Goal: Task Accomplishment & Management: Manage account settings

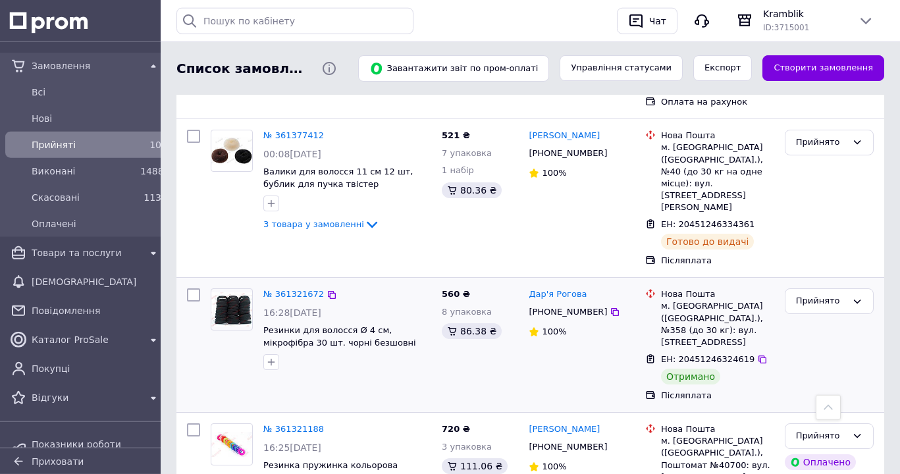
scroll to position [1005, 0]
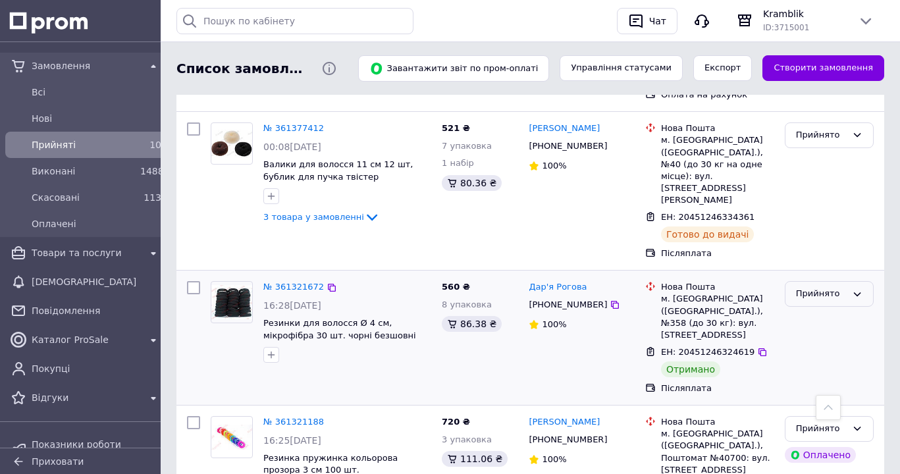
click at [861, 289] on icon at bounding box center [857, 294] width 11 height 11
click at [830, 309] on li "Виконано" at bounding box center [829, 321] width 88 height 24
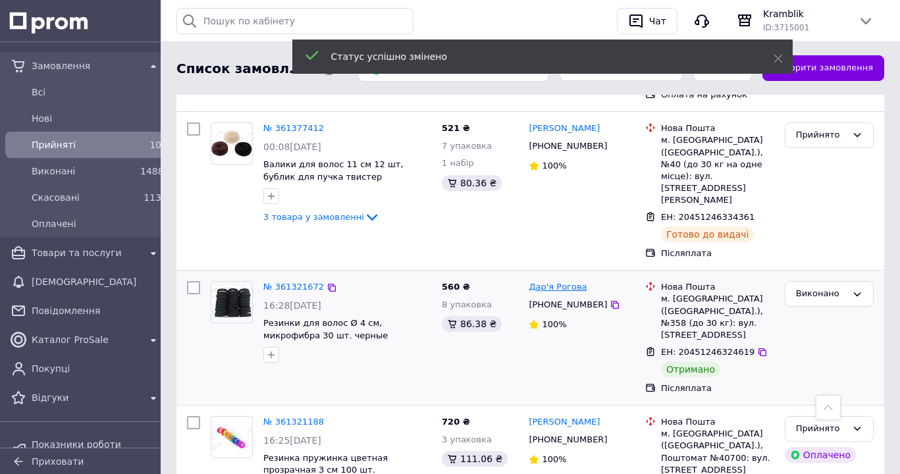
click at [548, 281] on link "Дар'я Рогова" at bounding box center [558, 287] width 58 height 13
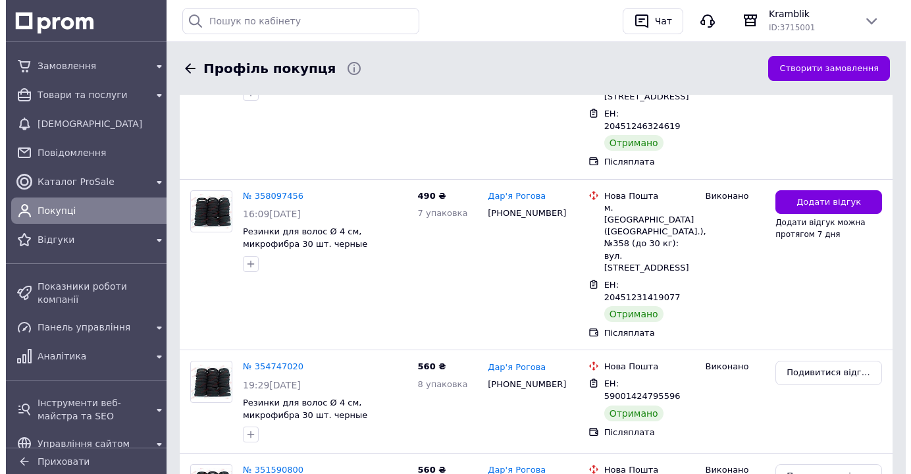
scroll to position [201, 0]
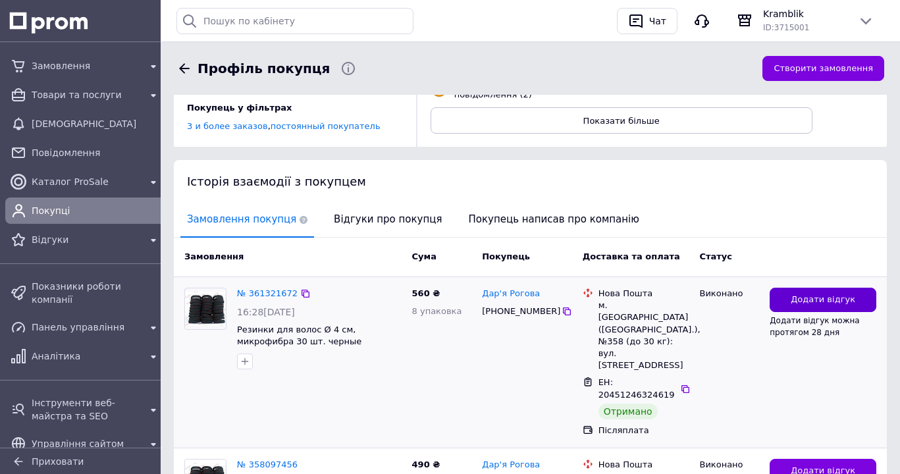
click at [814, 303] on span "Додати відгук" at bounding box center [823, 300] width 65 height 13
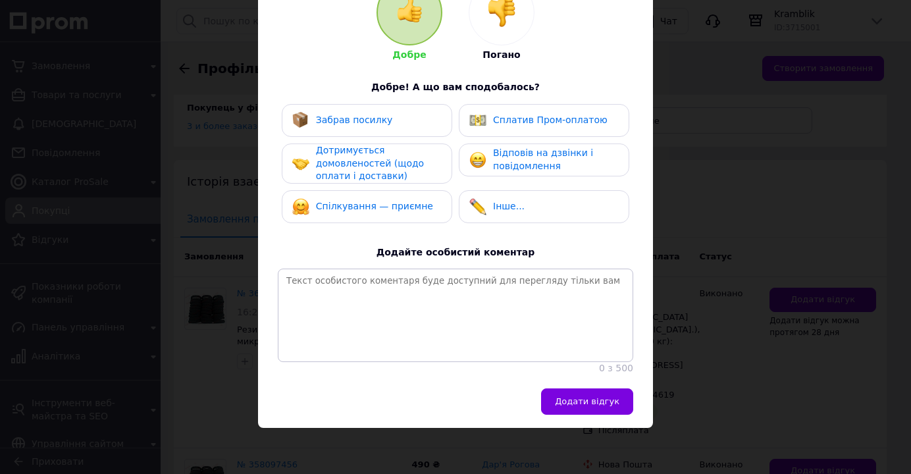
scroll to position [0, 0]
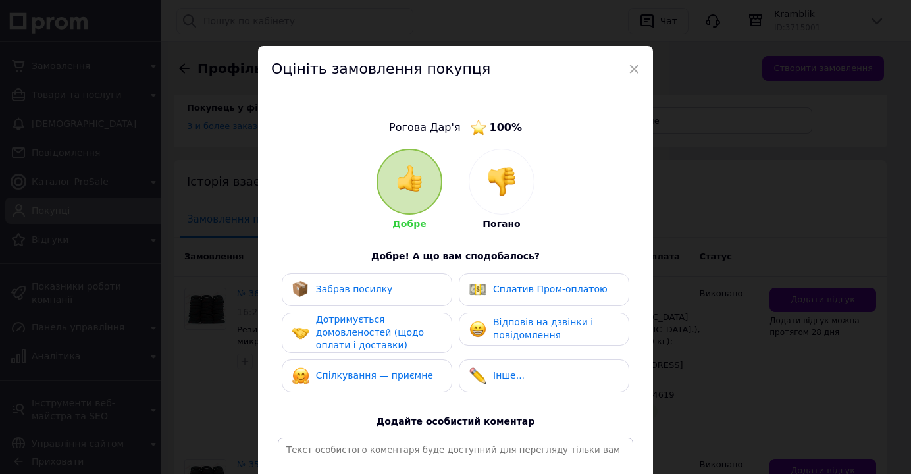
click at [348, 284] on span "Забрав посилку" at bounding box center [354, 289] width 77 height 11
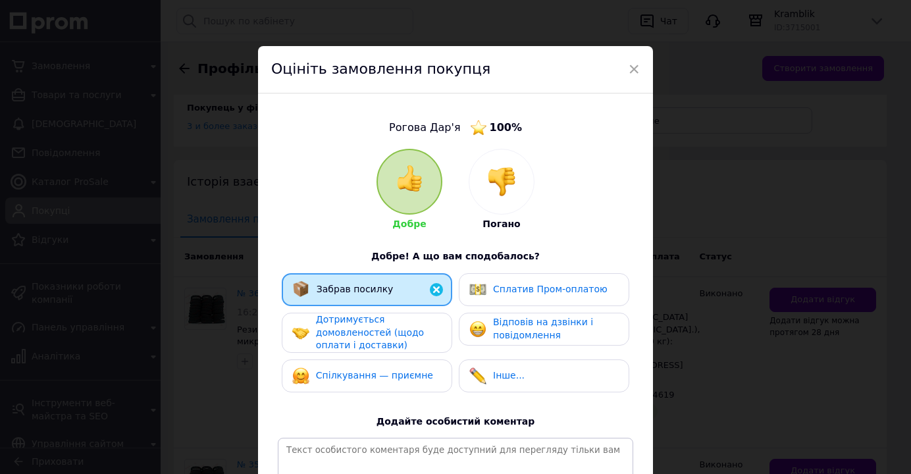
click at [330, 331] on span "Дотримується домовленостей (щодо оплати і доставки)" at bounding box center [370, 332] width 108 height 36
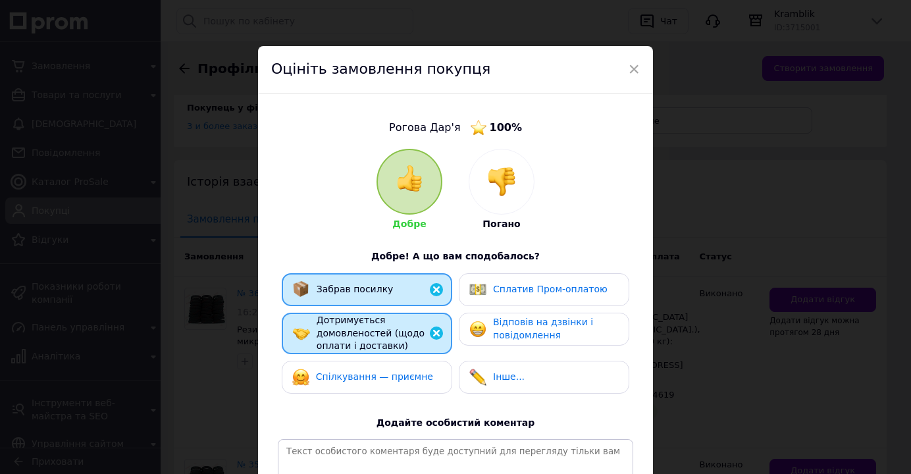
click at [357, 388] on div "Спілкування — приємне" at bounding box center [367, 377] width 171 height 33
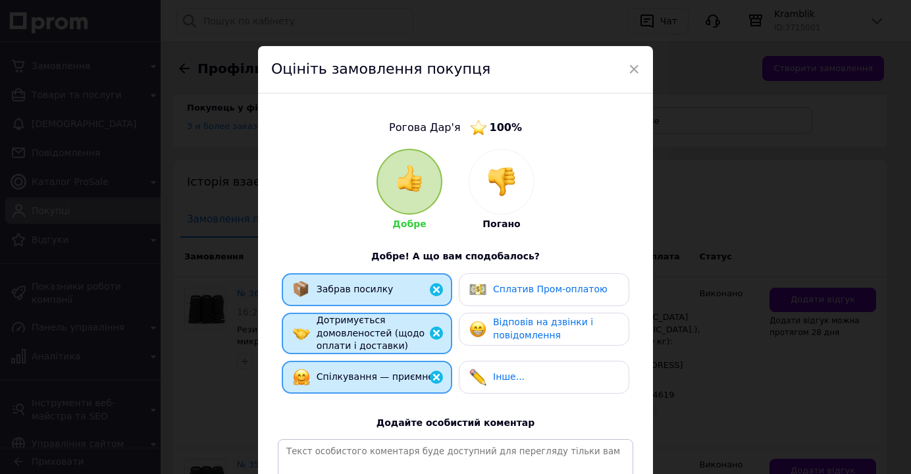
scroll to position [202, 0]
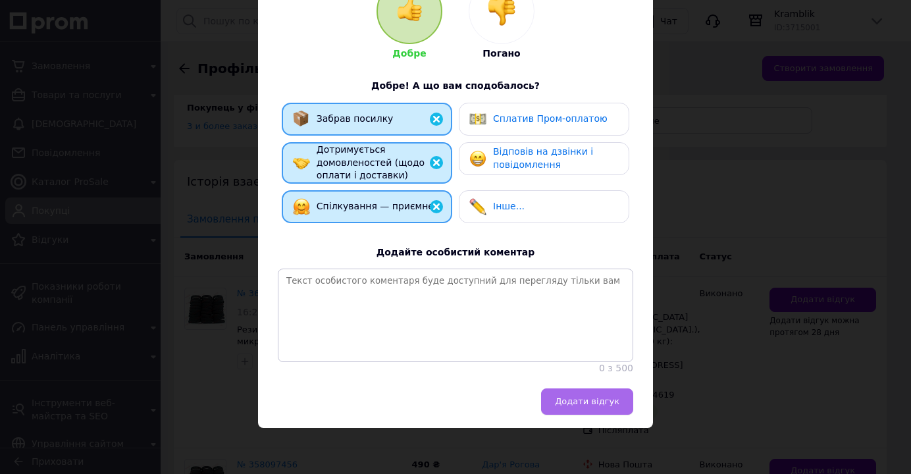
click at [608, 402] on span "Додати відгук" at bounding box center [587, 401] width 65 height 10
click at [527, 146] on span "Відповів на дзвінки і повідомлення" at bounding box center [543, 158] width 100 height 24
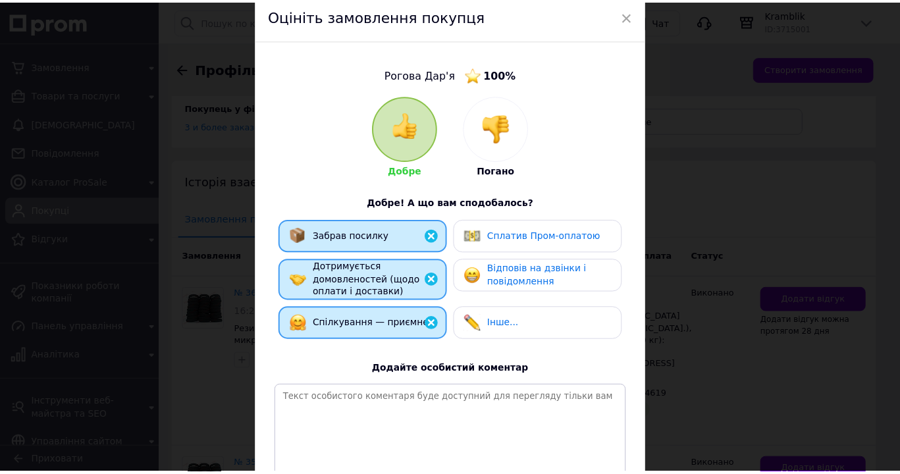
scroll to position [0, 0]
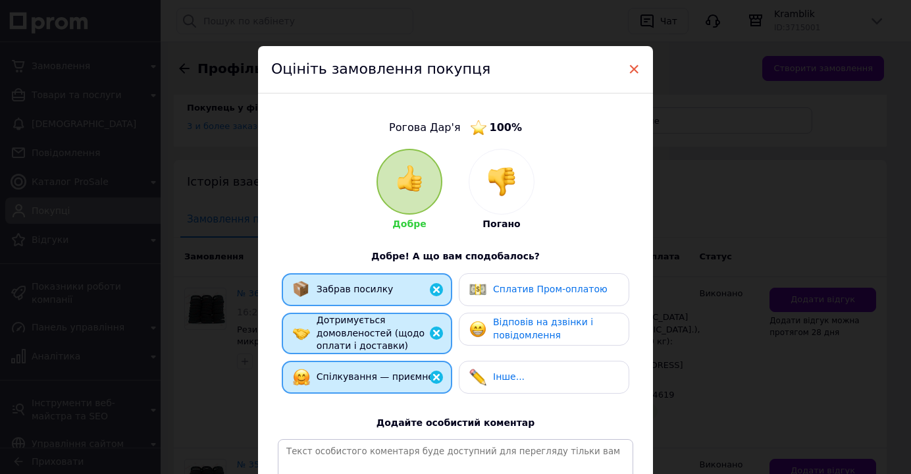
click at [631, 71] on span "×" at bounding box center [634, 69] width 12 height 22
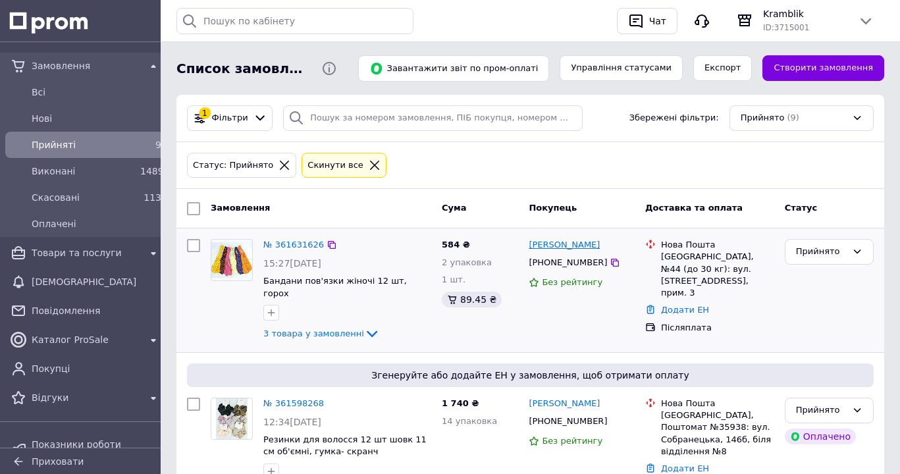
click at [577, 246] on link "[PERSON_NAME]" at bounding box center [564, 245] width 71 height 13
click at [364, 326] on icon at bounding box center [372, 334] width 16 height 16
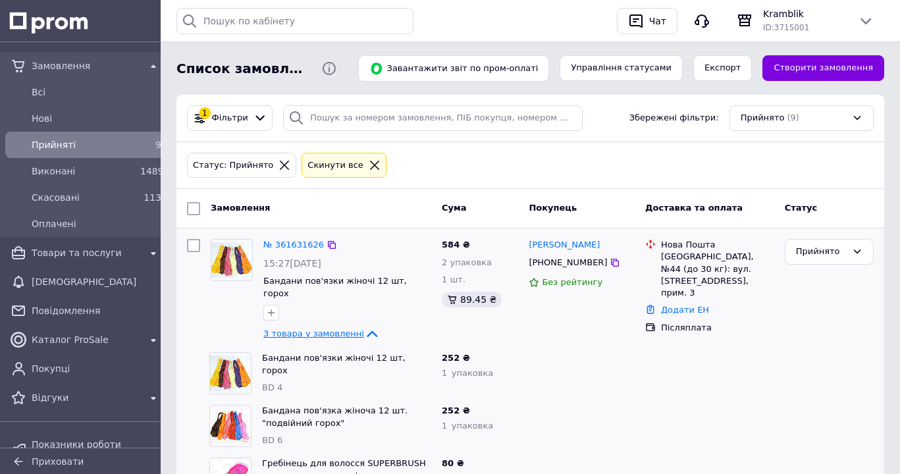
click at [364, 326] on icon at bounding box center [372, 334] width 16 height 16
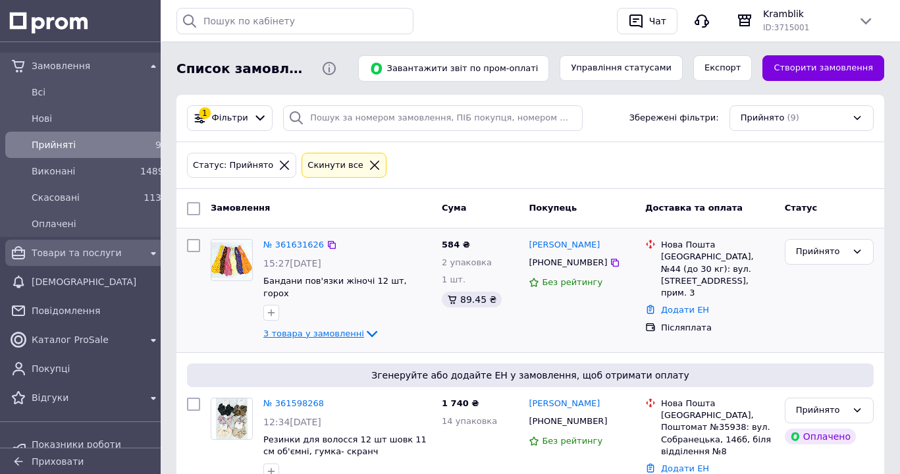
click at [84, 253] on span "Товари та послуги" at bounding box center [86, 252] width 109 height 13
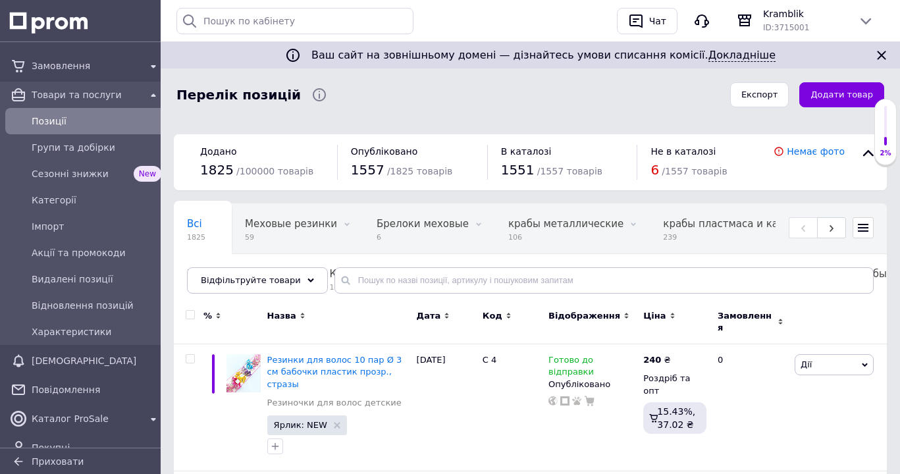
click at [867, 230] on icon at bounding box center [863, 228] width 11 height 11
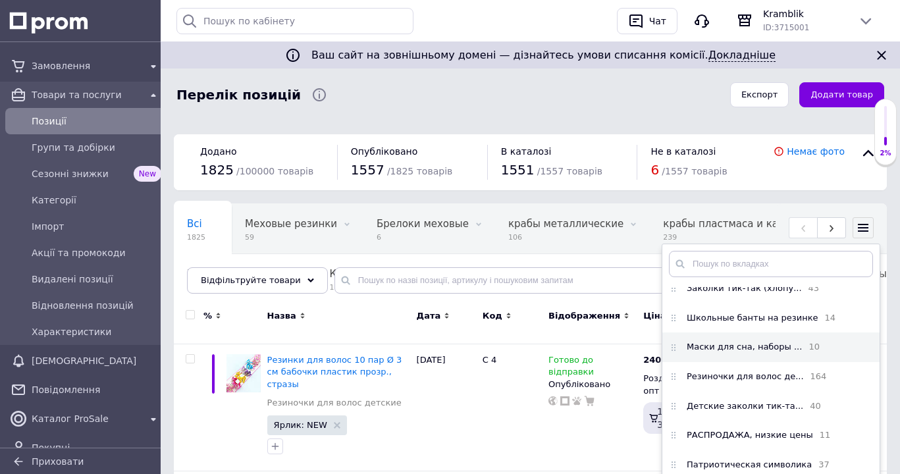
scroll to position [726, 0]
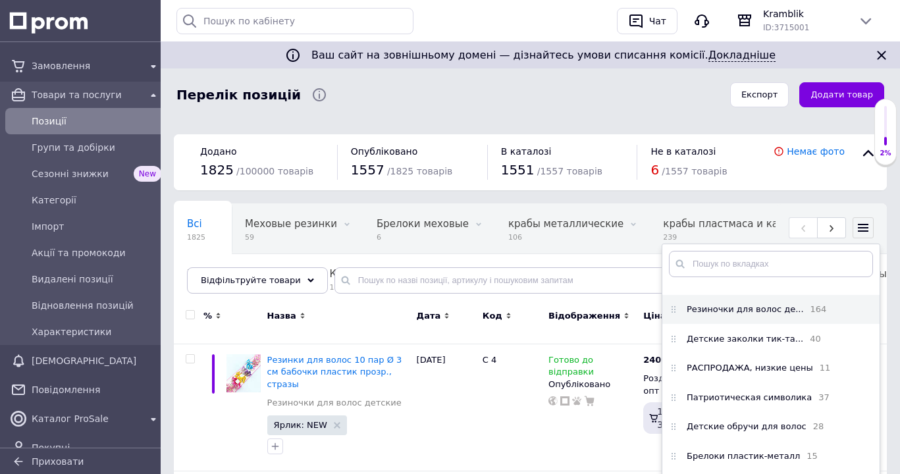
click at [714, 315] on span "Резиночки для волос де..." at bounding box center [745, 310] width 117 height 12
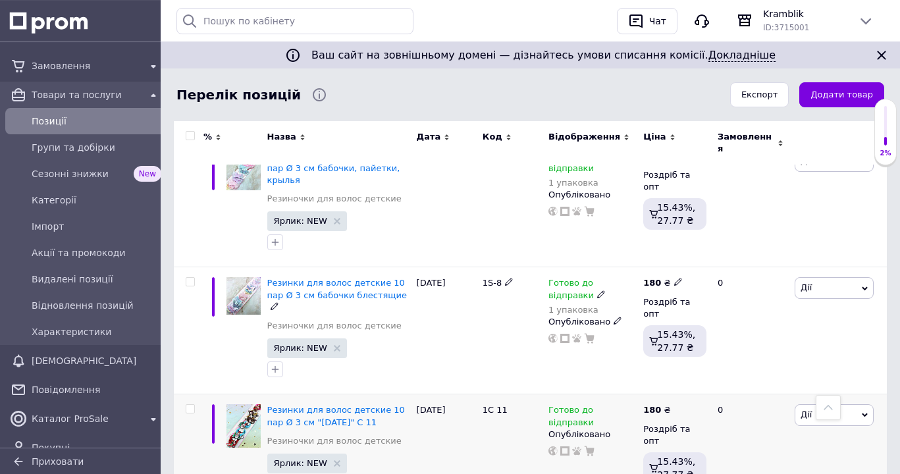
scroll to position [1545, 0]
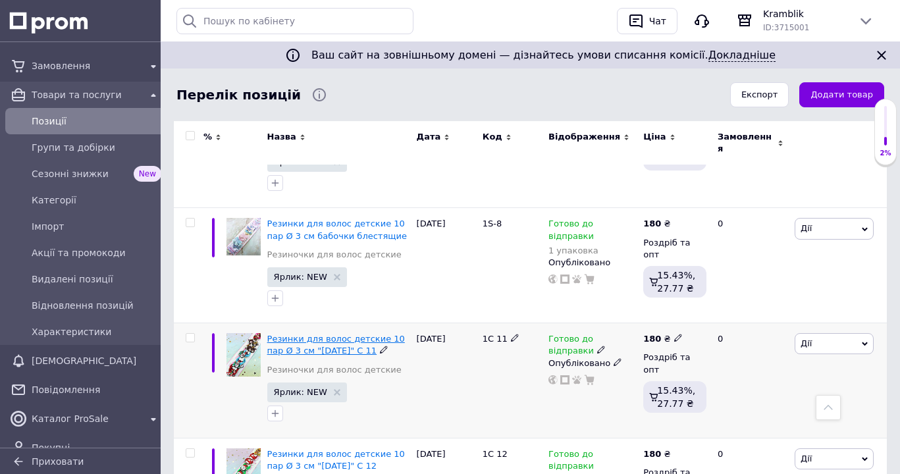
click at [309, 334] on span "Резинки для волос детские 10 пар Ø 3 см "[DATE]" C 11" at bounding box center [336, 345] width 138 height 22
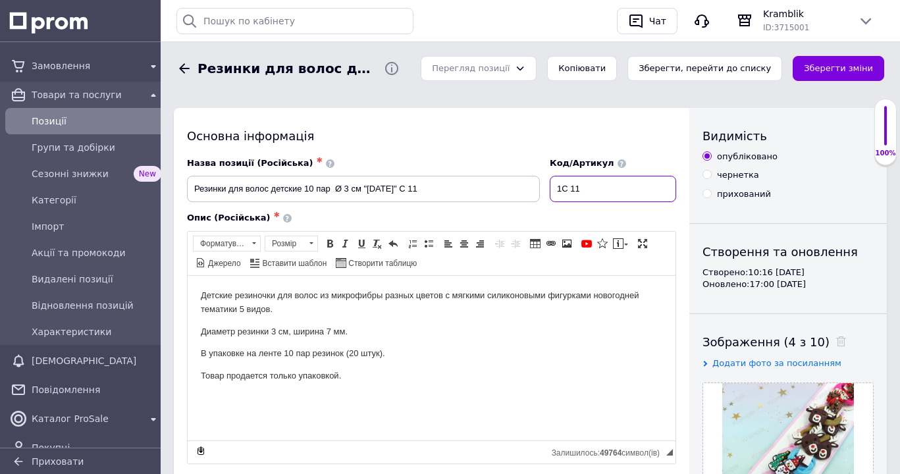
drag, startPoint x: 563, startPoint y: 186, endPoint x: 577, endPoint y: 192, distance: 14.8
click at [577, 192] on input "1С 11" at bounding box center [613, 189] width 126 height 26
click at [558, 356] on p "В упаковке на ленте 10 пар резинок (20 штук)." at bounding box center [432, 353] width 462 height 14
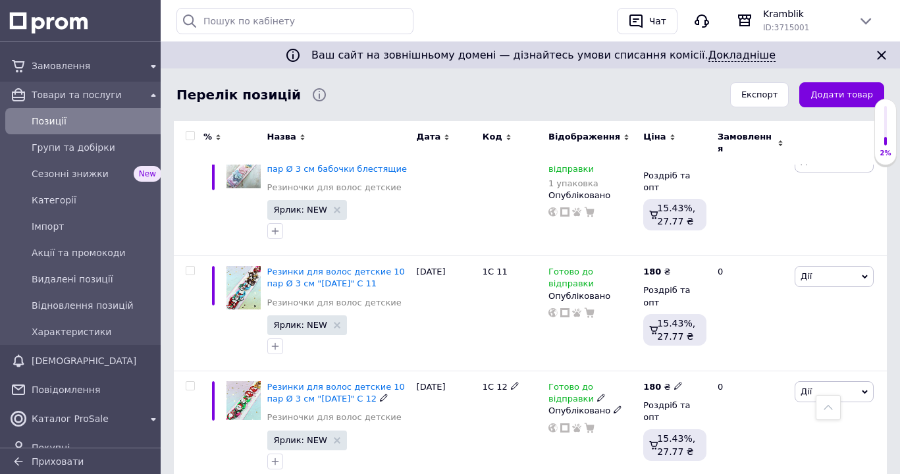
scroll to position [1545, 0]
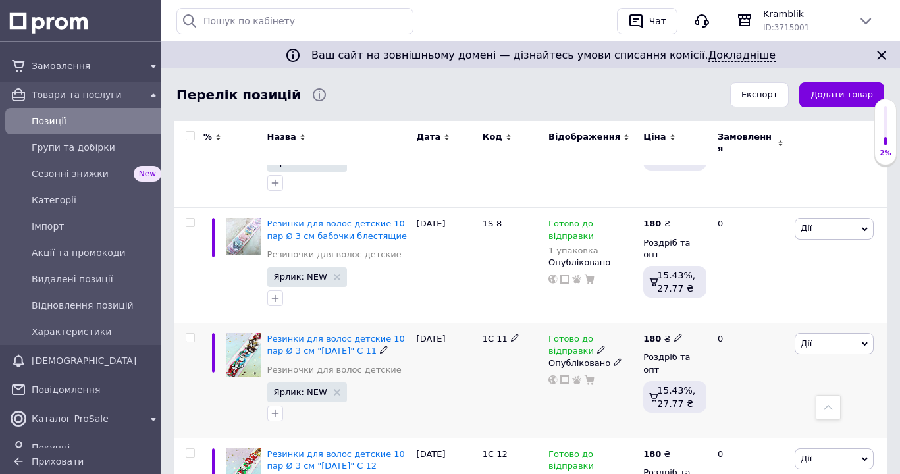
click at [512, 334] on icon at bounding box center [515, 338] width 8 height 8
drag, startPoint x: 482, startPoint y: 296, endPoint x: 506, endPoint y: 295, distance: 24.4
click at [506, 329] on input "1С 11" at bounding box center [507, 339] width 57 height 20
type input "1С 11"
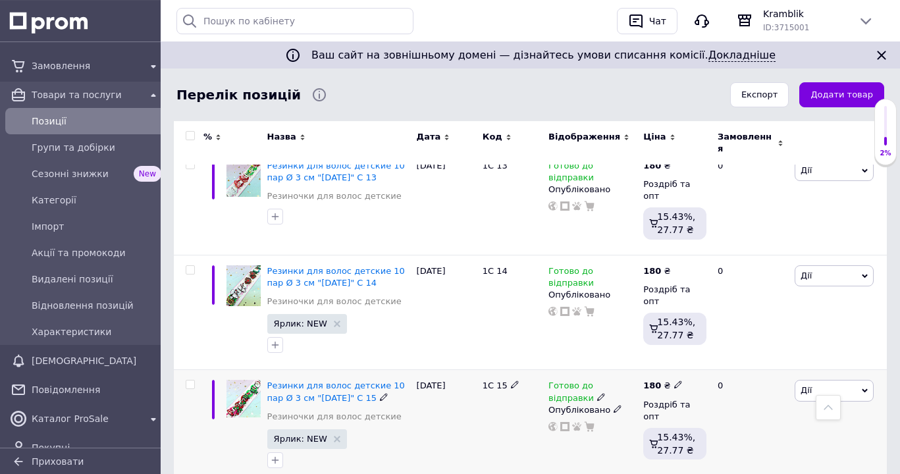
scroll to position [1948, 0]
click at [513, 381] on icon at bounding box center [515, 385] width 8 height 8
drag, startPoint x: 482, startPoint y: 328, endPoint x: 539, endPoint y: 330, distance: 57.3
click at [539, 381] on div "1С 15" at bounding box center [512, 387] width 59 height 12
type input "1С 15"
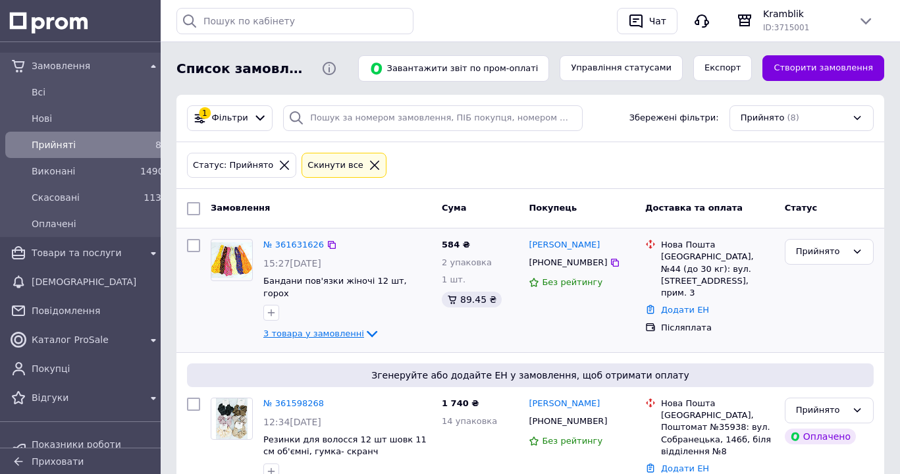
click at [364, 326] on icon at bounding box center [372, 334] width 16 height 16
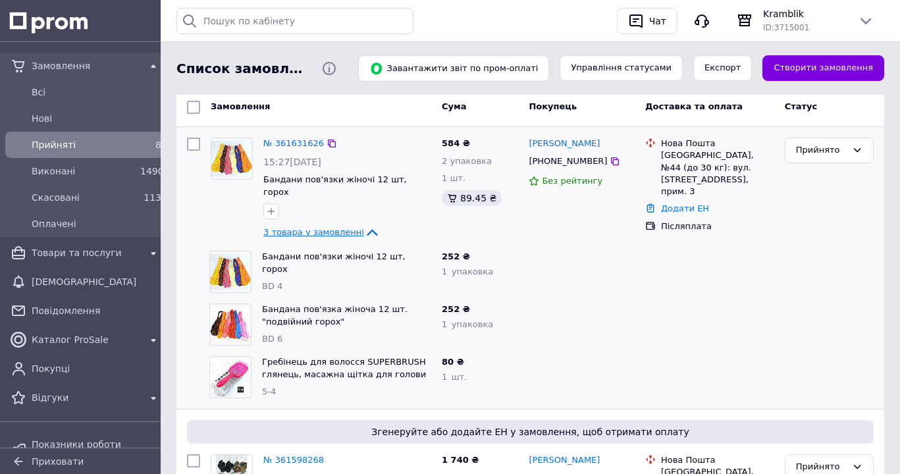
scroll to position [134, 0]
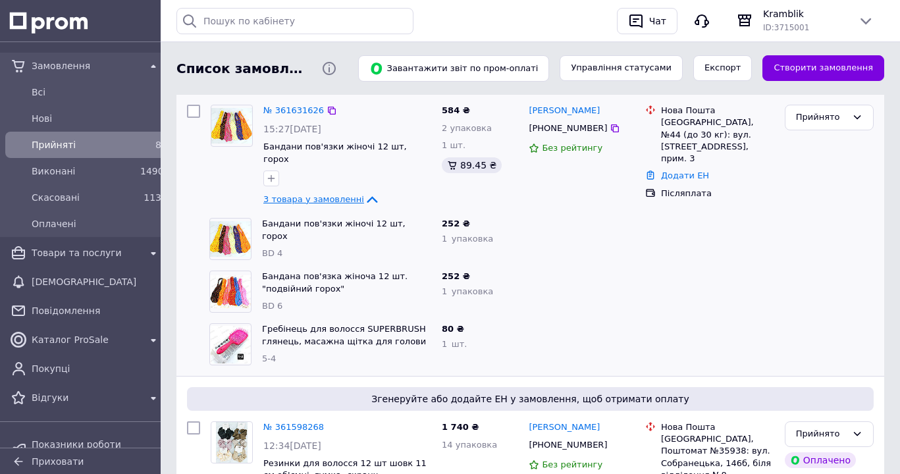
click at [367, 196] on icon at bounding box center [372, 199] width 11 height 7
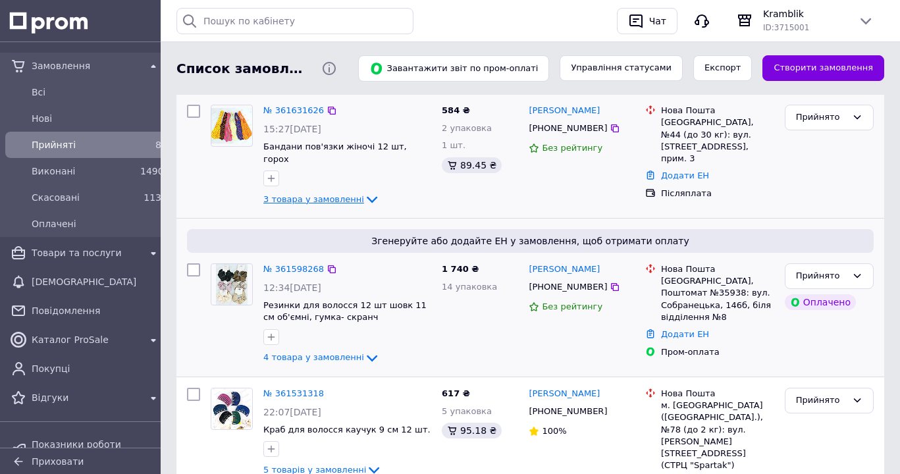
scroll to position [0, 0]
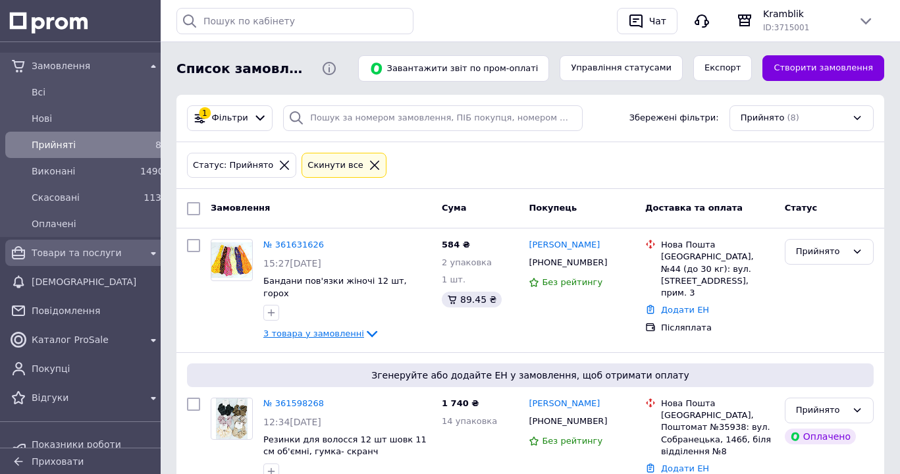
click at [79, 250] on span "Товари та послуги" at bounding box center [86, 252] width 109 height 13
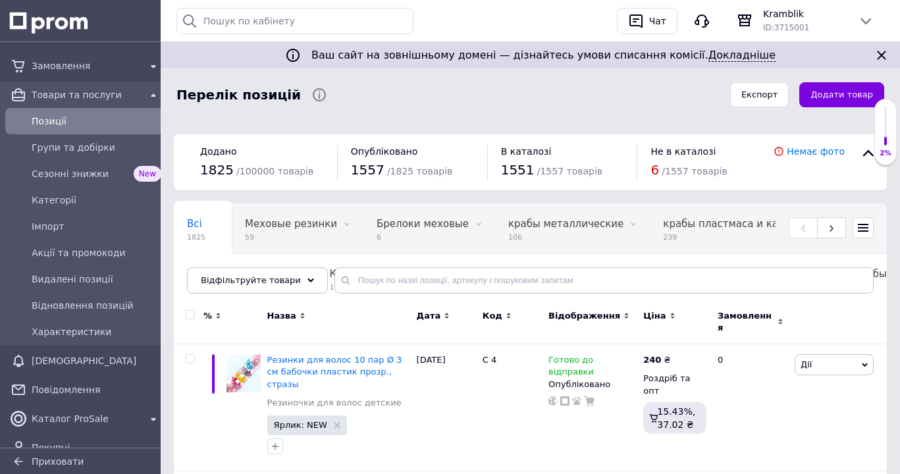
click at [864, 228] on use at bounding box center [863, 228] width 11 height 8
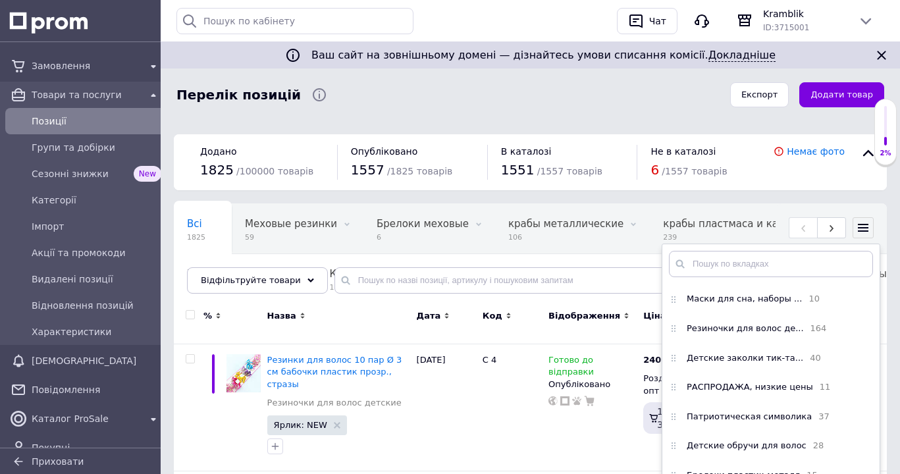
scroll to position [726, 0]
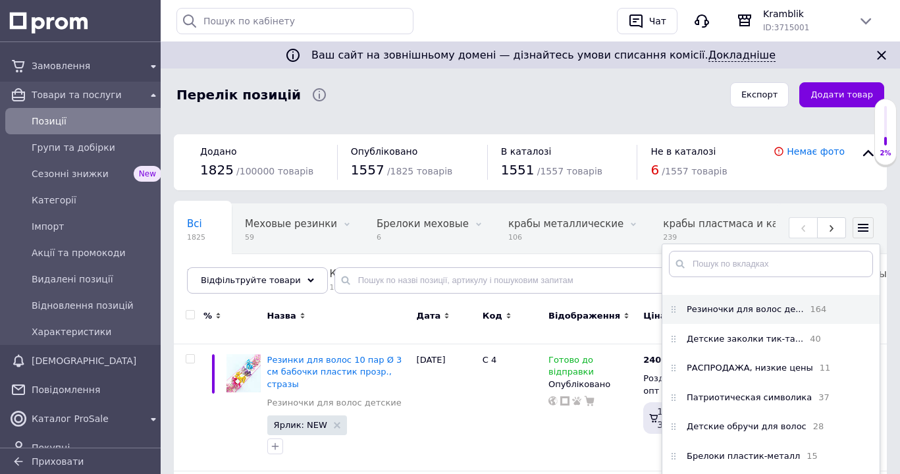
click at [737, 315] on span "Резиночки для волос де..." at bounding box center [745, 310] width 117 height 12
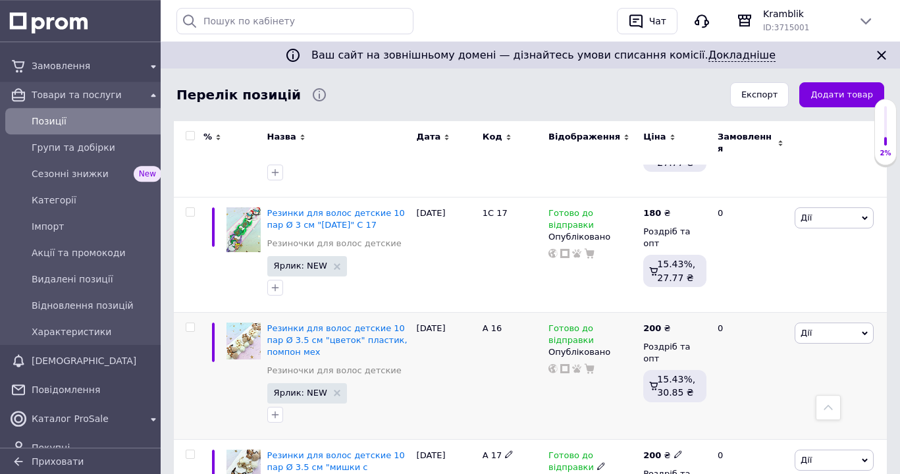
scroll to position [2350, 0]
click at [337, 324] on span "Резинки для волос детские 10 пар Ø 3.5 см "цветок" пластик, помпон мех" at bounding box center [337, 341] width 140 height 34
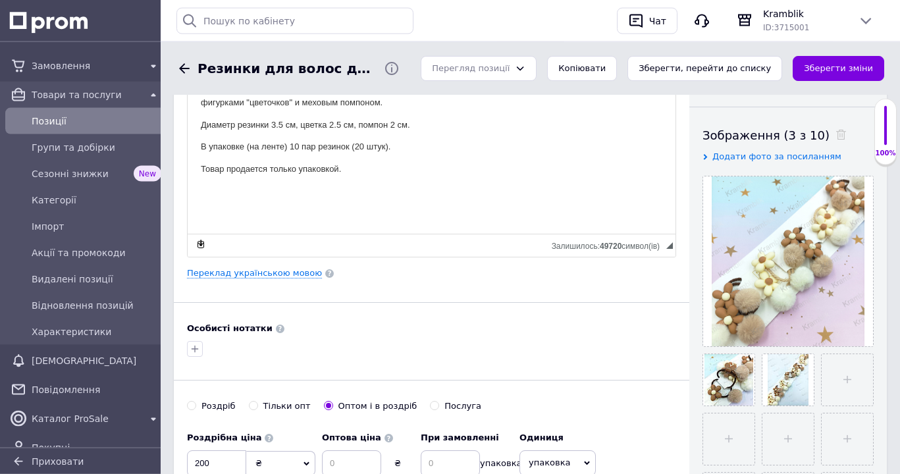
scroll to position [269, 0]
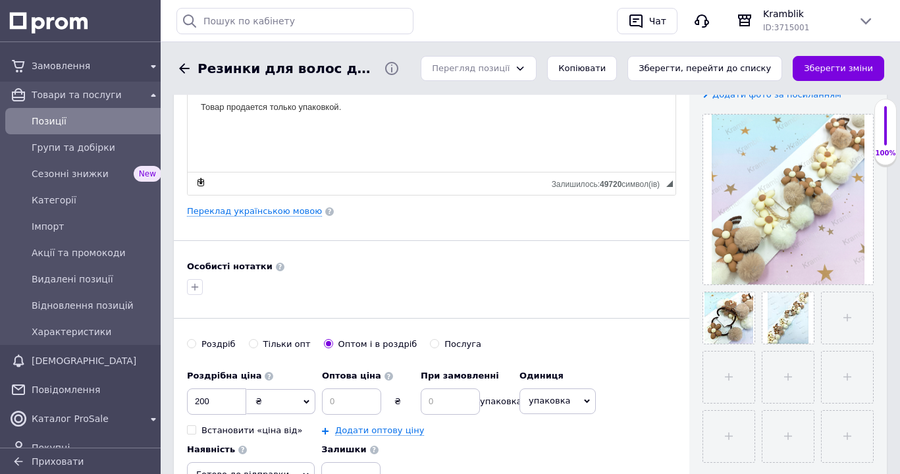
click at [194, 342] on input "Роздріб" at bounding box center [191, 343] width 9 height 9
radio input "true"
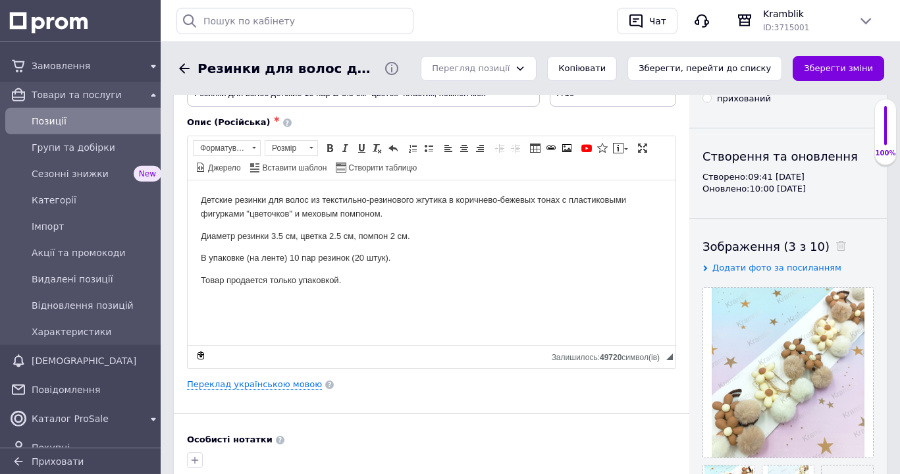
scroll to position [0, 0]
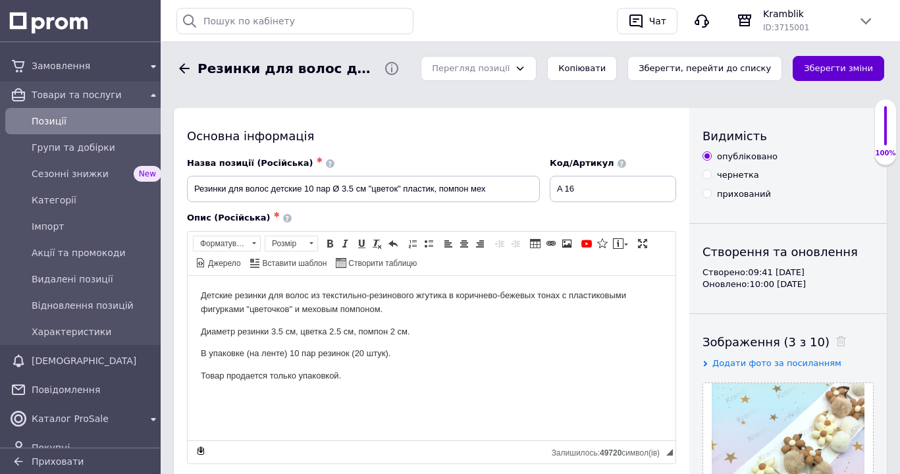
click at [836, 70] on button "Зберегти зміни" at bounding box center [839, 69] width 92 height 26
click at [609, 68] on button "Копіювати" at bounding box center [582, 69] width 70 height 26
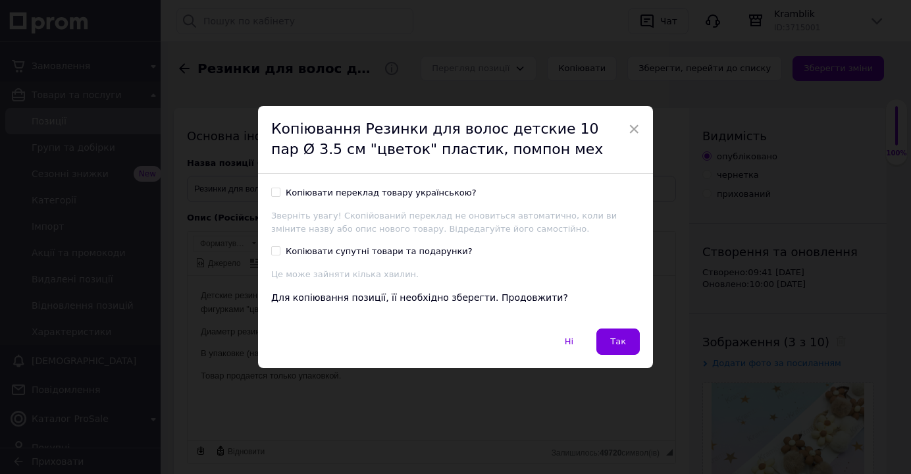
click at [272, 192] on input "Копіювати переклад товару українською?" at bounding box center [275, 192] width 9 height 9
checkbox input "true"
click at [619, 348] on button "Так" at bounding box center [618, 342] width 43 height 26
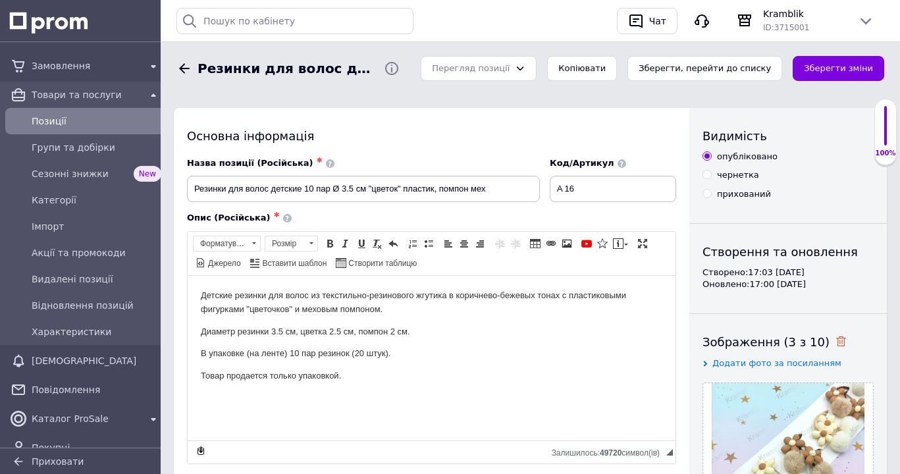
click at [836, 345] on icon at bounding box center [841, 341] width 10 height 10
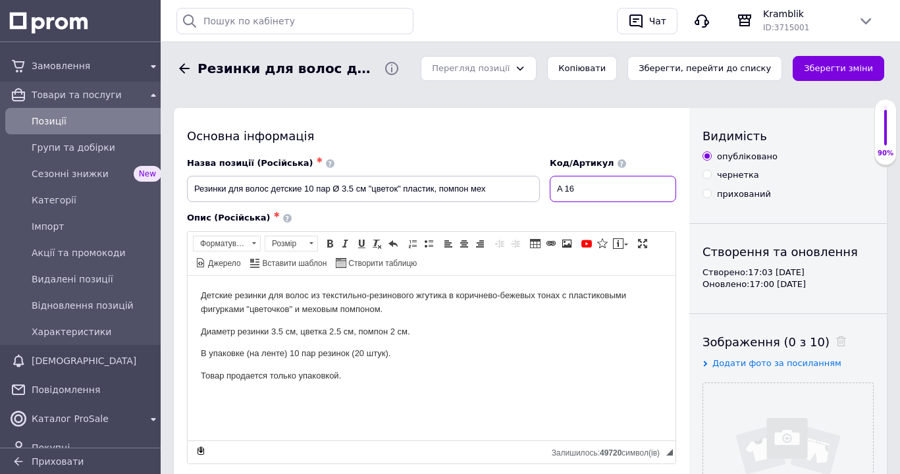
click at [585, 189] on input "A 16" at bounding box center [613, 189] width 126 height 26
type input "A 12"
click at [812, 431] on input "file" at bounding box center [788, 468] width 170 height 170
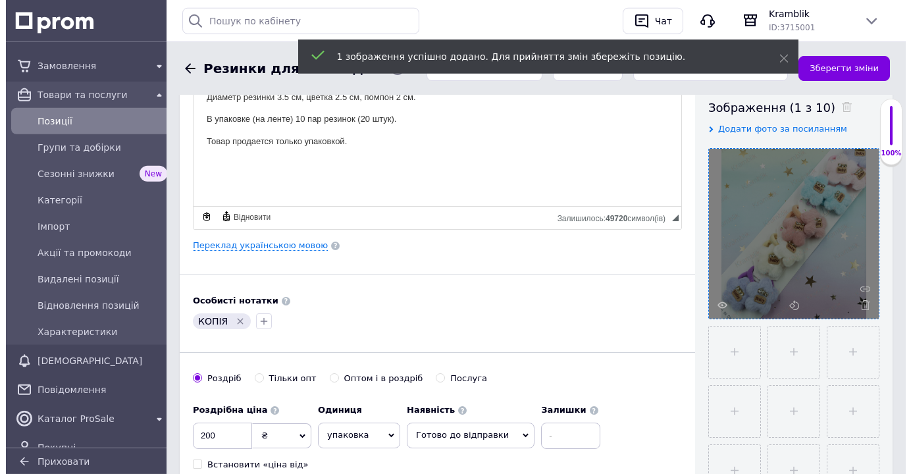
scroll to position [269, 0]
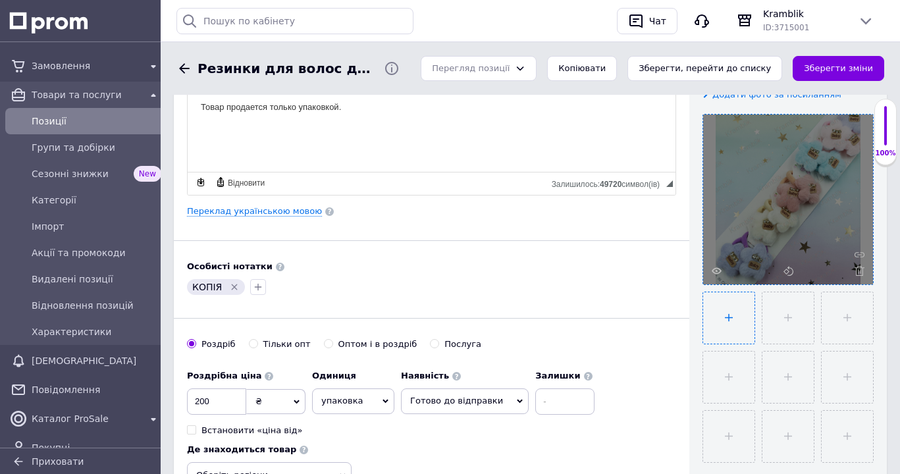
click at [722, 323] on input "file" at bounding box center [728, 317] width 51 height 51
type input "C:\fakepath\IMG_20250912_160606.jpg"
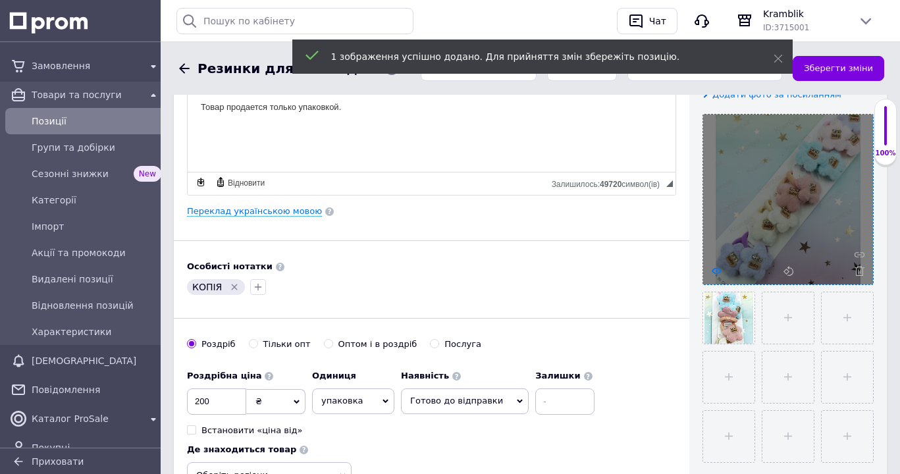
click at [717, 272] on use at bounding box center [717, 270] width 10 height 7
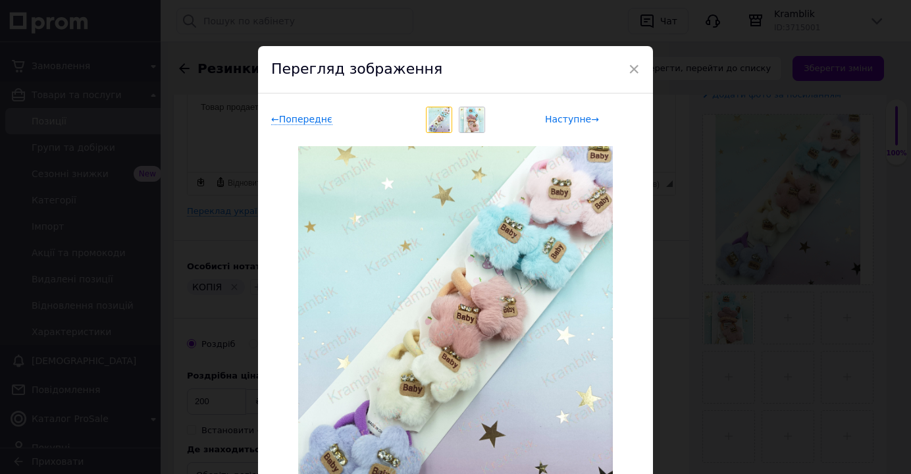
click at [578, 118] on span "Наступне →" at bounding box center [572, 119] width 54 height 11
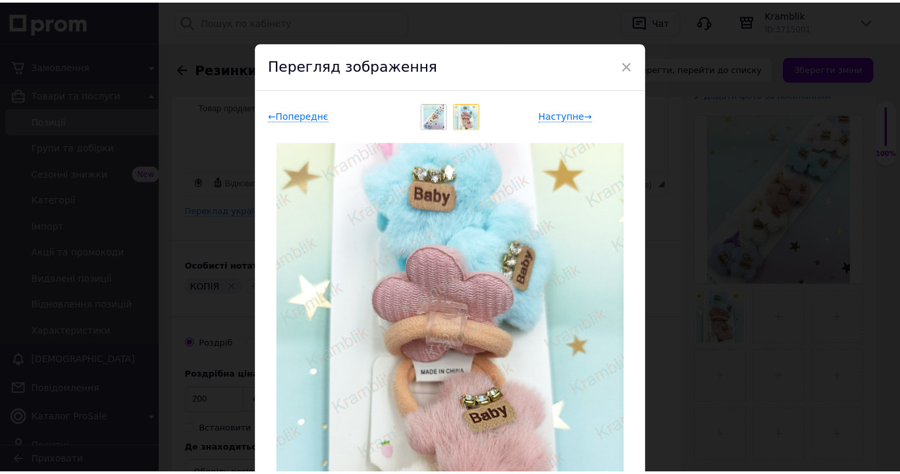
scroll to position [0, 0]
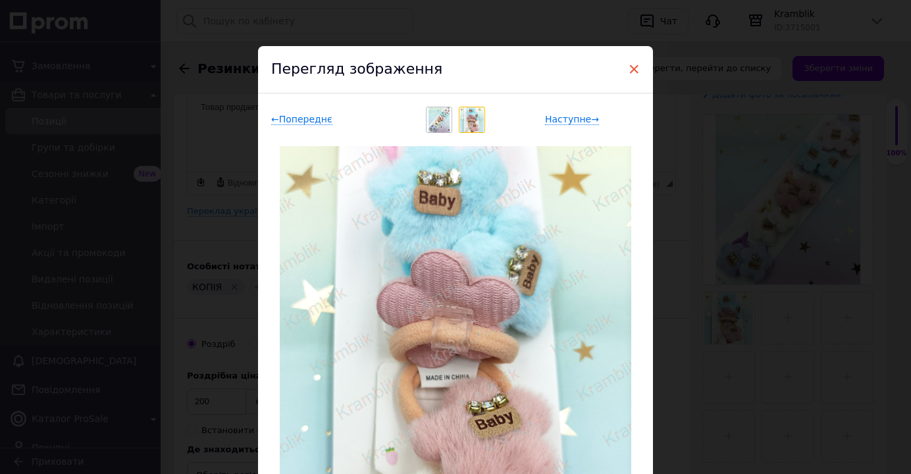
click at [631, 70] on span "×" at bounding box center [634, 69] width 12 height 22
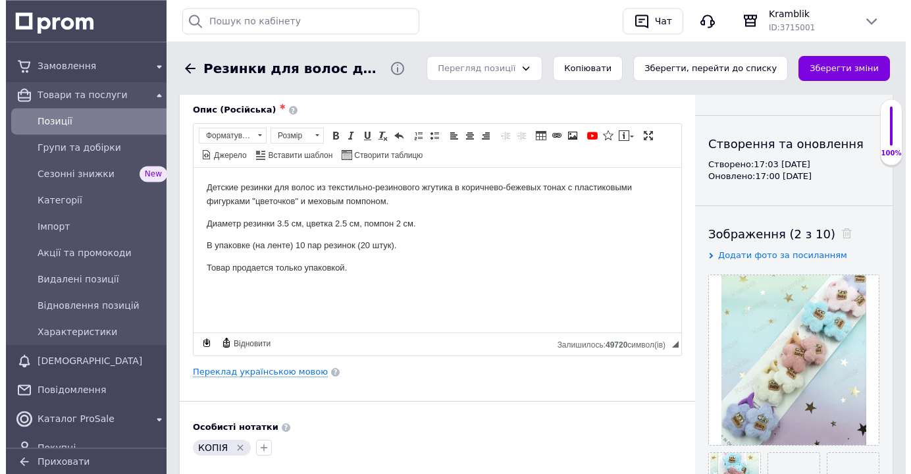
scroll to position [134, 0]
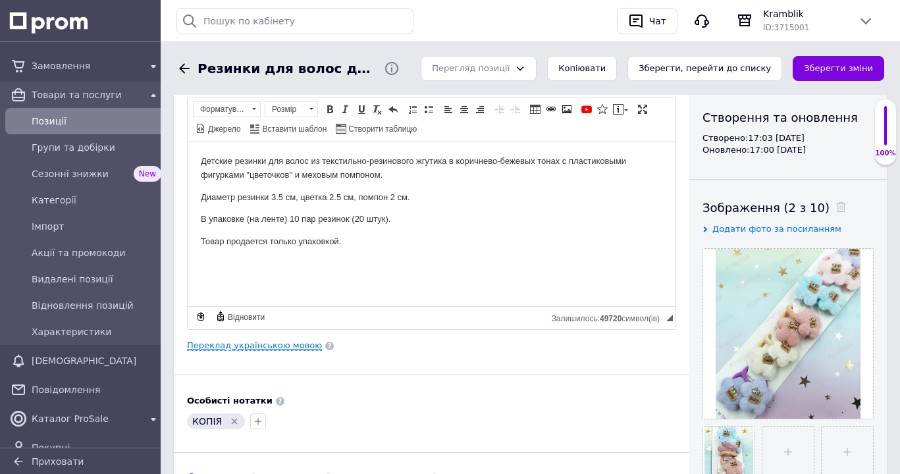
click at [282, 346] on link "Переклад українською мовою" at bounding box center [254, 345] width 135 height 11
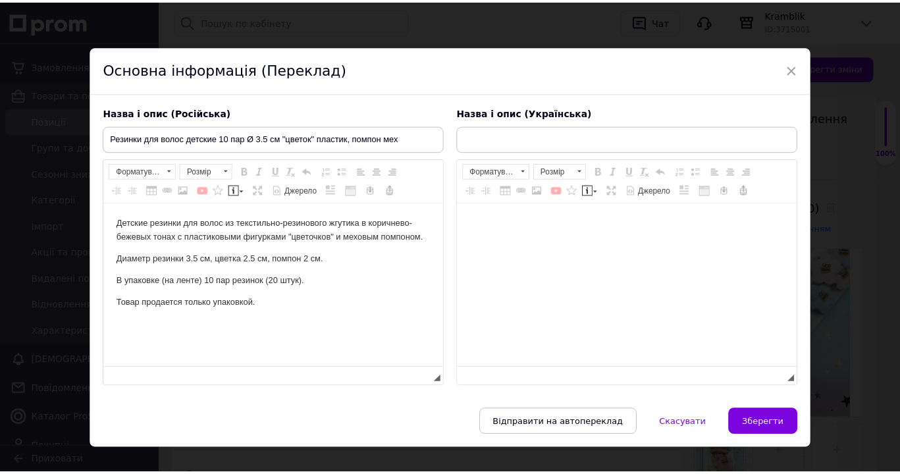
scroll to position [0, 0]
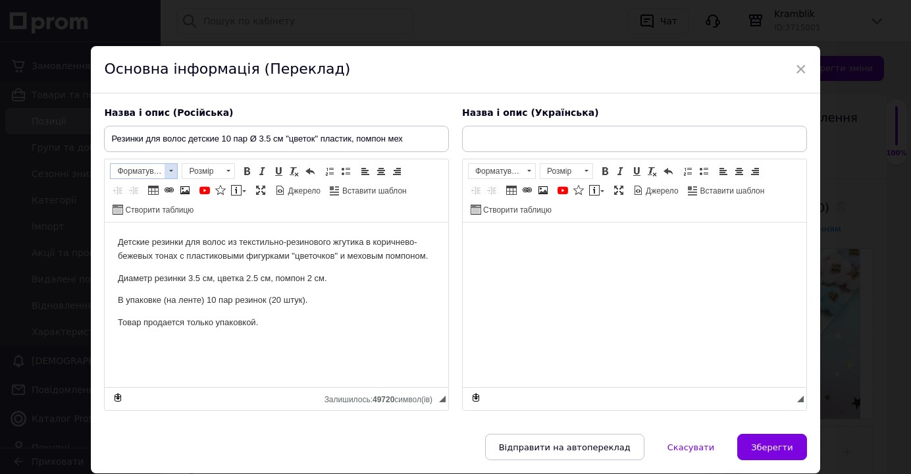
type input "Резинки для волосся дитячі 10 пар Ø 3.5 см "квітка" пластик, помпон хутро"
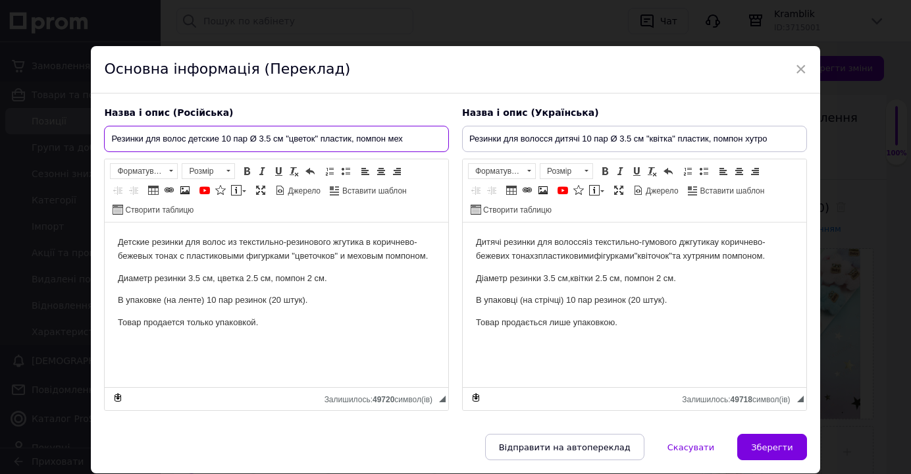
click at [261, 143] on input "Резинки для волос детские 10 пар Ø 3.5 см "цветок" пластик, помпон мех" at bounding box center [276, 139] width 345 height 26
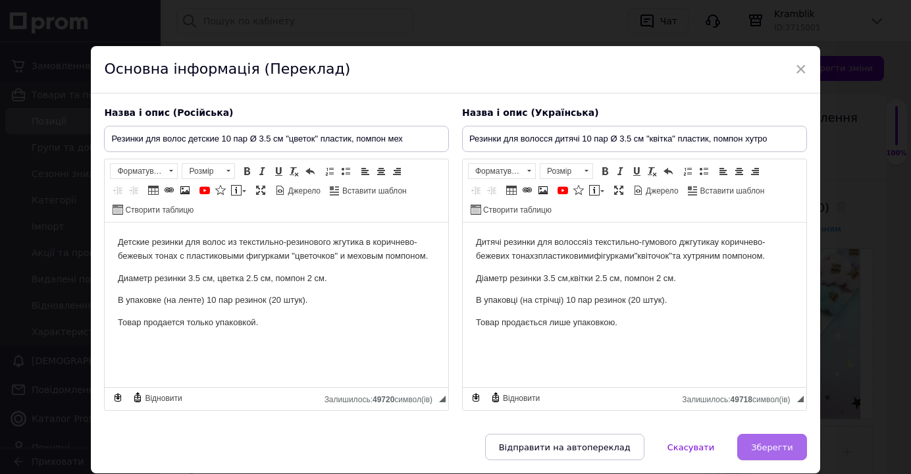
click at [761, 452] on span "Зберегти" at bounding box center [771, 447] width 41 height 10
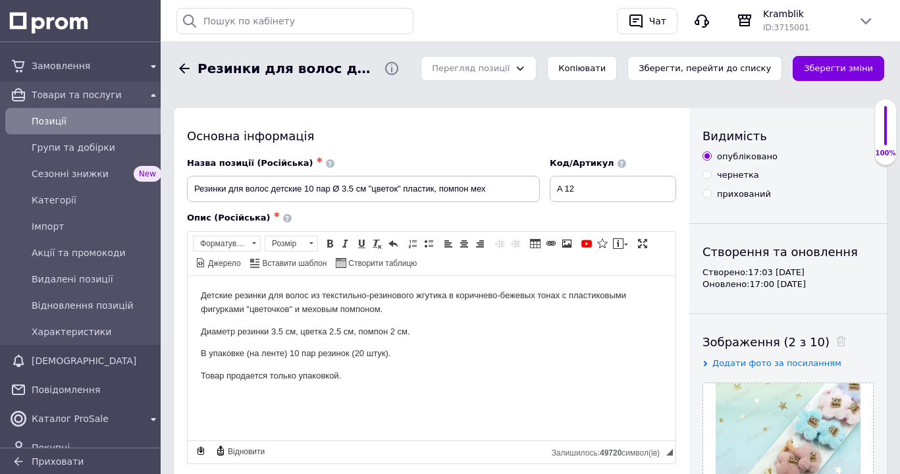
click at [704, 194] on input "прихований" at bounding box center [707, 193] width 9 height 9
radio input "true"
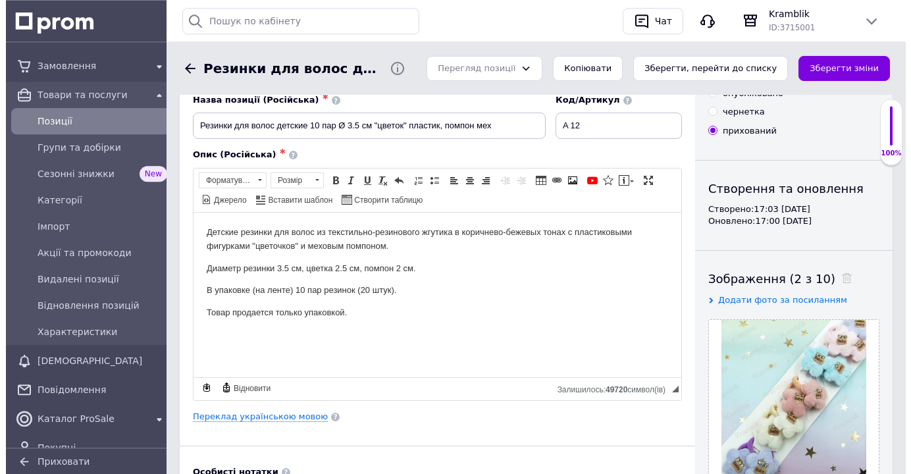
scroll to position [134, 0]
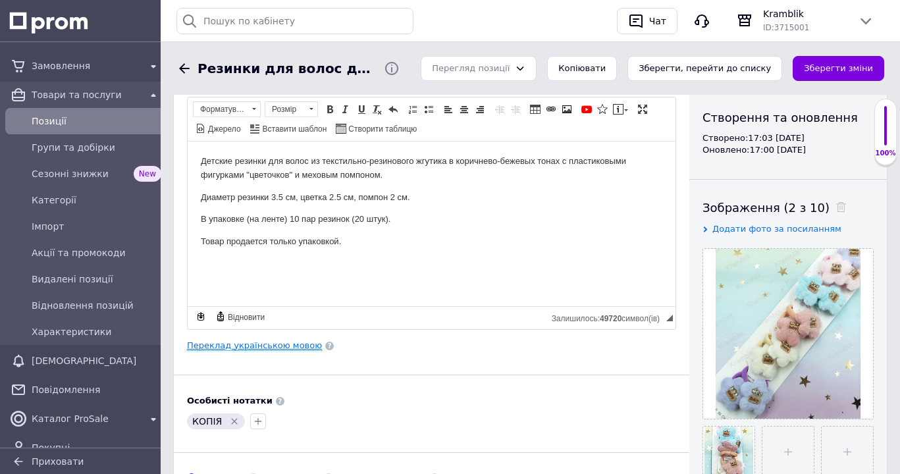
click at [281, 345] on link "Переклад українською мовою" at bounding box center [254, 345] width 135 height 11
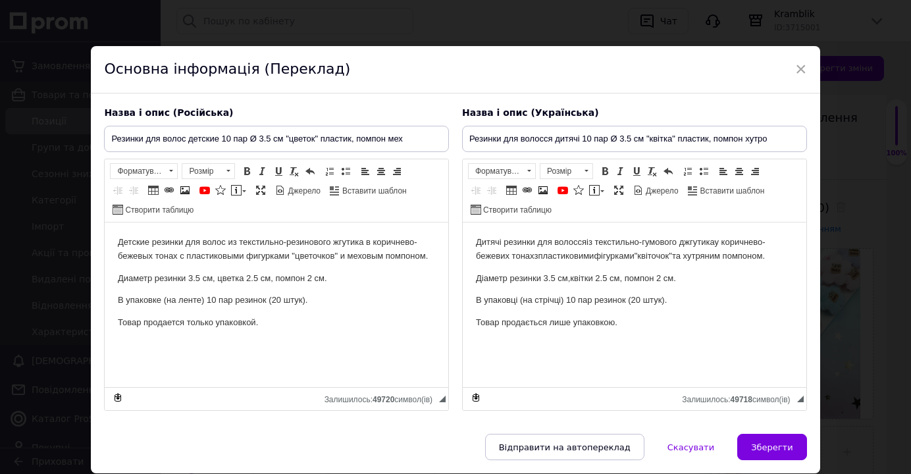
scroll to position [0, 0]
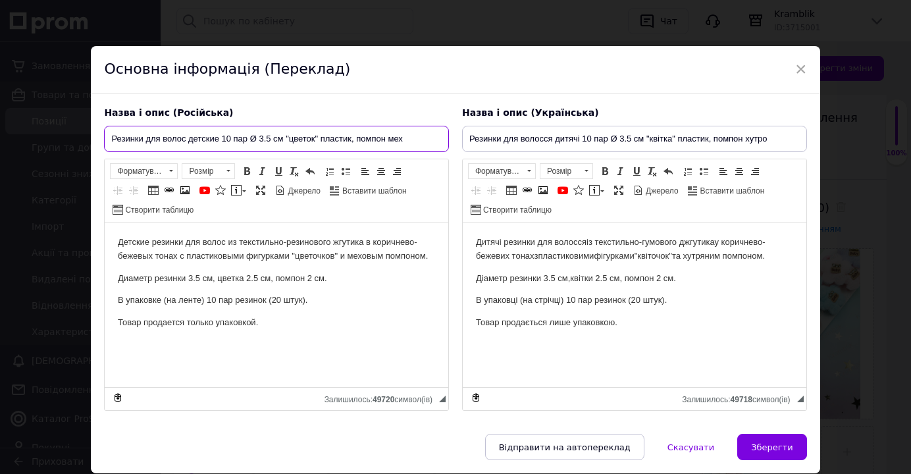
click at [263, 138] on input "Резинки для волос детские 10 пар Ø 3.5 см "цветок" пластик, помпон мех" at bounding box center [276, 139] width 345 height 26
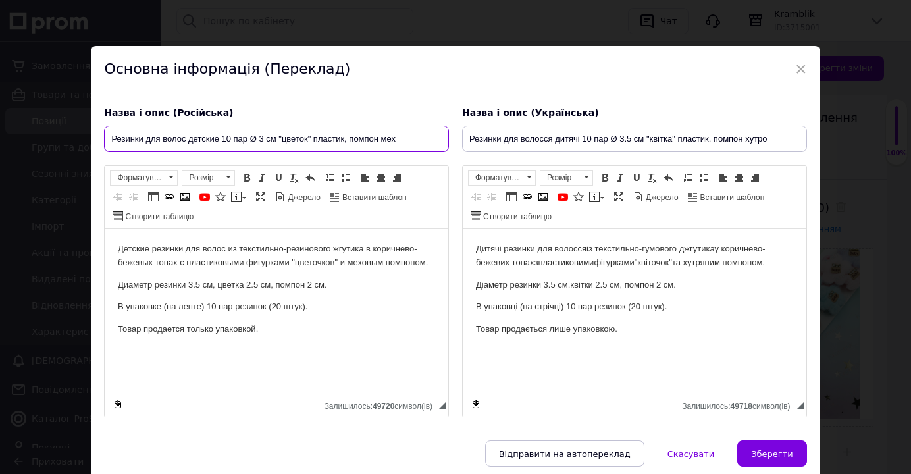
drag, startPoint x: 311, startPoint y: 140, endPoint x: 377, endPoint y: 146, distance: 66.1
click at [377, 146] on input "Резинки для волос детские 10 пар Ø 3 см "цветок" пластик, помпон мех" at bounding box center [276, 139] width 345 height 26
click at [328, 144] on input "Резинки для волос детские 10 пар Ø 3 см "цветок" мех" at bounding box center [276, 139] width 345 height 26
type input "Резинки для волос детские 10 пар Ø 3 см "цветок" мех, стразы"
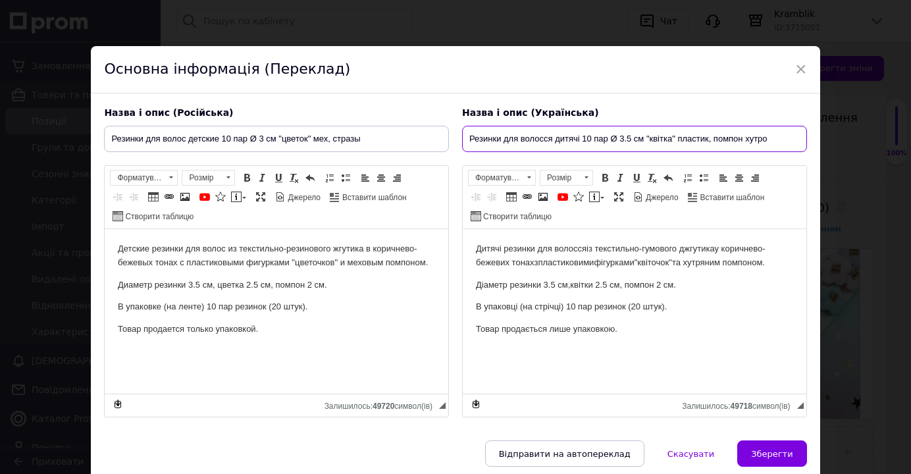
click at [618, 140] on input "Резинки для волосся дитячі 10 пар Ø 3.5 см "квітка" пластик, помпон хутро" at bounding box center [634, 139] width 345 height 26
drag, startPoint x: 665, startPoint y: 139, endPoint x: 730, endPoint y: 142, distance: 65.3
click at [730, 142] on input "Резинки для волосся дитячі 10 пар Ø 3 см "квітка" пластик, помпон хутро" at bounding box center [634, 139] width 345 height 26
click at [687, 140] on input "Резинки для волосся дитячі 10 пар Ø 3 см "квітка" хутро" at bounding box center [634, 139] width 345 height 26
type input "Резинки для волосся дитячі 10 пар Ø 3 см "квітка" хутро, стрази"
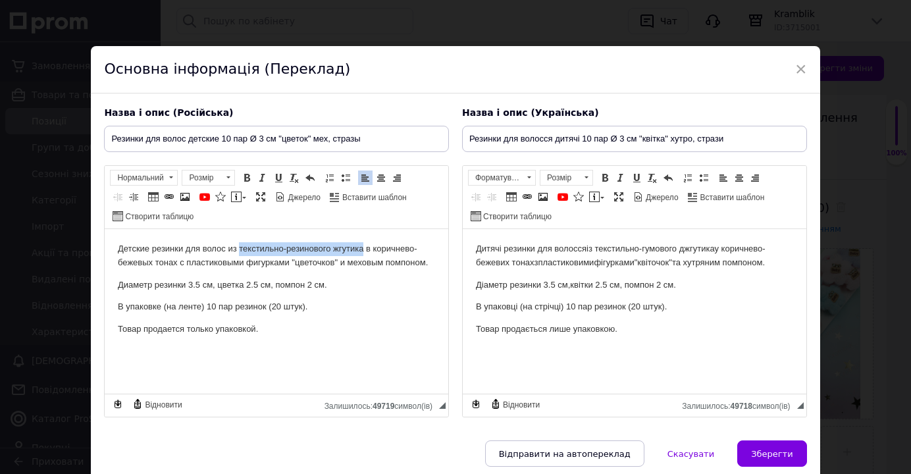
drag, startPoint x: 240, startPoint y: 251, endPoint x: 363, endPoint y: 252, distance: 123.8
click at [363, 252] on p "Детские резинки для волос из текстильно-резинового жгутика в коричнево-бежевых …" at bounding box center [276, 256] width 317 height 28
drag, startPoint x: 293, startPoint y: 250, endPoint x: 175, endPoint y: 265, distance: 118.8
click at [175, 265] on p "Детские резинки для волос из микрофибры в коричнево-бежевых тонах с пластиковым…" at bounding box center [276, 256] width 317 height 28
click at [211, 267] on p "Детские резинки для волос из микрофибры 5 цветов с мягкими текстильными фигурка…" at bounding box center [276, 256] width 317 height 28
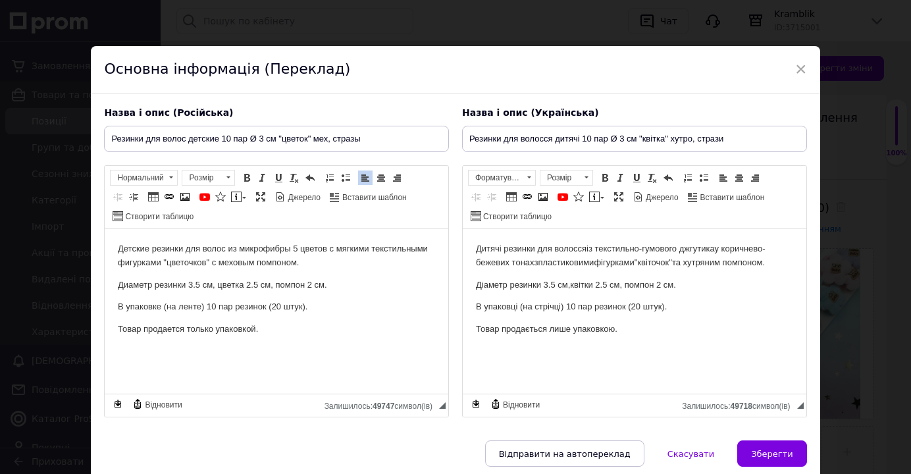
click at [191, 288] on p "Диаметр резинки 3.5 см, цветка 2.5 см, помпон 2 см." at bounding box center [276, 286] width 317 height 14
drag, startPoint x: 255, startPoint y: 263, endPoint x: 298, endPoint y: 267, distance: 43.0
click at [298, 268] on p "Детские резинки для волос из микрофибры 5 цветов с мягкими текстильными фигурка…" at bounding box center [276, 256] width 317 height 28
click at [219, 261] on p "Детские резинки для волос из микрофибры 5 цветов с мягкими текстильными фигурка…" at bounding box center [276, 256] width 317 height 28
click at [353, 265] on p "Детские резинки для волос из микрофибры 5 цветов с мягкими текстильными фигурка…" at bounding box center [276, 256] width 317 height 28
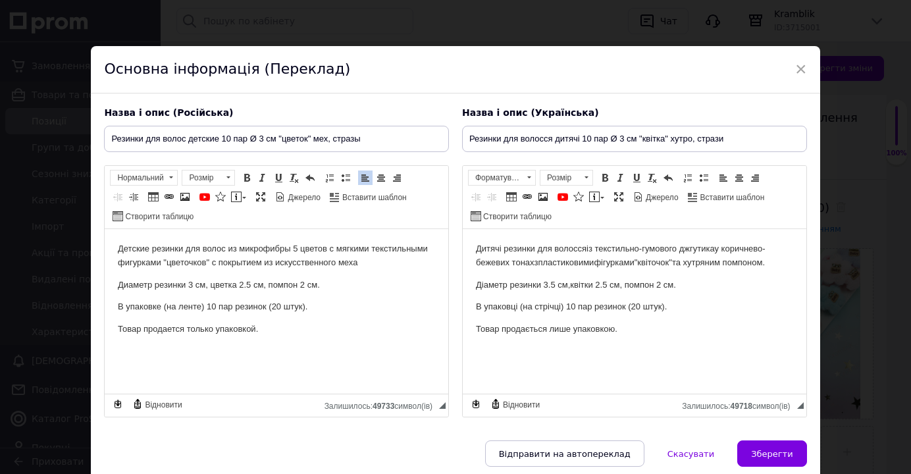
click at [360, 265] on p "Детские резинки для волос из микрофибры 5 цветов с мягкими текстильными фигурка…" at bounding box center [276, 256] width 317 height 28
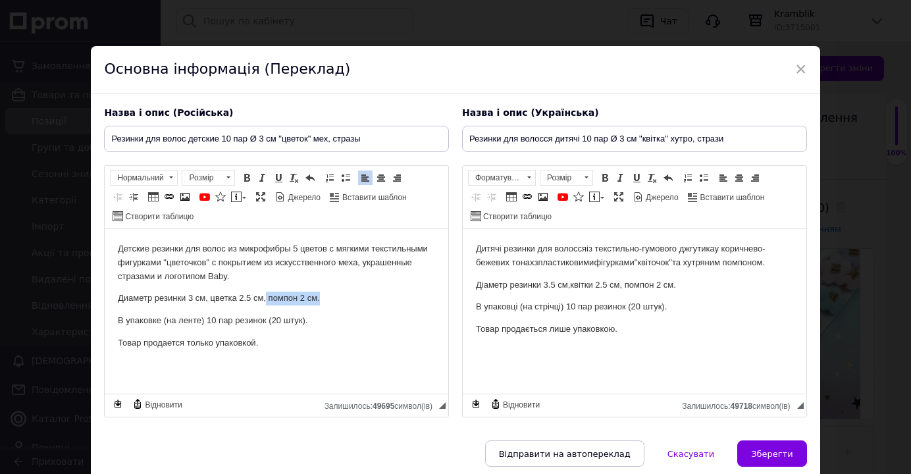
drag, startPoint x: 267, startPoint y: 299, endPoint x: 341, endPoint y: 309, distance: 75.1
click at [341, 309] on body "Детские резинки для волос из микрофибры 5 цветов с мягкими текстильными фигурка…" at bounding box center [276, 296] width 317 height 108
click at [239, 299] on p "Диаметр резинки 3 см, цветка 2.5 см." at bounding box center [276, 299] width 317 height 14
click at [549, 291] on p "Діаметр резинки 3.5 см, квітки 2.5 см , помпон 2 см." at bounding box center [634, 286] width 317 height 14
click at [592, 286] on span "квітки 2.5 см" at bounding box center [587, 285] width 49 height 10
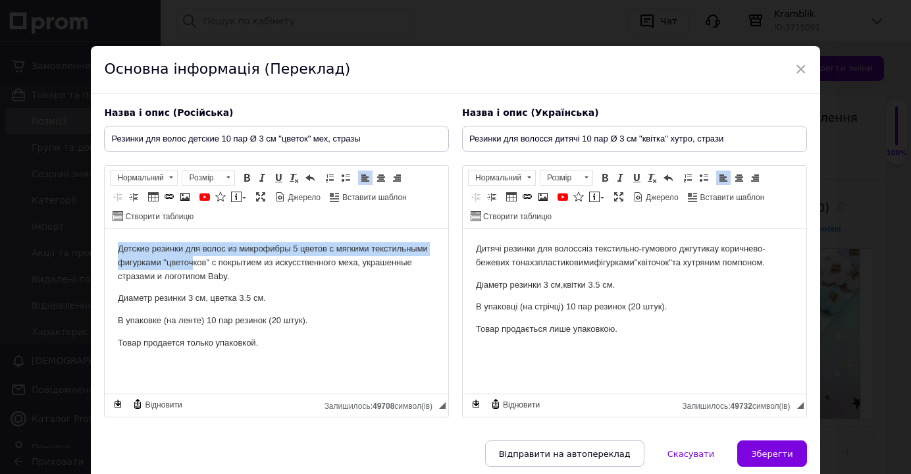
drag, startPoint x: 116, startPoint y: 248, endPoint x: 193, endPoint y: 259, distance: 77.9
click at [193, 259] on html "Детские резинки для волос из микрофибры 5 цветов с мягкими текстильными фигурка…" at bounding box center [277, 311] width 344 height 165
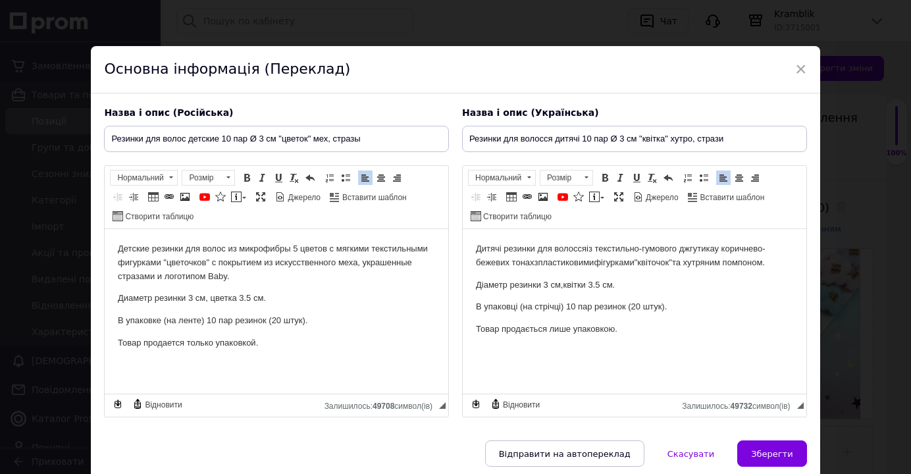
click at [284, 295] on p "Диаметр резинки 3 см, цветка 3.5 см." at bounding box center [276, 299] width 317 height 14
drag, startPoint x: 236, startPoint y: 250, endPoint x: 248, endPoint y: 252, distance: 12.0
click at [248, 252] on p "Детские резинки для волос из микрофибры 5 цветов с мягкими текстильными фигурка…" at bounding box center [276, 262] width 317 height 41
click at [238, 265] on p "Детские резинки для волос из микрофибры 5 цветов с мягкими текстильными фигурка…" at bounding box center [276, 262] width 317 height 41
click at [509, 285] on span "Діаметр резинки 3 см, квітки 3.5 см ." at bounding box center [545, 285] width 139 height 10
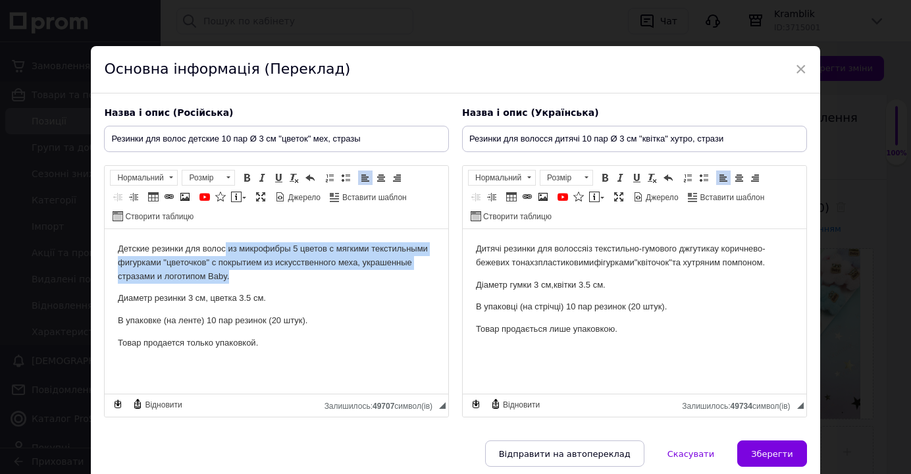
drag, startPoint x: 225, startPoint y: 250, endPoint x: 377, endPoint y: 280, distance: 154.4
click at [377, 280] on p "Детские резинки для волос из микрофибры 5 цветов с мягкими текстильными фигурка…" at bounding box center [276, 262] width 317 height 41
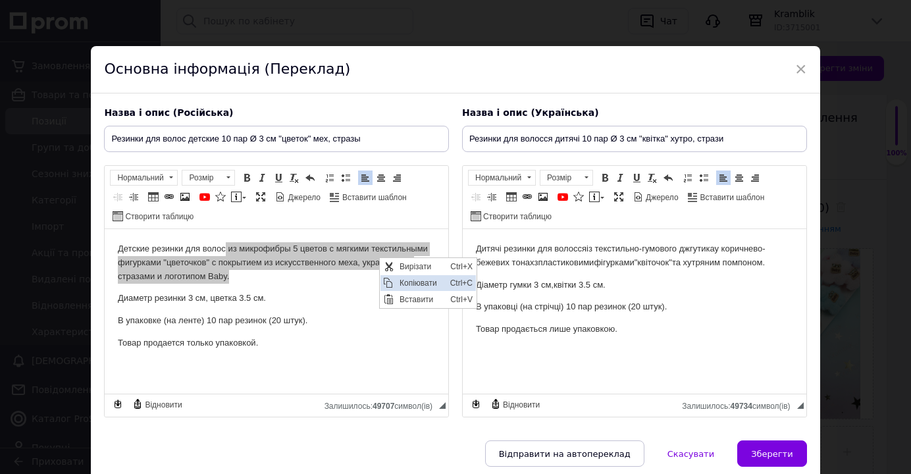
click at [408, 283] on span "Копіювати" at bounding box center [421, 283] width 51 height 16
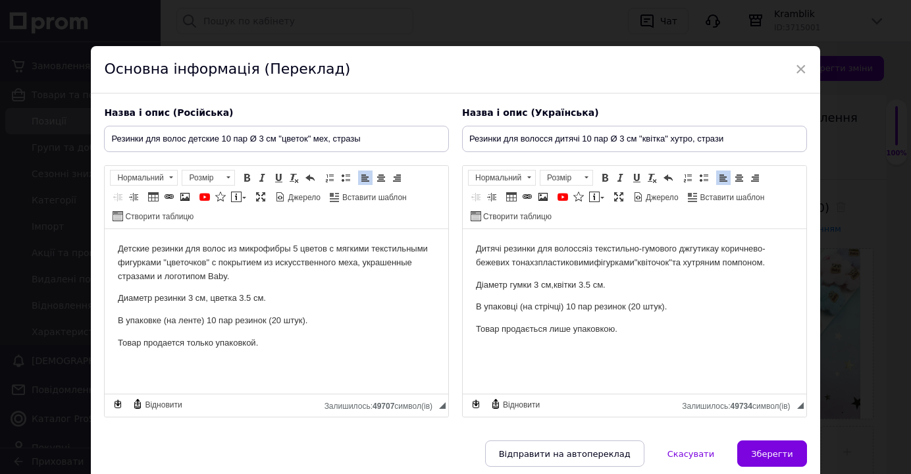
click at [388, 334] on body "Детские резинки для волос из микрофибры 5 цветов с мягкими текстильными фигурка…" at bounding box center [276, 296] width 317 height 108
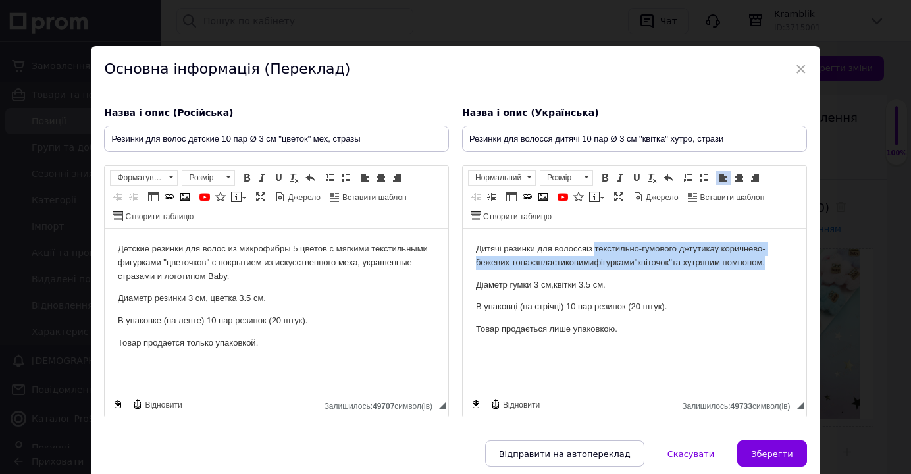
drag, startPoint x: 597, startPoint y: 252, endPoint x: 787, endPoint y: 263, distance: 190.6
click at [787, 263] on p "Дитячі резинки для волосся із текстильно-гумового джгутика у коричнево-бежевих …" at bounding box center [634, 256] width 317 height 28
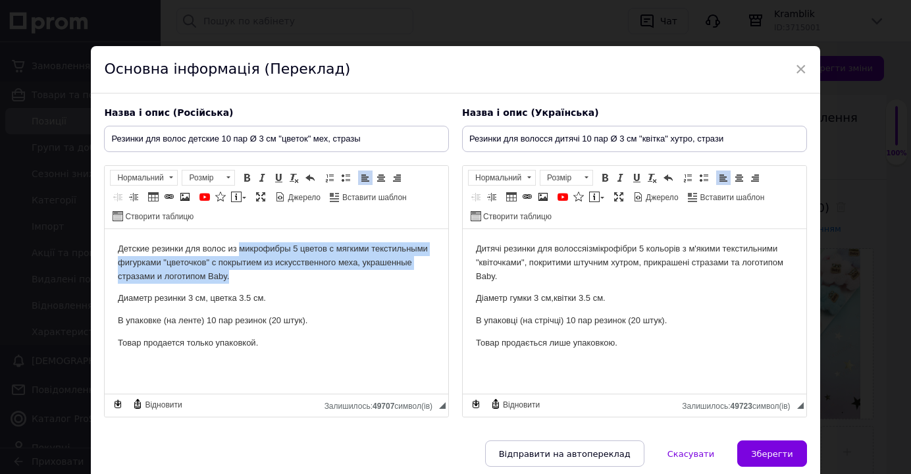
drag, startPoint x: 238, startPoint y: 250, endPoint x: 302, endPoint y: 278, distance: 69.9
click at [302, 278] on p "Детские резинки для волос из микрофибры 5 цветов с мягкими текстильными фигурка…" at bounding box center [276, 262] width 317 height 41
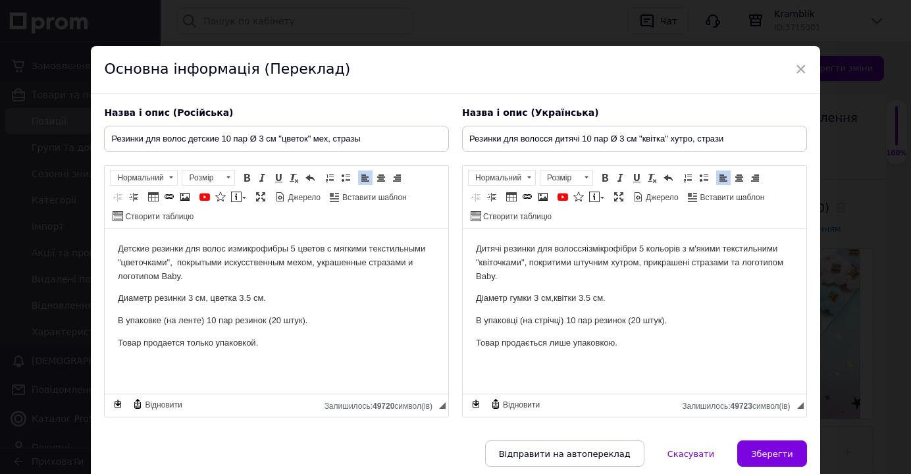
click at [234, 286] on body "Детские резинки для волос из микрофибры 5 цветов с мягкими текстильными "цветоч…" at bounding box center [276, 296] width 317 height 108
click at [310, 324] on p "В упаковке (на ленте) 10 пар резинок (20 штук)." at bounding box center [276, 321] width 317 height 14
drag, startPoint x: 291, startPoint y: 248, endPoint x: 329, endPoint y: 252, distance: 37.7
click at [329, 252] on p "Детские резинки для волос из микрофибры 5 цветов с мягкими текстильными "цветоч…" at bounding box center [276, 262] width 317 height 41
drag, startPoint x: 346, startPoint y: 277, endPoint x: 542, endPoint y: 321, distance: 200.5
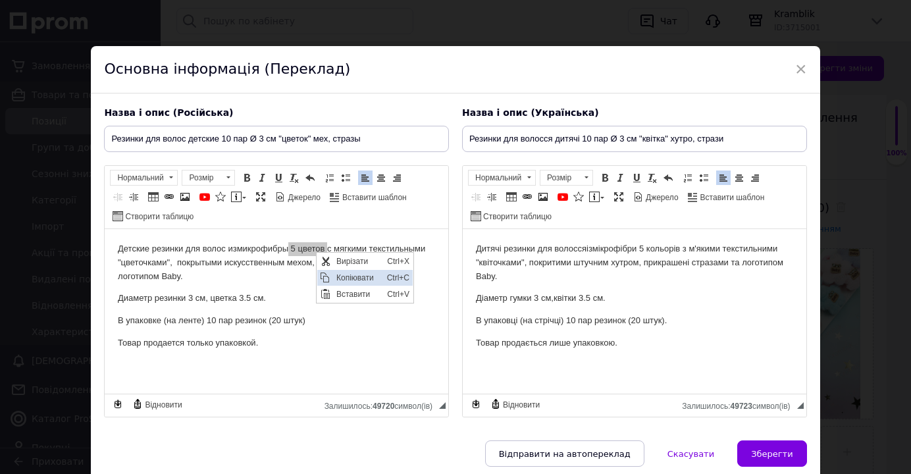
click at [346, 277] on span "Копіювати" at bounding box center [357, 278] width 51 height 16
click at [309, 320] on p "В упаковке (на ленте) 10 пар резинок (20 штук)" at bounding box center [276, 321] width 317 height 14
click at [305, 323] on p "В упаковке (на ленте) 10 пар резинок (20 штук) 5 цветов." at bounding box center [276, 321] width 317 height 14
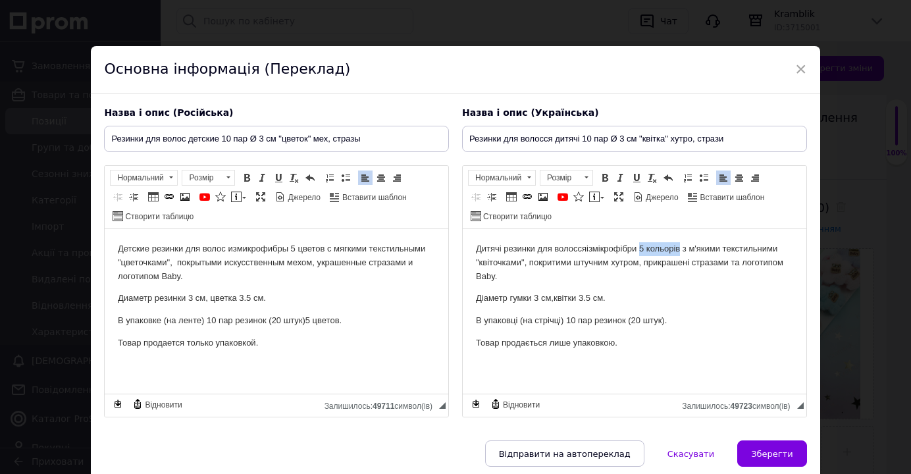
drag, startPoint x: 643, startPoint y: 248, endPoint x: 685, endPoint y: 250, distance: 41.5
click at [685, 250] on span "мікрофібри 5 кольорів з м'якими текстильними "квіточками", покритими штучним ху…" at bounding box center [629, 263] width 307 height 38
drag, startPoint x: 694, startPoint y: 274, endPoint x: 903, endPoint y: 309, distance: 212.3
click at [694, 274] on span "Копіювати" at bounding box center [716, 277] width 51 height 16
copy span "5 кольорів"
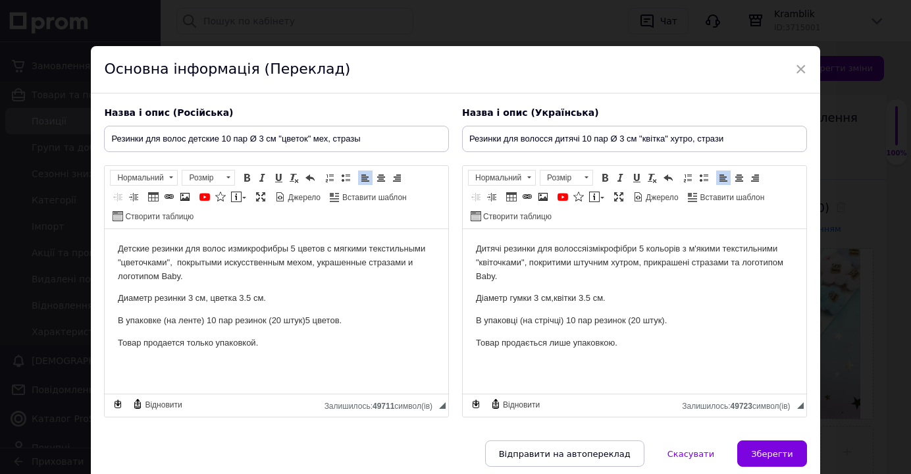
click at [672, 325] on p "В упаковці (на стрічці) 10 пар резинок (20 штук)." at bounding box center [634, 321] width 317 height 14
click at [770, 456] on span "Зберегти" at bounding box center [771, 454] width 41 height 10
type input "Резинки для волос детские 10 пар Ø 3 см "цветок" мех, стразы"
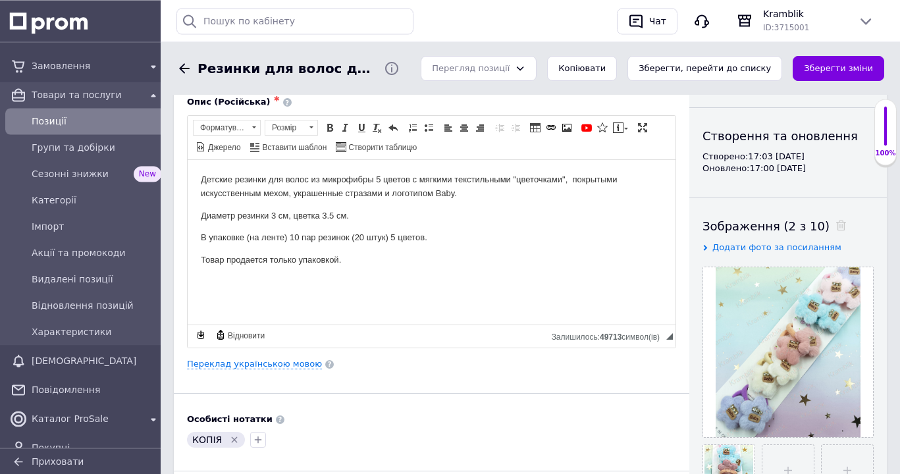
scroll to position [134, 0]
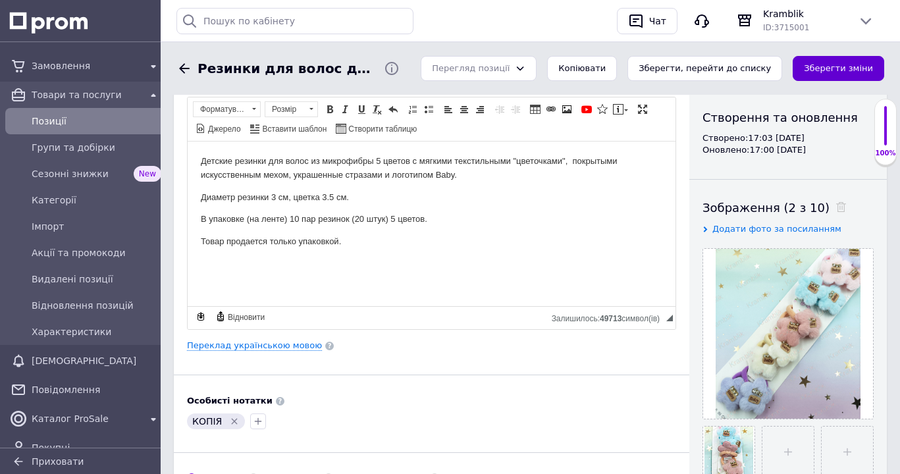
click at [847, 71] on button "Зберегти зміни" at bounding box center [839, 69] width 92 height 26
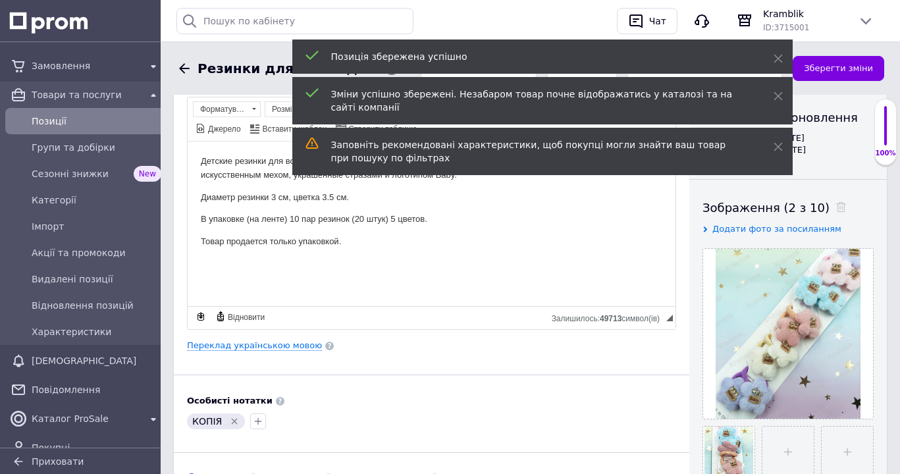
click at [232, 423] on icon "Видалити мітку" at bounding box center [235, 422] width 6 height 6
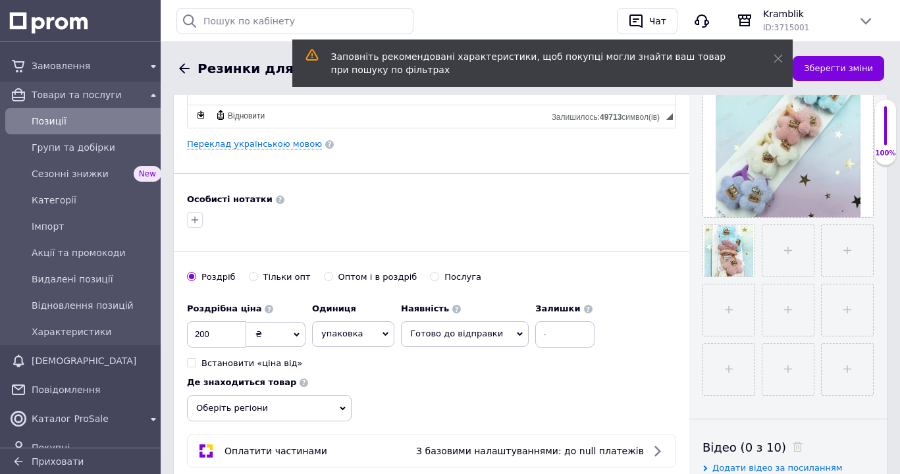
scroll to position [470, 0]
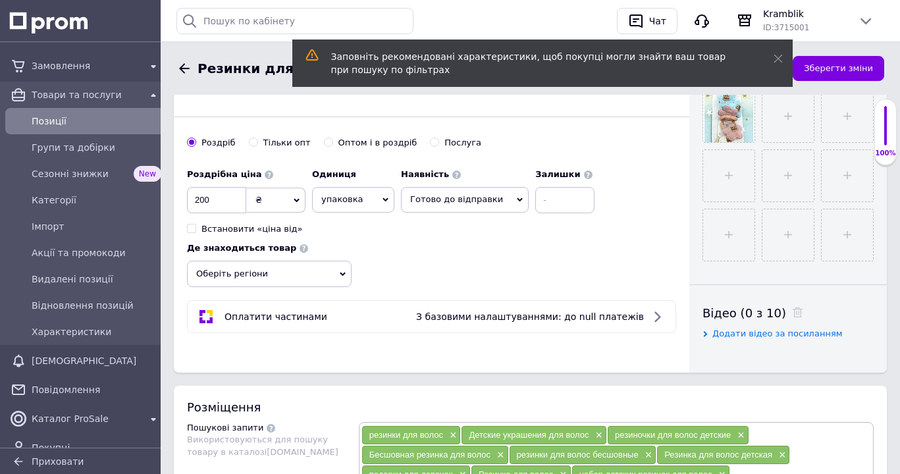
click at [343, 272] on icon at bounding box center [343, 274] width 6 height 6
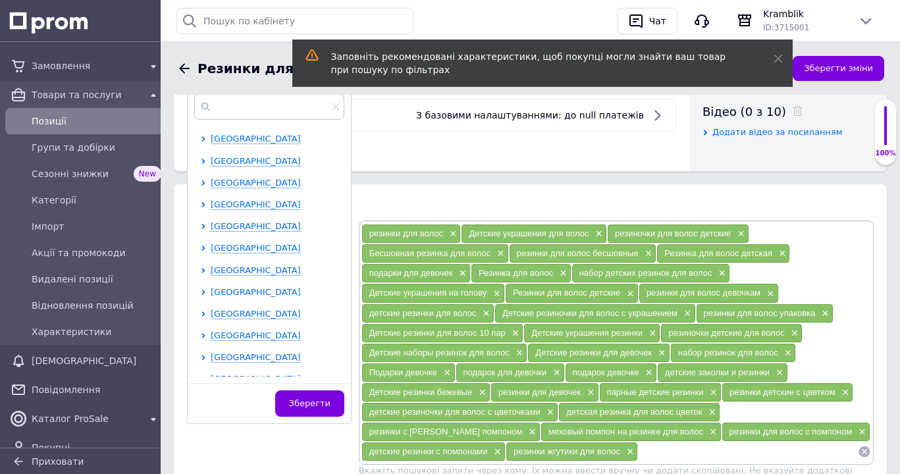
scroll to position [201, 0]
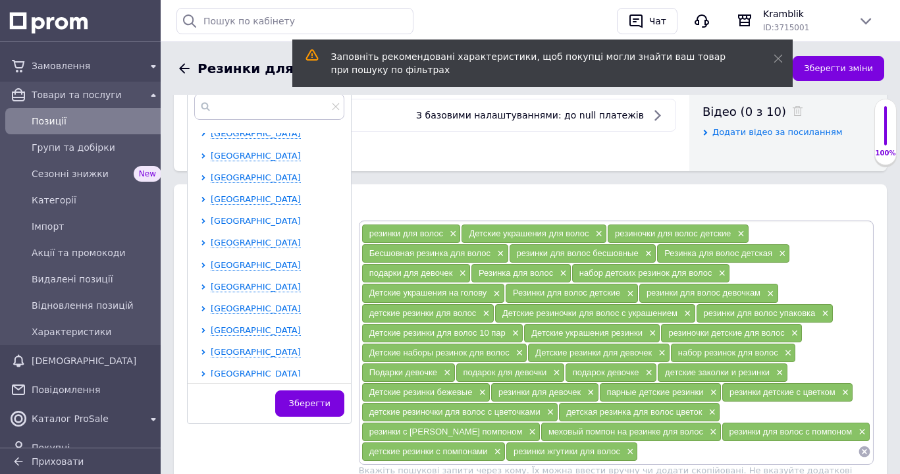
click at [245, 221] on span "[GEOGRAPHIC_DATA]" at bounding box center [256, 221] width 90 height 10
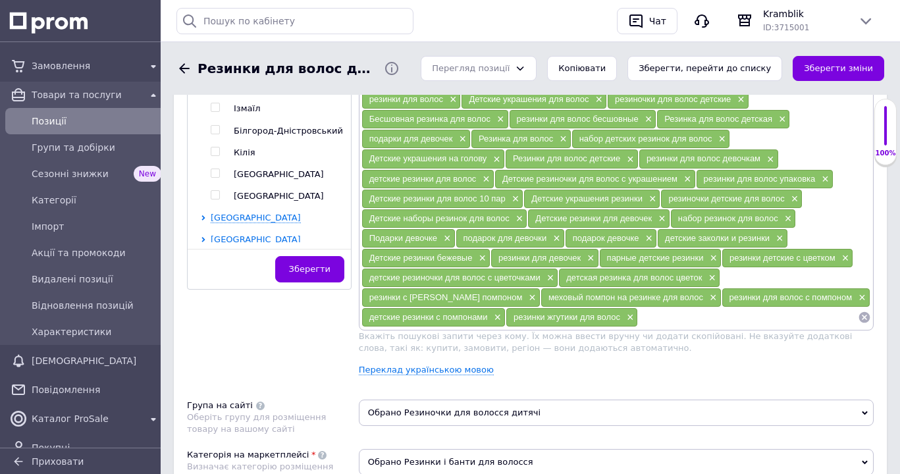
click at [213, 173] on input "checkbox" at bounding box center [215, 173] width 9 height 9
checkbox input "true"
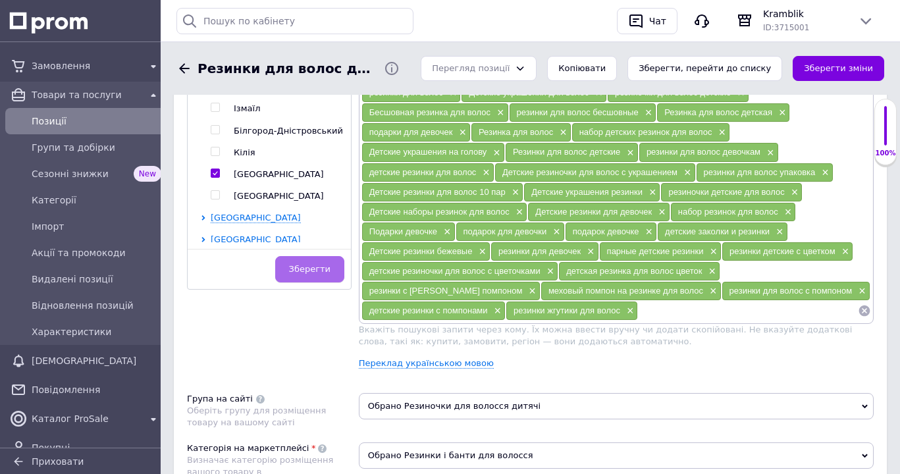
click at [309, 264] on span "Зберегти" at bounding box center [309, 269] width 41 height 10
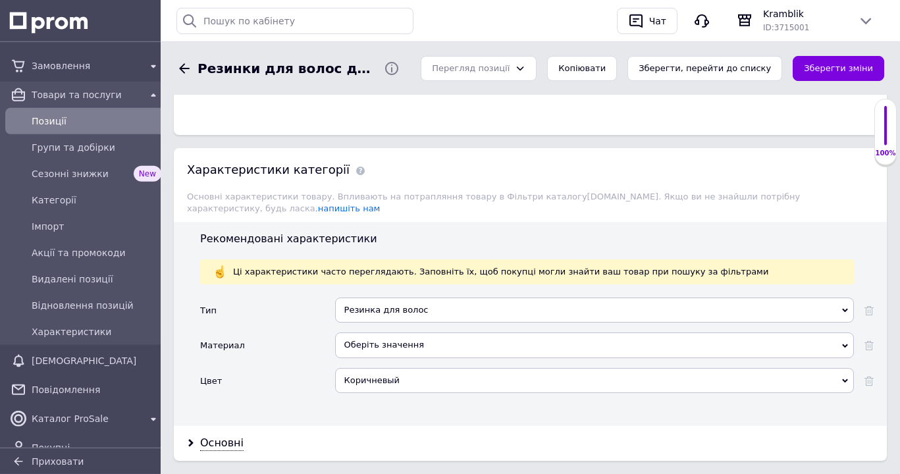
scroll to position [1283, 0]
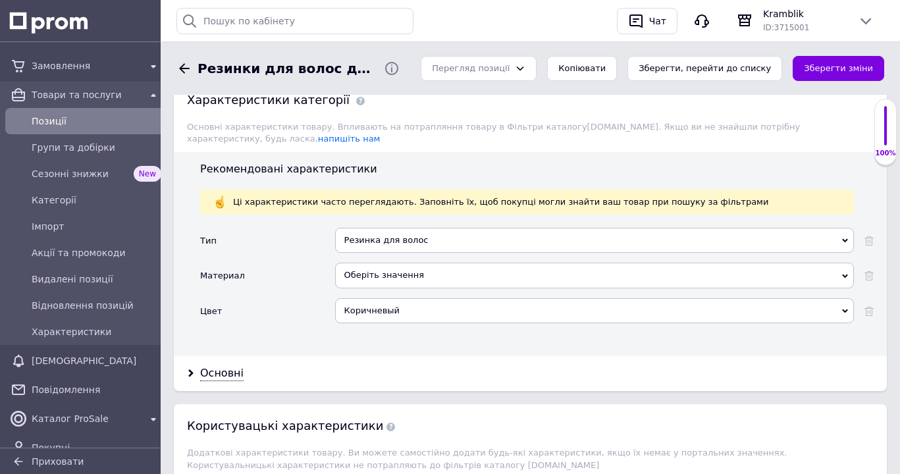
click at [849, 263] on div "Оберіть значення" at bounding box center [594, 275] width 519 height 25
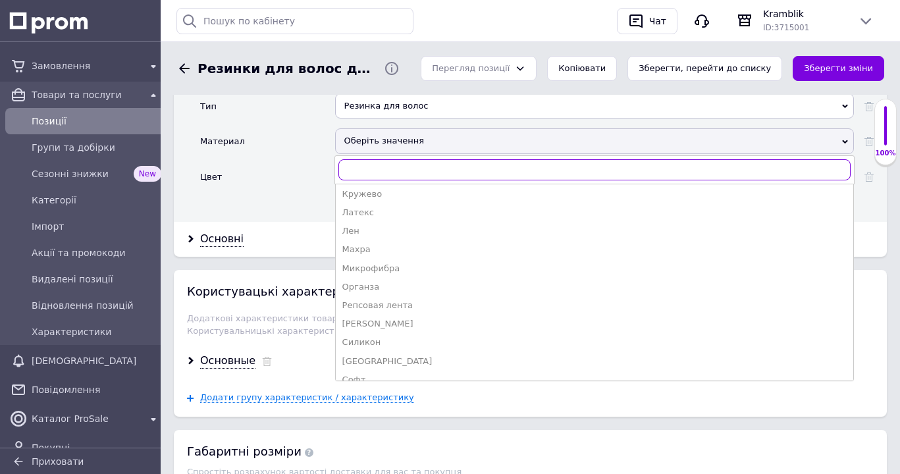
scroll to position [134, 0]
click at [390, 261] on div "Микрофибра" at bounding box center [594, 267] width 504 height 12
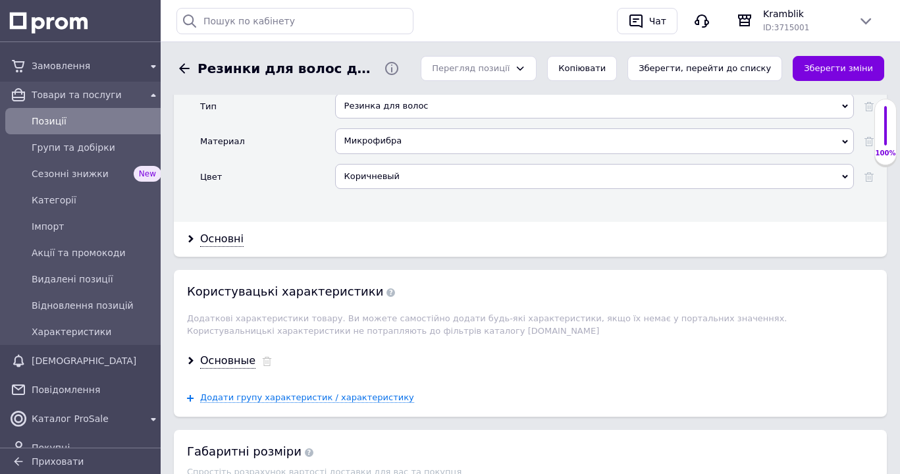
click at [845, 164] on div "Коричневый" at bounding box center [594, 176] width 519 height 25
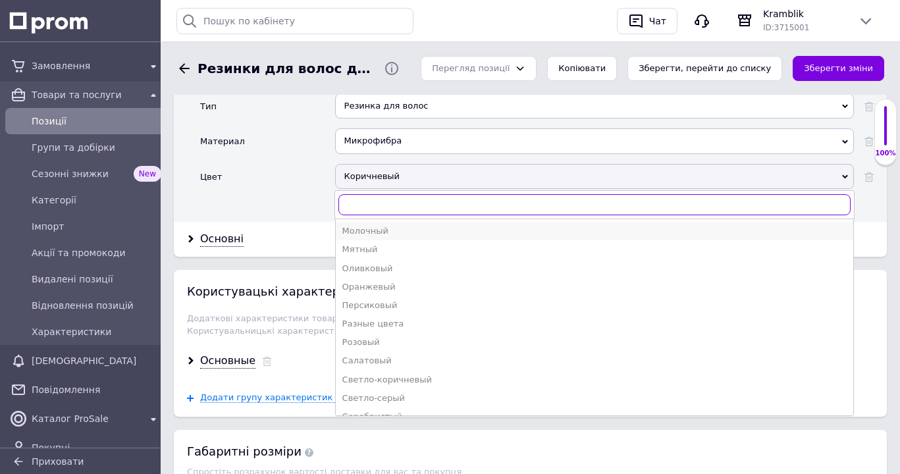
scroll to position [403, 0]
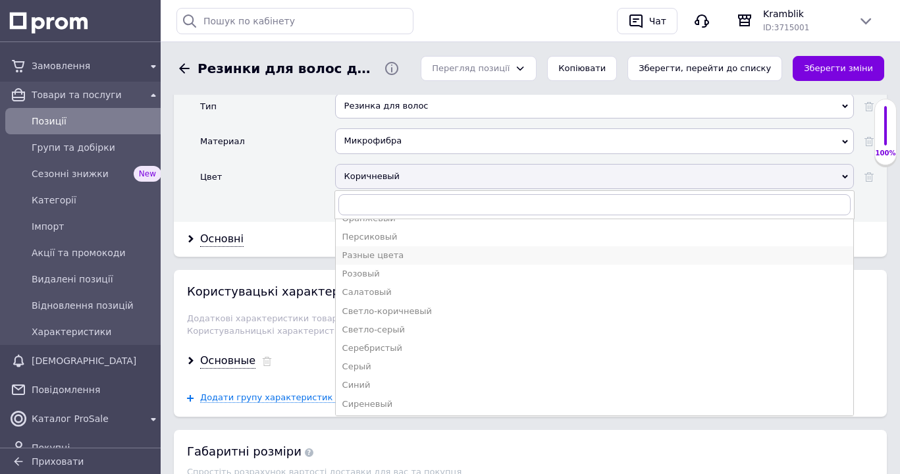
click at [383, 250] on div "Разные цвета" at bounding box center [594, 256] width 504 height 12
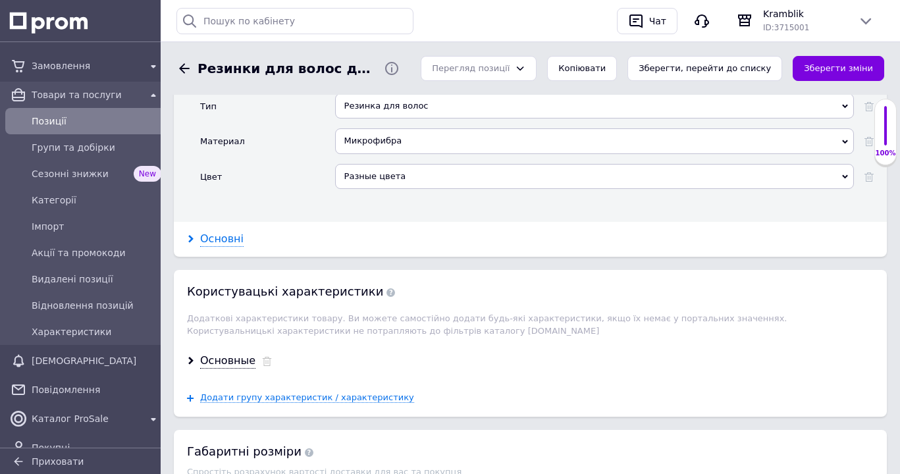
click at [231, 232] on div "Основні" at bounding box center [221, 239] width 43 height 15
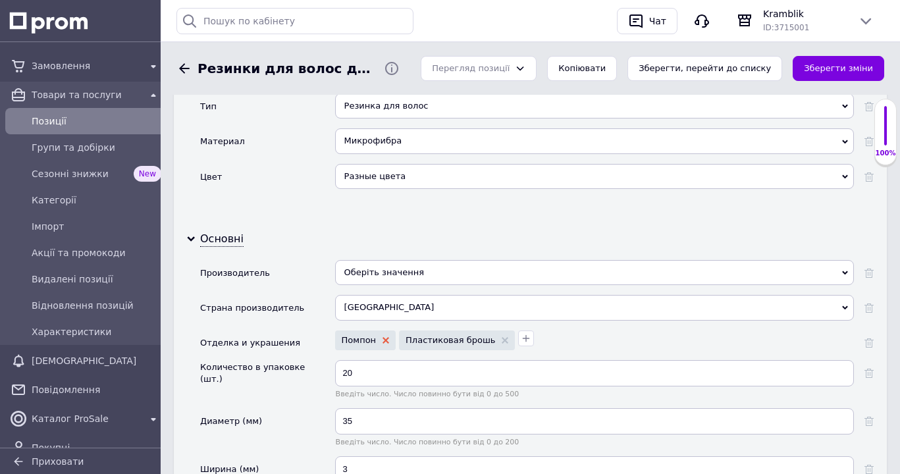
click at [385, 337] on use at bounding box center [386, 340] width 7 height 7
click at [438, 337] on icon at bounding box center [441, 340] width 7 height 7
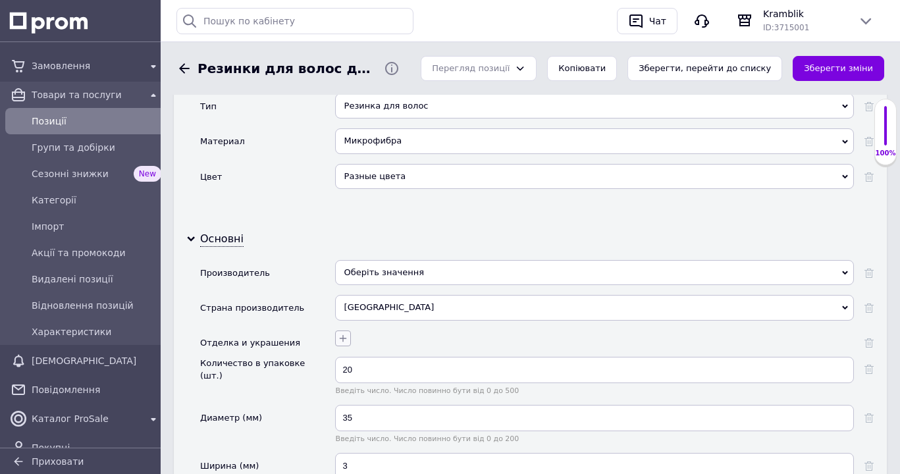
click at [341, 333] on icon "button" at bounding box center [343, 338] width 11 height 11
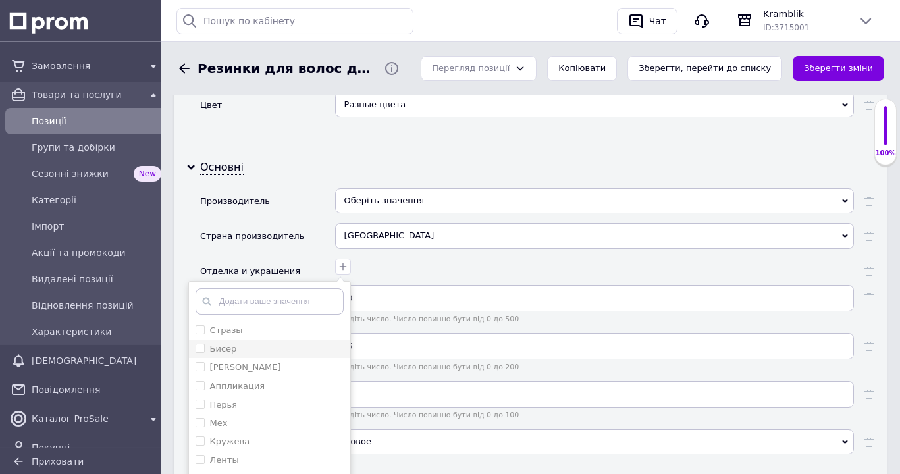
scroll to position [1551, 0]
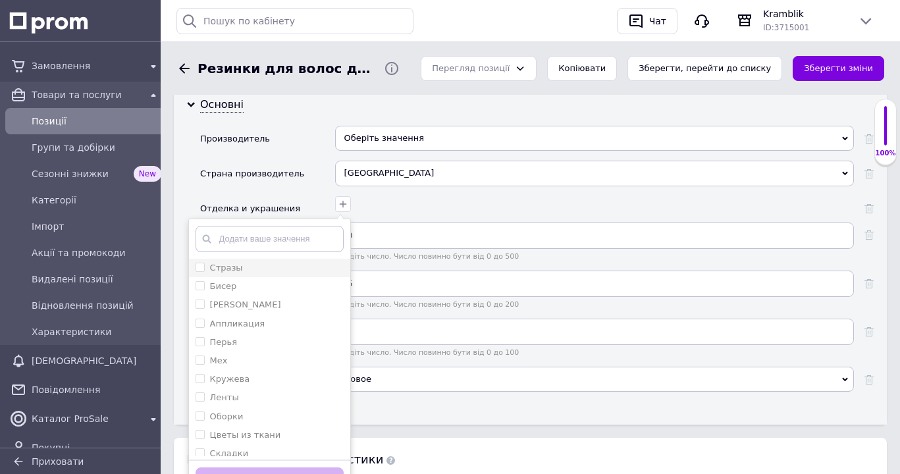
click at [201, 263] on input "Стразы" at bounding box center [200, 267] width 9 height 9
checkbox input "true"
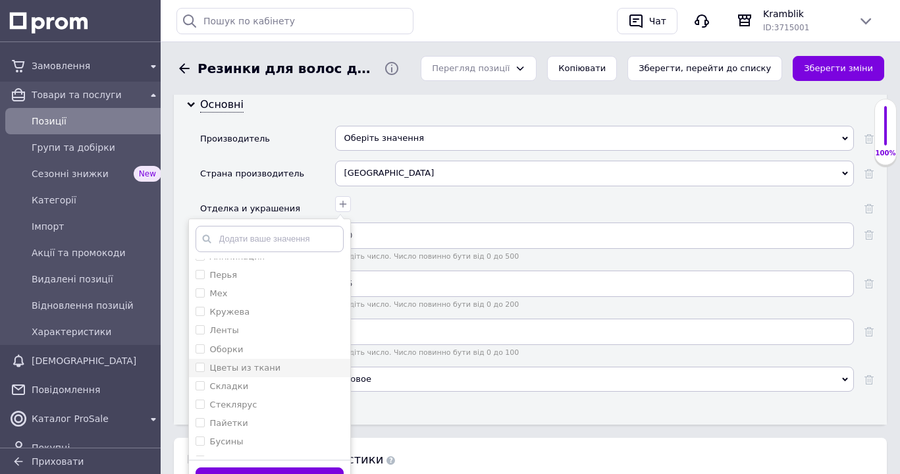
click at [200, 363] on ткани "Цветы из ткани" at bounding box center [200, 367] width 9 height 9
checkbox ткани "true"
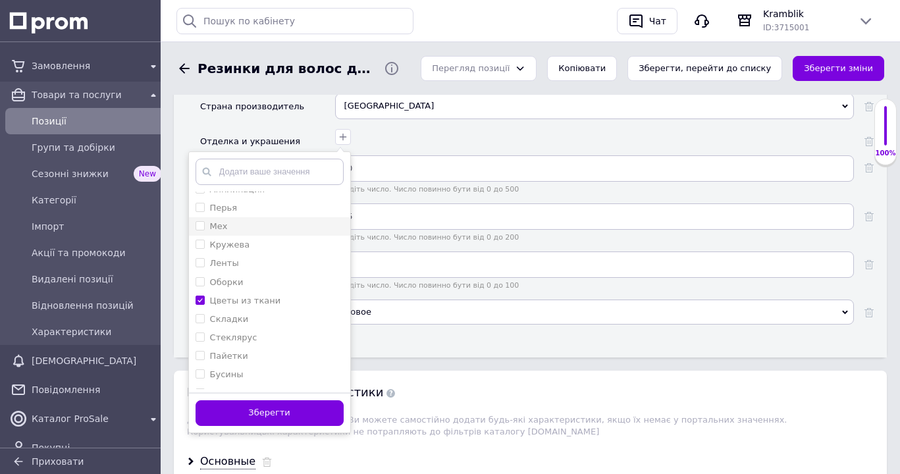
click at [199, 221] on label "Мех" at bounding box center [212, 227] width 32 height 12
click at [199, 221] on input "Мех" at bounding box center [200, 225] width 9 height 9
click at [203, 221] on input "Мех" at bounding box center [200, 225] width 9 height 9
checkbox input "true"
click at [277, 406] on button "Зберегти" at bounding box center [270, 413] width 148 height 26
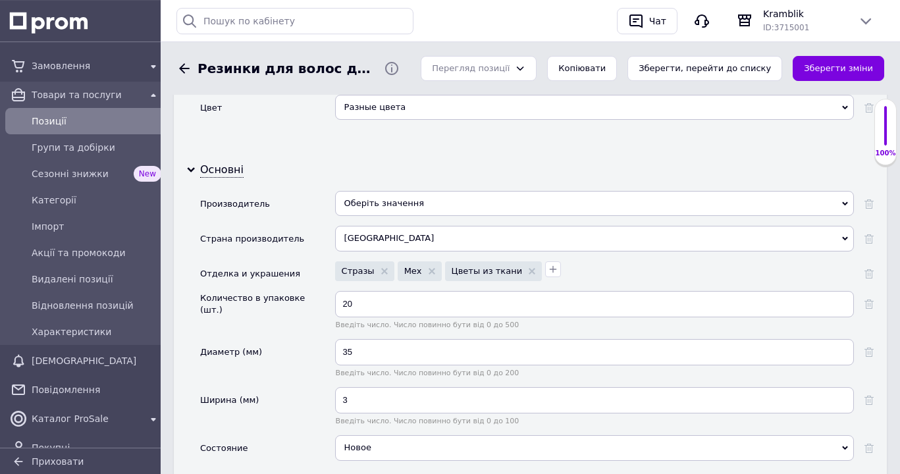
scroll to position [1484, 0]
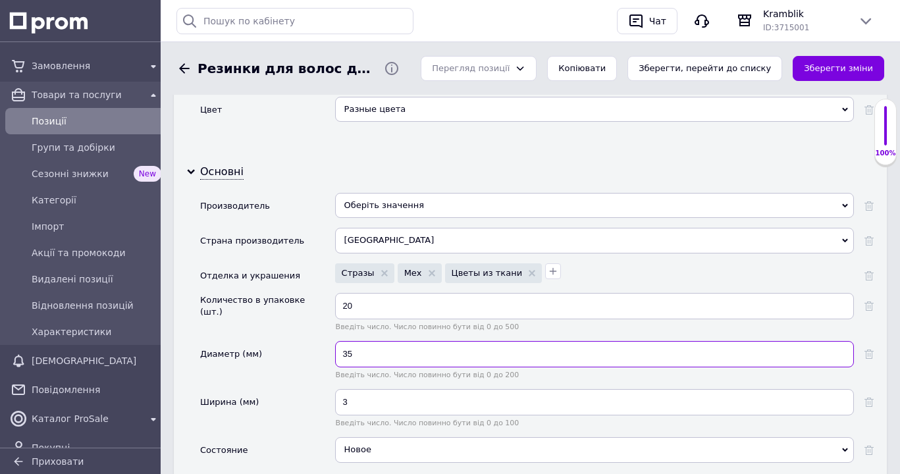
drag, startPoint x: 353, startPoint y: 345, endPoint x: 397, endPoint y: 362, distance: 47.3
click at [363, 346] on input "35" at bounding box center [594, 354] width 519 height 26
type input "30"
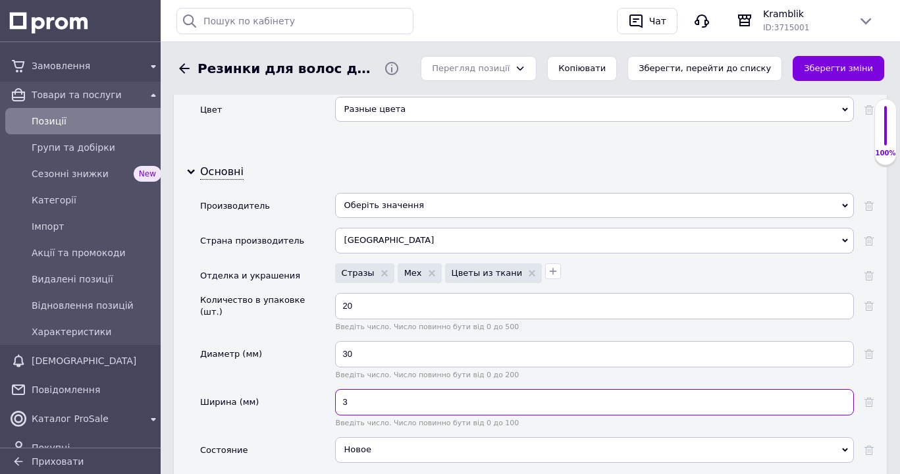
click at [340, 397] on input "3" at bounding box center [594, 402] width 519 height 26
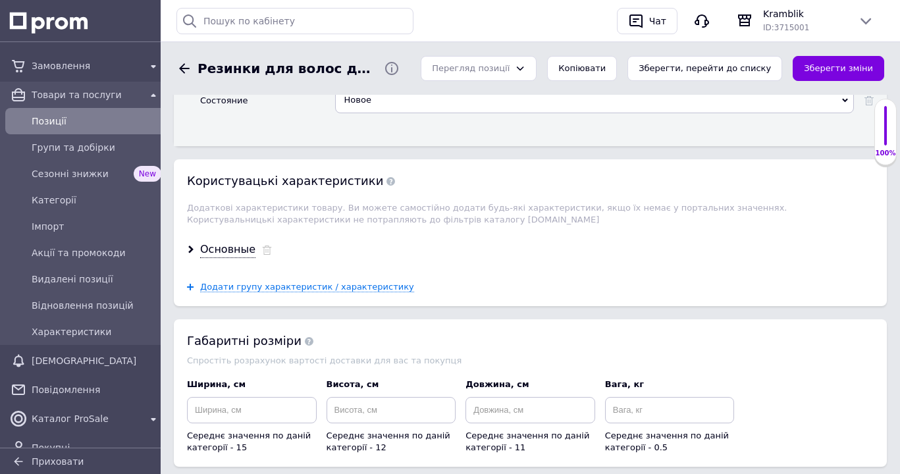
scroll to position [1887, 0]
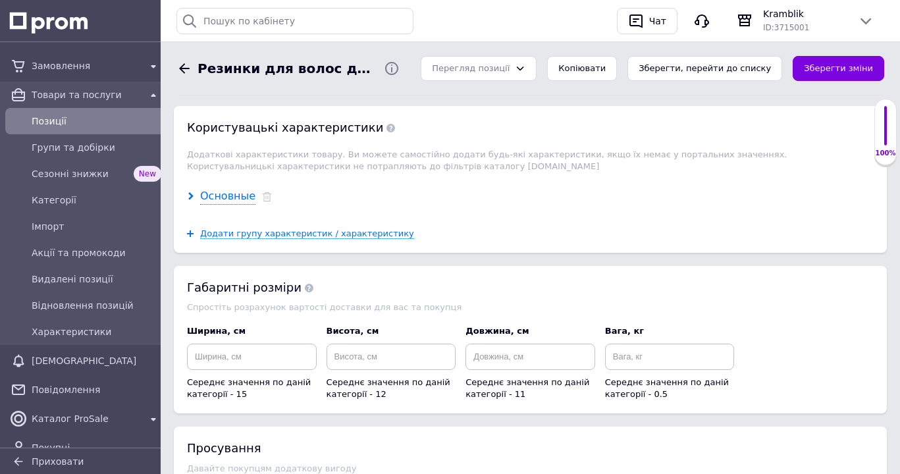
type input "7"
click at [228, 189] on div "Основные" at bounding box center [227, 196] width 55 height 15
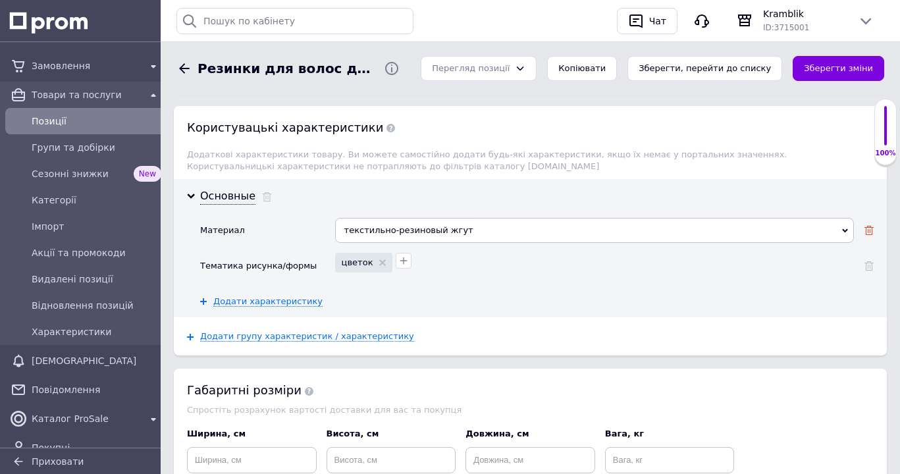
click at [866, 226] on use at bounding box center [868, 230] width 9 height 9
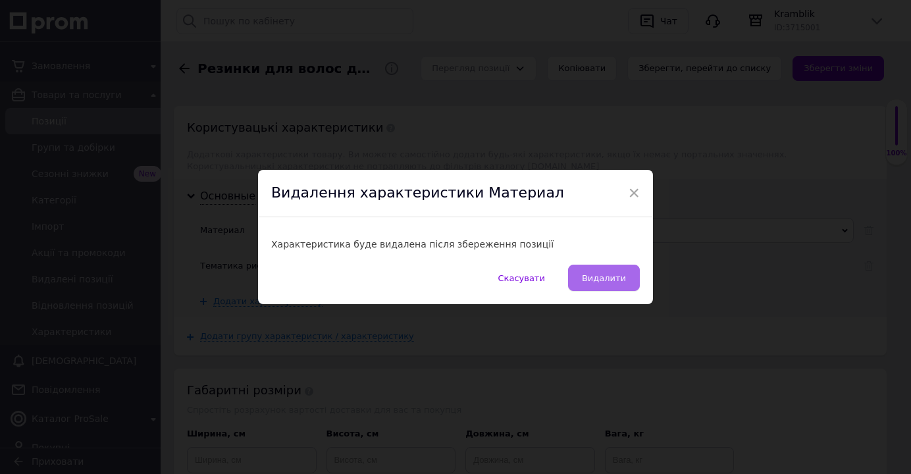
click at [615, 285] on button "Видалити" at bounding box center [604, 278] width 72 height 26
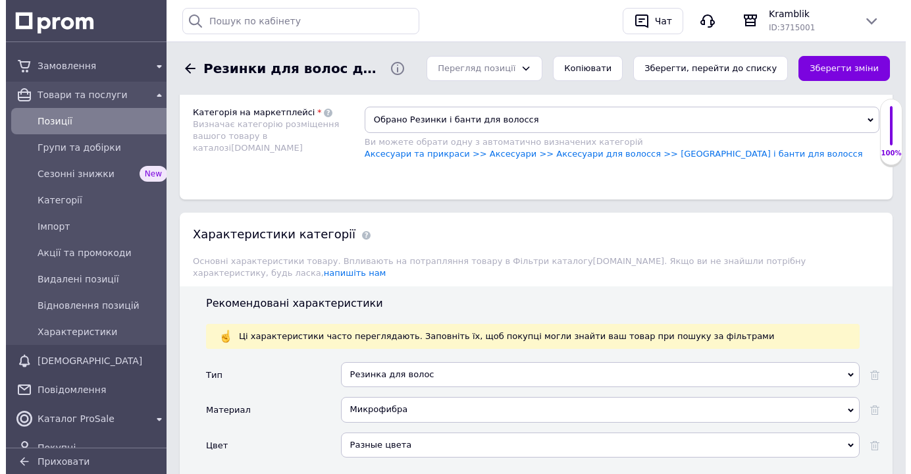
scroll to position [880, 0]
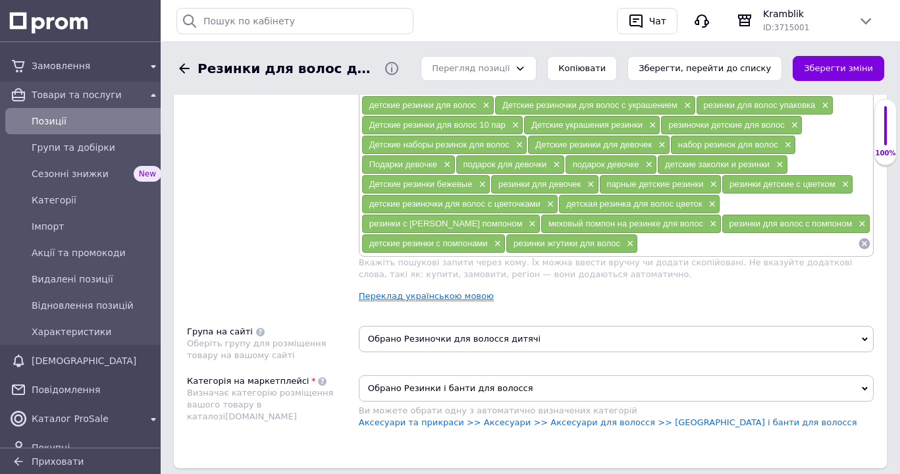
click at [425, 298] on link "Переклад українською мовою" at bounding box center [426, 296] width 135 height 11
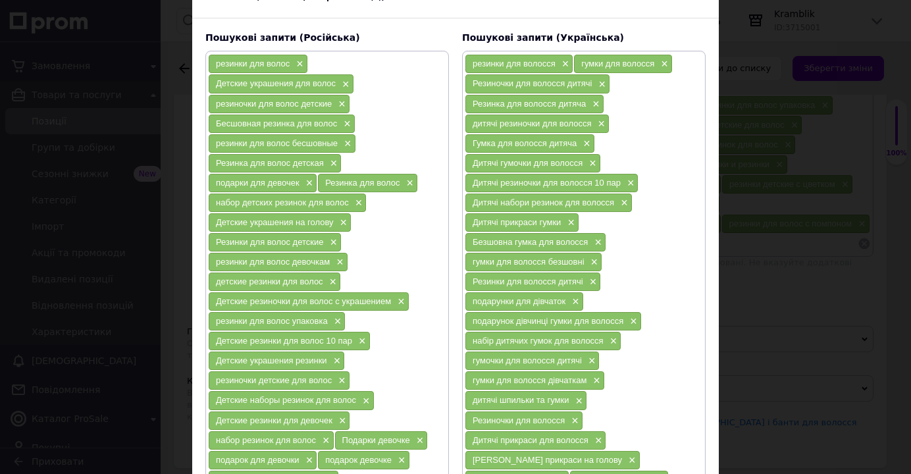
scroll to position [150, 0]
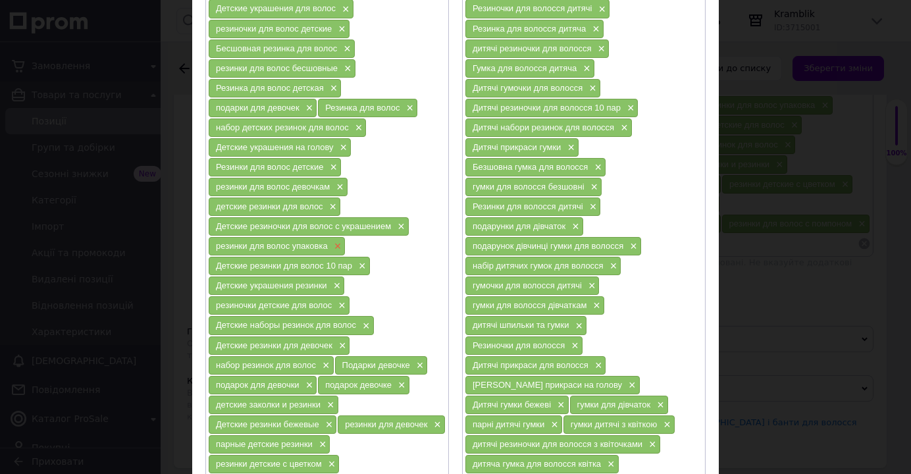
click at [331, 248] on span "×" at bounding box center [336, 246] width 11 height 11
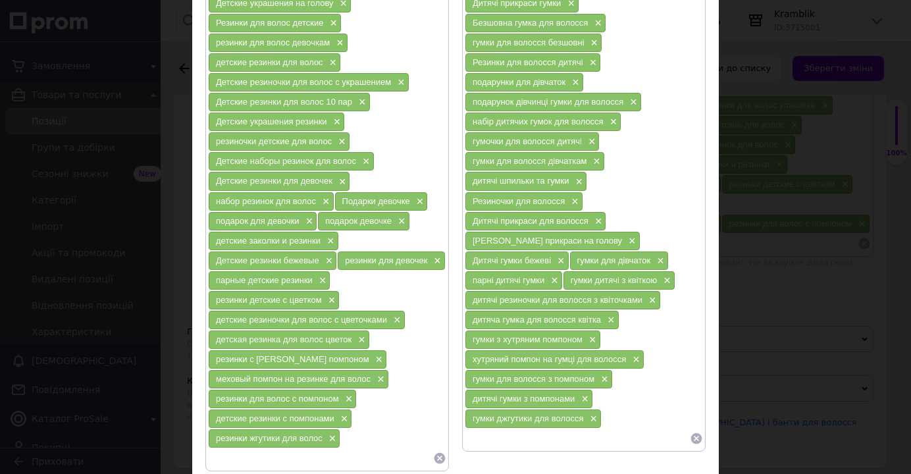
scroll to position [300, 0]
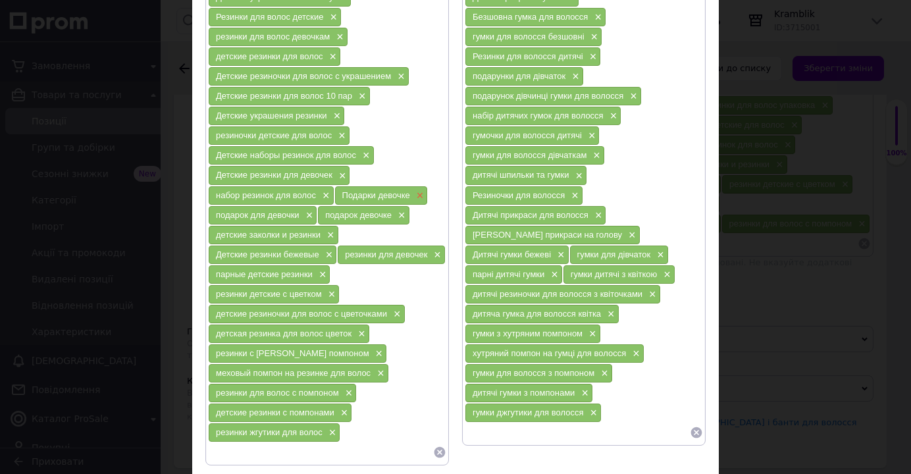
click at [415, 195] on span "×" at bounding box center [418, 195] width 11 height 11
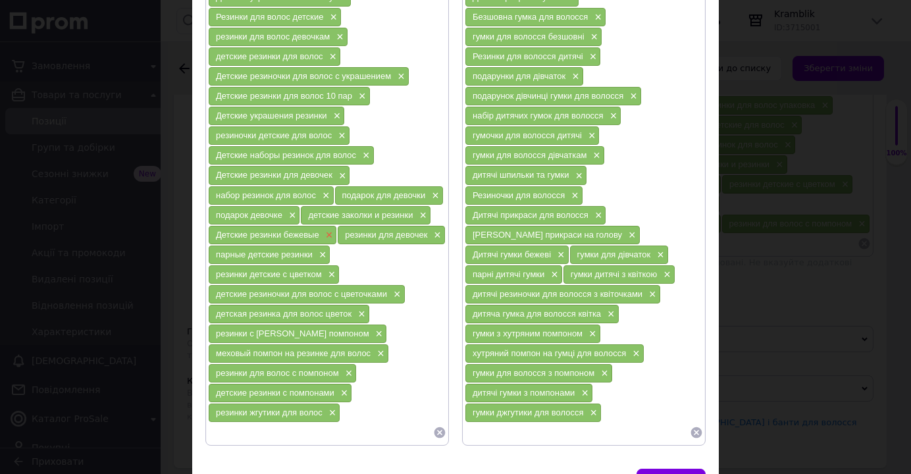
click at [324, 233] on span "×" at bounding box center [328, 235] width 11 height 11
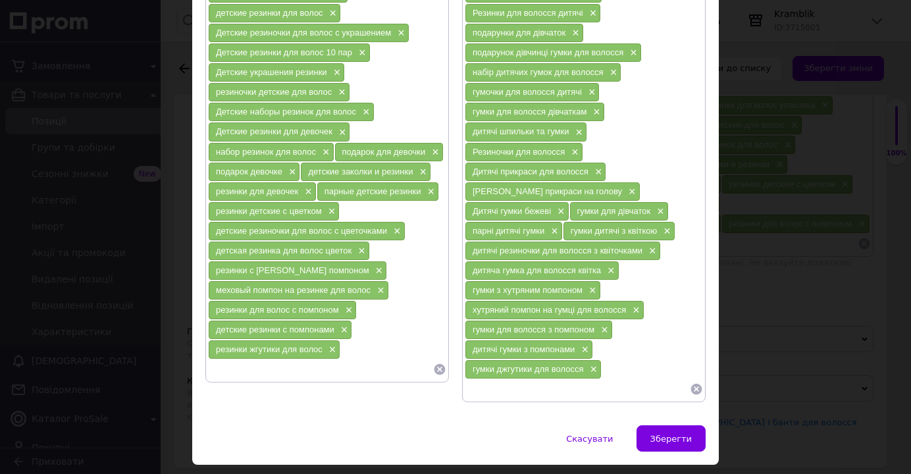
scroll to position [375, 0]
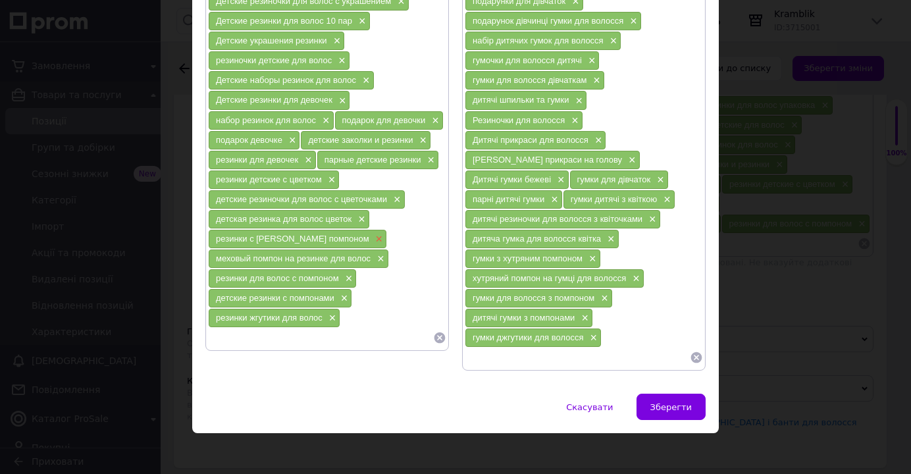
click at [373, 241] on span "×" at bounding box center [378, 239] width 11 height 11
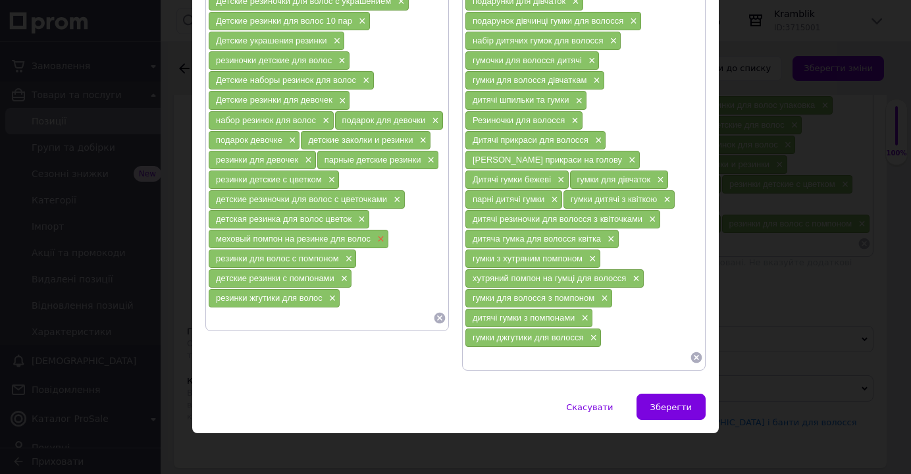
click at [375, 242] on span "×" at bounding box center [379, 239] width 11 height 11
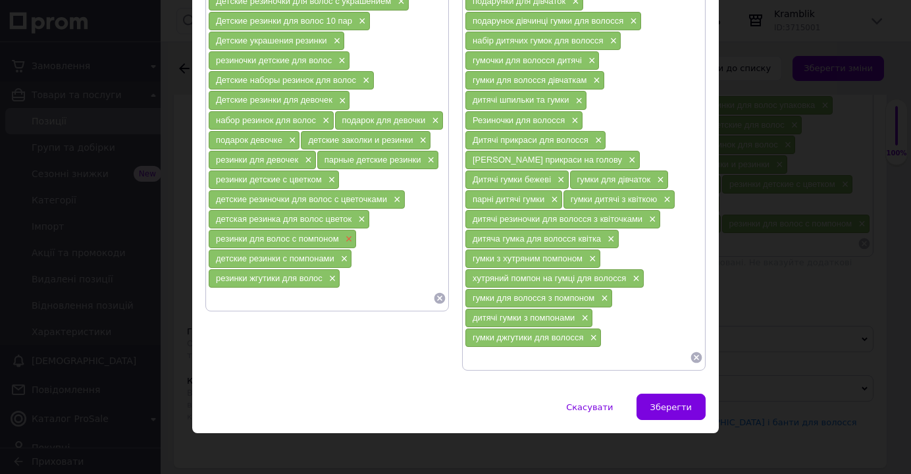
click at [342, 243] on span "×" at bounding box center [347, 239] width 11 height 11
click at [338, 241] on span "×" at bounding box center [343, 239] width 11 height 11
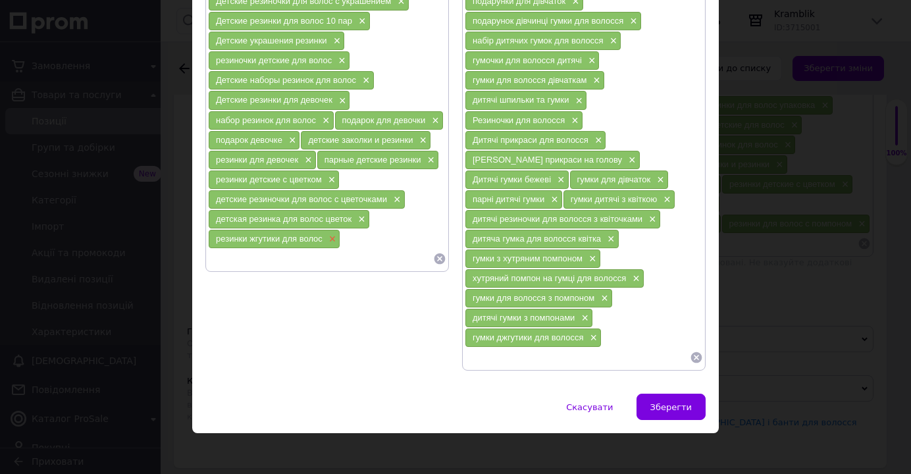
click at [327, 244] on span "×" at bounding box center [331, 239] width 11 height 11
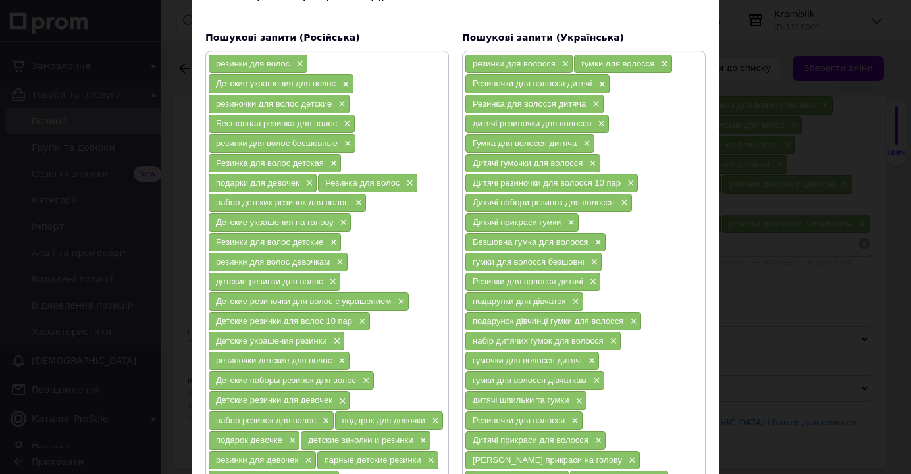
scroll to position [150, 0]
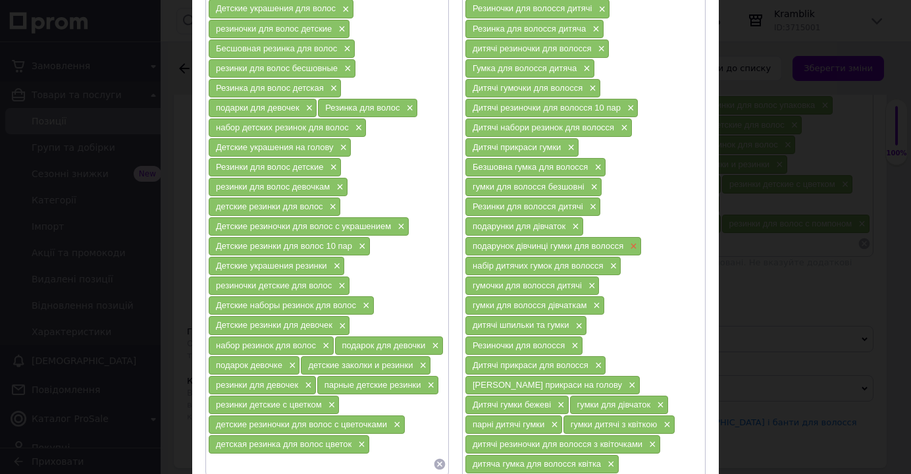
click at [631, 244] on span "×" at bounding box center [632, 246] width 11 height 11
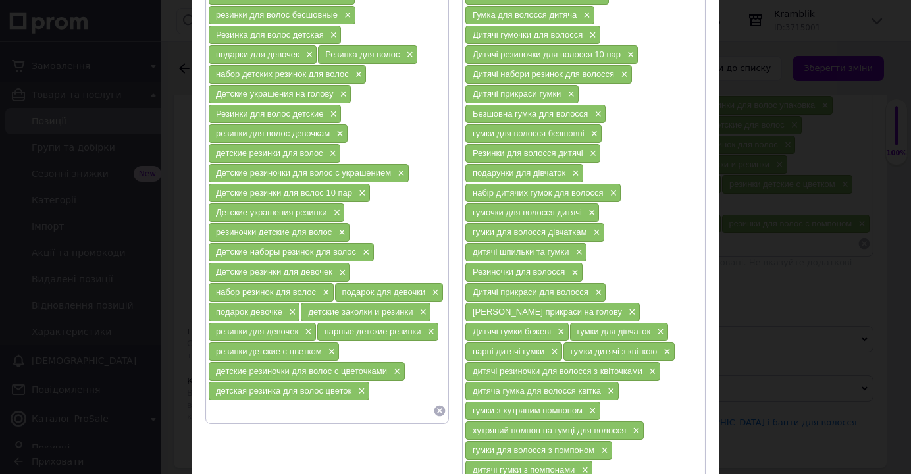
scroll to position [225, 0]
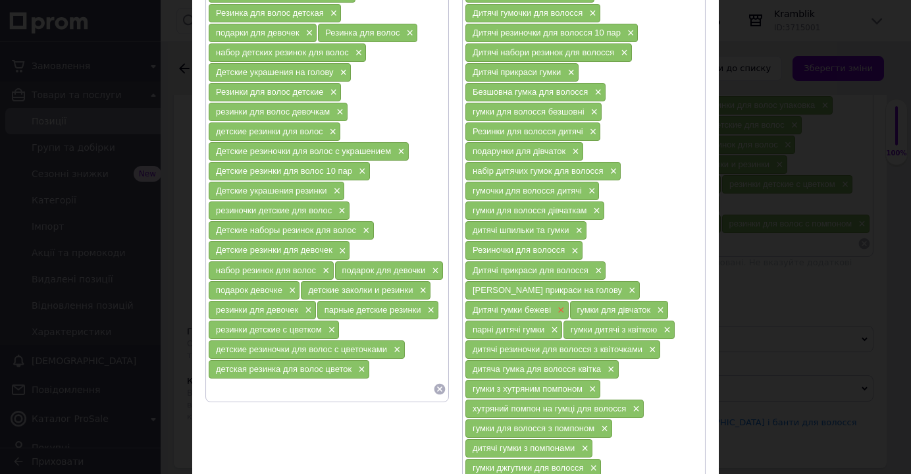
click at [565, 305] on span "×" at bounding box center [559, 310] width 11 height 11
click at [218, 399] on input at bounding box center [320, 389] width 225 height 20
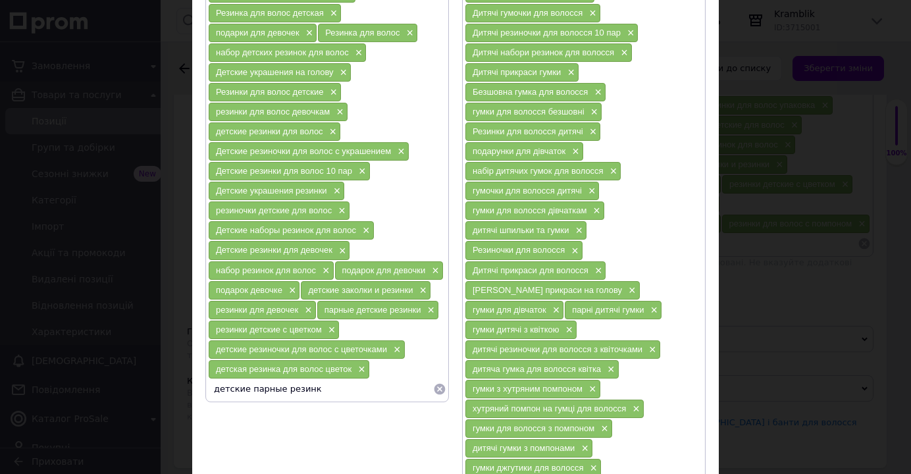
type input "детские парные резинки"
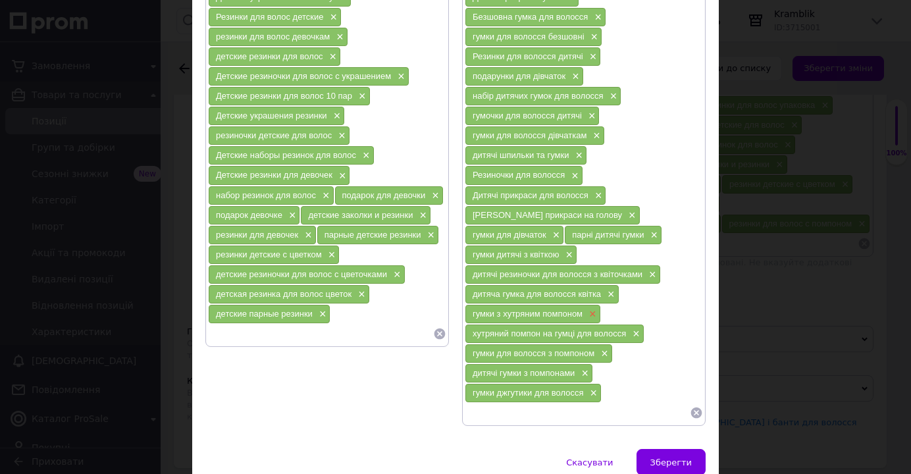
click at [587, 309] on span "×" at bounding box center [591, 314] width 11 height 11
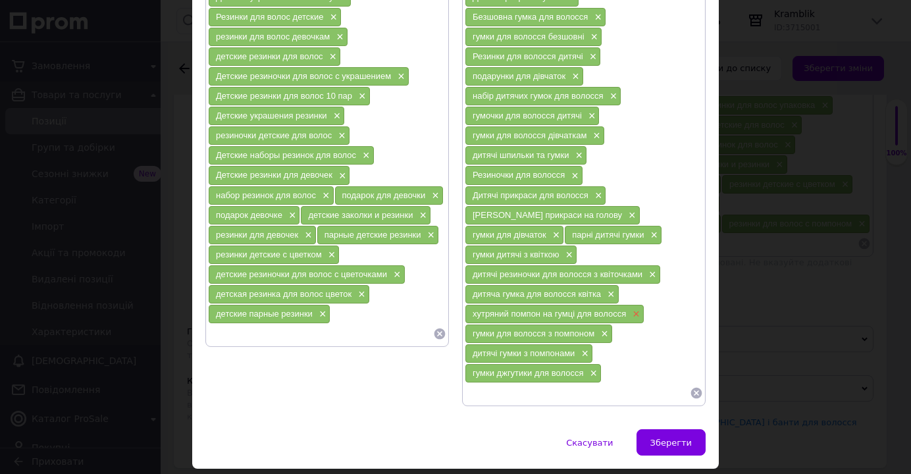
click at [630, 309] on span "×" at bounding box center [634, 314] width 11 height 11
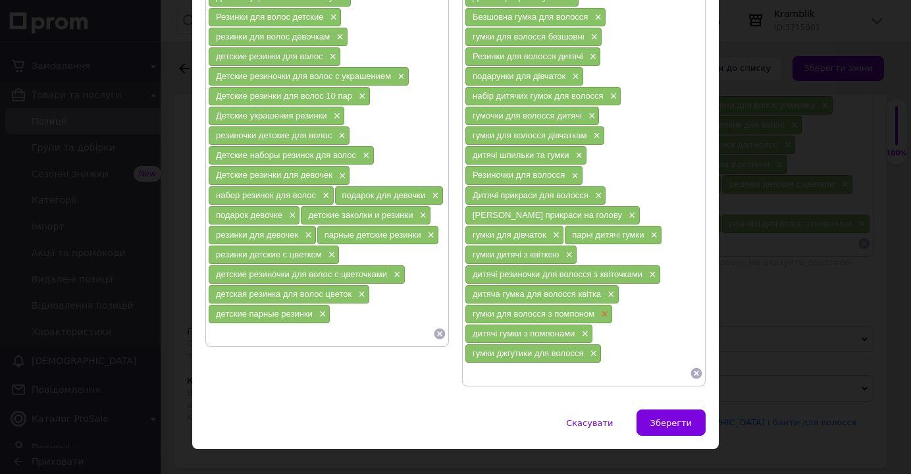
click at [598, 309] on span "×" at bounding box center [603, 314] width 11 height 11
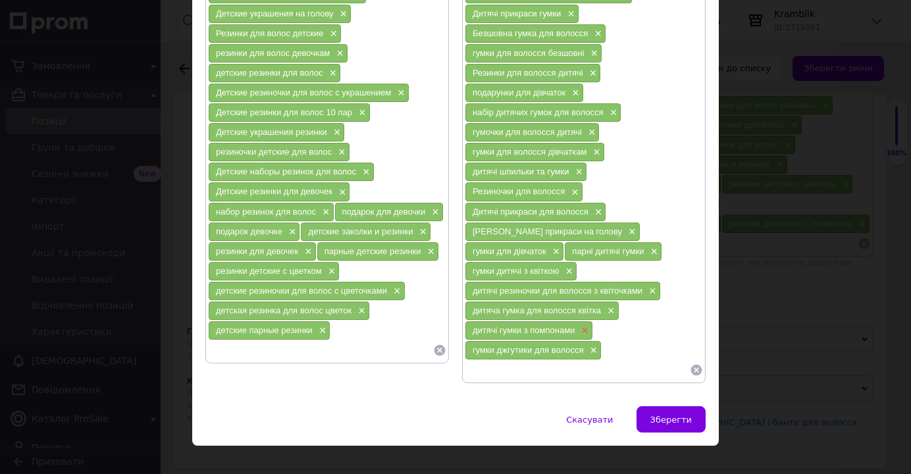
click at [578, 325] on span "×" at bounding box center [583, 330] width 11 height 11
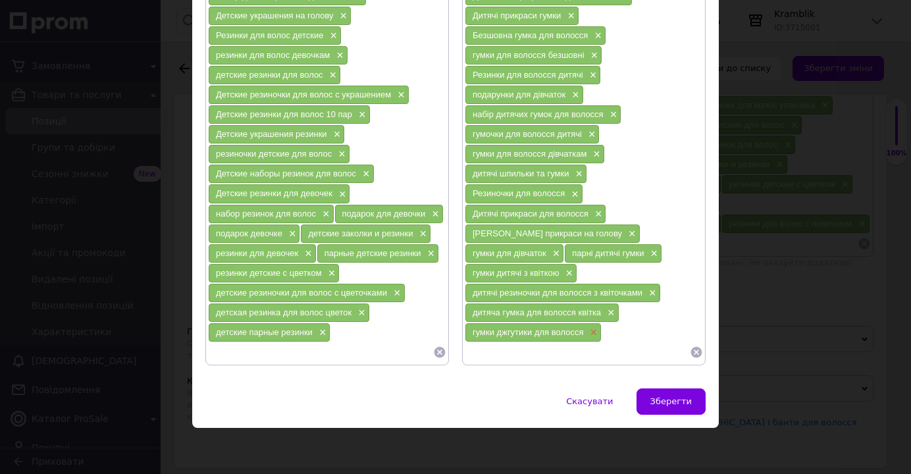
click at [587, 327] on span "×" at bounding box center [592, 332] width 11 height 11
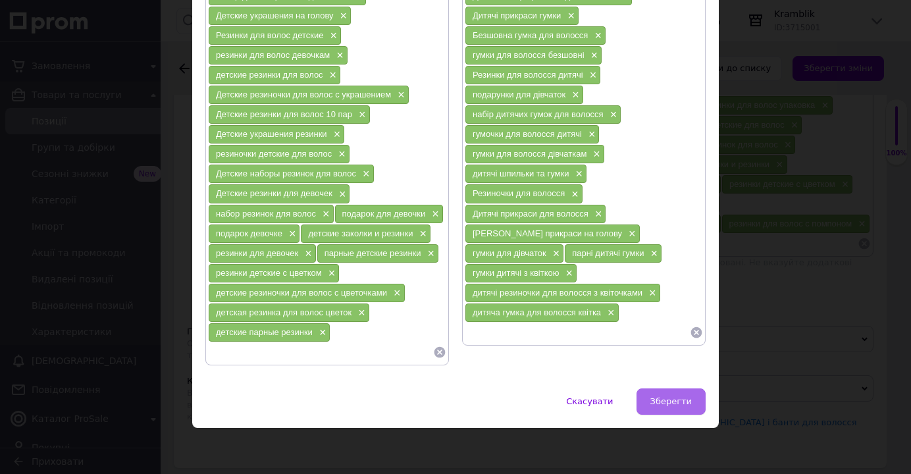
click at [673, 403] on span "Зберегти" at bounding box center [671, 401] width 41 height 10
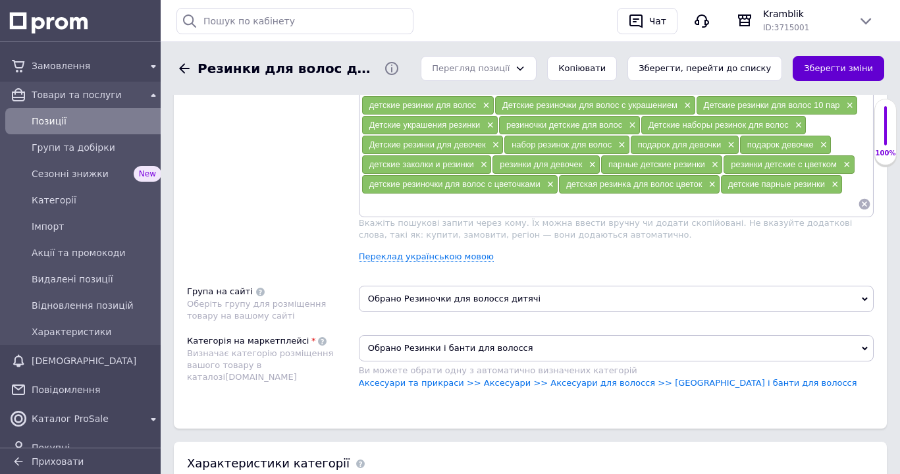
click at [838, 68] on button "Зберегти зміни" at bounding box center [839, 69] width 92 height 26
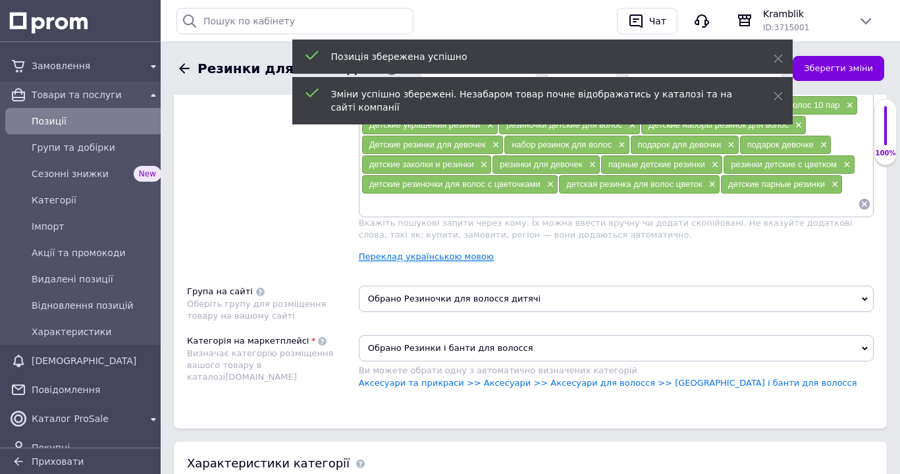
click at [434, 262] on link "Переклад українською мовою" at bounding box center [426, 257] width 135 height 11
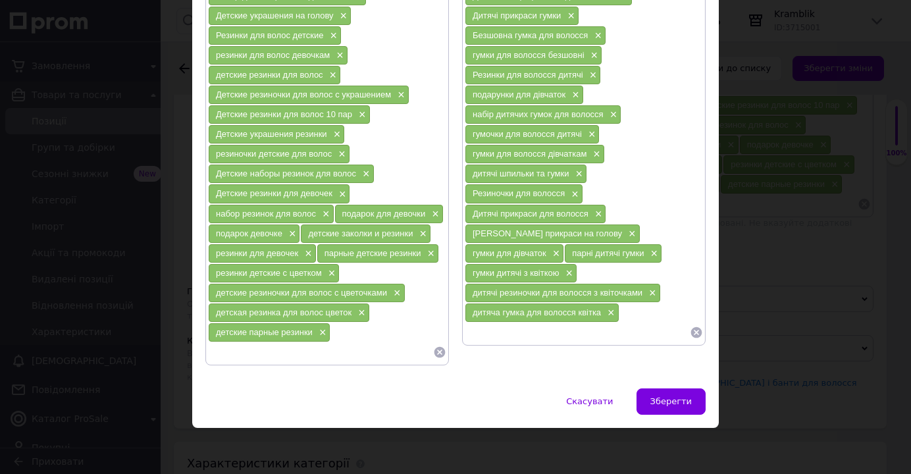
click at [226, 345] on input at bounding box center [320, 352] width 225 height 20
paste input "резинки детские с мехом"
type input "резинки детские с мехом"
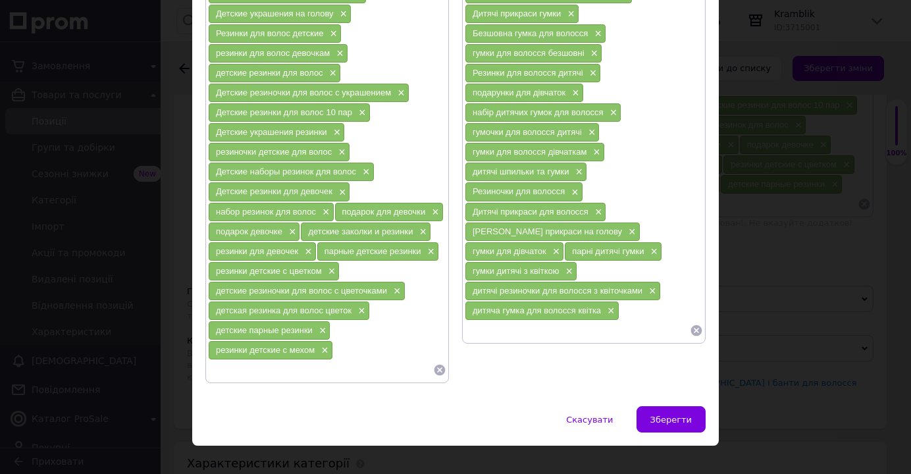
click at [485, 321] on input at bounding box center [577, 331] width 225 height 20
paste input "гумки дитячі з хутром"
type input "гумки дитячі з хутром"
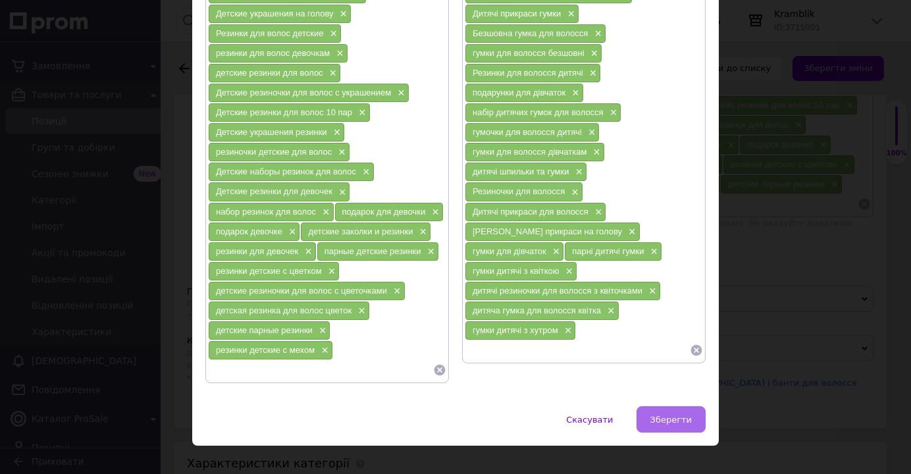
click at [660, 421] on span "Зберегти" at bounding box center [671, 420] width 41 height 10
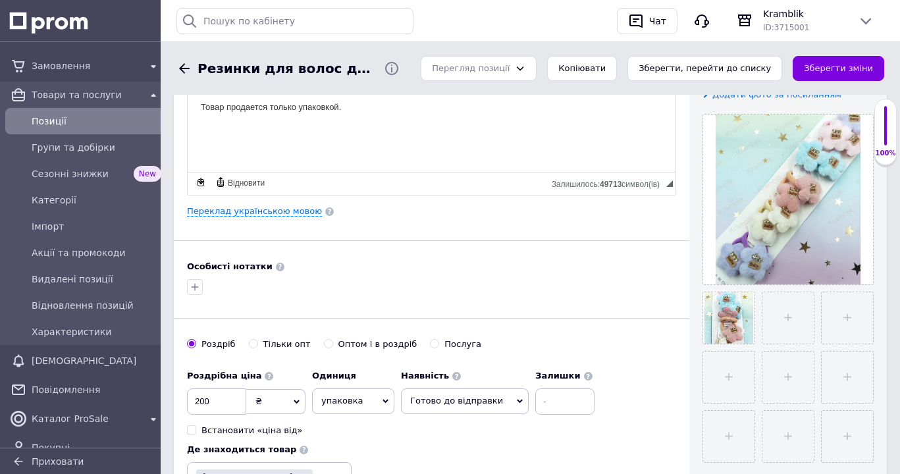
scroll to position [0, 0]
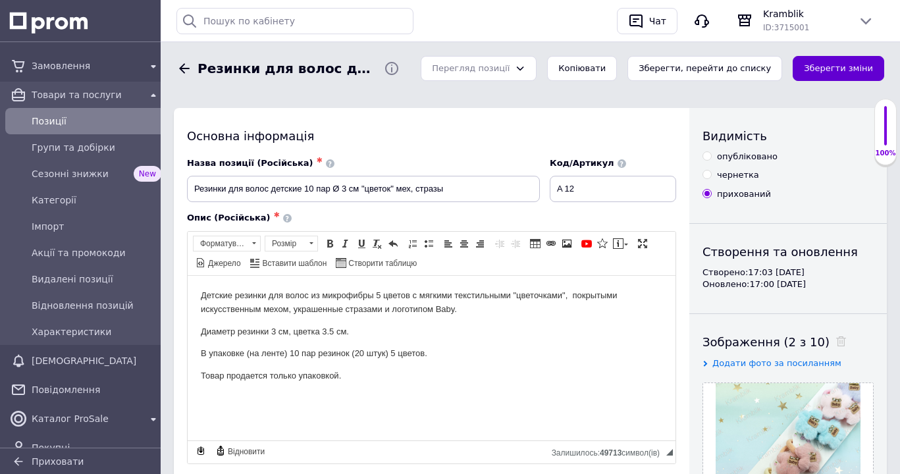
click at [839, 73] on button "Зберегти зміни" at bounding box center [839, 69] width 92 height 26
click at [720, 68] on button "Зберегти, перейти до списку" at bounding box center [704, 69] width 155 height 26
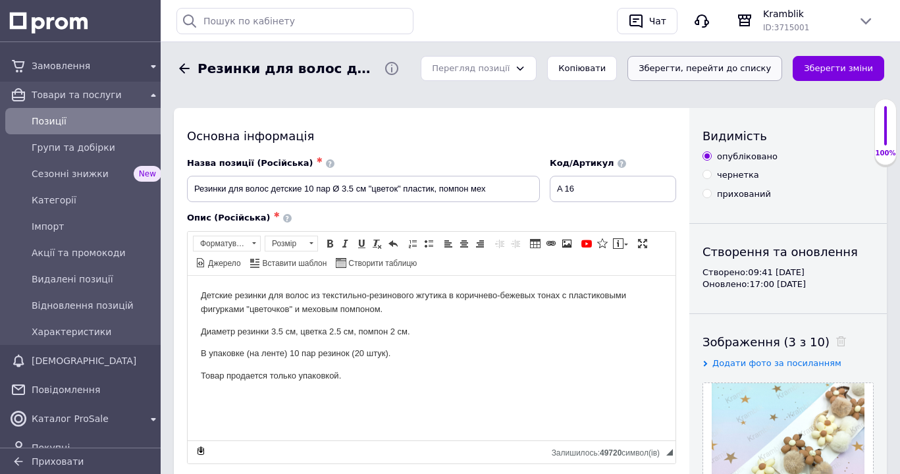
click at [730, 68] on button "Зберегти, перейти до списку" at bounding box center [704, 69] width 155 height 26
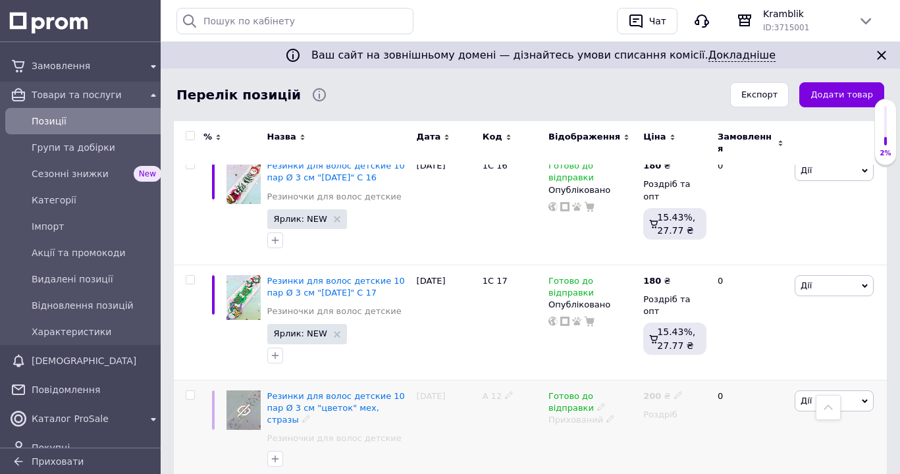
scroll to position [2485, 0]
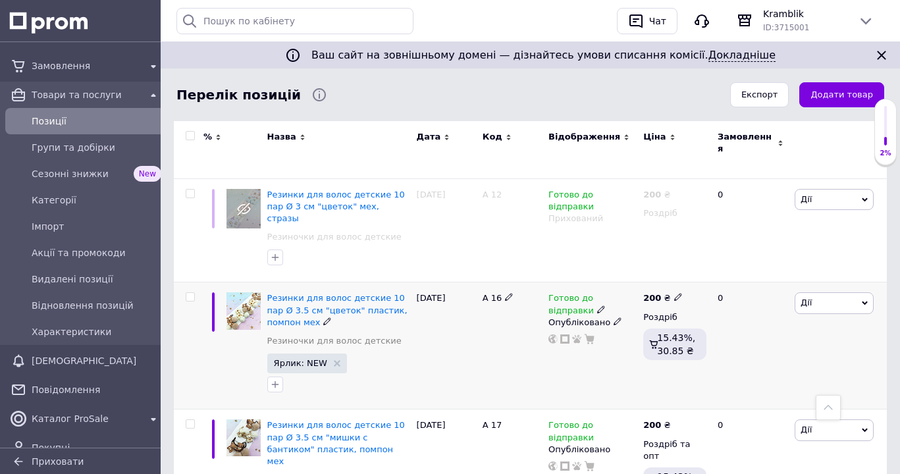
click at [190, 293] on input "checkbox" at bounding box center [190, 297] width 9 height 9
checkbox input "true"
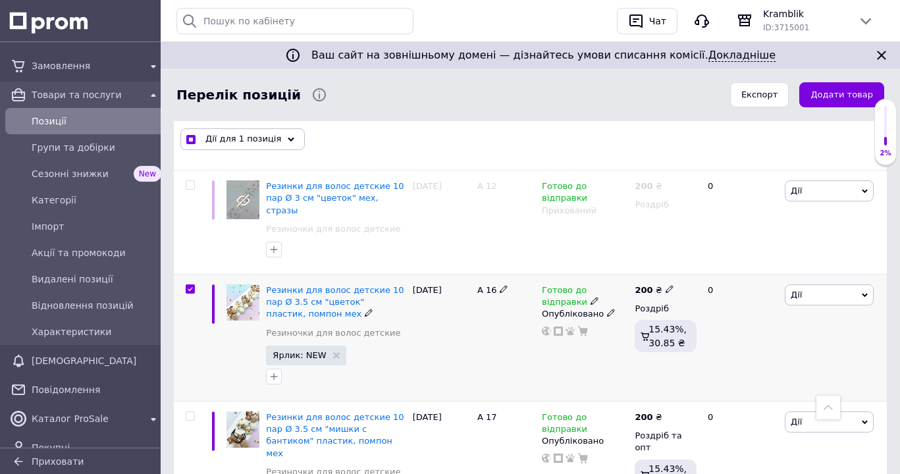
scroll to position [2484, 0]
click at [288, 142] on icon at bounding box center [291, 139] width 7 height 7
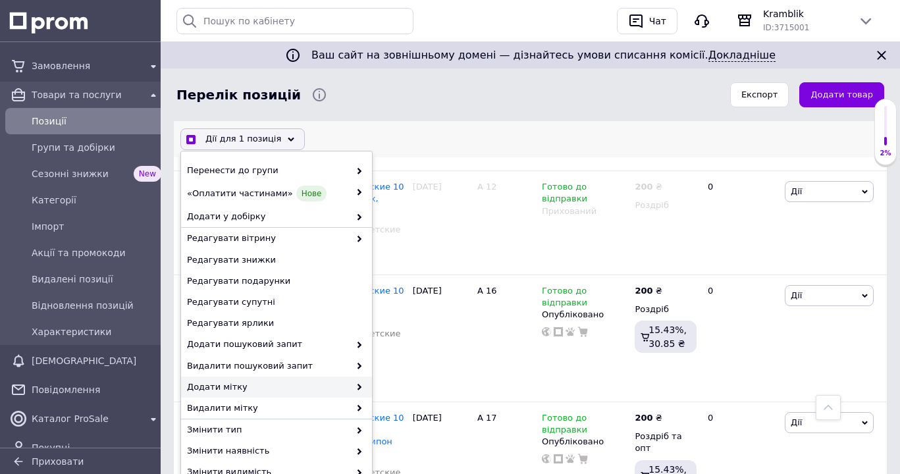
scroll to position [67, 0]
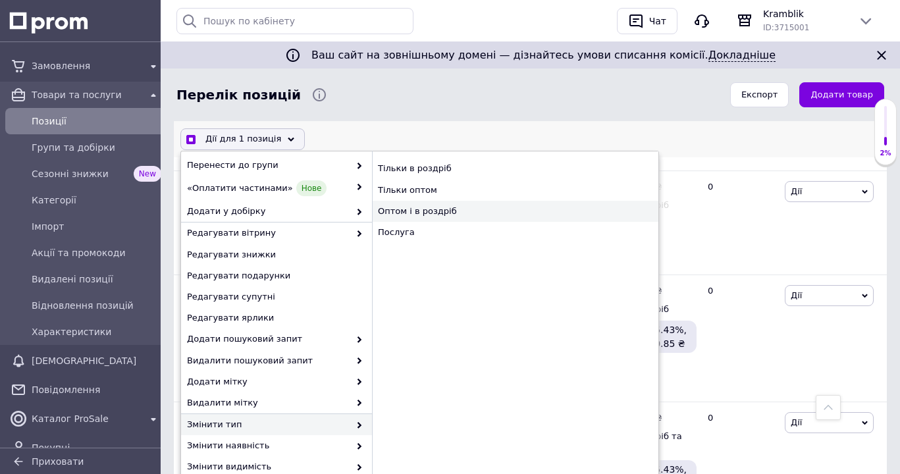
checkbox input "true"
click at [431, 211] on div "Оптом і в роздріб" at bounding box center [515, 211] width 286 height 21
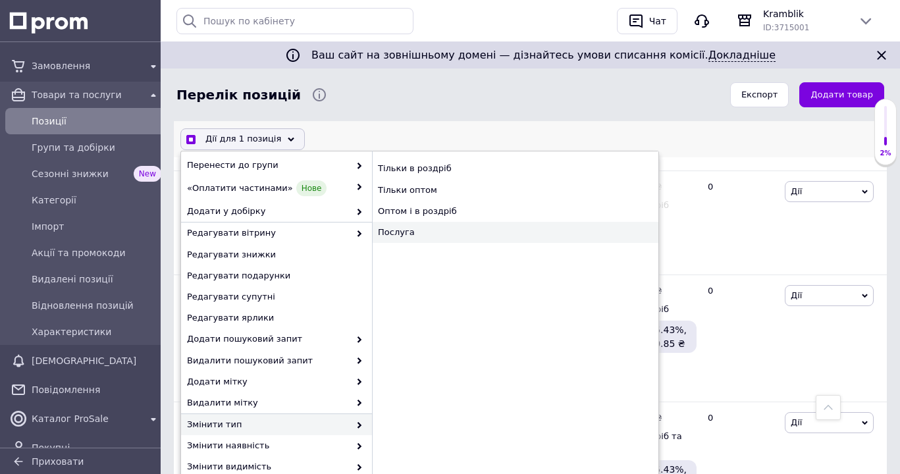
checkbox input "false"
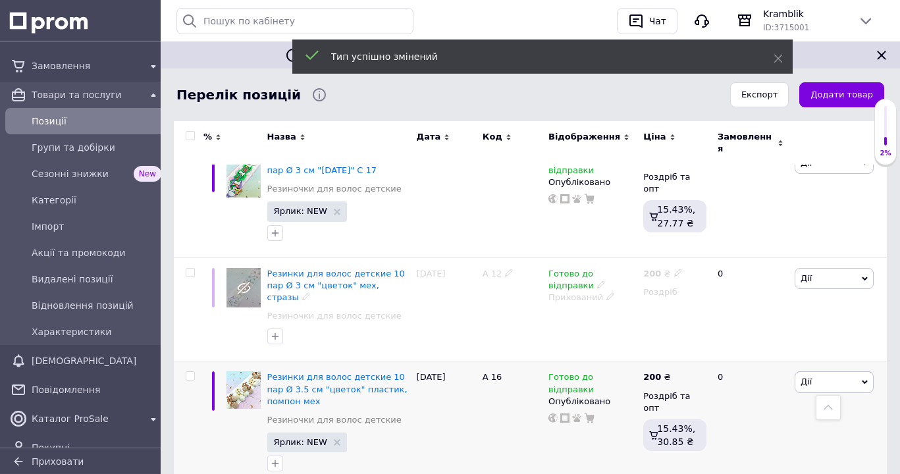
scroll to position [2350, 0]
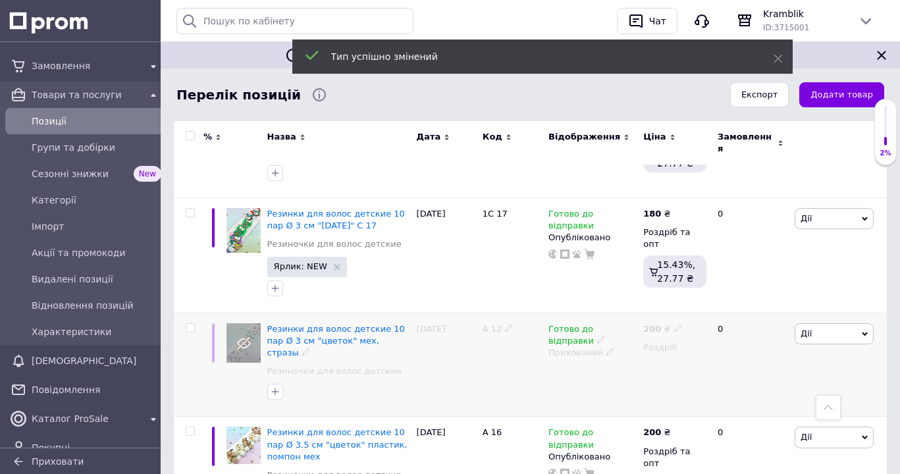
click at [194, 324] on input "checkbox" at bounding box center [190, 328] width 9 height 9
checkbox input "true"
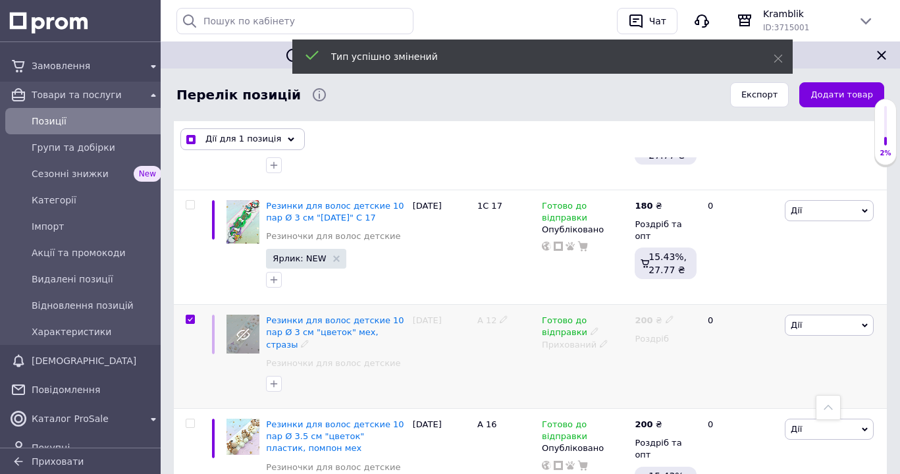
scroll to position [2350, 0]
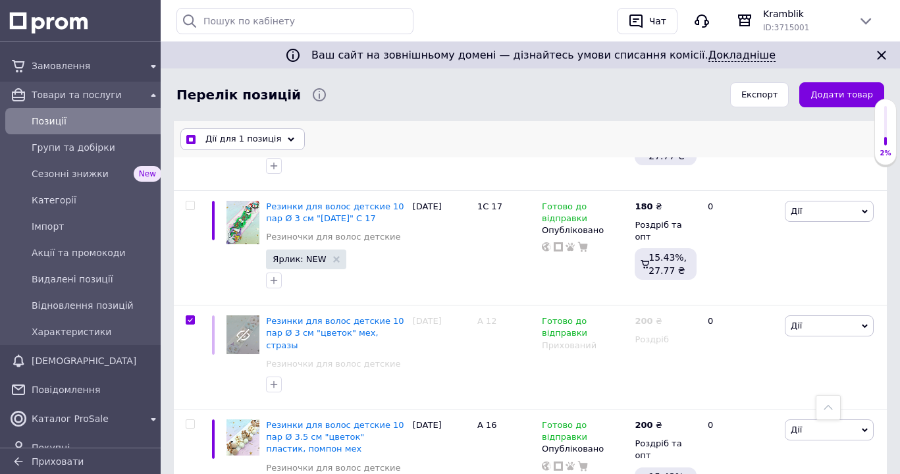
click at [288, 142] on icon at bounding box center [291, 139] width 7 height 7
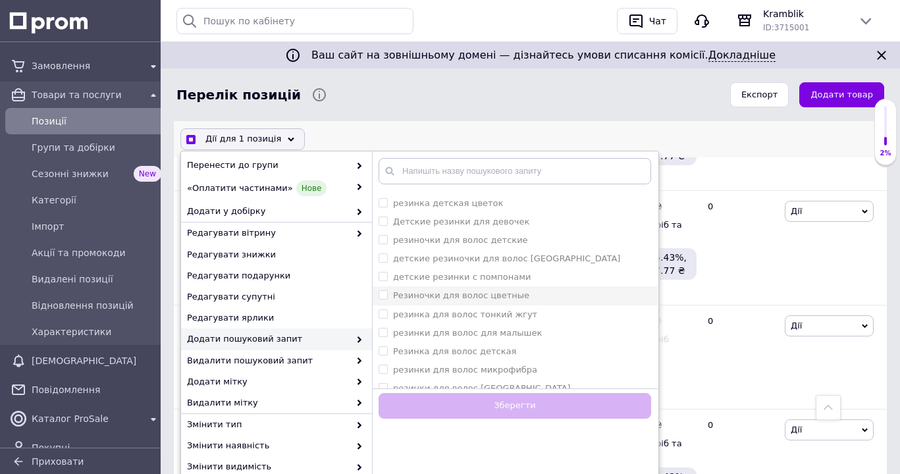
scroll to position [269, 0]
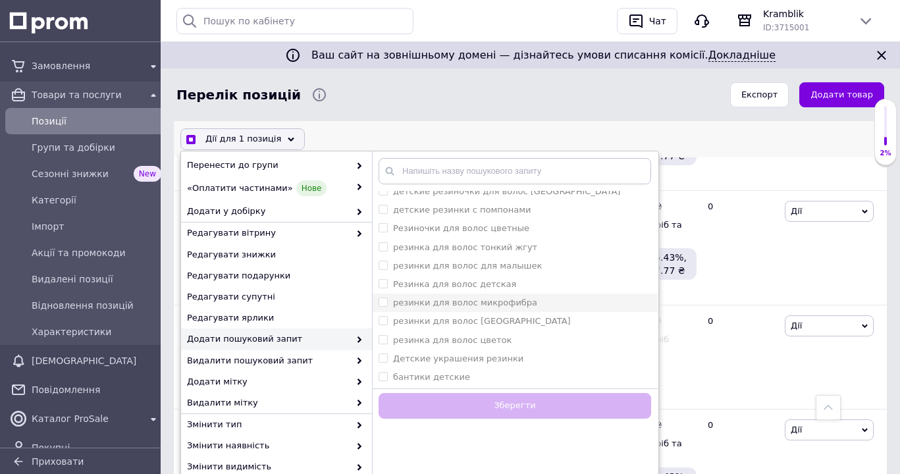
checkbox input "true"
click at [380, 303] on микрофибра "резинки для волос микрофибра" at bounding box center [383, 302] width 9 height 9
checkbox микрофибра "true"
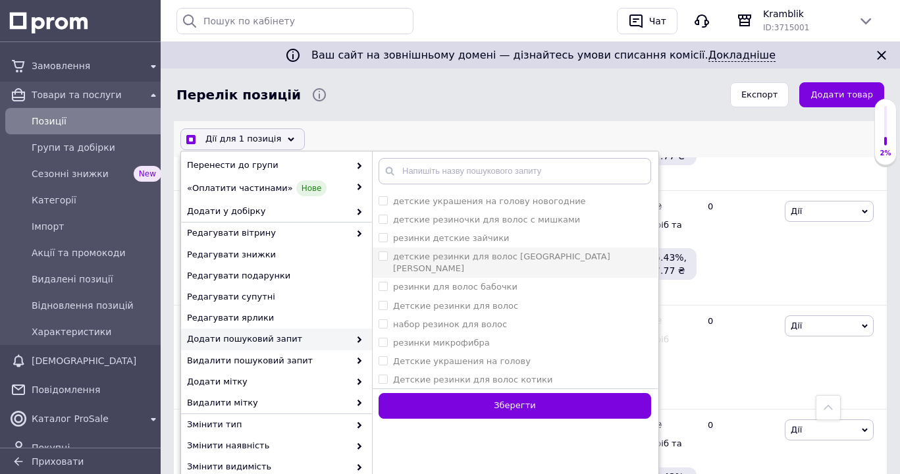
scroll to position [1410, 0]
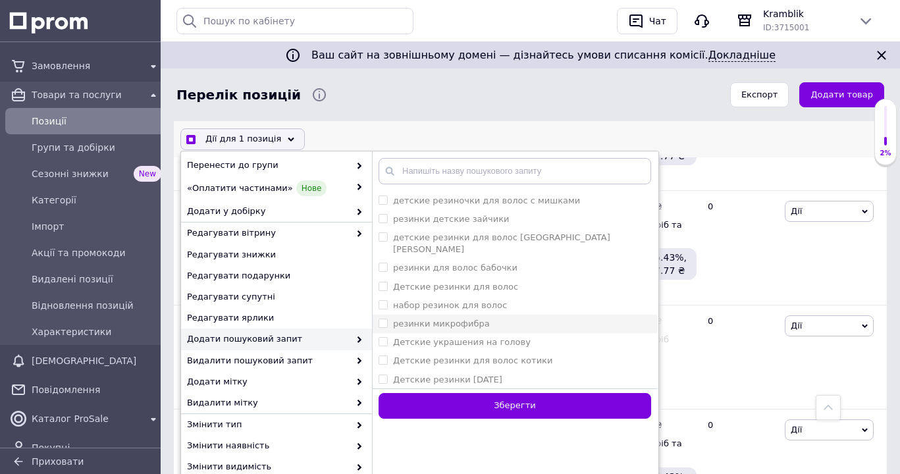
checkbox input "true"
click at [385, 319] on микрофибра "резинки микрофибра" at bounding box center [383, 323] width 9 height 9
checkbox микрофибра "true"
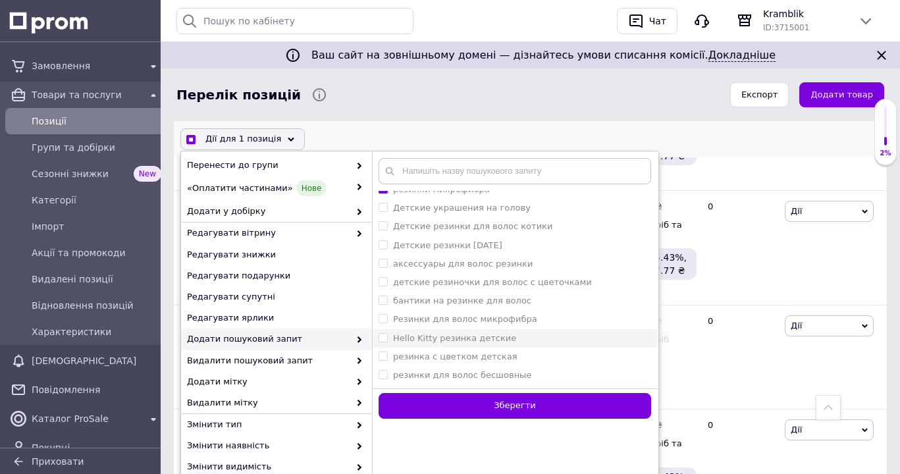
scroll to position [1612, 0]
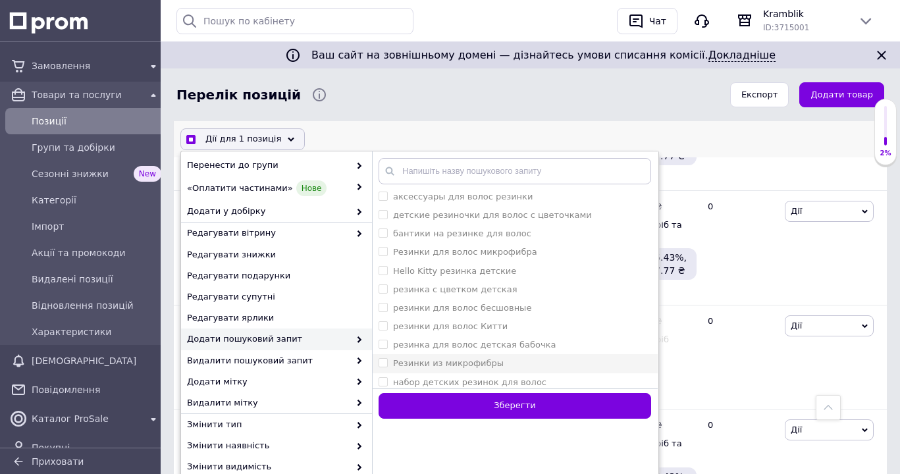
checkbox input "true"
click at [384, 359] on микрофибры "Резинки из микрофибры" at bounding box center [383, 363] width 9 height 9
checkbox микрофибры "true"
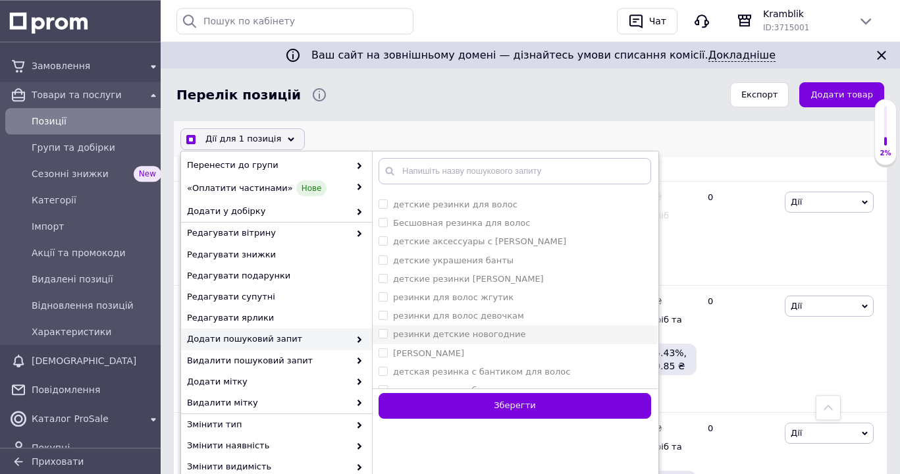
scroll to position [2484, 0]
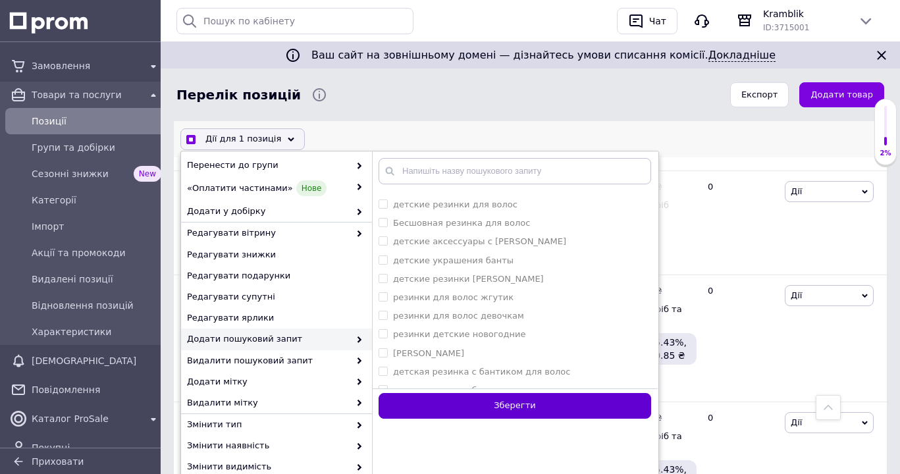
checkbox input "true"
click at [502, 412] on button "Зберегти" at bounding box center [515, 407] width 273 height 26
checkbox input "false"
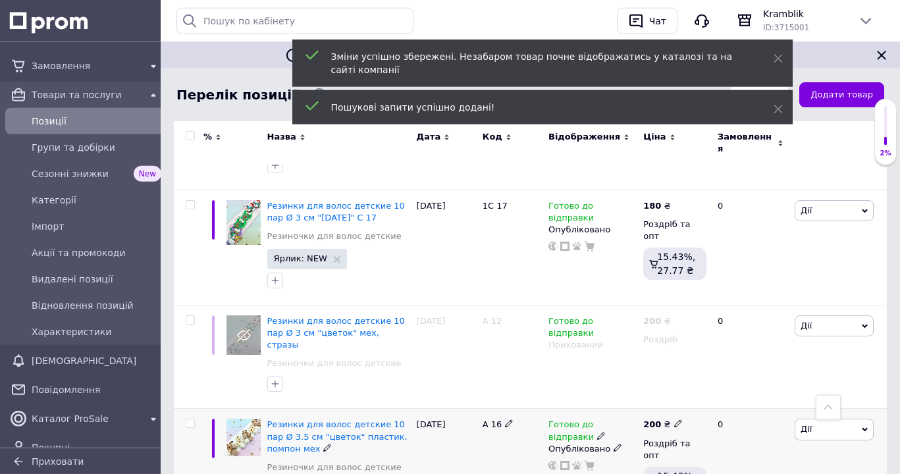
scroll to position [2350, 0]
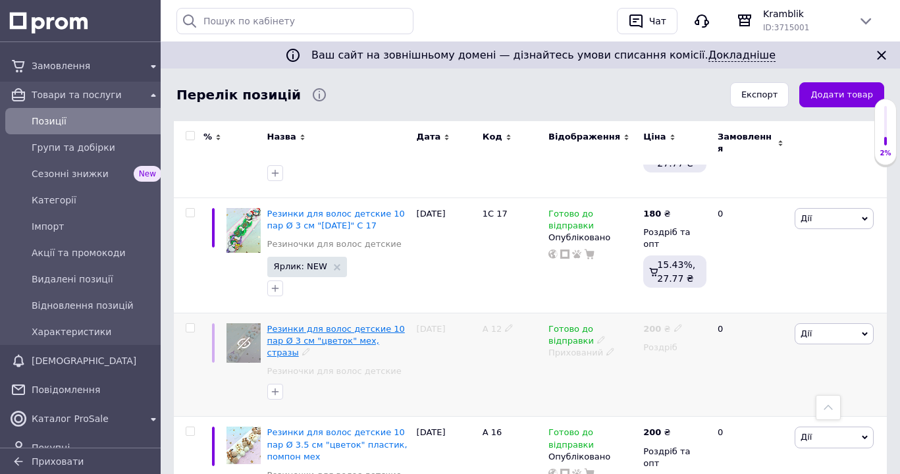
click at [300, 324] on span "Резинки для волос детские 10 пар Ø 3 см "цветок" мех, стразы" at bounding box center [336, 341] width 138 height 34
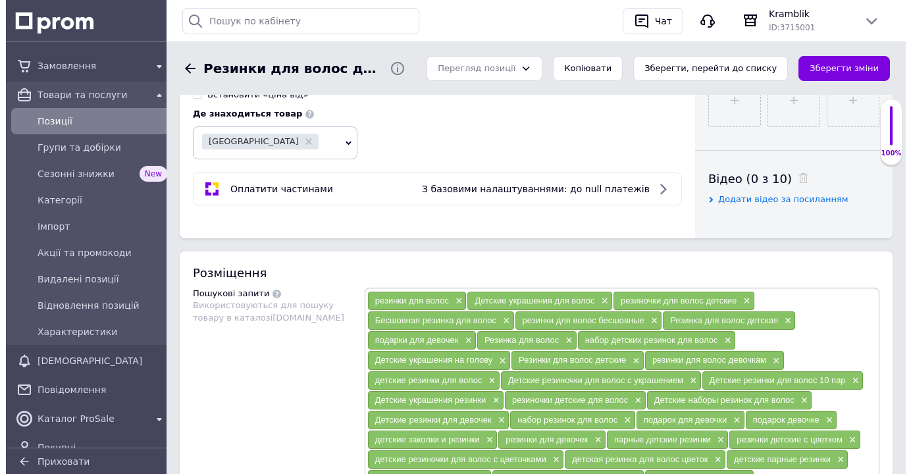
scroll to position [873, 0]
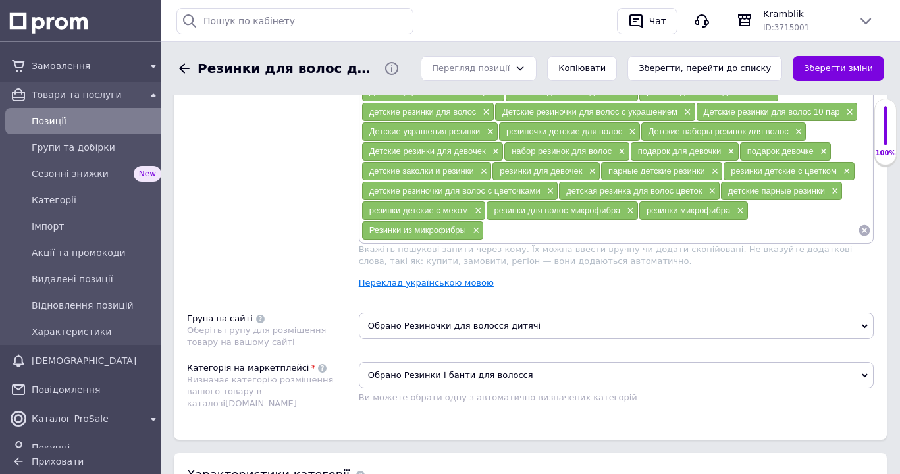
click at [424, 288] on link "Переклад українською мовою" at bounding box center [426, 283] width 135 height 11
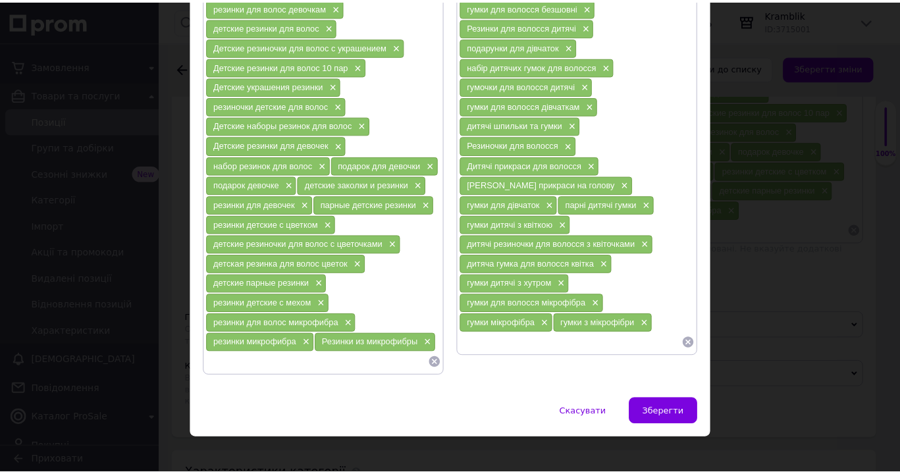
scroll to position [343, 0]
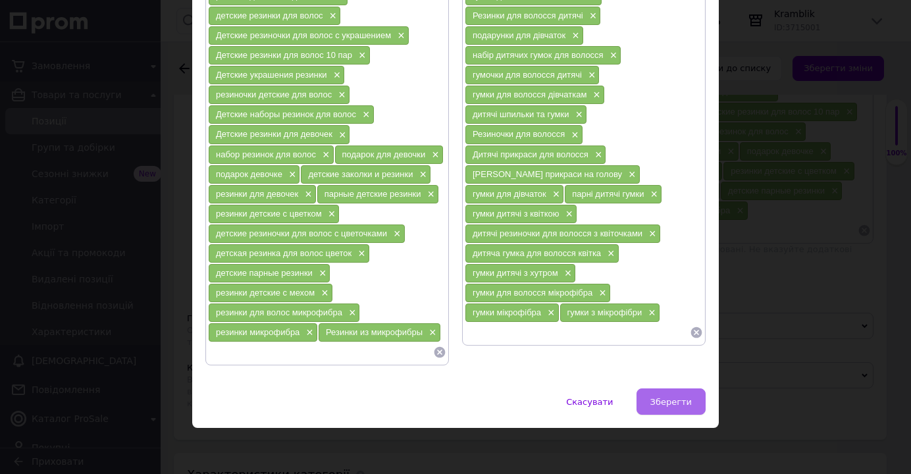
click at [660, 399] on span "Зберегти" at bounding box center [671, 402] width 41 height 10
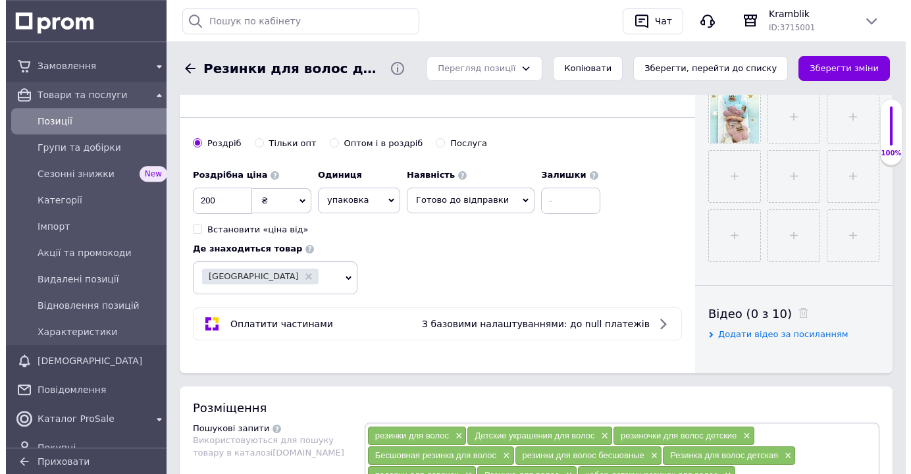
scroll to position [0, 0]
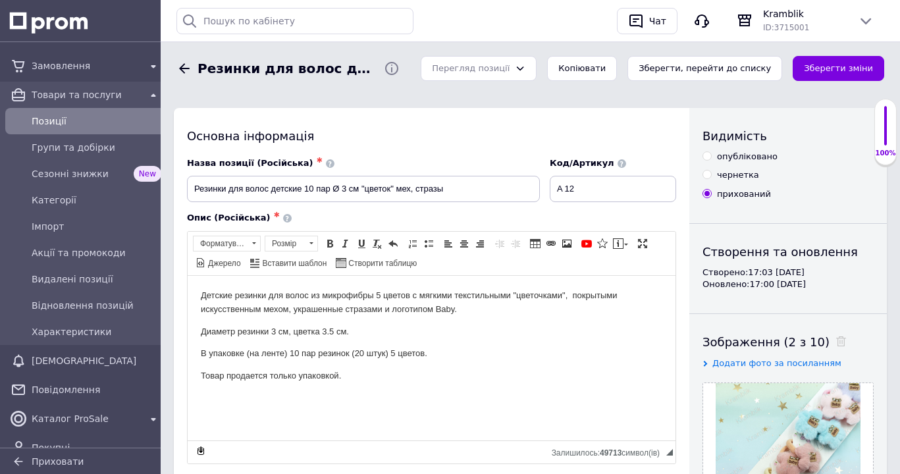
click at [705, 157] on input "опубліковано" at bounding box center [707, 155] width 9 height 9
radio input "true"
click at [834, 66] on button "Зберегти зміни" at bounding box center [839, 69] width 92 height 26
click at [752, 72] on button "Зберегти, перейти до списку" at bounding box center [704, 69] width 155 height 26
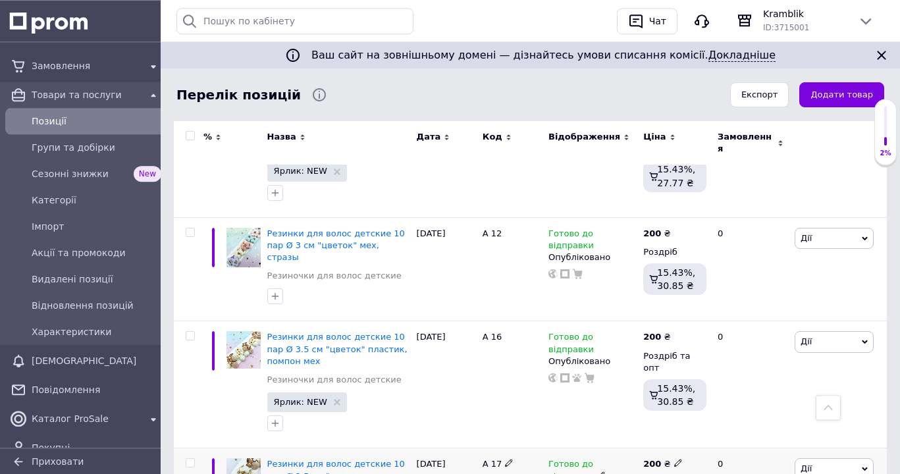
scroll to position [2342, 0]
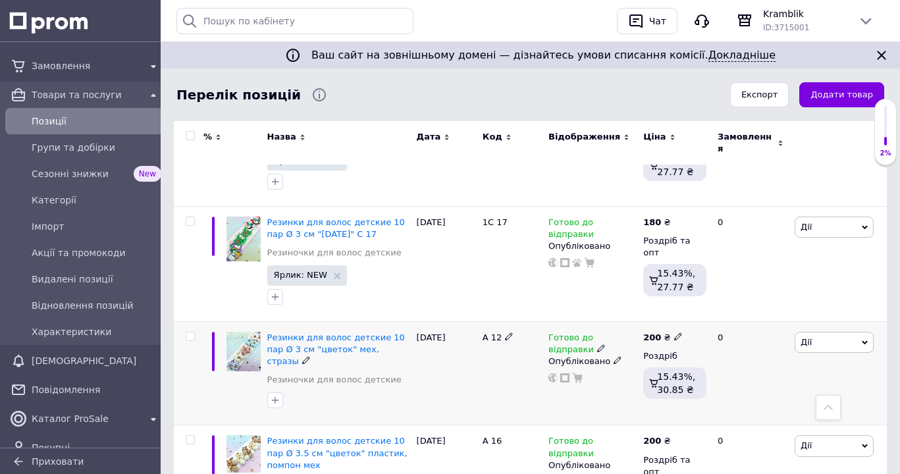
click at [192, 332] on input "checkbox" at bounding box center [190, 336] width 9 height 9
checkbox input "true"
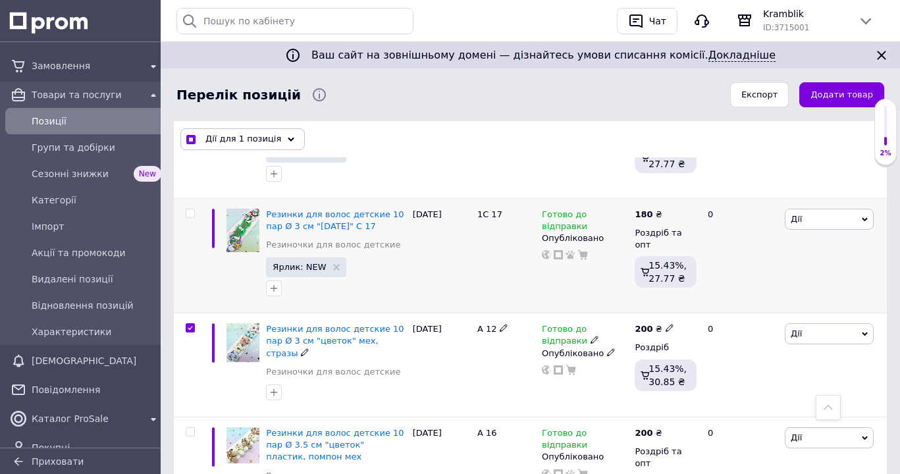
scroll to position [2341, 0]
click at [288, 138] on icon at bounding box center [291, 139] width 7 height 7
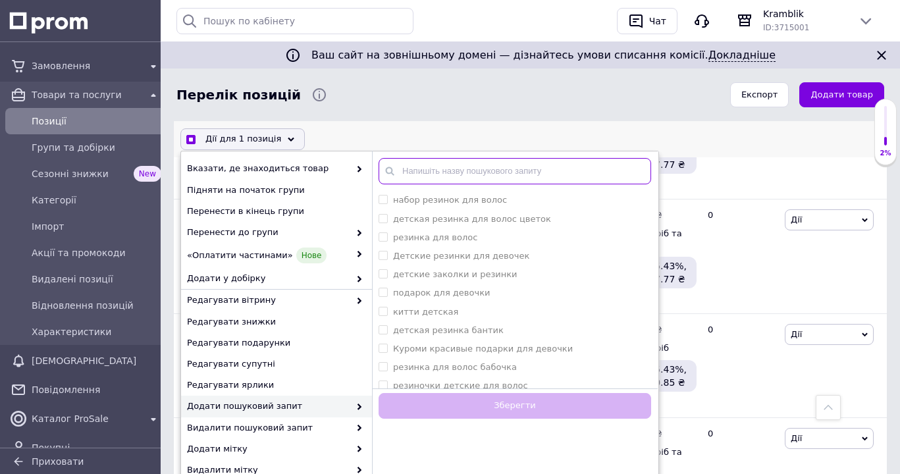
checkbox input "true"
click at [404, 174] on input "text" at bounding box center [515, 172] width 273 height 26
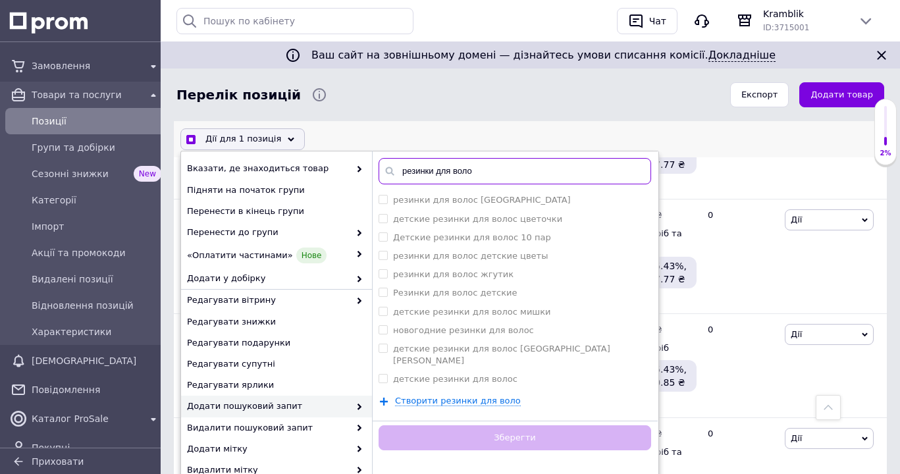
type input "резинки для волос"
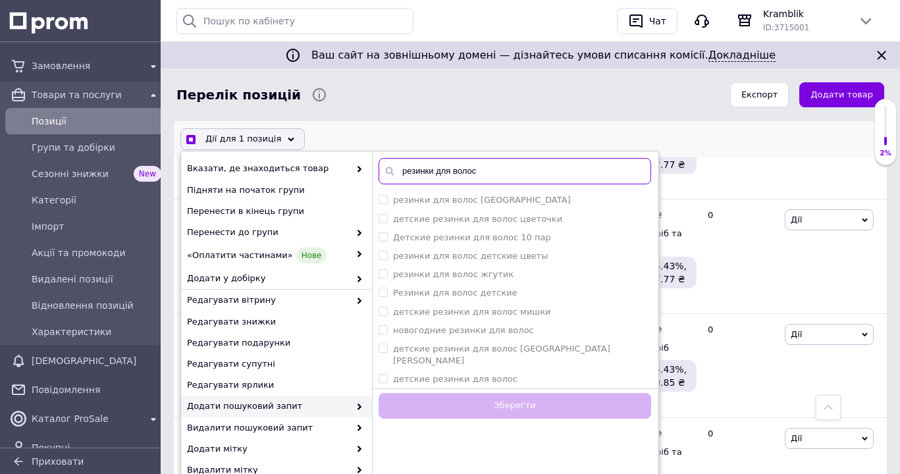
checkbox input "true"
type input "резинки для волос"
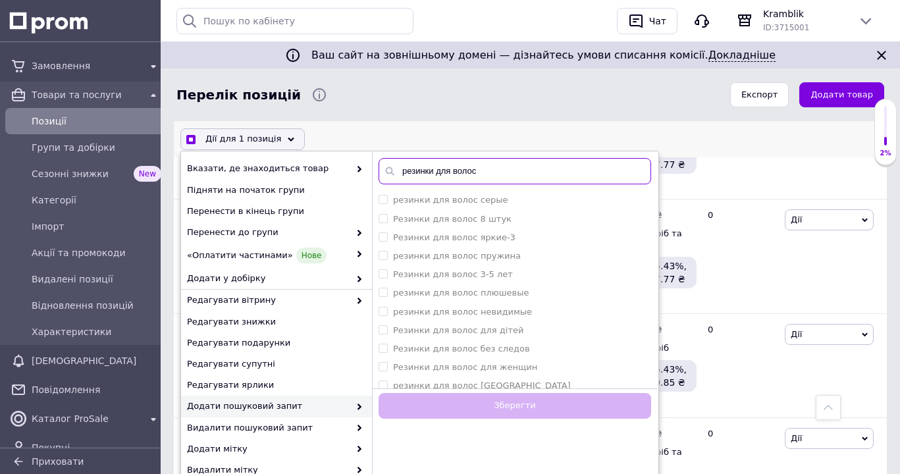
checkbox input "true"
type input "резинки для волос м"
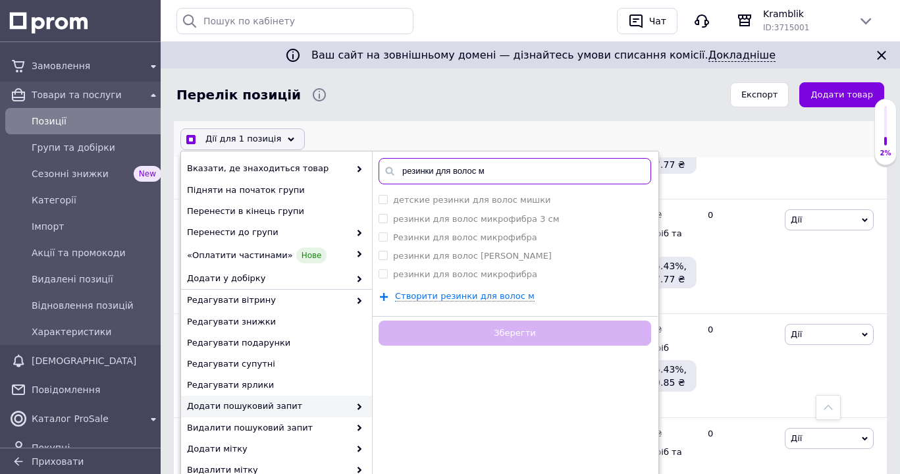
checkbox input "true"
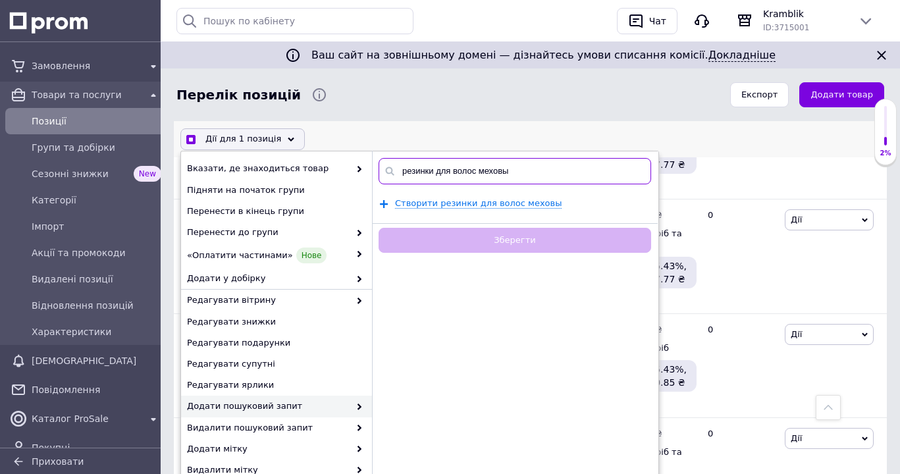
type input "резинки для волос меховые"
checkbox input "true"
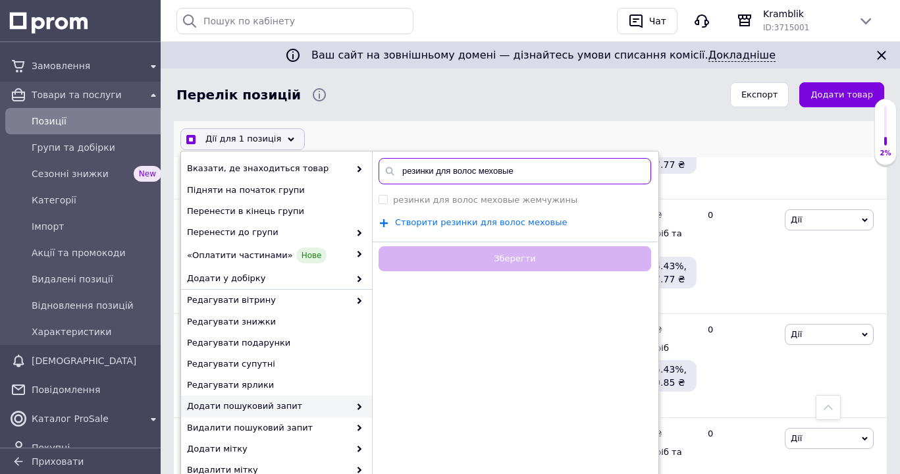
type input "резинки для волос меховые"
click at [476, 207] on li "резинки для волос меховые жемчужины" at bounding box center [515, 201] width 286 height 18
checkbox жемчужины "true"
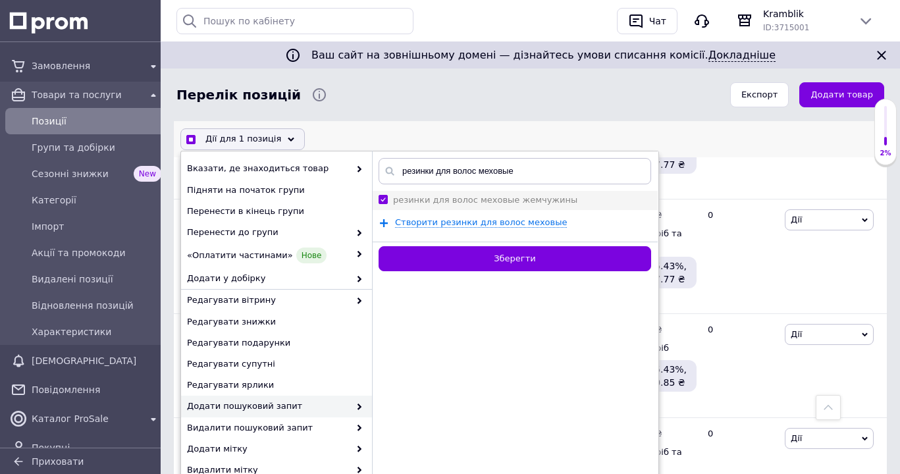
checkbox input "true"
click at [383, 201] on жемчужины "резинки для волос меховые жемчужины" at bounding box center [383, 200] width 9 height 9
checkbox жемчужины "false"
checkbox input "true"
click at [448, 223] on span "Створити резинки для волос меховые" at bounding box center [481, 222] width 172 height 11
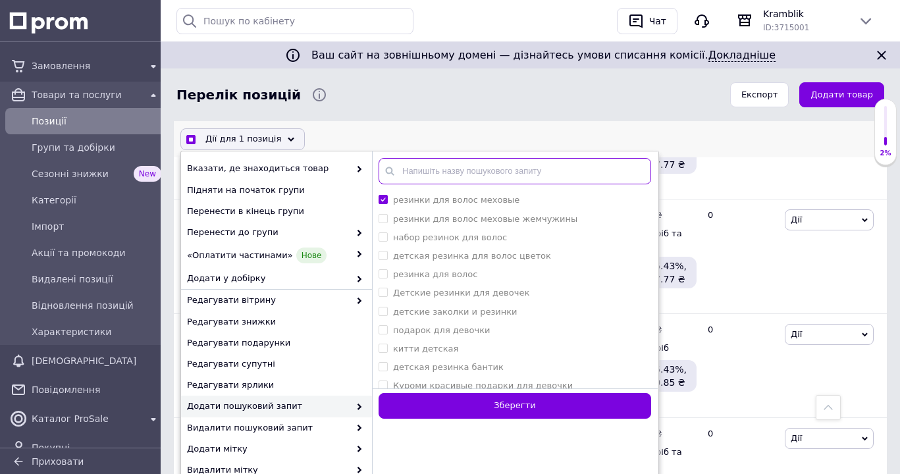
checkbox input "true"
click at [402, 165] on input "text" at bounding box center [515, 172] width 273 height 26
type input "резинки для волос"
checkbox input "true"
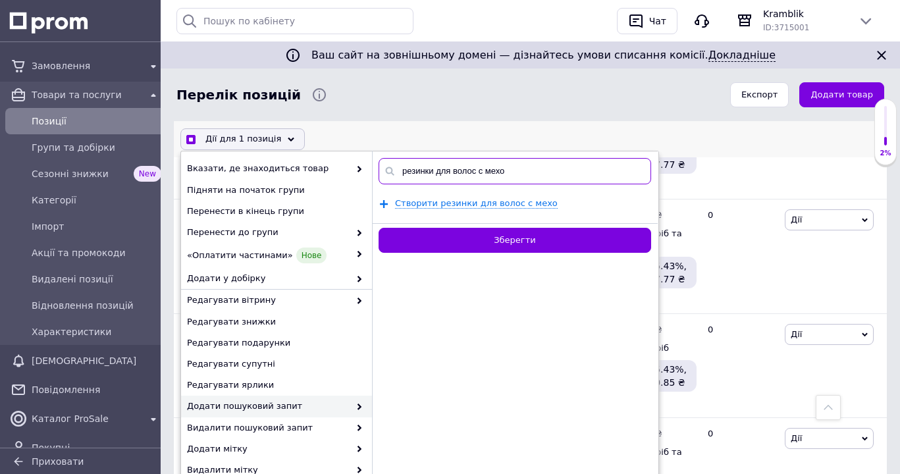
type input "резинки для волос с мехом"
checkbox input "true"
type input "резинки для волос с мехом"
click at [448, 205] on span "Створити резинки для волос с мехом" at bounding box center [479, 204] width 169 height 11
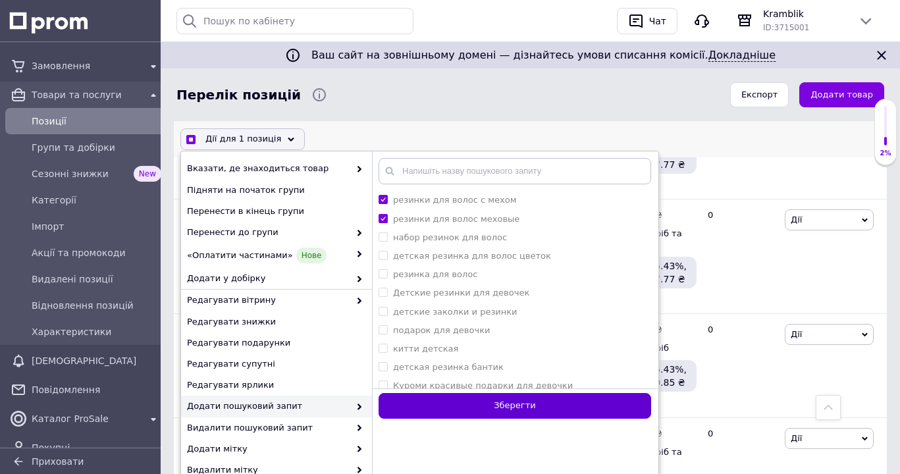
checkbox input "true"
click at [506, 410] on button "Зберегти" at bounding box center [515, 407] width 273 height 26
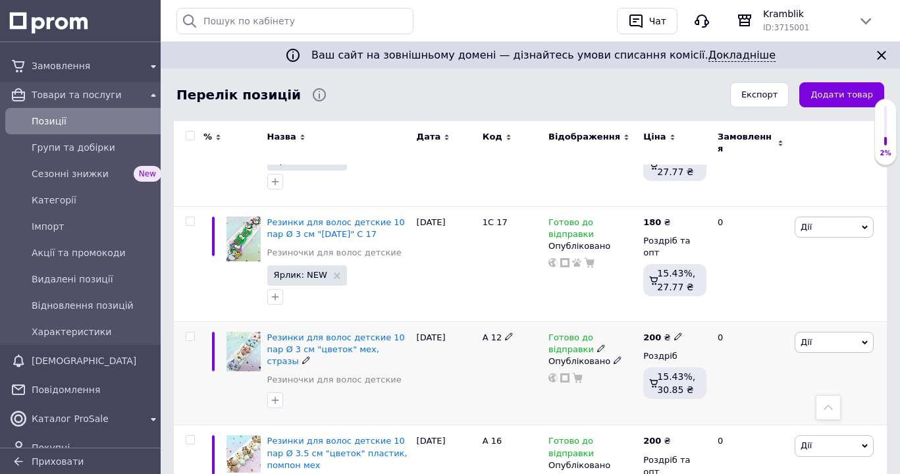
click at [190, 332] on input "checkbox" at bounding box center [190, 336] width 9 height 9
checkbox input "true"
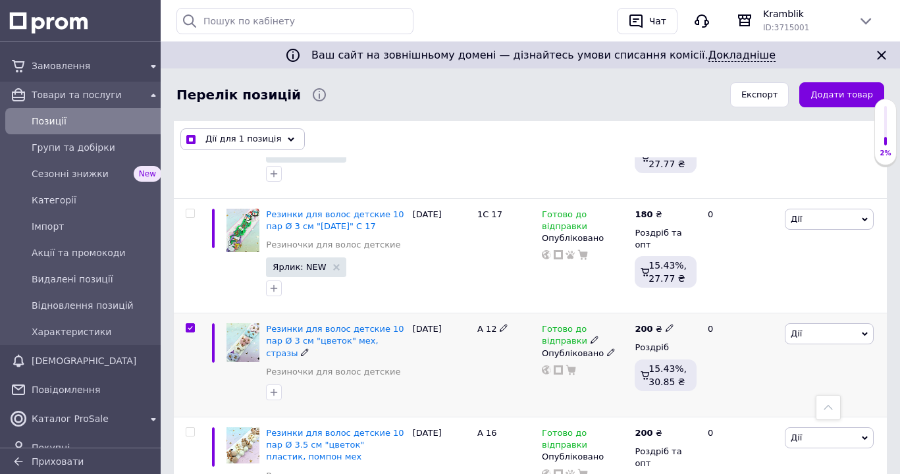
scroll to position [2341, 0]
click at [288, 138] on use at bounding box center [291, 139] width 7 height 4
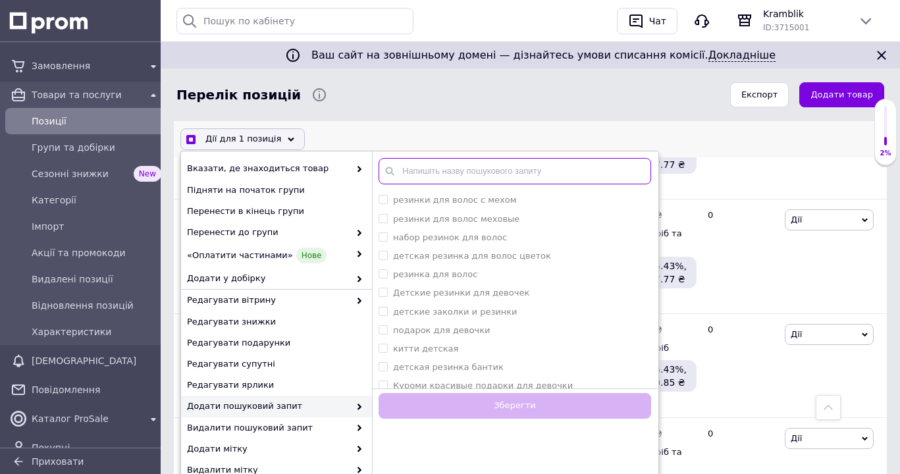
checkbox input "true"
click at [406, 173] on input "text" at bounding box center [515, 172] width 273 height 26
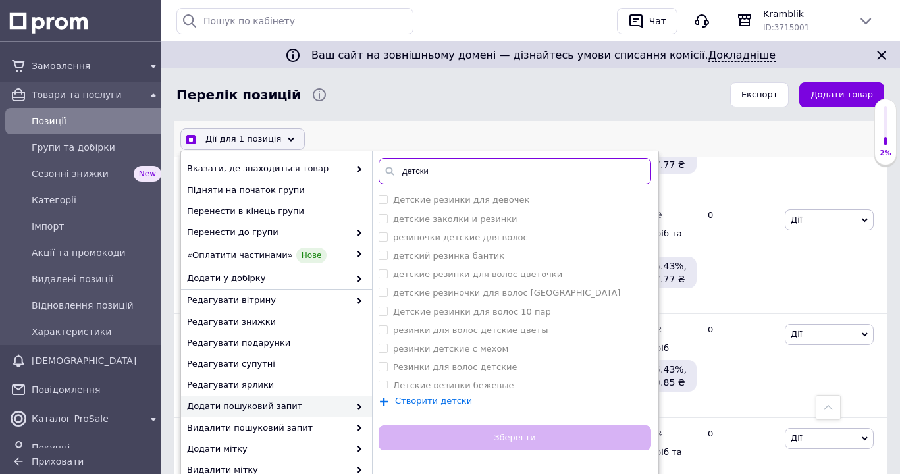
type input "детские"
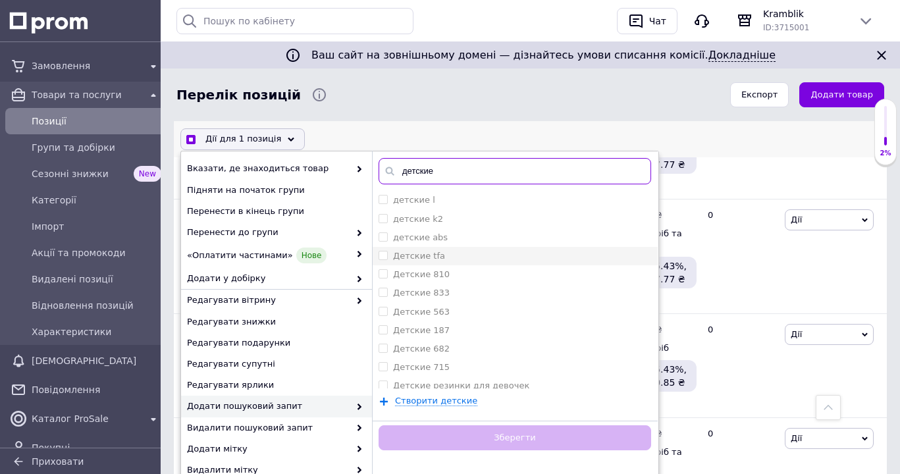
scroll to position [134, 0]
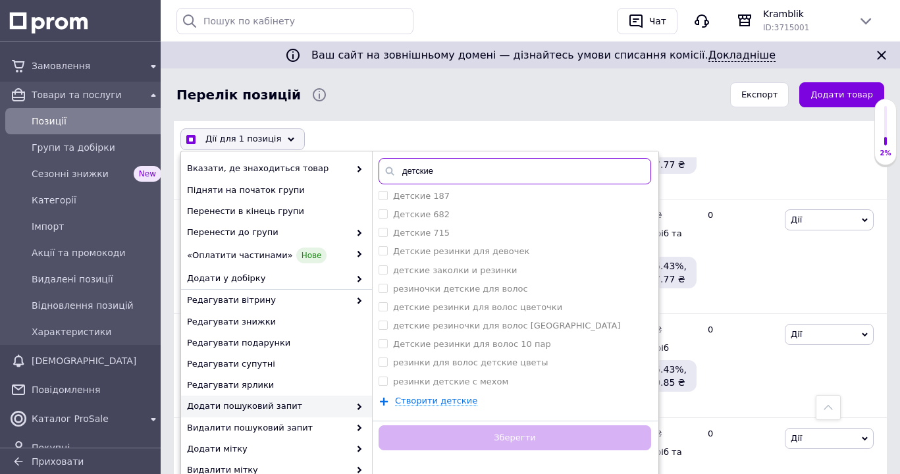
checkbox input "true"
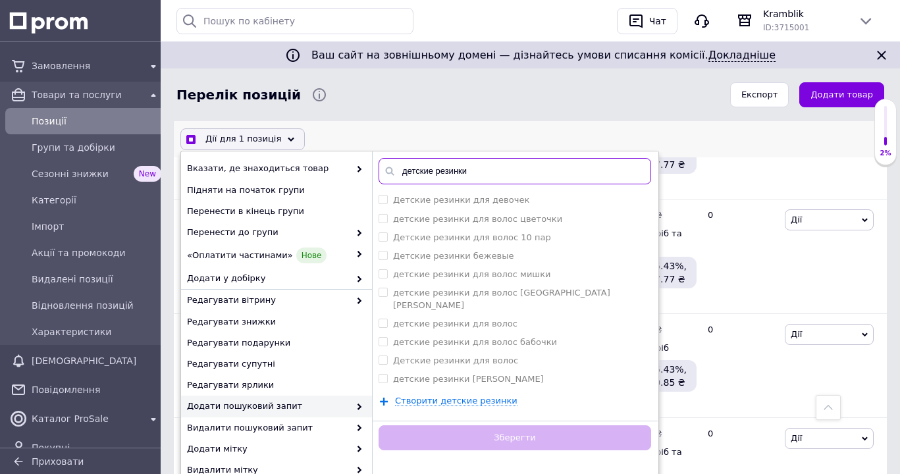
type input "детские резинки"
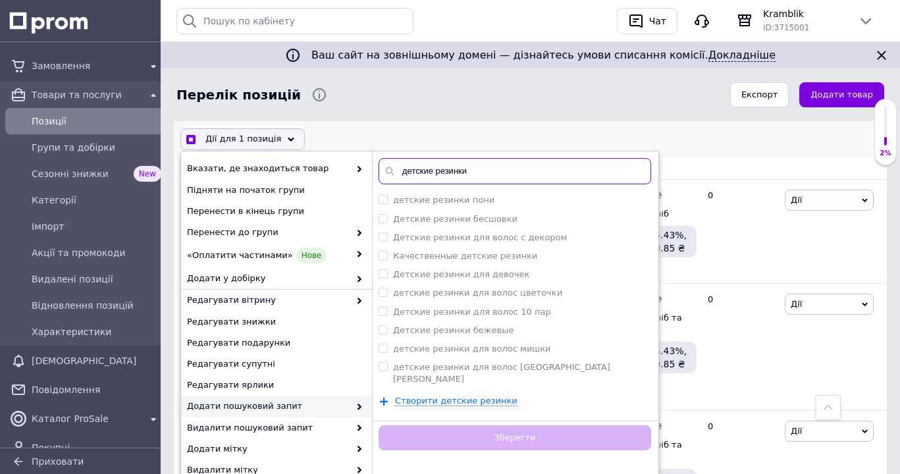
checkbox input "true"
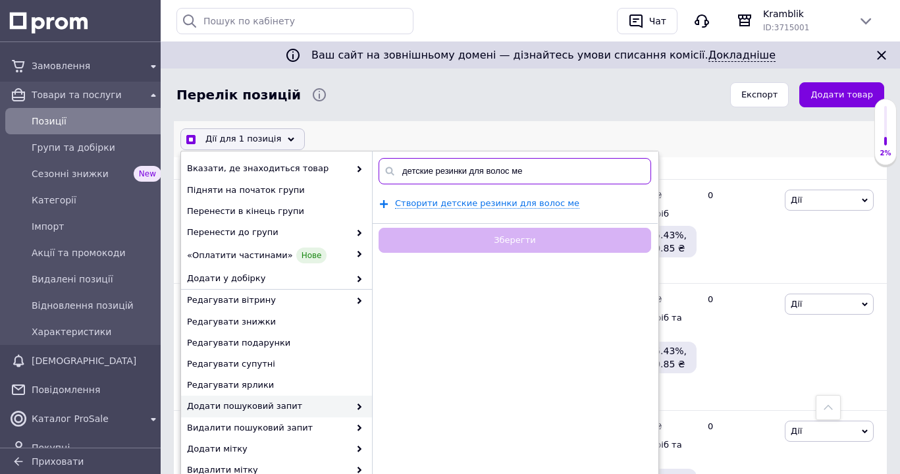
type input "детские резинки для волос мех"
checkbox input "true"
type input "детские резинки для волос мех"
click at [518, 205] on span "Створити детские резинки для волос мех" at bounding box center [490, 204] width 190 height 11
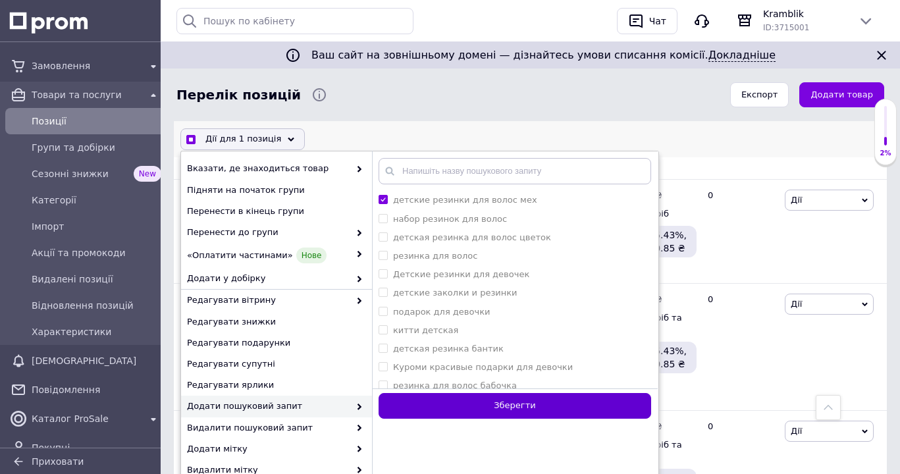
checkbox input "true"
click at [527, 411] on button "Зберегти" at bounding box center [515, 407] width 273 height 26
checkbox input "false"
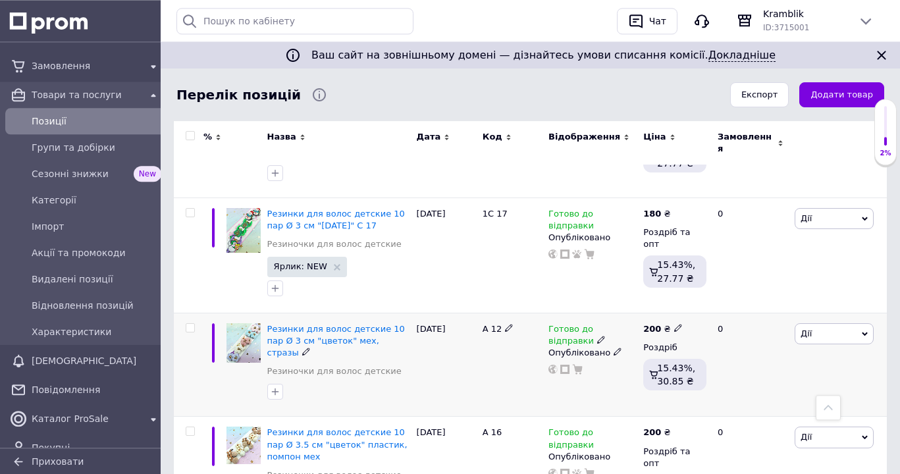
scroll to position [2275, 0]
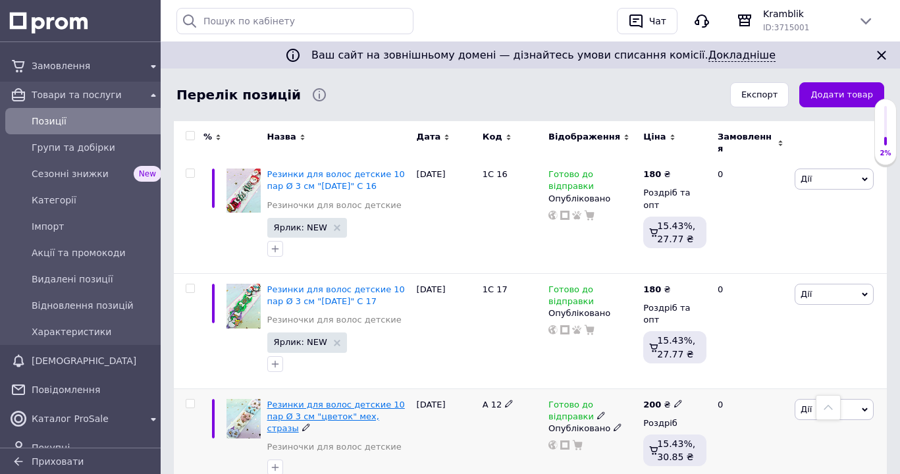
click at [332, 400] on span "Резинки для волос детские 10 пар Ø 3 см "цветок" мех, стразы" at bounding box center [336, 417] width 138 height 34
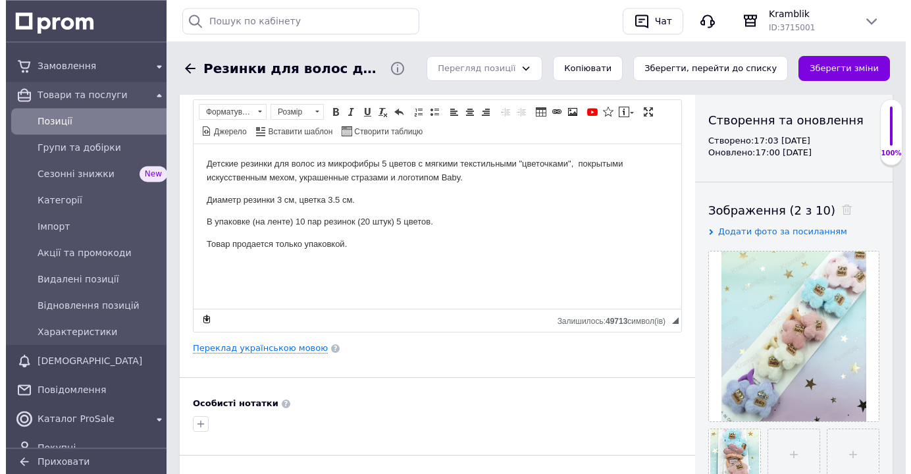
scroll to position [134, 0]
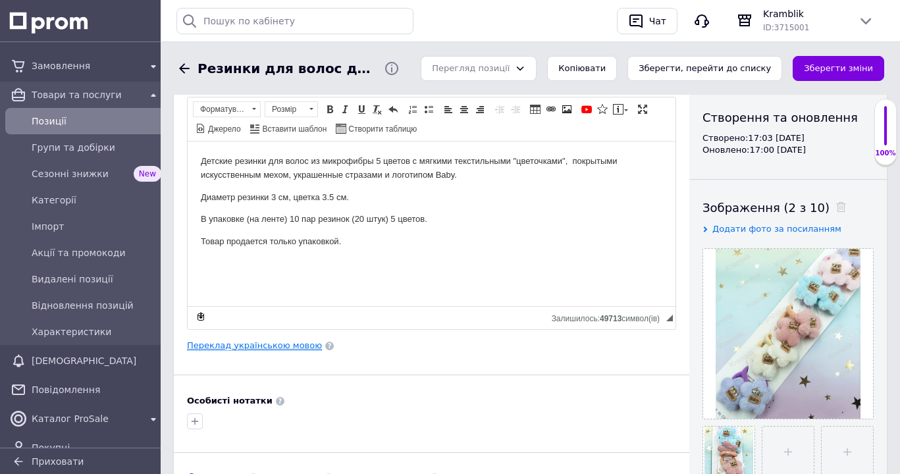
click at [296, 344] on link "Переклад українською мовою" at bounding box center [254, 345] width 135 height 11
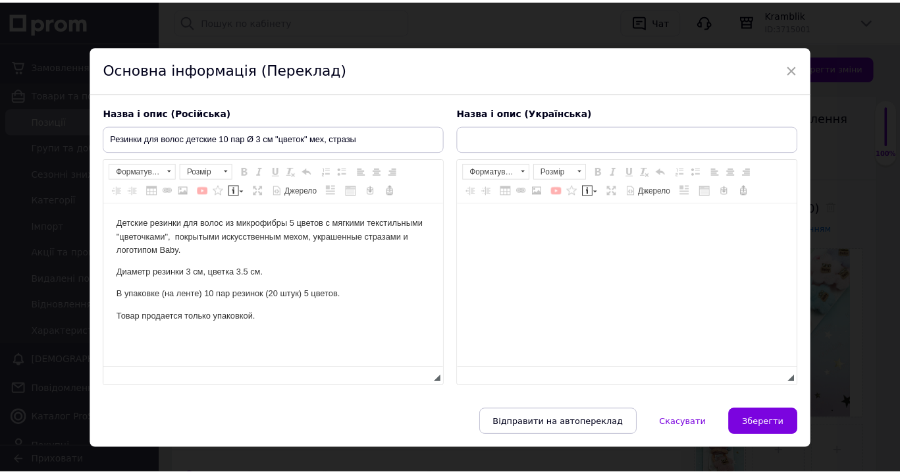
scroll to position [0, 0]
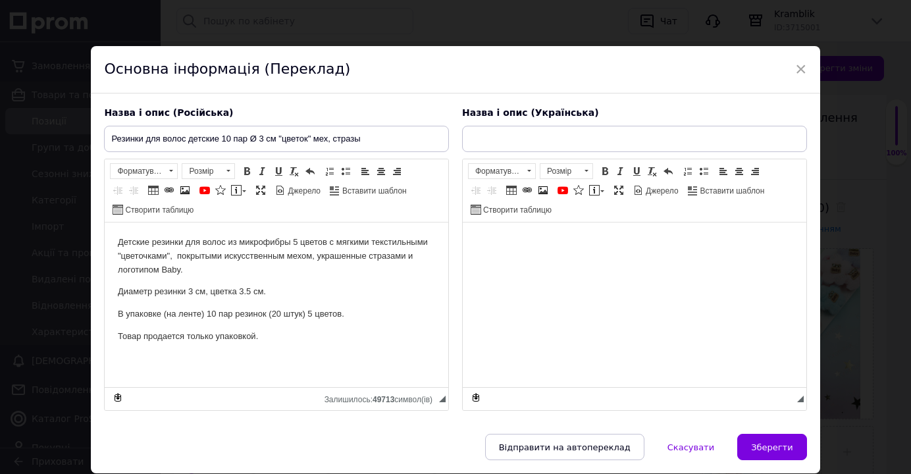
type input "Резинки для волосся дитячі 10 пар Ø 3 см "квітка" хутро, стрази"
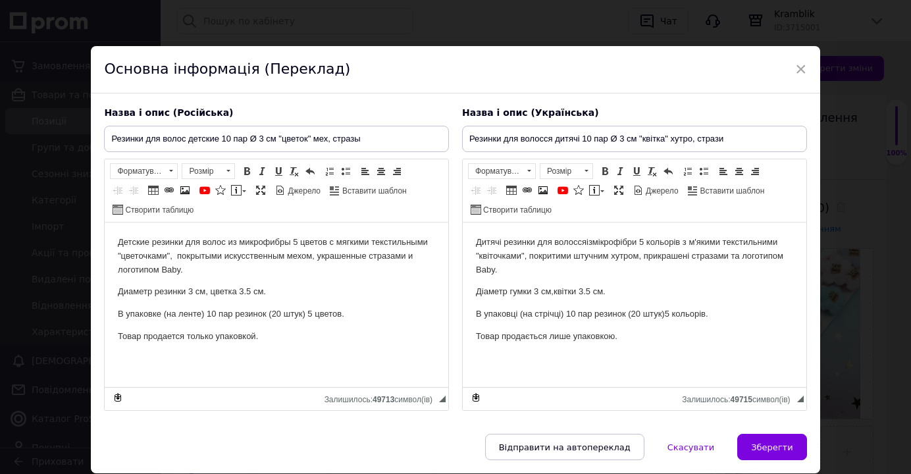
drag, startPoint x: 171, startPoint y: 257, endPoint x: 188, endPoint y: 264, distance: 19.0
click at [171, 258] on p "Детские резинки для волос из микрофибры 5 цветов с мягкими текстильными "цветоч…" at bounding box center [276, 256] width 317 height 41
click at [175, 255] on p "Детские резинки для волос из микрофибры 5 цветов с мягкими текстильными "цветоч…" at bounding box center [276, 256] width 317 height 41
click at [761, 446] on span "Зберегти" at bounding box center [771, 447] width 41 height 10
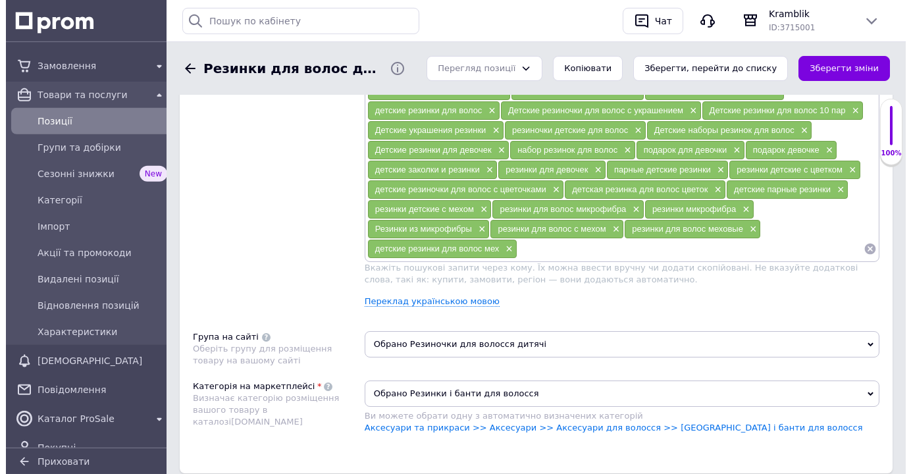
scroll to position [806, 0]
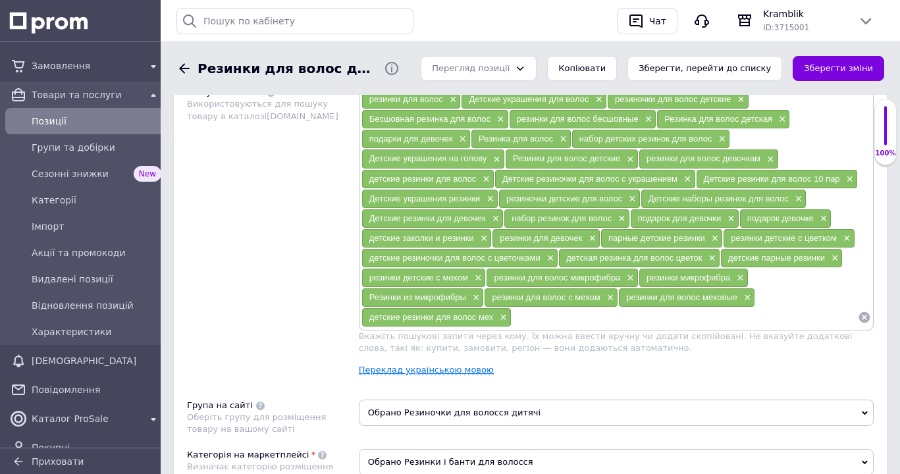
click at [460, 375] on link "Переклад українською мовою" at bounding box center [426, 370] width 135 height 11
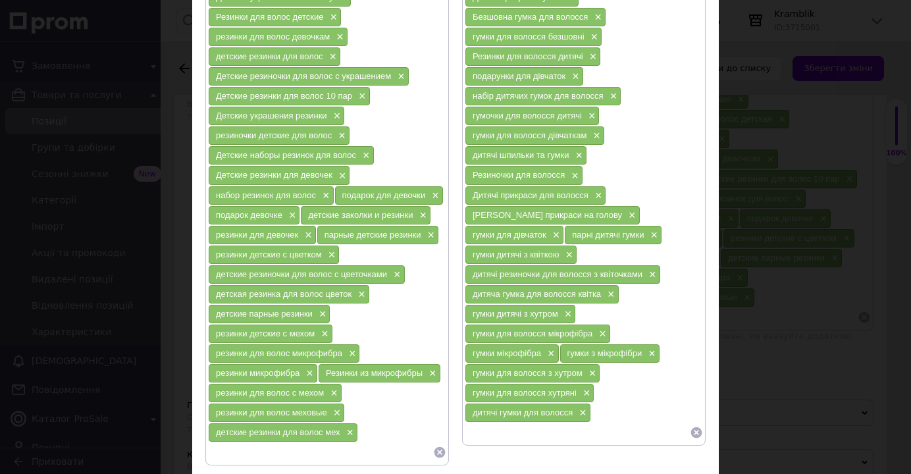
scroll to position [403, 0]
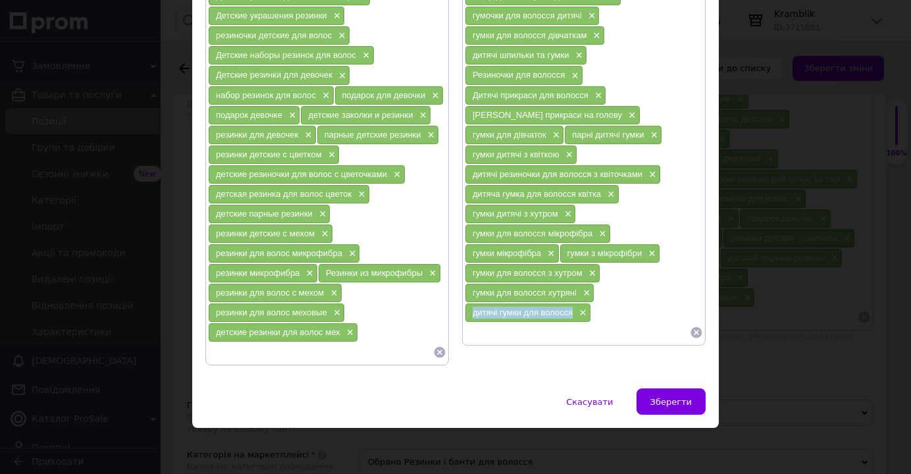
drag, startPoint x: 465, startPoint y: 293, endPoint x: 570, endPoint y: 296, distance: 105.4
click at [570, 304] on div "дитячі гумки для волосся ×" at bounding box center [527, 313] width 125 height 18
copy span "дитячі гумки для волосся"
click at [481, 323] on input at bounding box center [577, 333] width 225 height 20
click at [465, 323] on input at bounding box center [577, 333] width 225 height 20
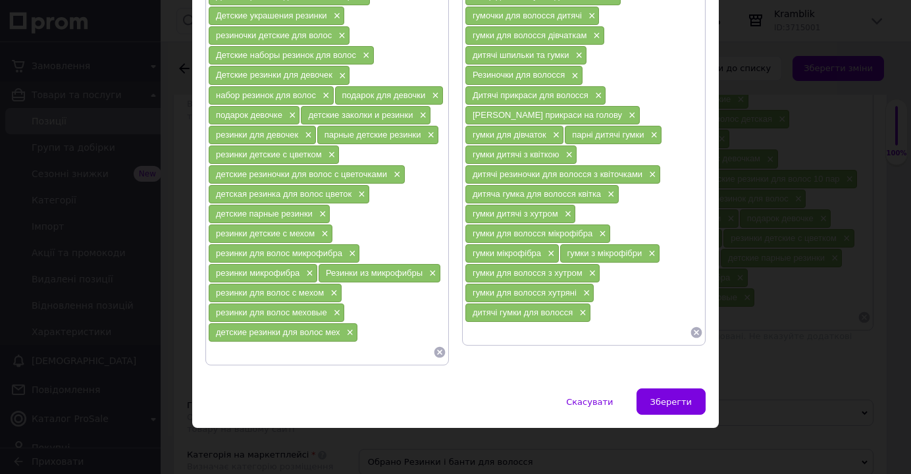
paste input "дитячі гумки для волосся"
type input "дитячі гумки для волосся хутро"
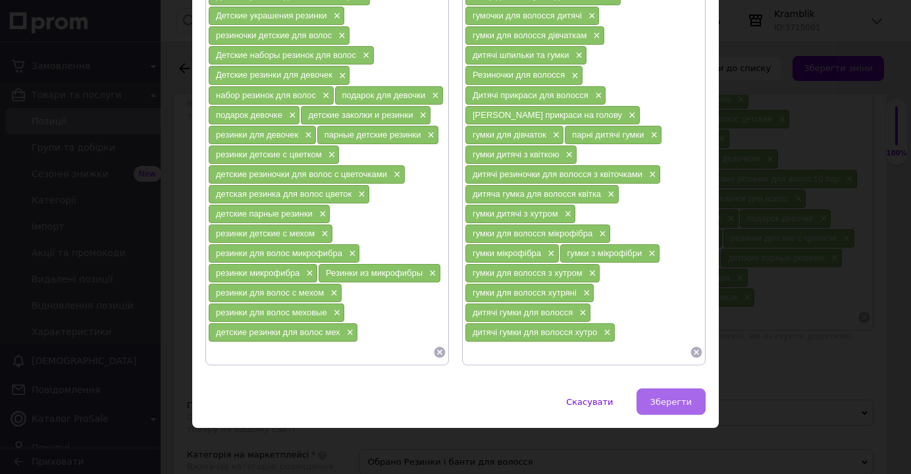
click at [668, 408] on button "Зберегти" at bounding box center [671, 401] width 69 height 26
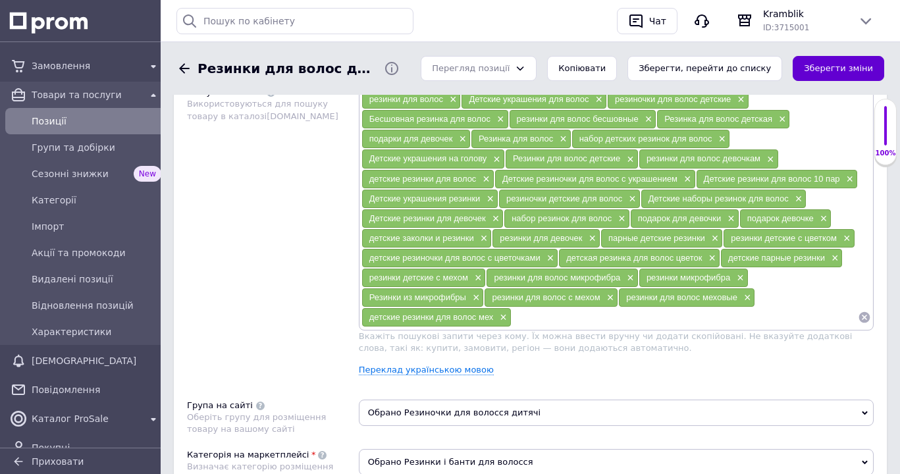
click at [840, 72] on button "Зберегти зміни" at bounding box center [839, 69] width 92 height 26
click at [432, 371] on link "Переклад українською мовою" at bounding box center [426, 370] width 135 height 11
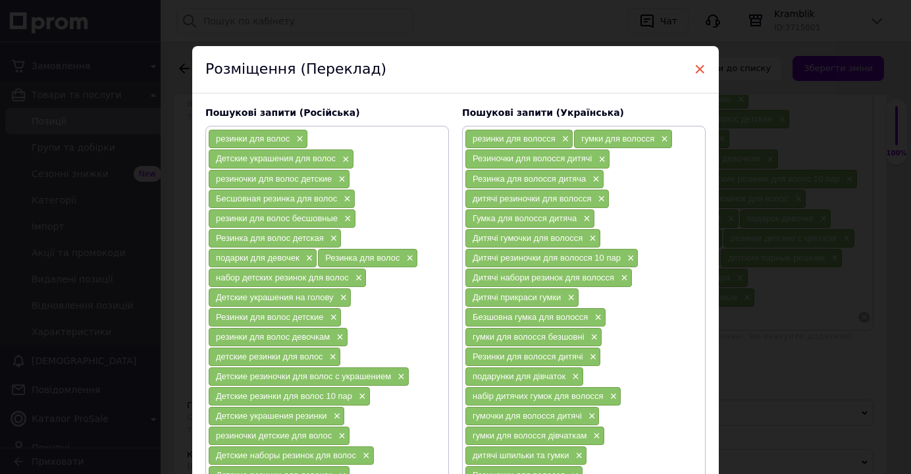
click at [698, 66] on span "×" at bounding box center [700, 69] width 12 height 22
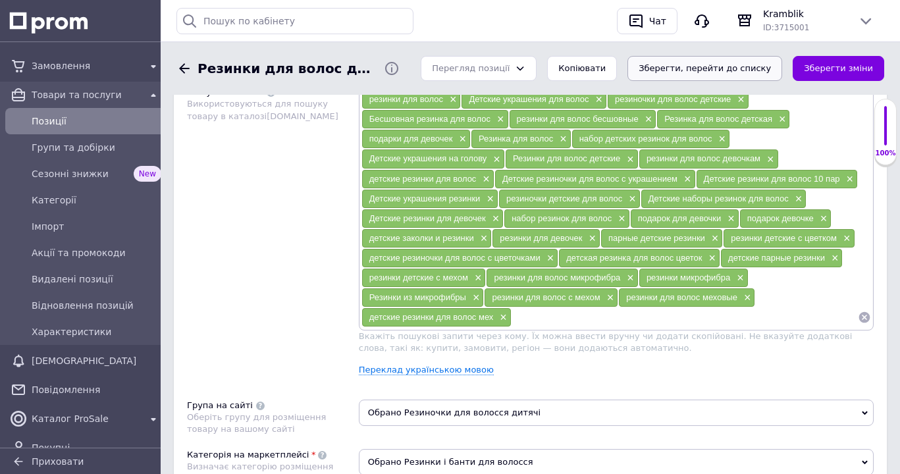
click at [732, 71] on button "Зберегти, перейти до списку" at bounding box center [704, 69] width 155 height 26
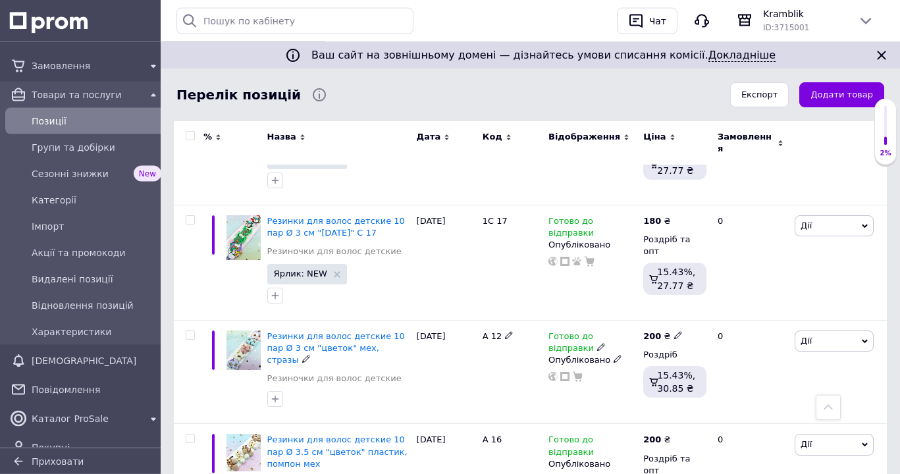
scroll to position [2418, 0]
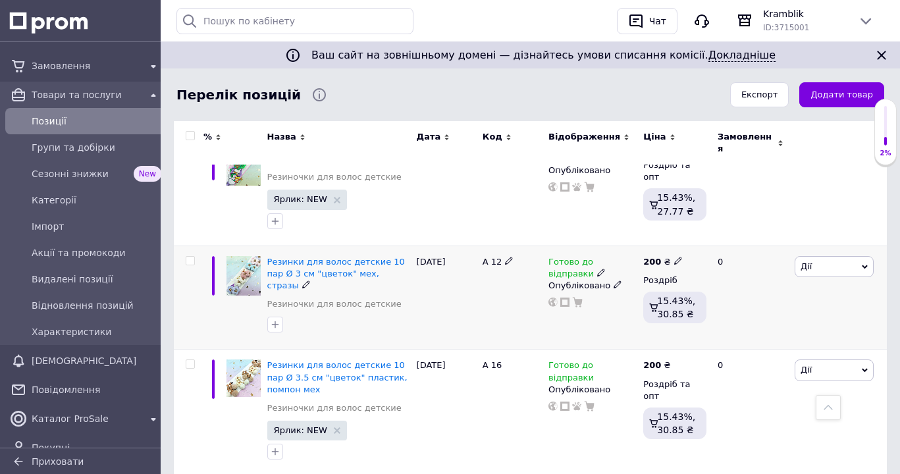
click at [191, 257] on input "checkbox" at bounding box center [190, 261] width 9 height 9
checkbox input "true"
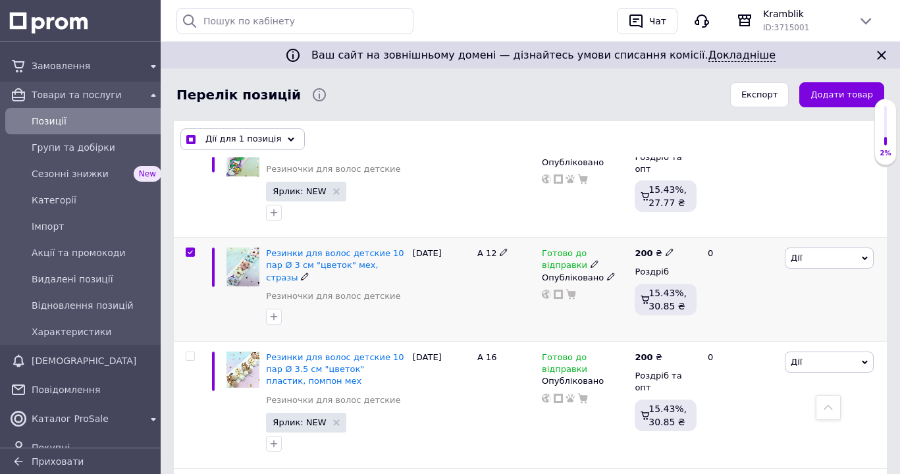
scroll to position [2417, 0]
click at [284, 140] on div "Дії для 1 позиція" at bounding box center [242, 139] width 124 height 21
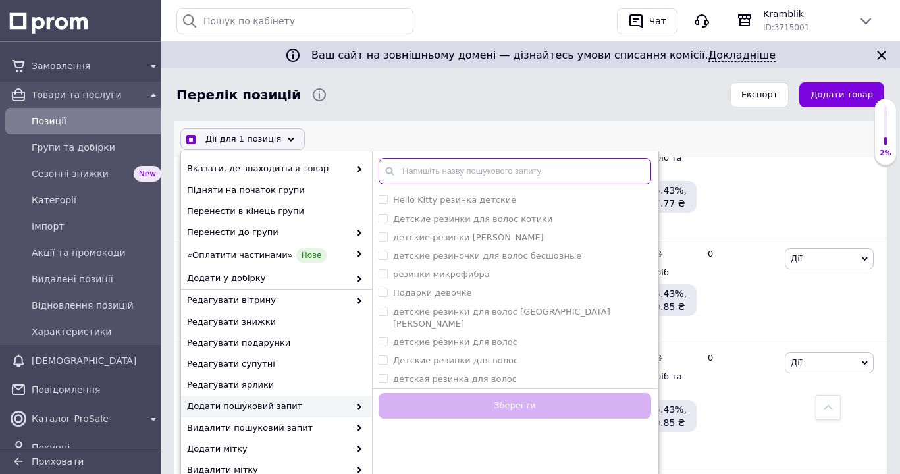
checkbox input "true"
click at [403, 171] on input "text" at bounding box center [515, 172] width 273 height 26
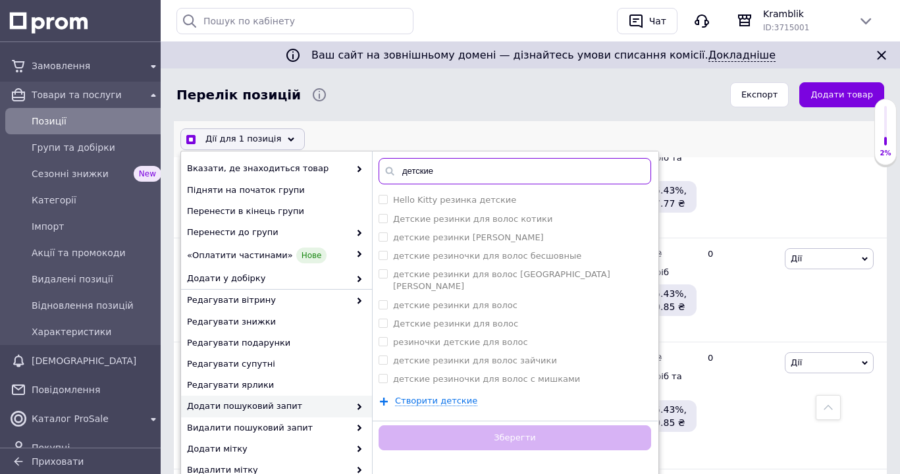
type input "детские м"
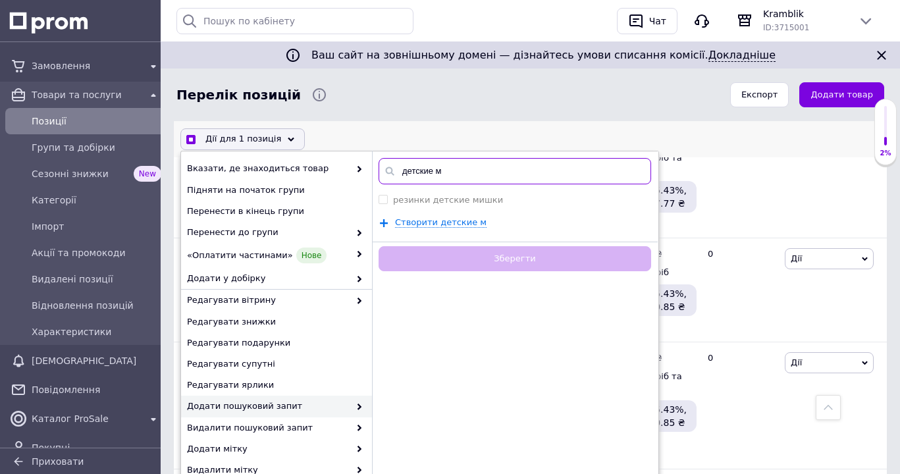
checkbox input "true"
type input "детские ме"
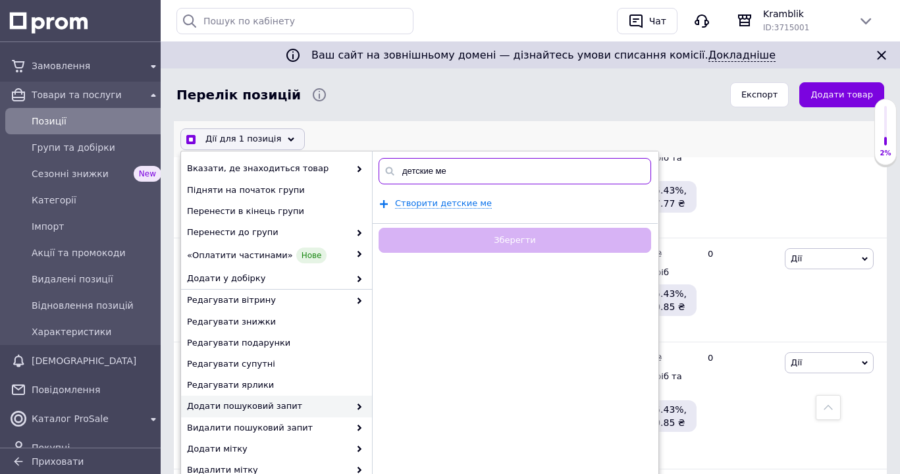
checkbox input "true"
type input "детские меховые"
checkbox input "true"
type input "детские меховые резинки"
checkbox input "true"
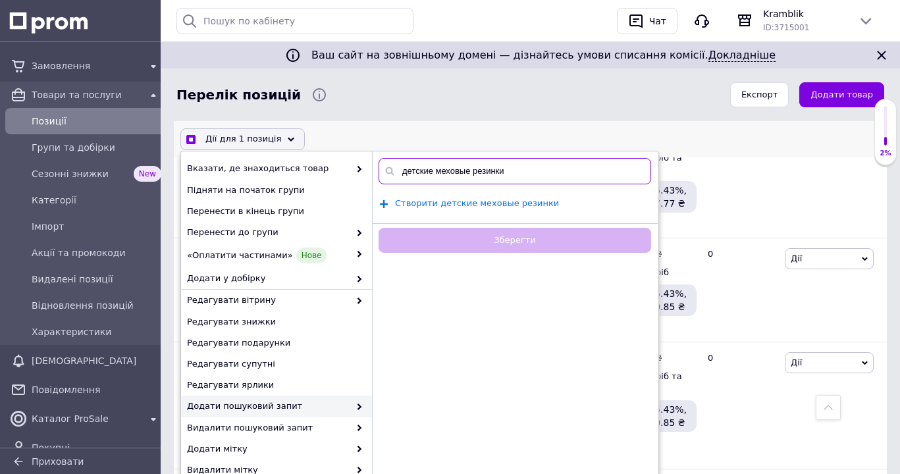
type input "детские меховые резинки"
checkbox input "true"
click at [438, 202] on span "Створити детские меховые резинки" at bounding box center [477, 204] width 164 height 11
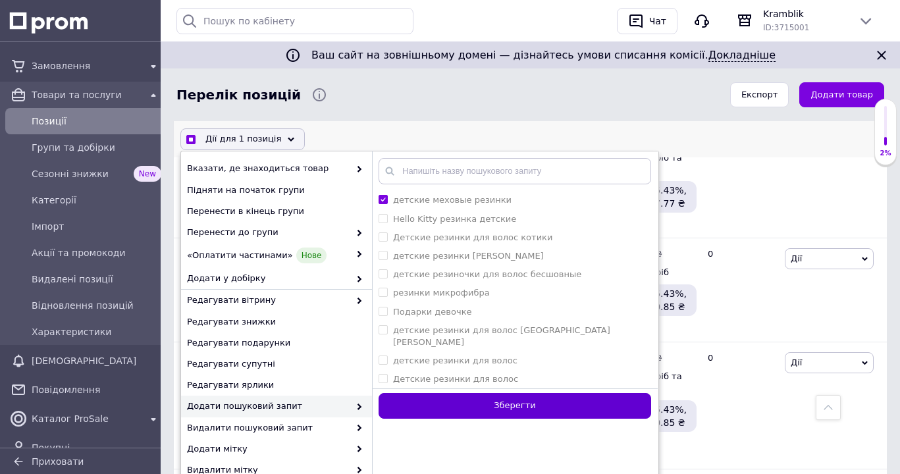
checkbox input "true"
click at [518, 408] on button "Зберегти" at bounding box center [515, 407] width 273 height 26
checkbox input "false"
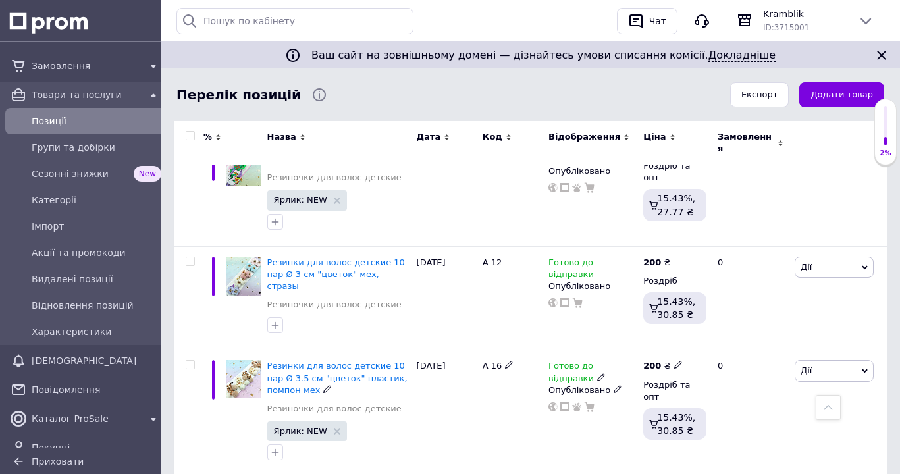
scroll to position [2418, 0]
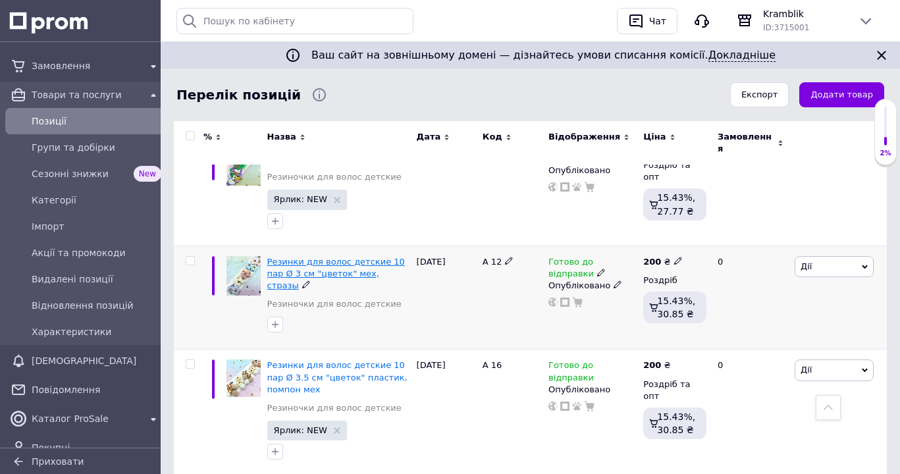
click at [302, 257] on span "Резинки для волос детские 10 пар Ø 3 см "цветок" мех, стразы" at bounding box center [336, 274] width 138 height 34
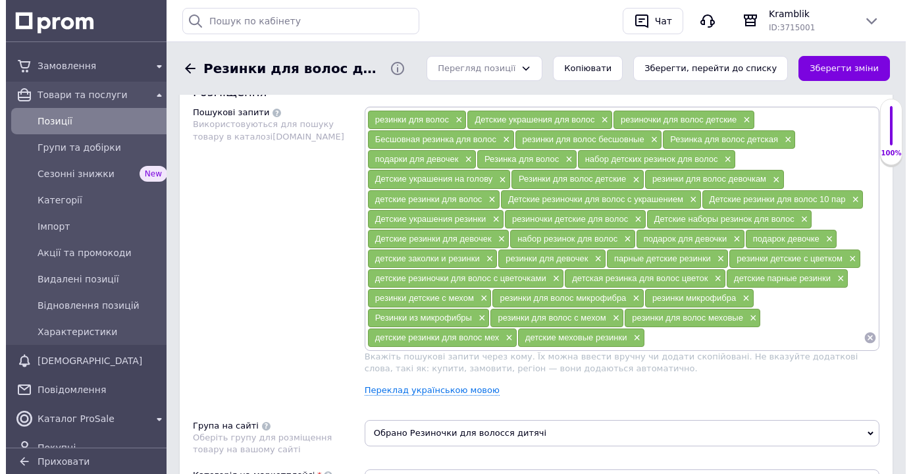
scroll to position [806, 0]
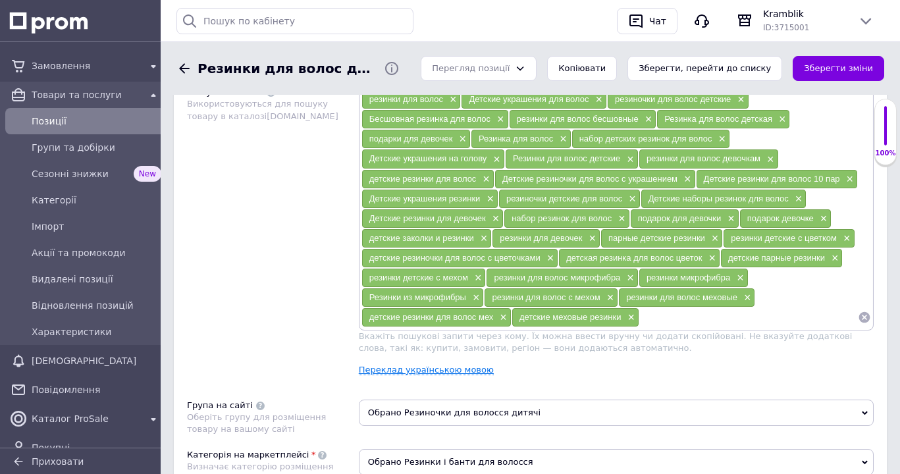
click at [419, 375] on link "Переклад українською мовою" at bounding box center [426, 370] width 135 height 11
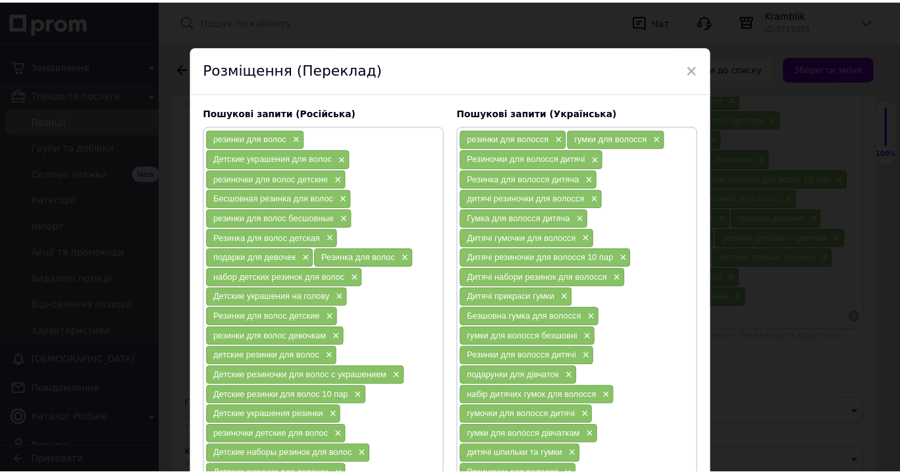
scroll to position [375, 0]
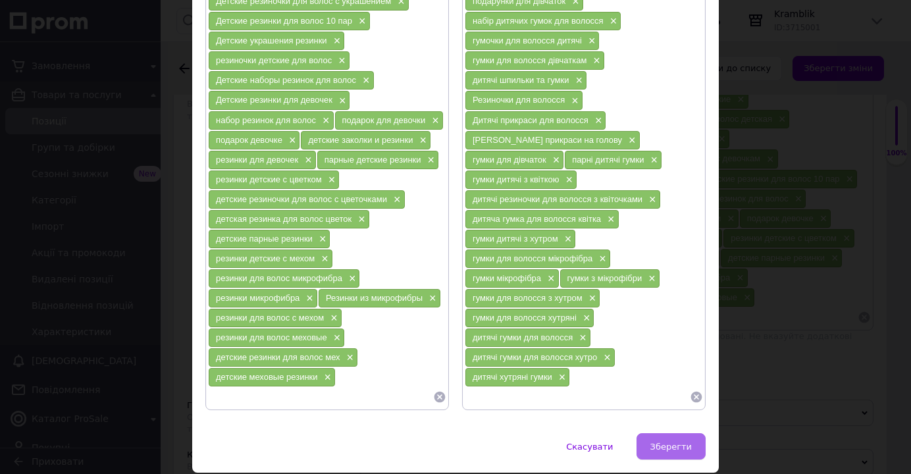
click at [662, 452] on span "Зберегти" at bounding box center [671, 447] width 41 height 10
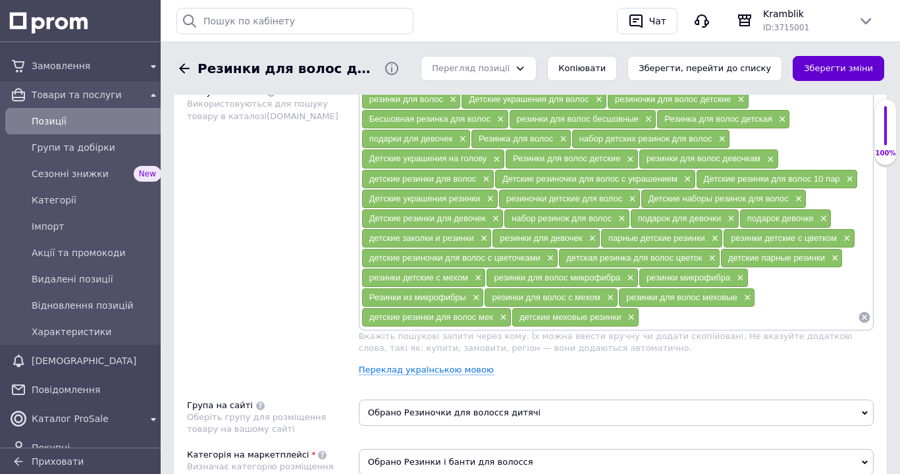
click at [818, 69] on button "Зберегти зміни" at bounding box center [839, 69] width 92 height 26
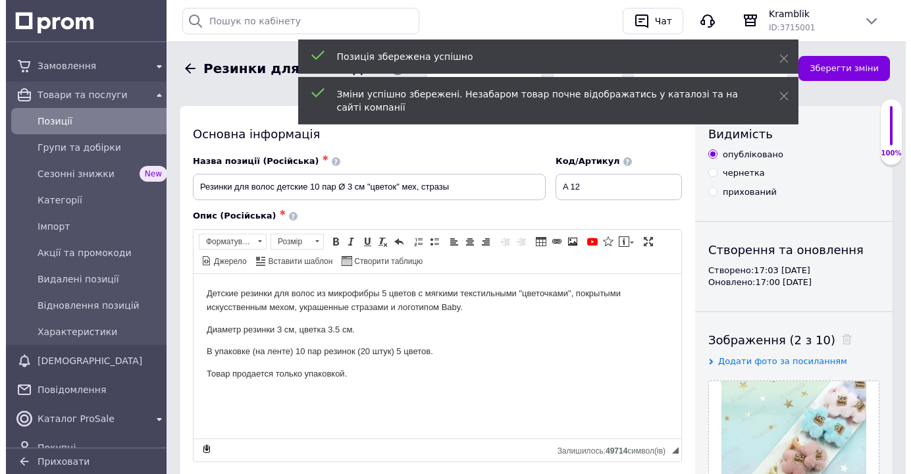
scroll to position [0, 0]
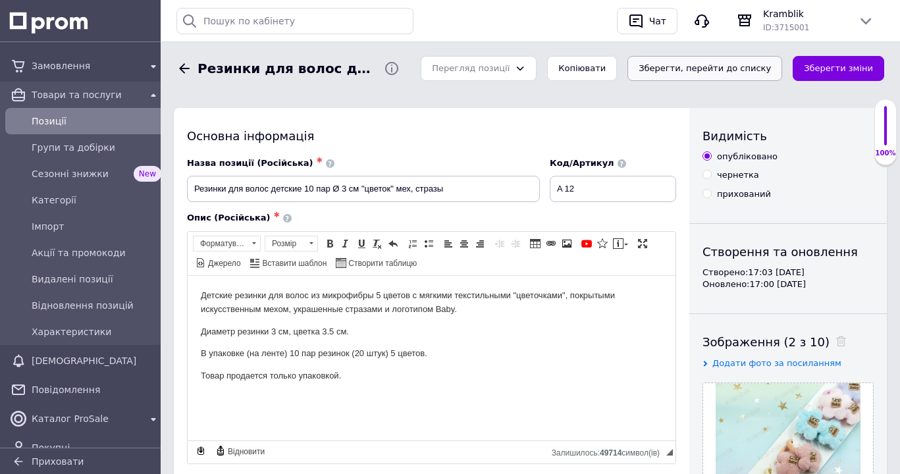
click at [746, 67] on button "Зберегти, перейти до списку" at bounding box center [704, 69] width 155 height 26
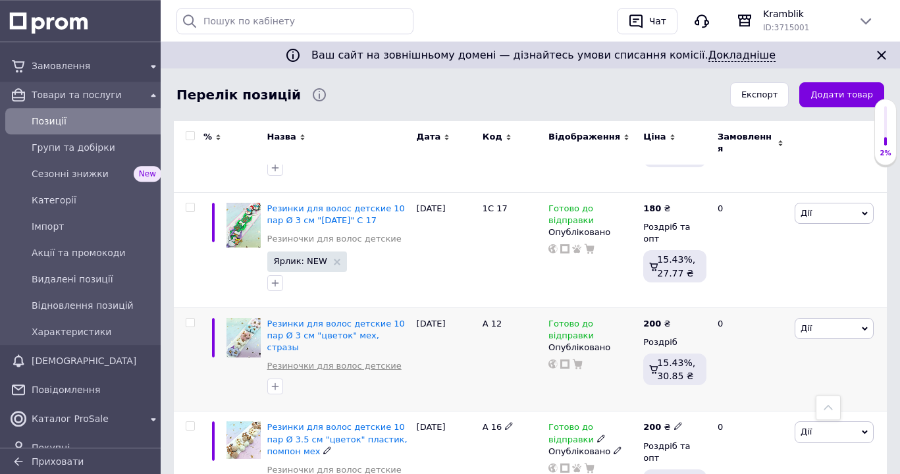
scroll to position [2350, 0]
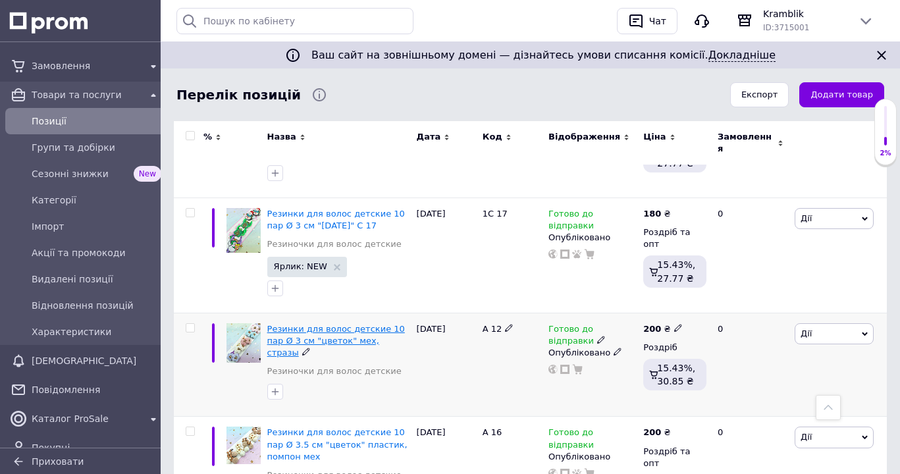
click at [309, 324] on span "Резинки для волос детские 10 пар Ø 3 см "цветок" мех, стразы" at bounding box center [336, 341] width 138 height 34
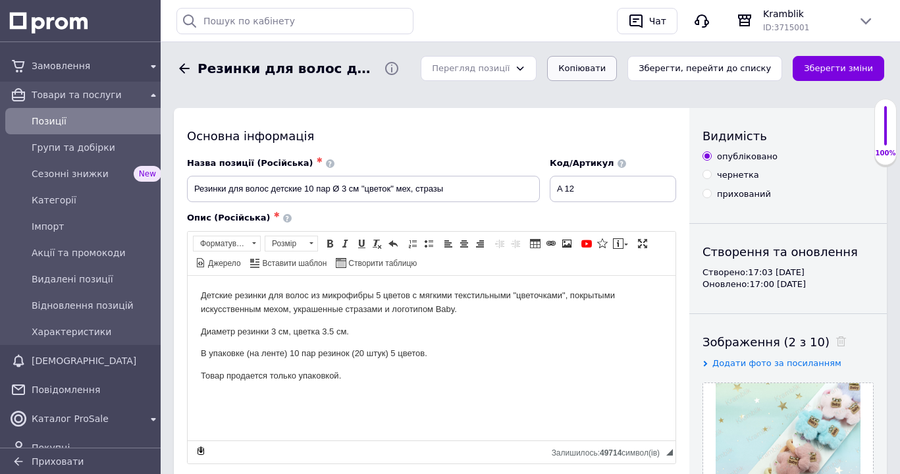
click at [610, 66] on button "Копіювати" at bounding box center [582, 69] width 70 height 26
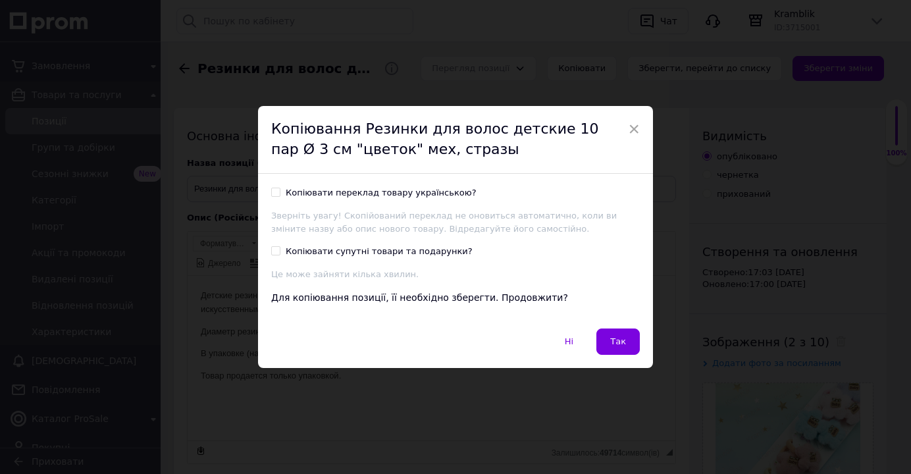
click at [271, 192] on input "Копіювати переклад товару українською?" at bounding box center [275, 192] width 9 height 9
checkbox input "true"
click at [626, 341] on button "Так" at bounding box center [618, 342] width 43 height 26
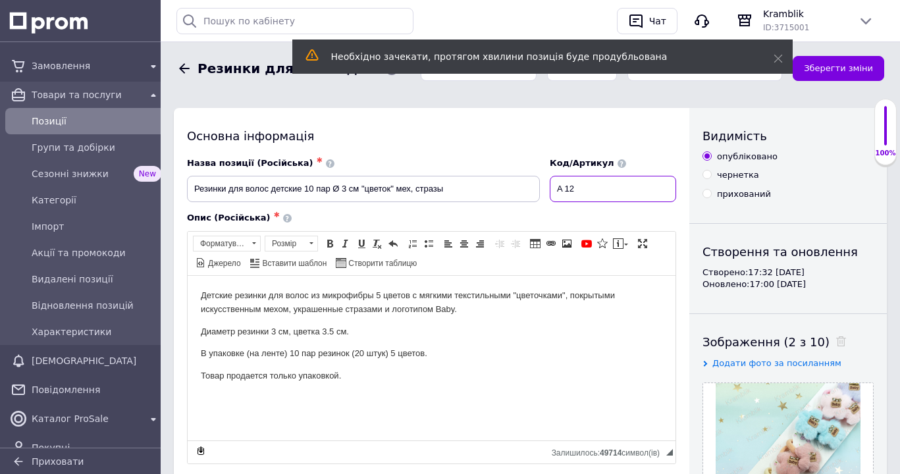
click at [587, 188] on input "A 12" at bounding box center [613, 189] width 126 height 26
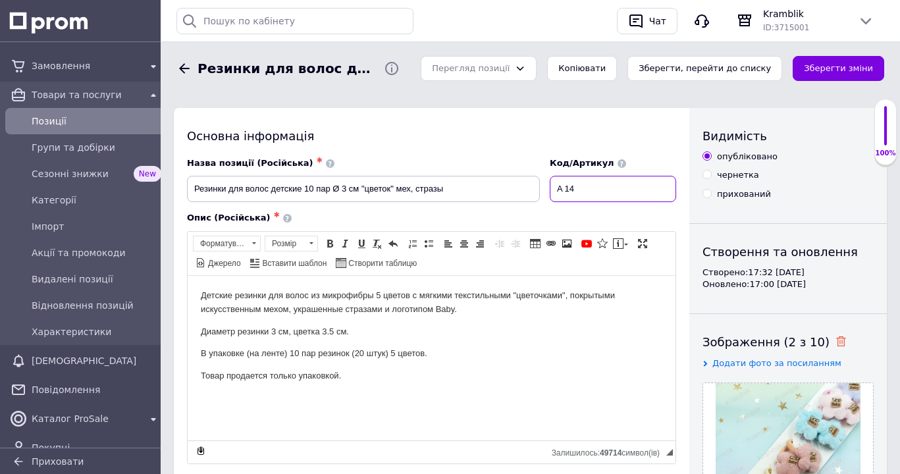
type input "A 14"
click at [836, 340] on icon at bounding box center [841, 341] width 10 height 10
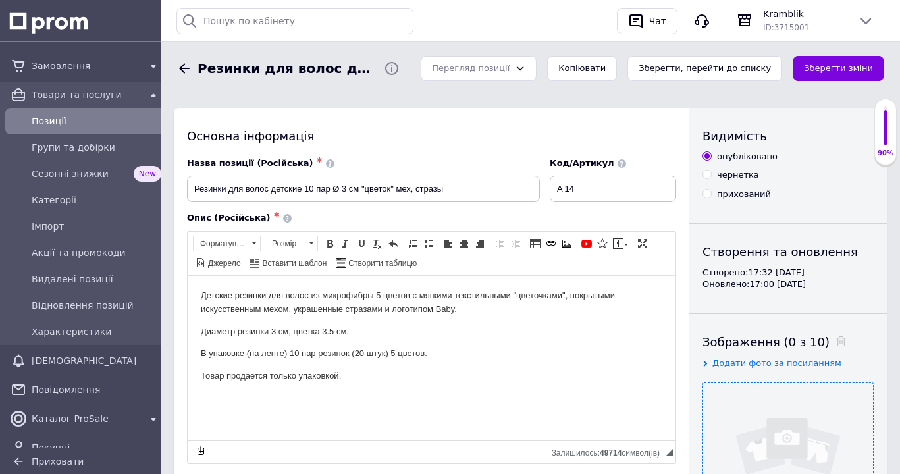
click at [824, 417] on input "file" at bounding box center [788, 468] width 170 height 170
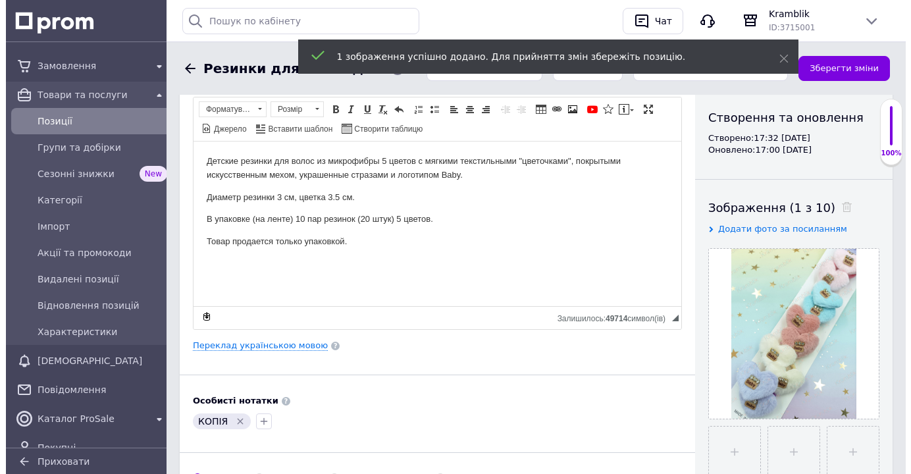
scroll to position [201, 0]
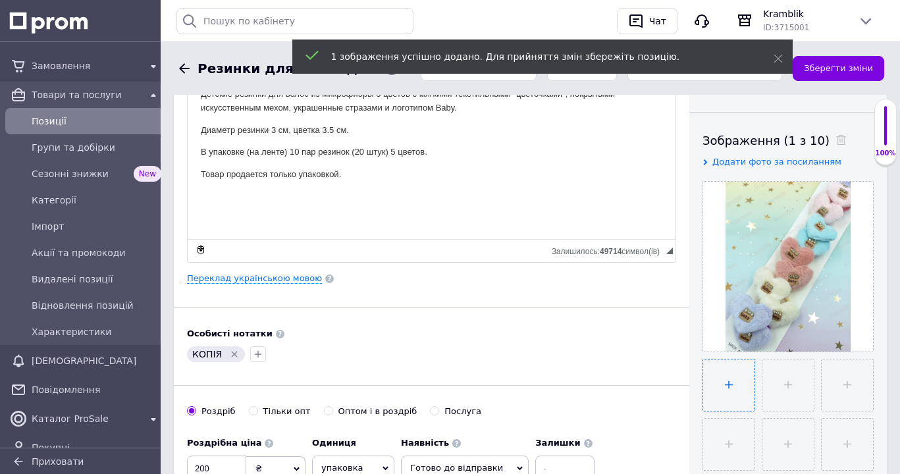
click at [723, 392] on input "file" at bounding box center [728, 384] width 51 height 51
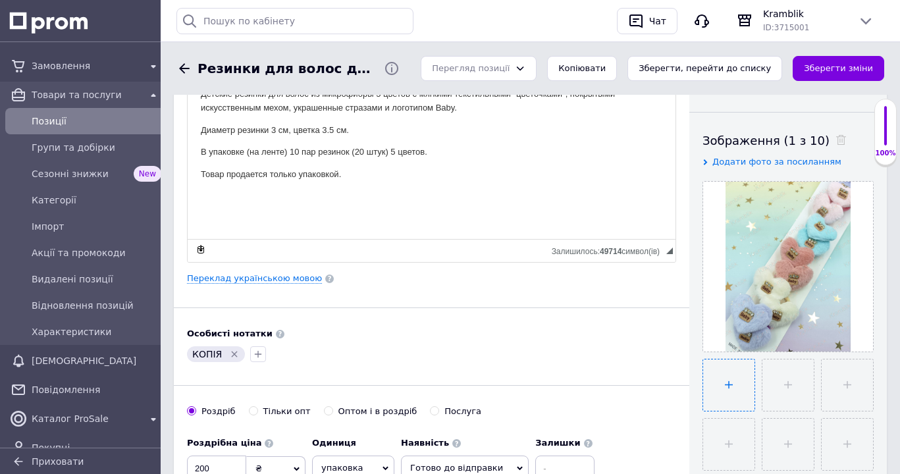
type input "C:\fakepath\IMG_20250912_162859.jpg"
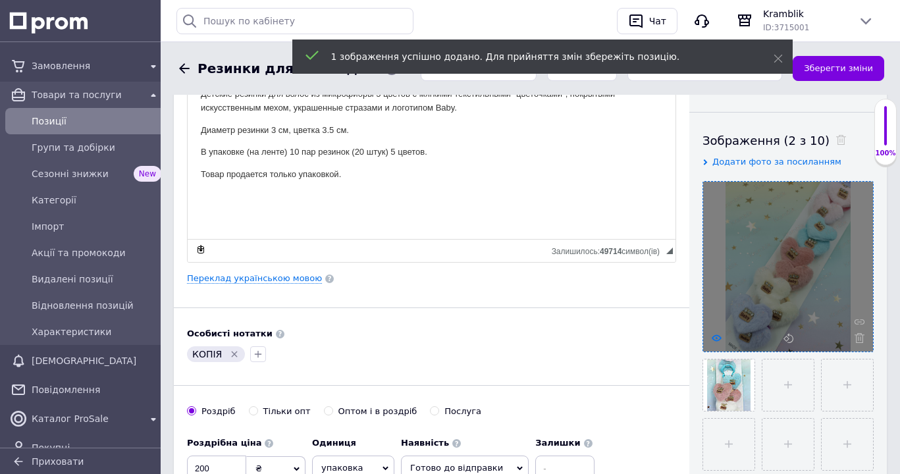
click at [714, 338] on icon at bounding box center [717, 338] width 10 height 10
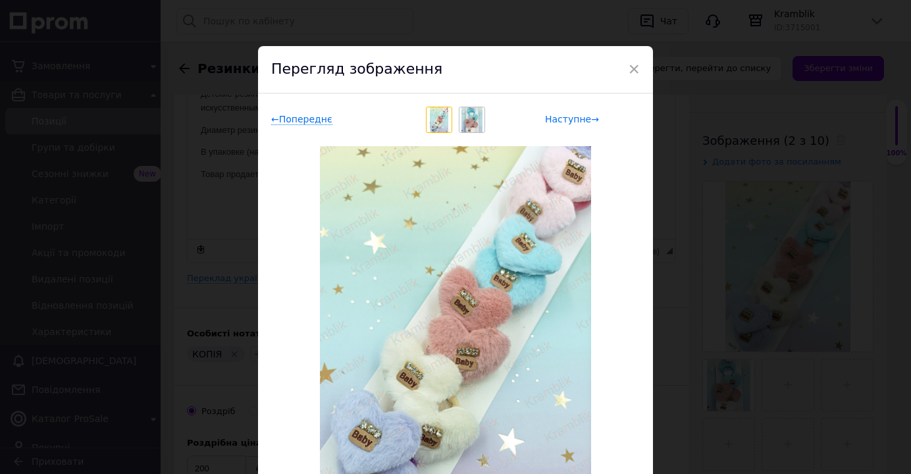
click at [574, 118] on span "Наступне →" at bounding box center [572, 119] width 54 height 11
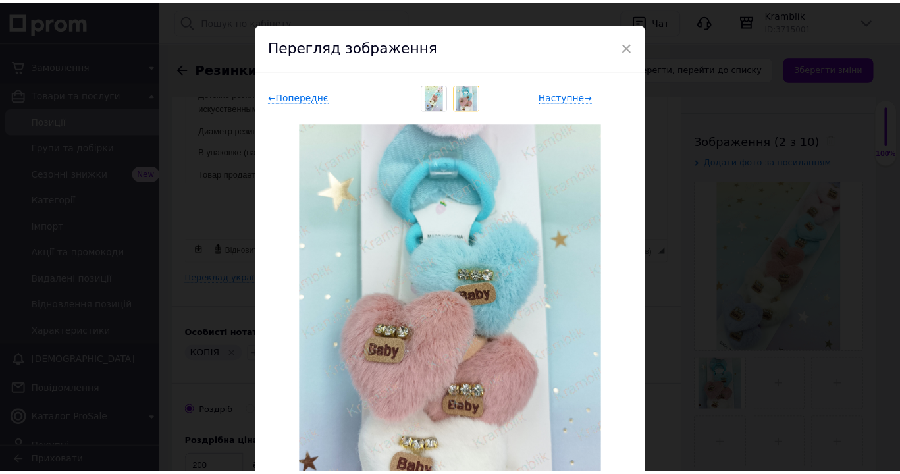
scroll to position [0, 0]
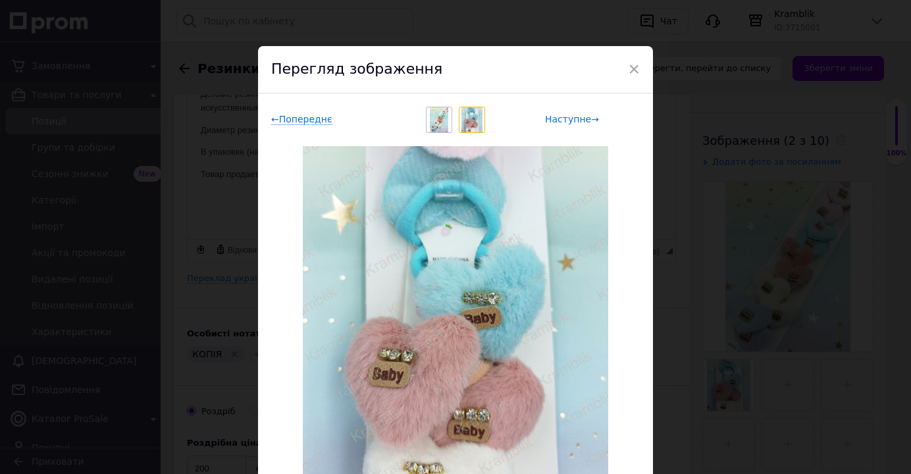
click at [571, 116] on span "Наступне →" at bounding box center [572, 119] width 54 height 11
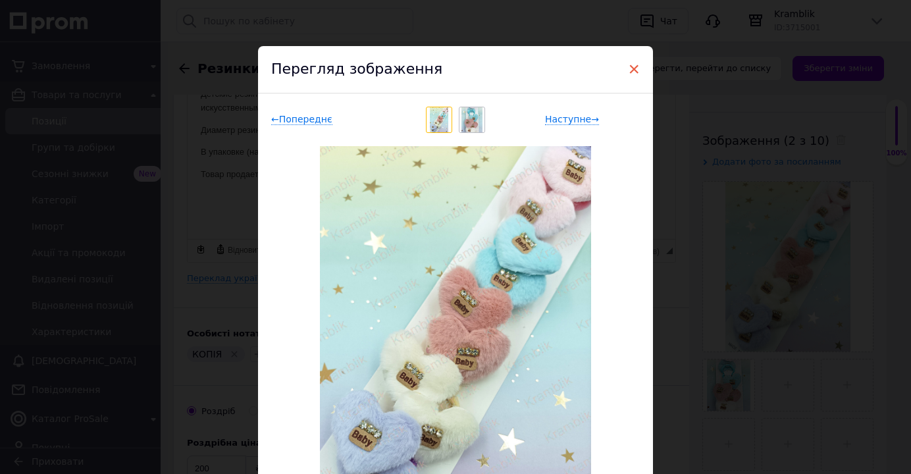
click at [628, 68] on span "×" at bounding box center [634, 69] width 12 height 22
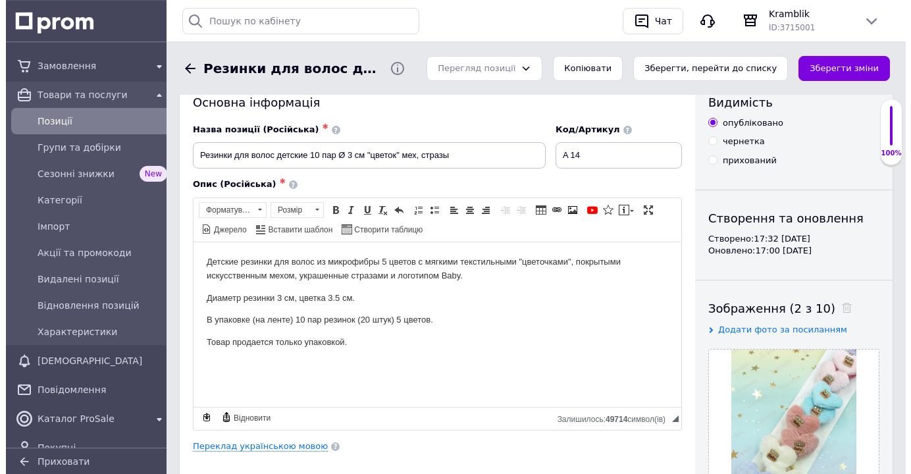
scroll to position [67, 0]
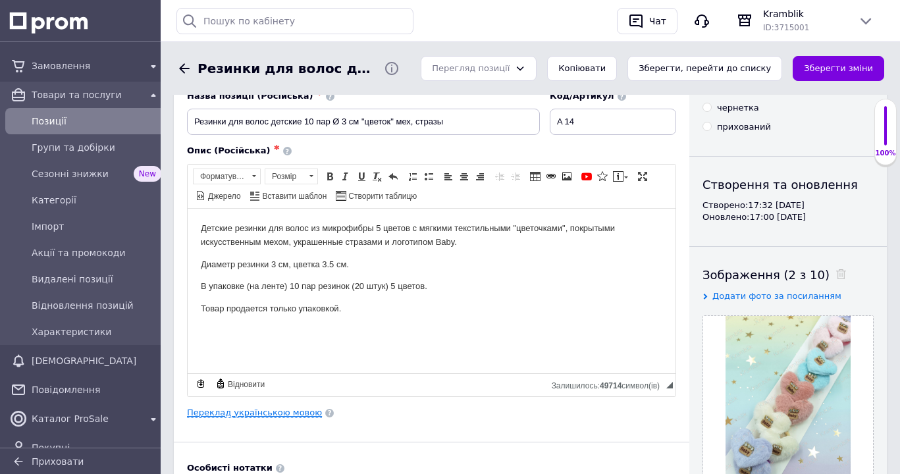
click at [264, 413] on link "Переклад українською мовою" at bounding box center [254, 413] width 135 height 11
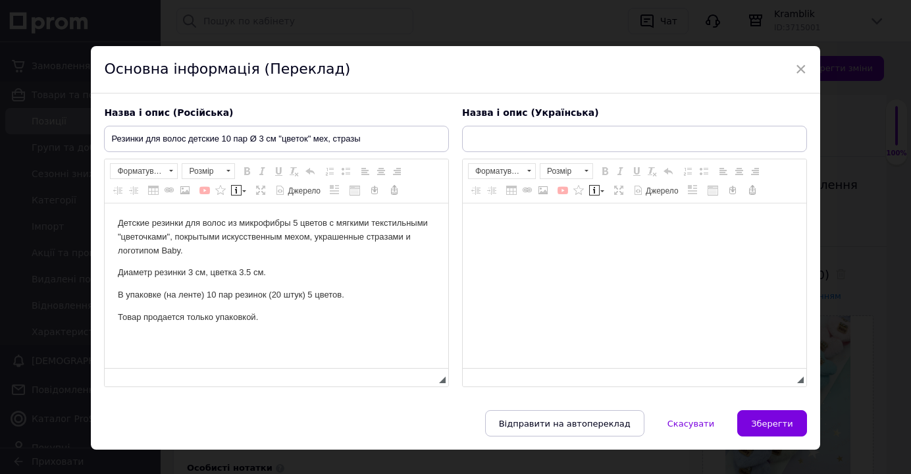
scroll to position [0, 0]
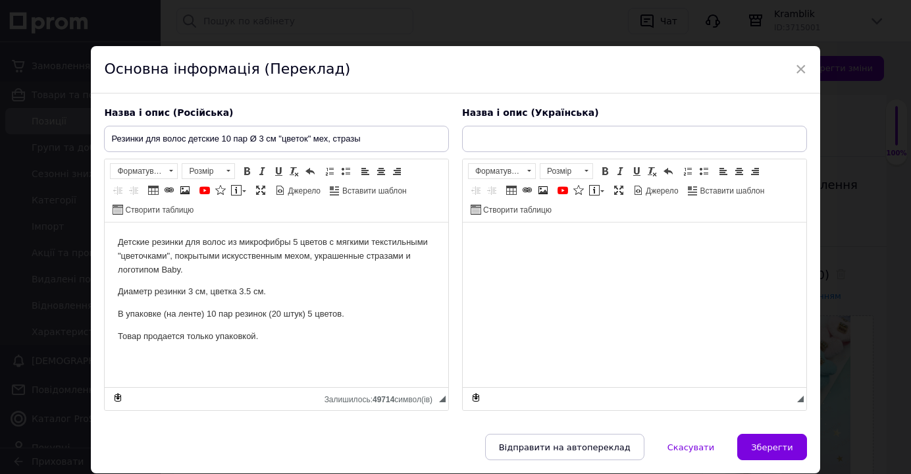
type input "Резинки для волосся дитячі 10 пар Ø 3 см "квітка" хутро, стрази"
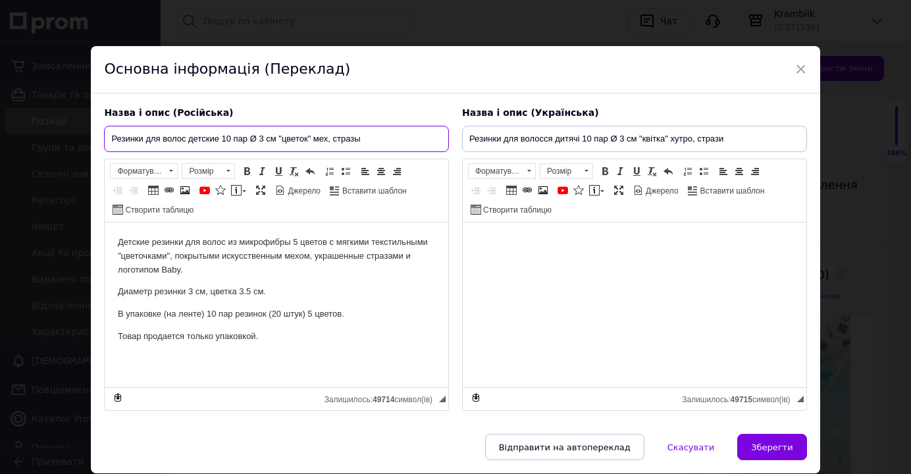
click at [280, 143] on input "Резинки для волос детские 10 пар Ø 3 см "цветок" мех, стразы" at bounding box center [276, 139] width 345 height 26
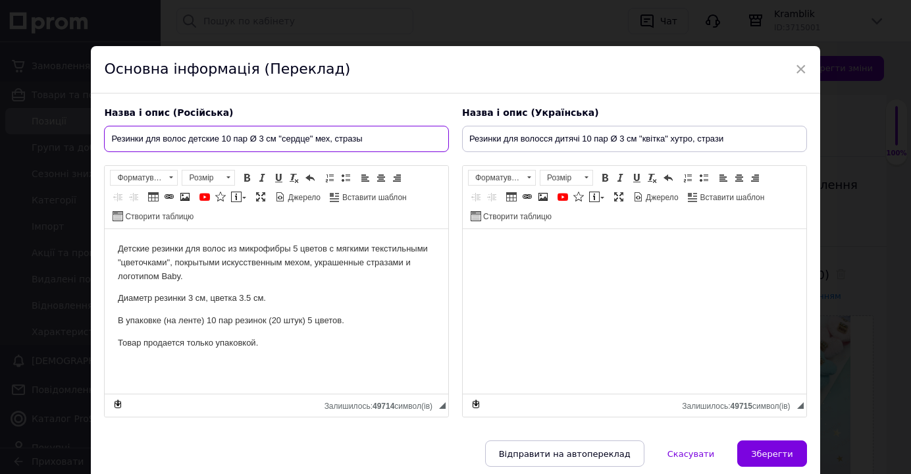
drag, startPoint x: 281, startPoint y: 144, endPoint x: 307, endPoint y: 138, distance: 27.1
click at [307, 138] on input "Резинки для волос детские 10 пар Ø 3 см "сердце" мех, стразы" at bounding box center [276, 139] width 345 height 26
type input "Резинки для волос детские 10 пар Ø 3 см "сердце" мех, стразы"
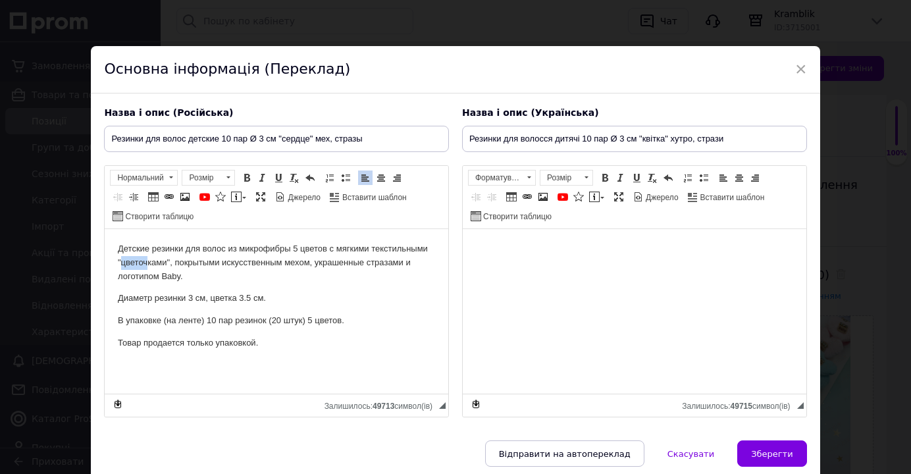
drag, startPoint x: 121, startPoint y: 261, endPoint x: 148, endPoint y: 263, distance: 27.0
click at [148, 263] on p "Детские резинки для волос из микрофибры 5 цветов с мягкими текстильными "цветоч…" at bounding box center [276, 262] width 317 height 41
click at [145, 265] on p "Детские резинки для волос из микрофибры 5 цветов с мягкими текстильными " серде…" at bounding box center [276, 262] width 317 height 41
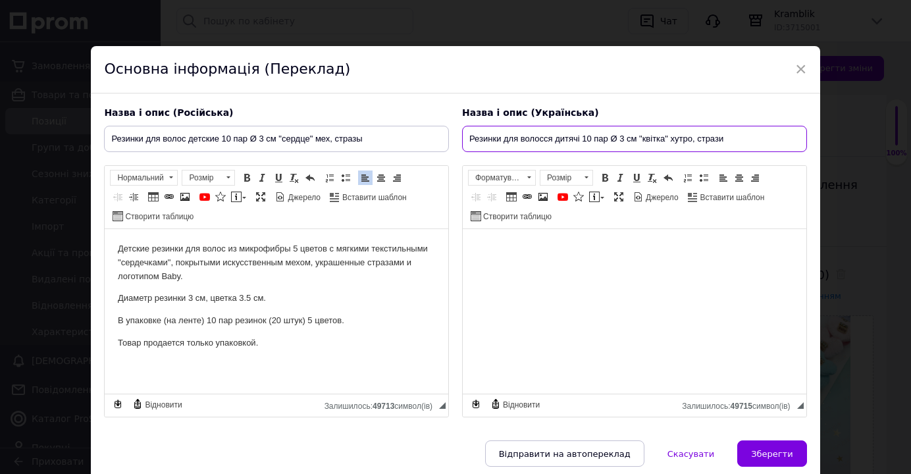
drag, startPoint x: 639, startPoint y: 142, endPoint x: 660, endPoint y: 146, distance: 21.4
click at [660, 146] on input "Резинки для волосся дитячі 10 пар Ø 3 см "квітка" хутро, стрази" at bounding box center [634, 139] width 345 height 26
paste input "сердце"
click at [652, 139] on input "Резинки для волосся дитячі 10 пар Ø 3 см "сердце" хутро, стрази" at bounding box center [634, 139] width 345 height 26
type input "Резинки для волосся дитячі 10 пар Ø 3 см "серце" хутро, стрази"
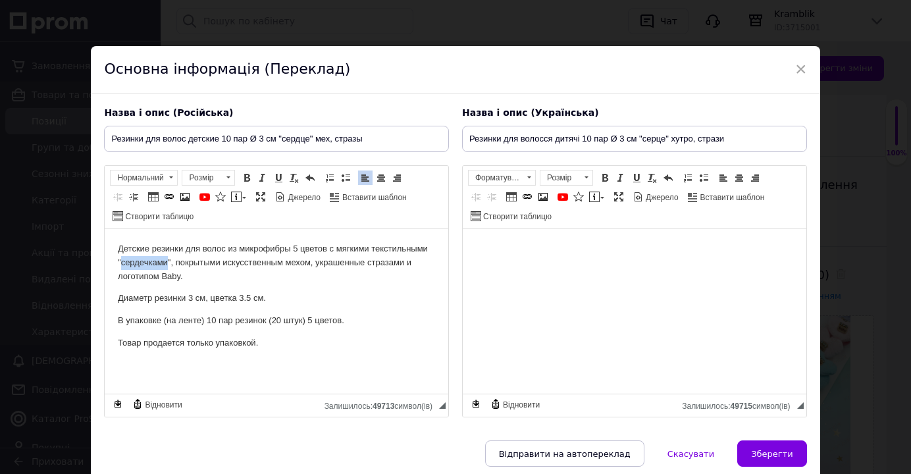
drag, startPoint x: 120, startPoint y: 267, endPoint x: 167, endPoint y: 266, distance: 46.8
click at [167, 266] on p "Детские резинки для волос из микрофибры 5 цветов с мягкими текстильными " серде…" at bounding box center [276, 262] width 317 height 41
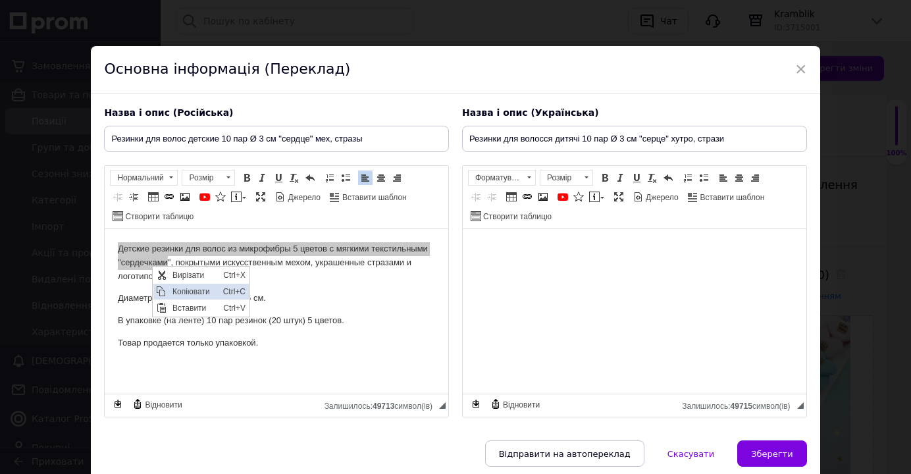
click at [188, 292] on span "Копіювати" at bounding box center [194, 292] width 51 height 16
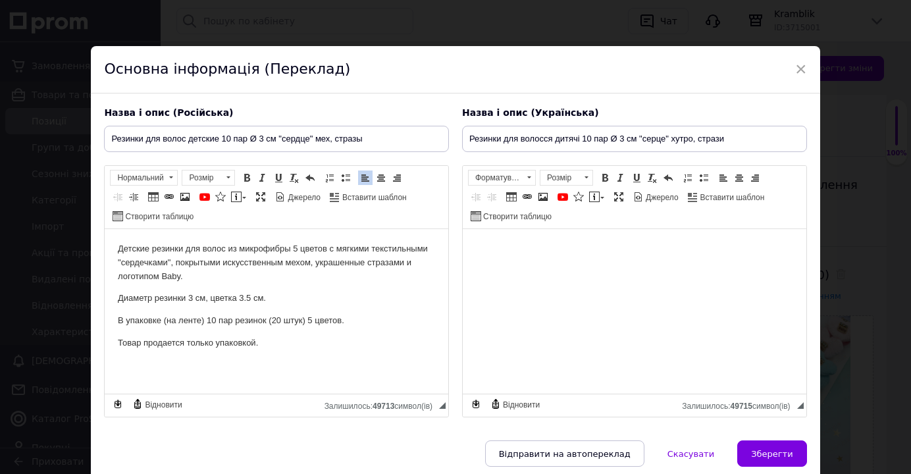
click at [348, 325] on p "В упаковке (на ленте) 10 пар резинок (20 штук) 5 цветов." at bounding box center [276, 321] width 317 height 14
click at [210, 304] on p "Диаметр резинки 3 см, цветка 3.5 см." at bounding box center [276, 299] width 317 height 14
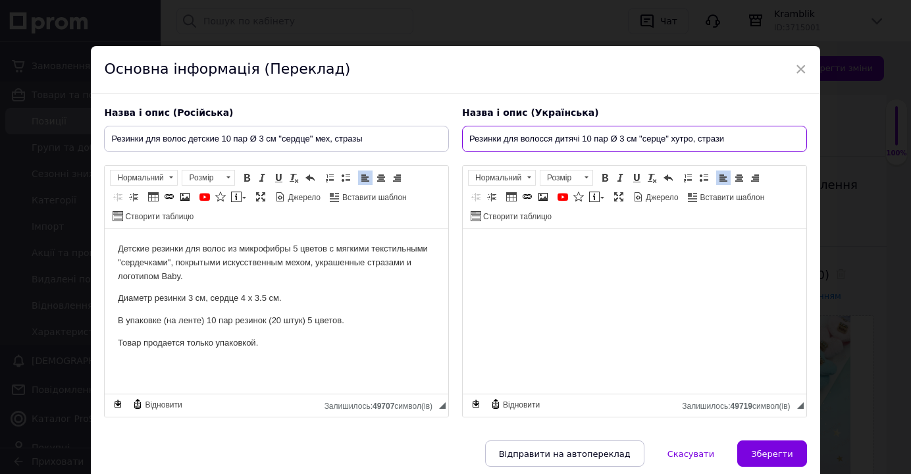
drag, startPoint x: 637, startPoint y: 139, endPoint x: 658, endPoint y: 142, distance: 21.3
click at [658, 142] on input "Резинки для волосся дитячі 10 пар Ø 3 см "серце" хутро, стрази" at bounding box center [634, 139] width 345 height 26
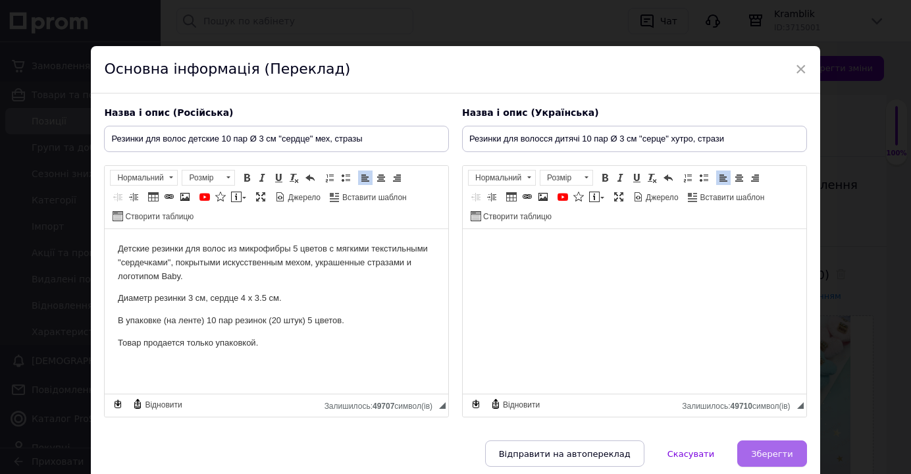
click at [758, 459] on span "Зберегти" at bounding box center [771, 454] width 41 height 10
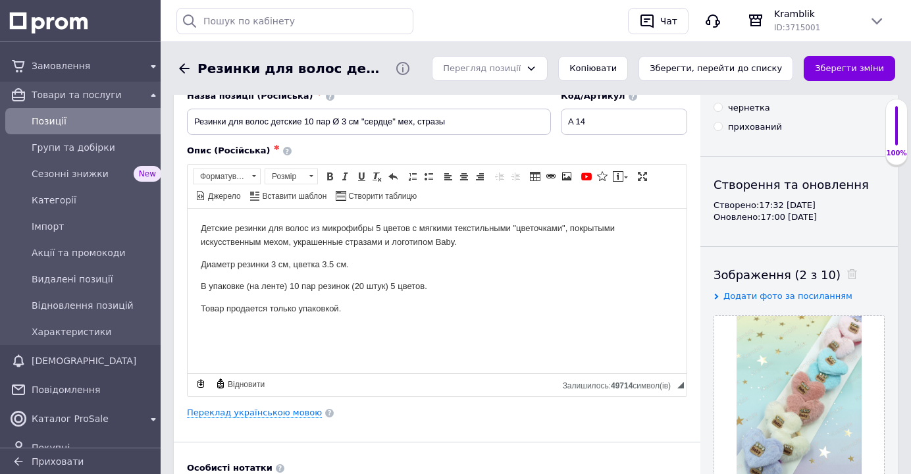
type input "Резинки для волос детские 10 пар Ø 3 см "сердце" мех, стразы"
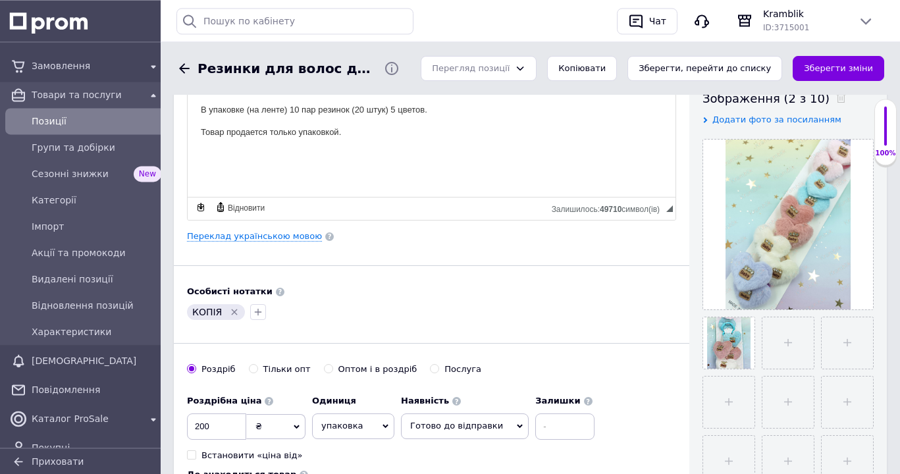
scroll to position [269, 0]
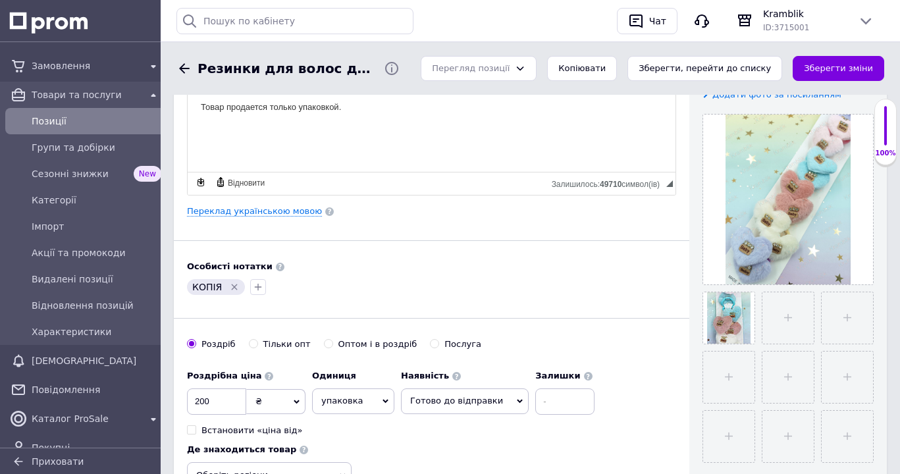
click at [232, 288] on icon "Видалити мітку" at bounding box center [235, 287] width 6 height 6
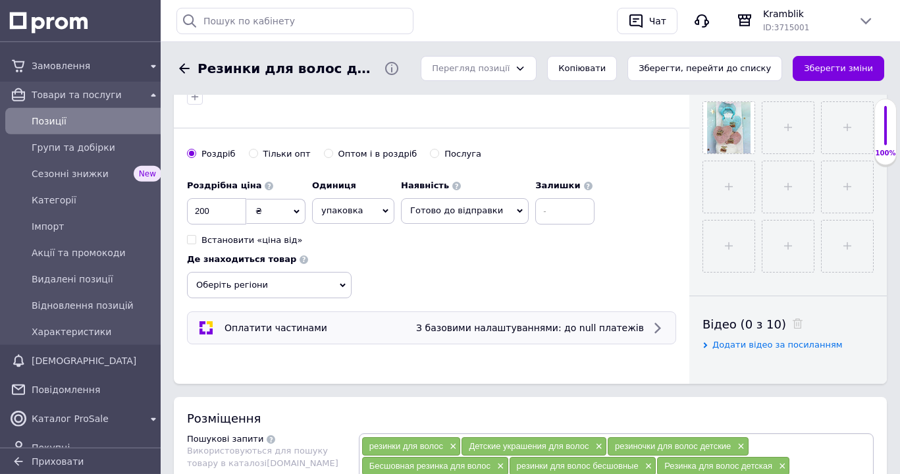
scroll to position [470, 0]
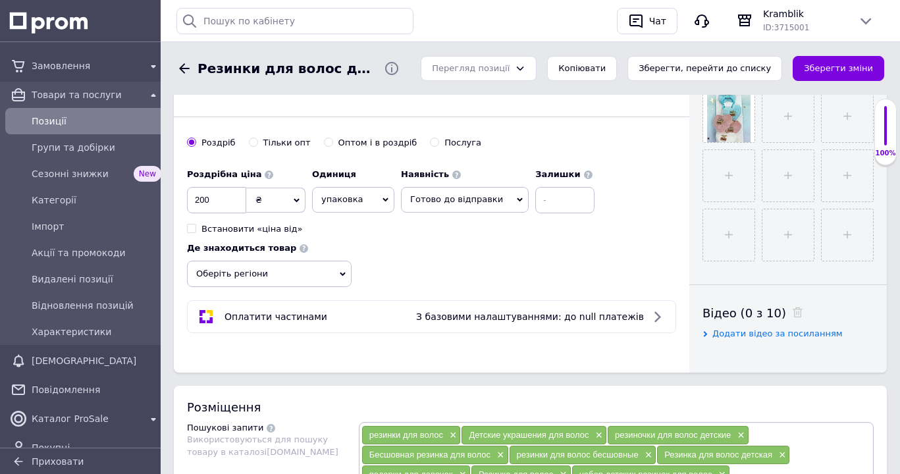
click at [336, 273] on span "Оберіть регіони" at bounding box center [269, 274] width 165 height 26
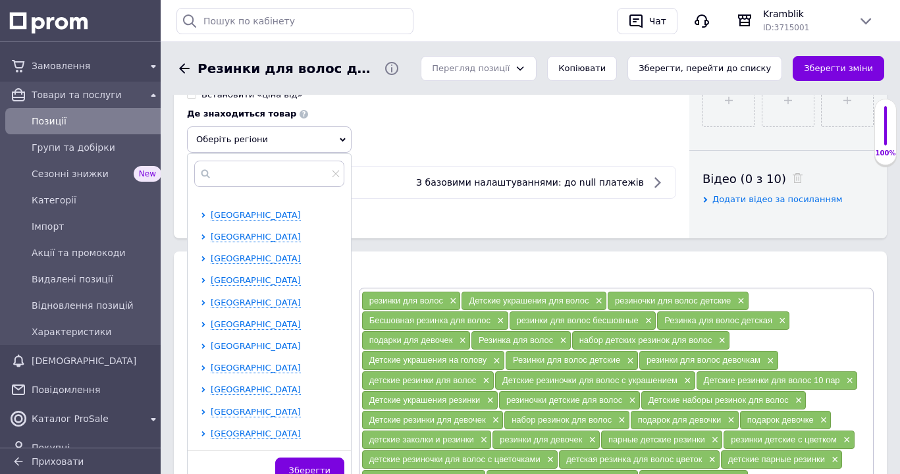
scroll to position [134, 0]
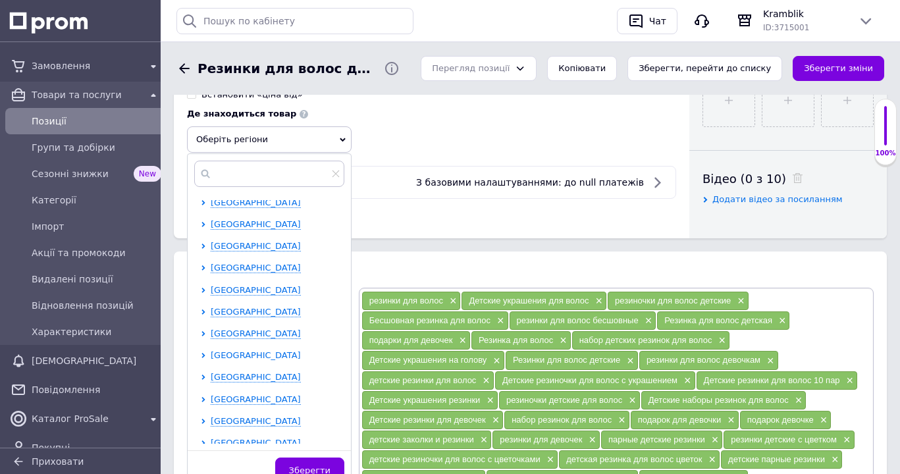
click at [236, 354] on span "[GEOGRAPHIC_DATA]" at bounding box center [256, 355] width 90 height 10
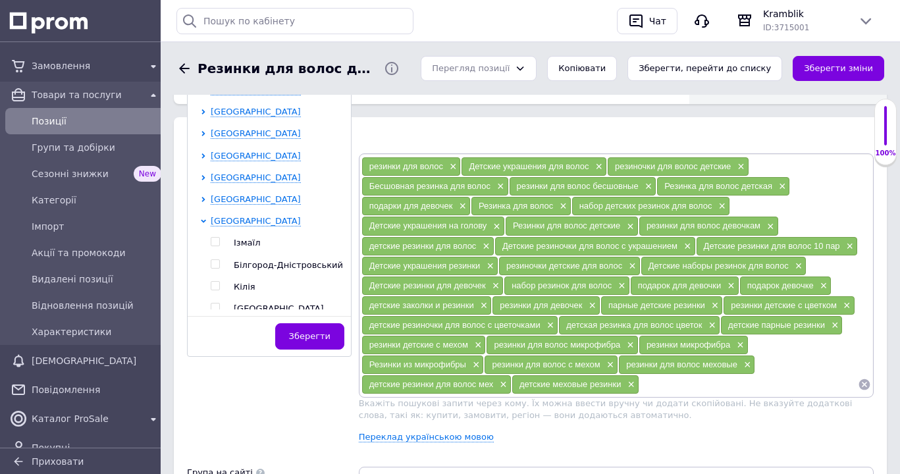
scroll to position [201, 0]
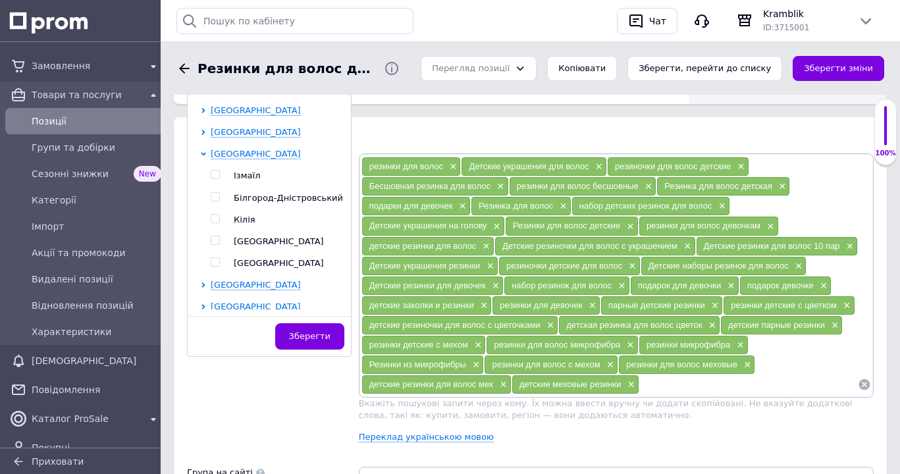
click at [215, 242] on input "checkbox" at bounding box center [215, 240] width 9 height 9
checkbox input "true"
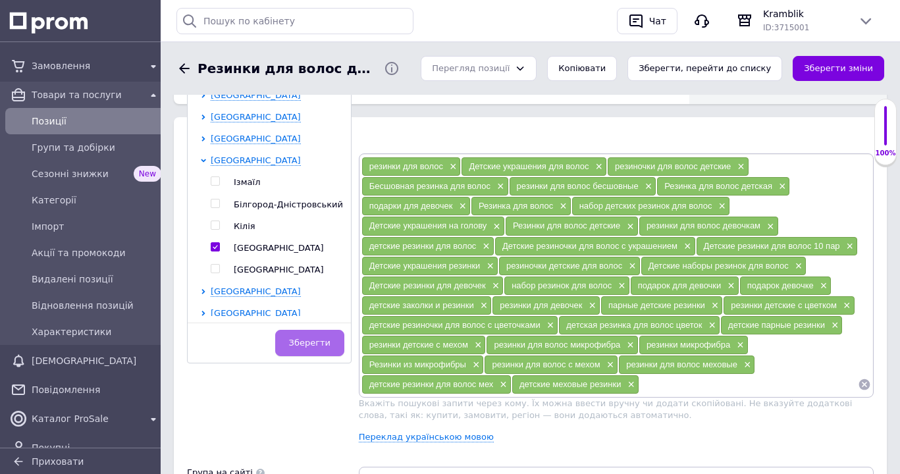
click at [304, 347] on span "Зберегти" at bounding box center [309, 343] width 41 height 10
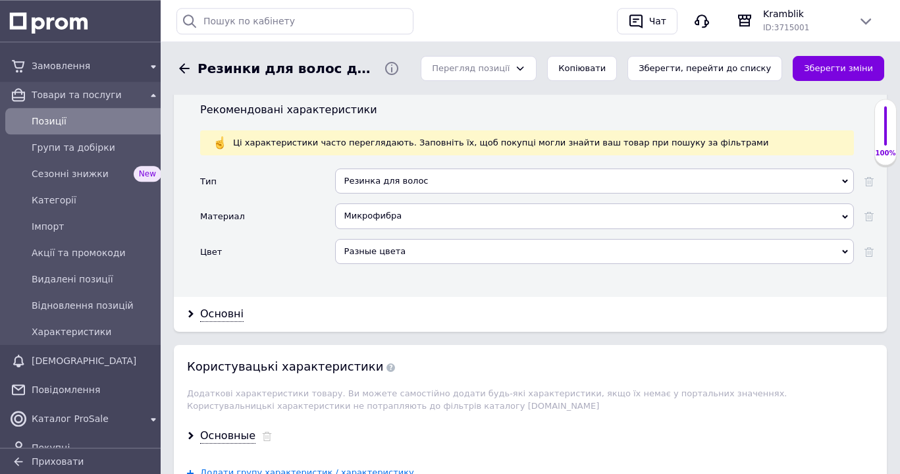
scroll to position [1410, 0]
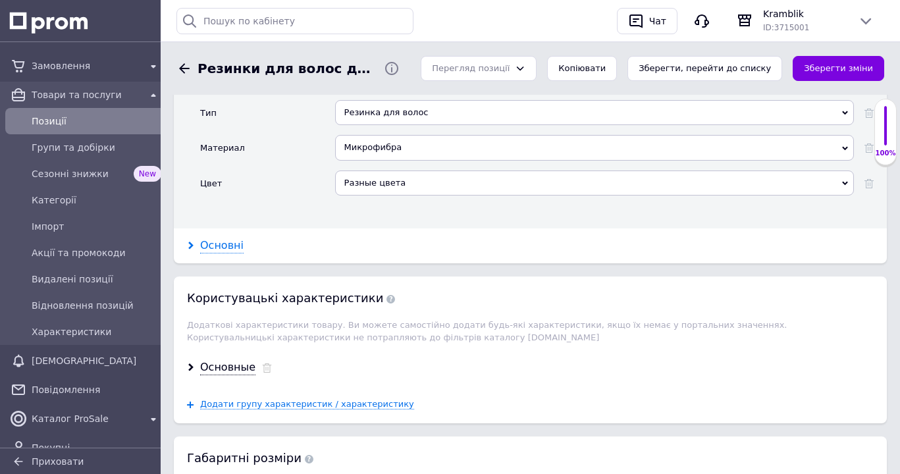
click at [220, 238] on div "Основні" at bounding box center [221, 245] width 43 height 15
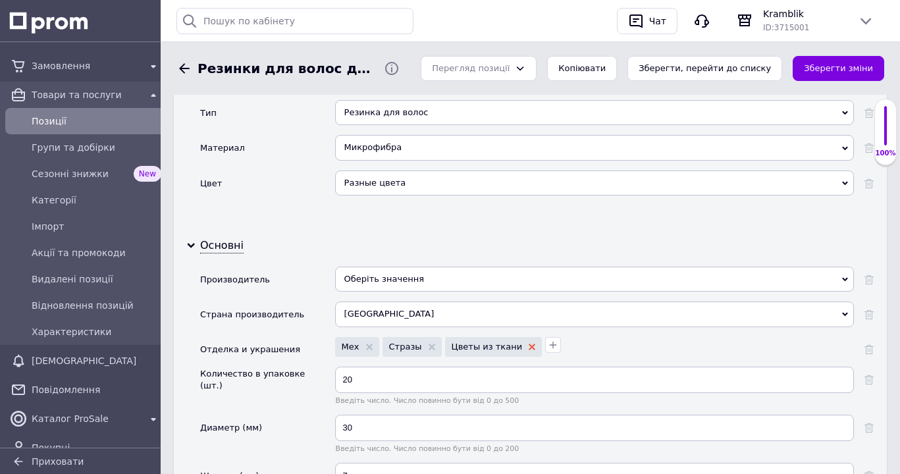
click at [529, 344] on icon at bounding box center [532, 347] width 7 height 7
click at [448, 340] on icon "button" at bounding box center [453, 345] width 11 height 11
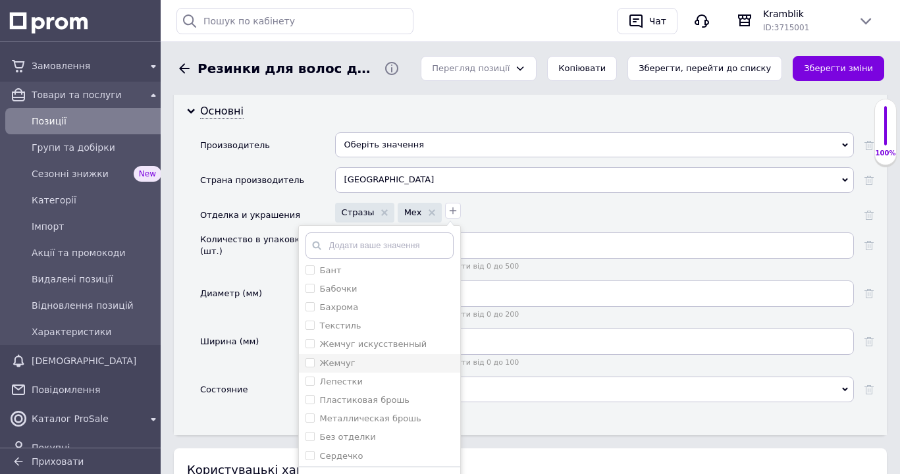
scroll to position [323, 0]
click at [305, 448] on input "Сердечко" at bounding box center [309, 452] width 9 height 9
checkbox input "true"
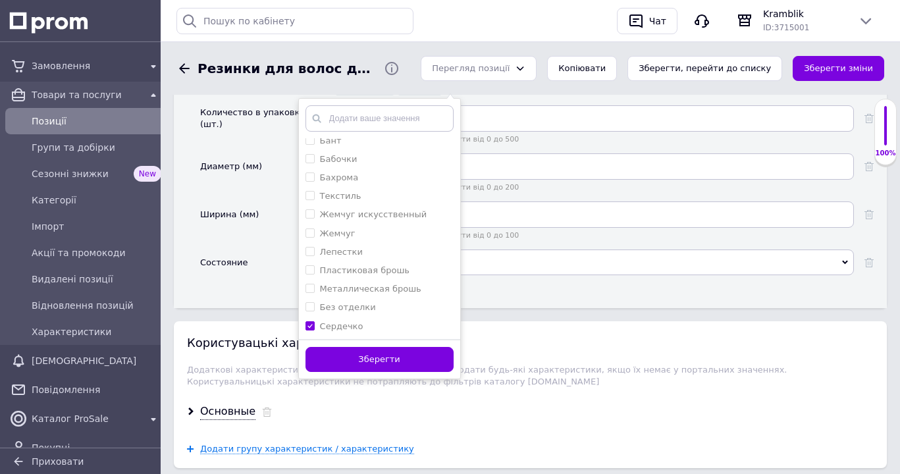
scroll to position [1813, 0]
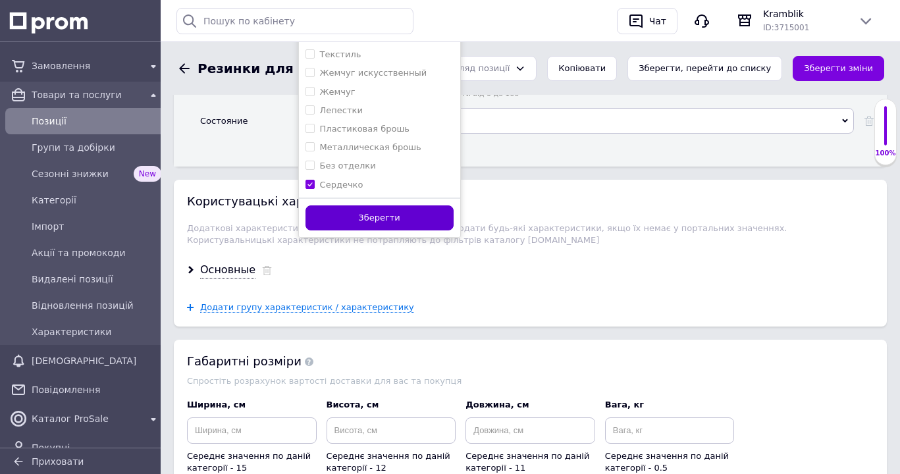
click at [375, 211] on button "Зберегти" at bounding box center [379, 218] width 148 height 26
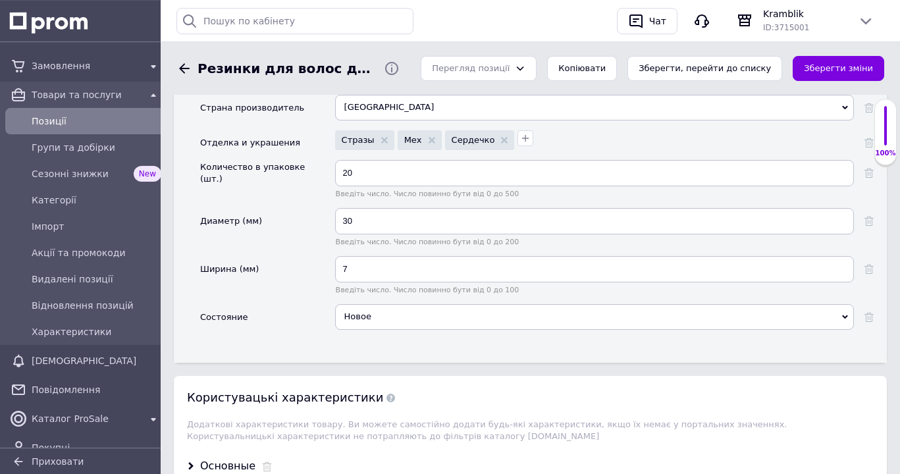
scroll to position [1746, 0]
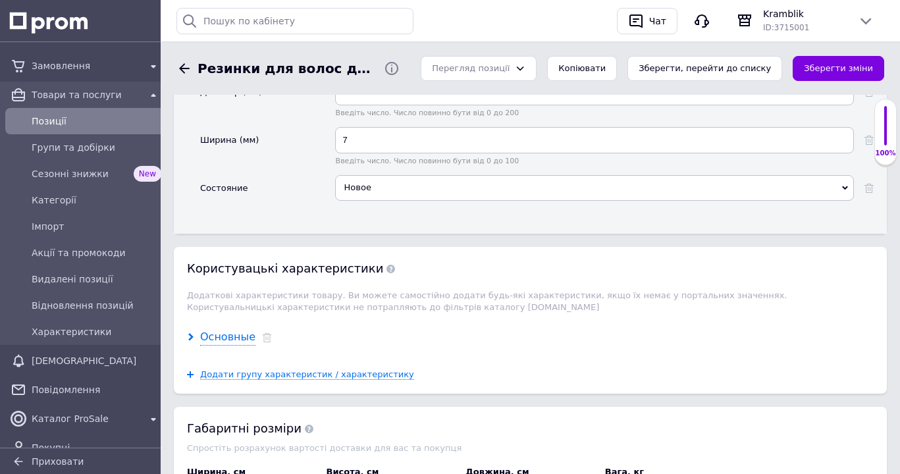
click at [228, 330] on div "Основные" at bounding box center [227, 337] width 55 height 15
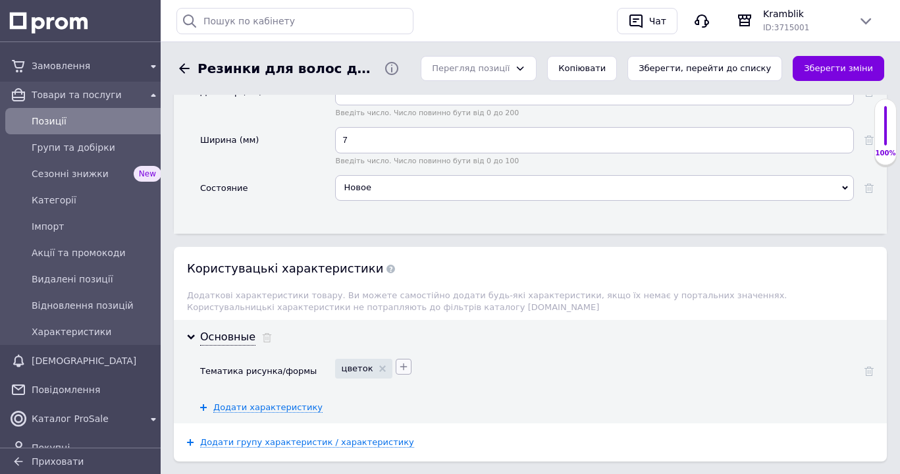
click at [400, 363] on icon "button" at bounding box center [403, 366] width 7 height 7
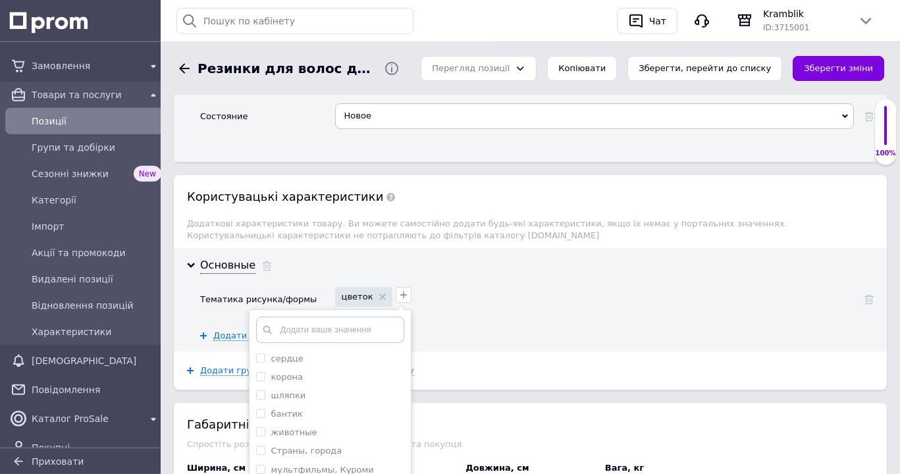
scroll to position [1880, 0]
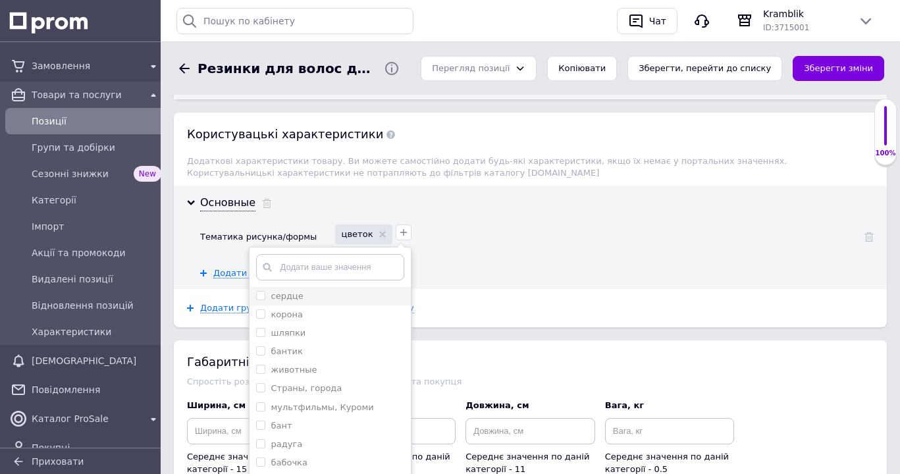
click at [259, 291] on input "сердце" at bounding box center [260, 295] width 9 height 9
checkbox input "true"
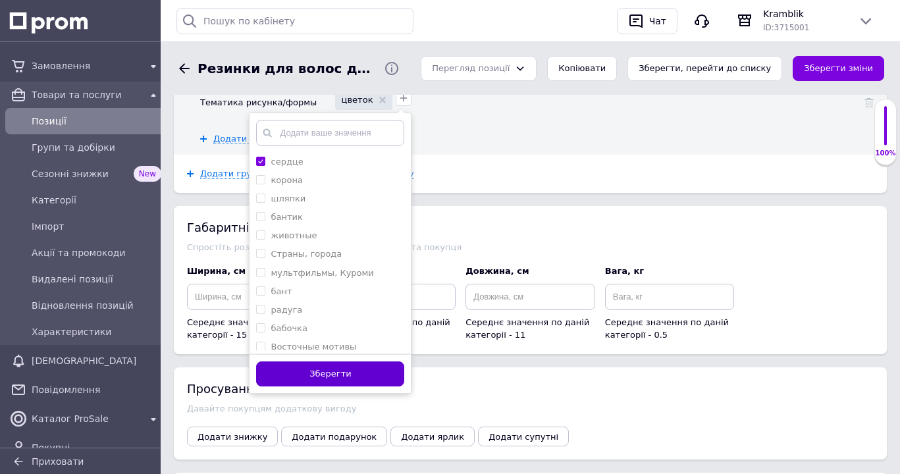
click at [321, 363] on button "Зберегти" at bounding box center [330, 374] width 148 height 26
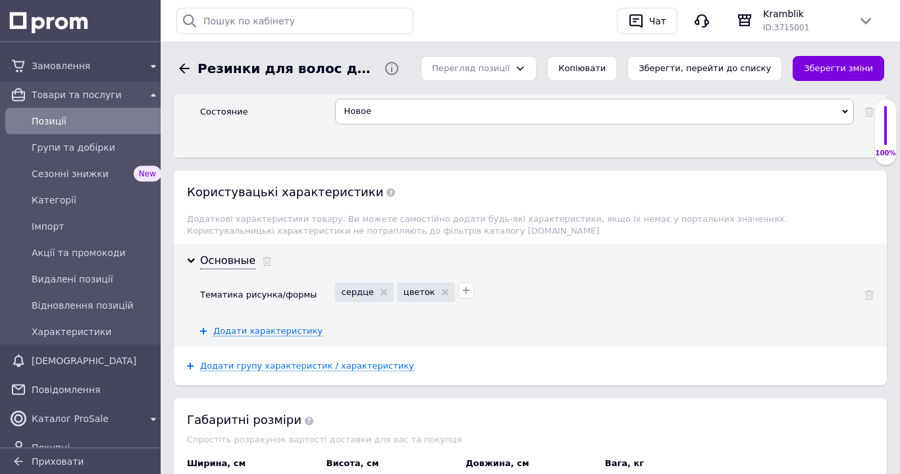
scroll to position [1813, 0]
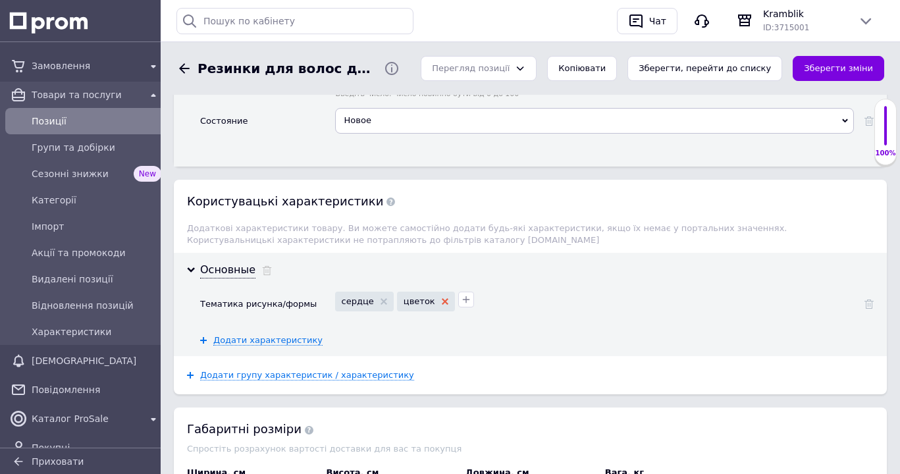
click at [442, 298] on icon at bounding box center [445, 301] width 7 height 7
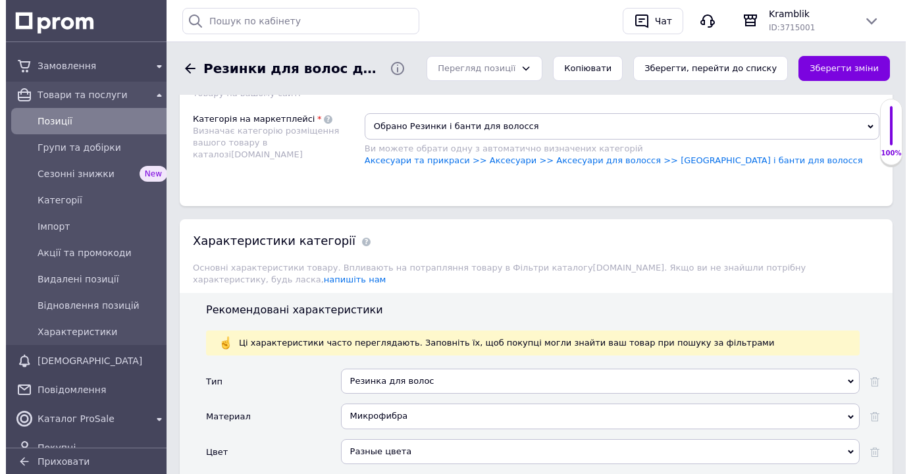
scroll to position [873, 0]
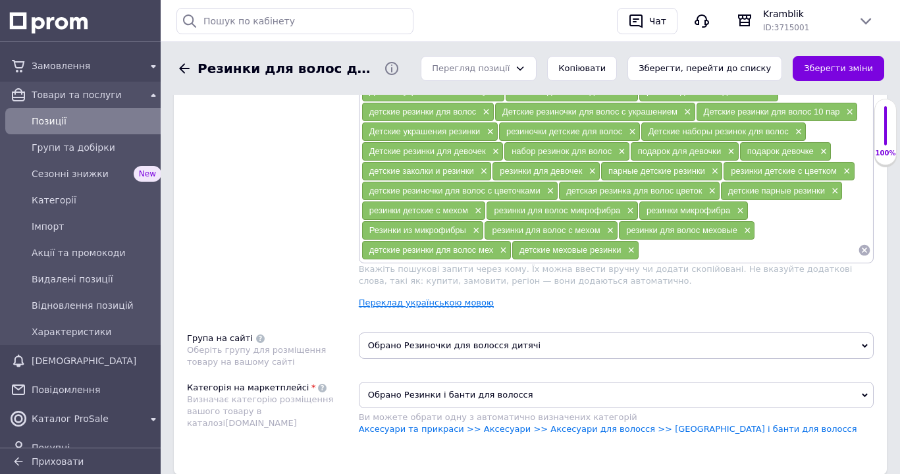
click at [436, 304] on link "Переклад українською мовою" at bounding box center [426, 303] width 135 height 11
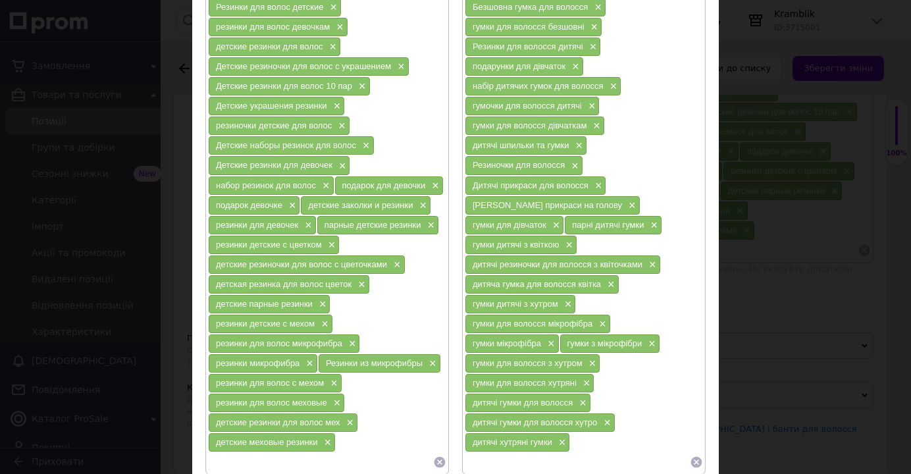
scroll to position [375, 0]
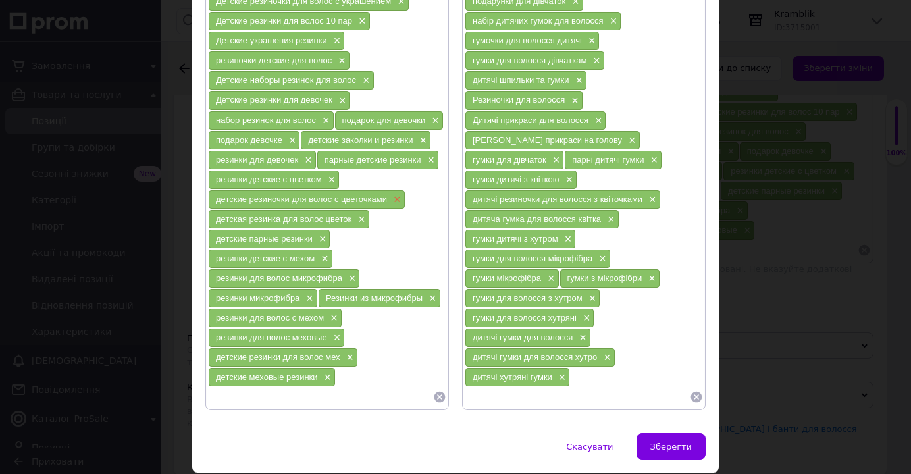
click at [390, 199] on span "×" at bounding box center [395, 199] width 11 height 11
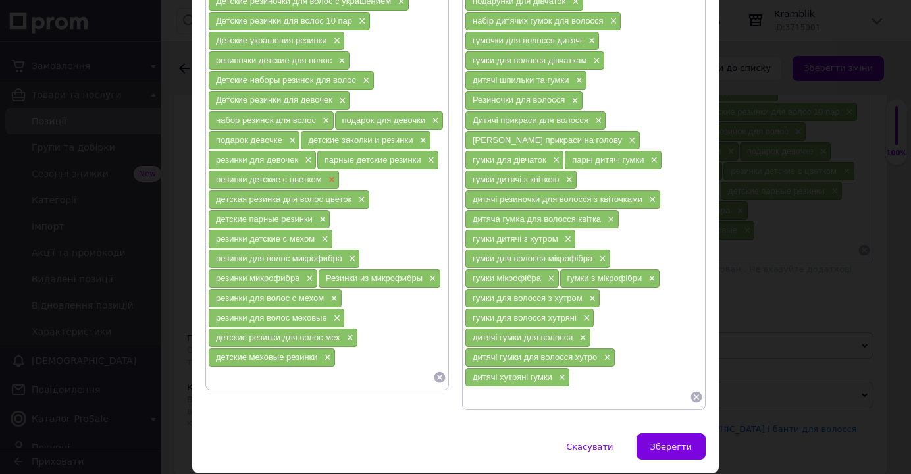
click at [325, 182] on span "×" at bounding box center [330, 179] width 11 height 11
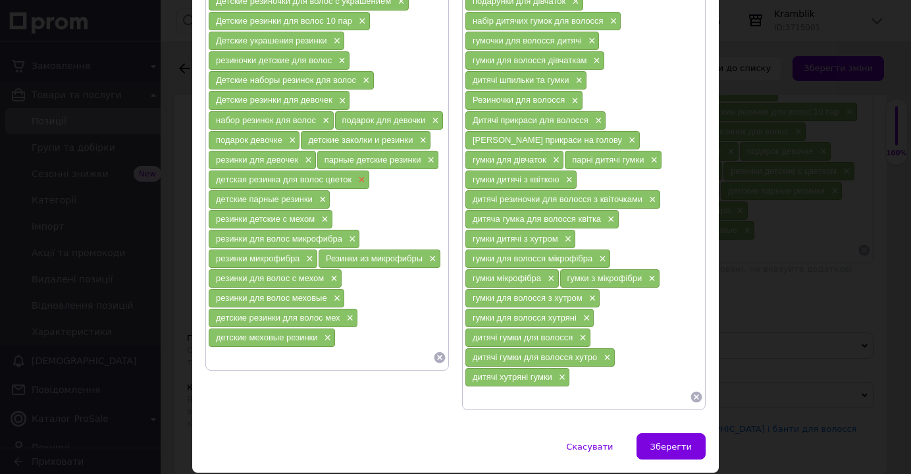
click at [356, 182] on span "×" at bounding box center [360, 179] width 11 height 11
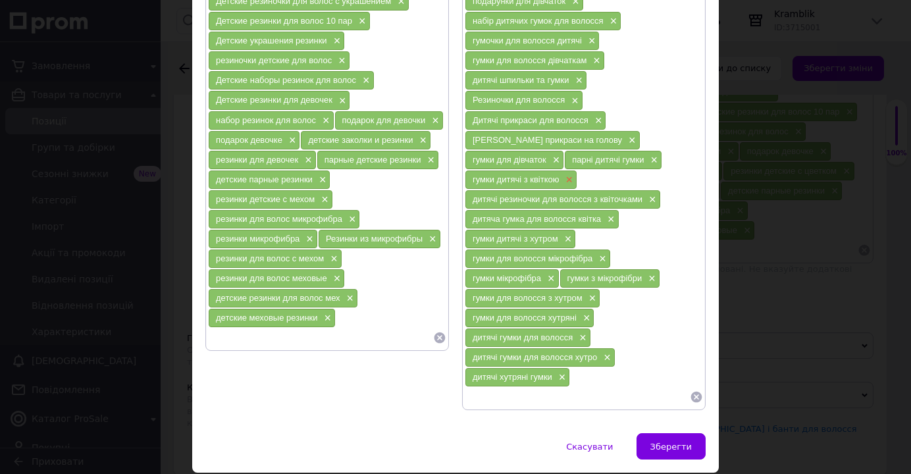
click at [573, 174] on span "×" at bounding box center [568, 179] width 11 height 11
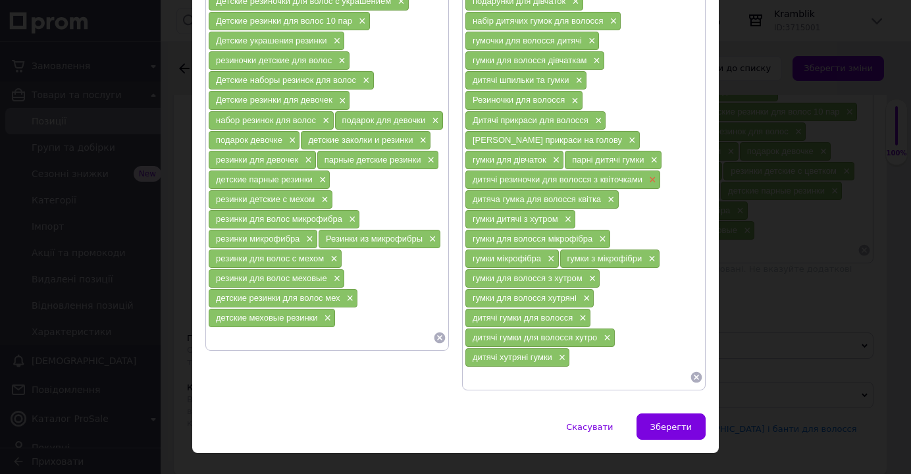
click at [647, 180] on span "×" at bounding box center [651, 179] width 11 height 11
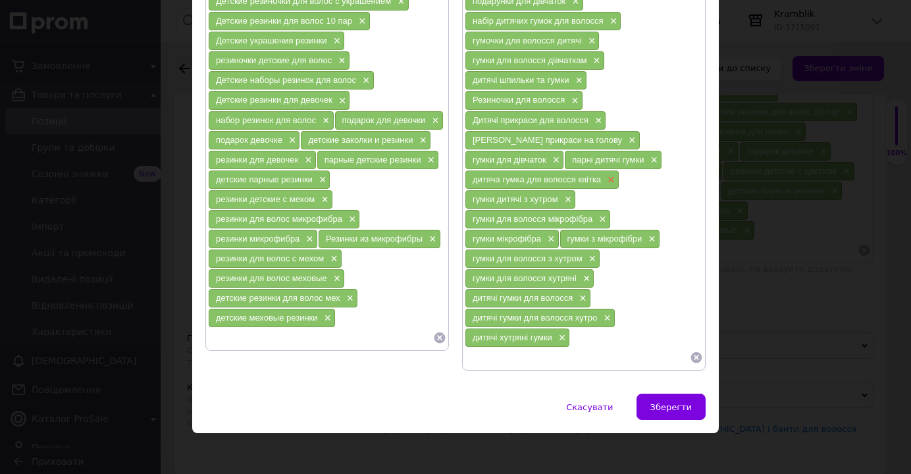
click at [604, 183] on span "×" at bounding box center [609, 179] width 11 height 11
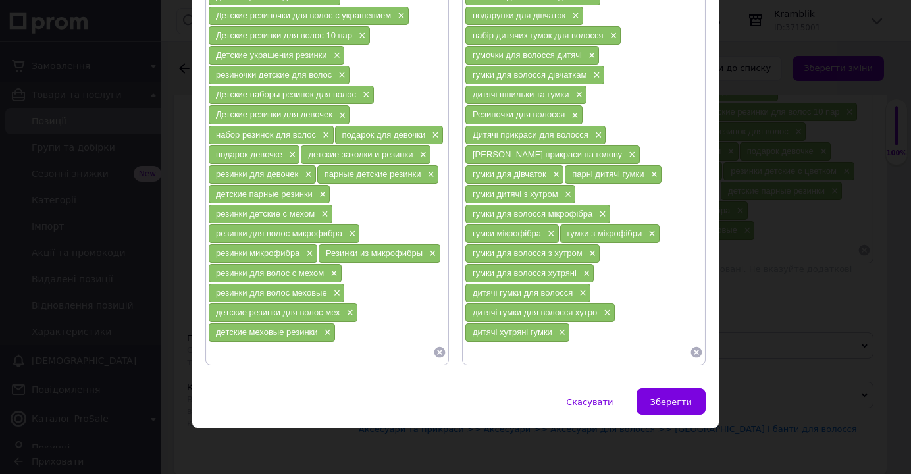
scroll to position [363, 0]
drag, startPoint x: 466, startPoint y: 313, endPoint x: 523, endPoint y: 313, distance: 56.6
click at [523, 323] on div "дитячі хутряні гумки ×" at bounding box center [517, 332] width 104 height 18
copy span "дитячі хутряні"
click at [481, 342] on input at bounding box center [577, 352] width 225 height 20
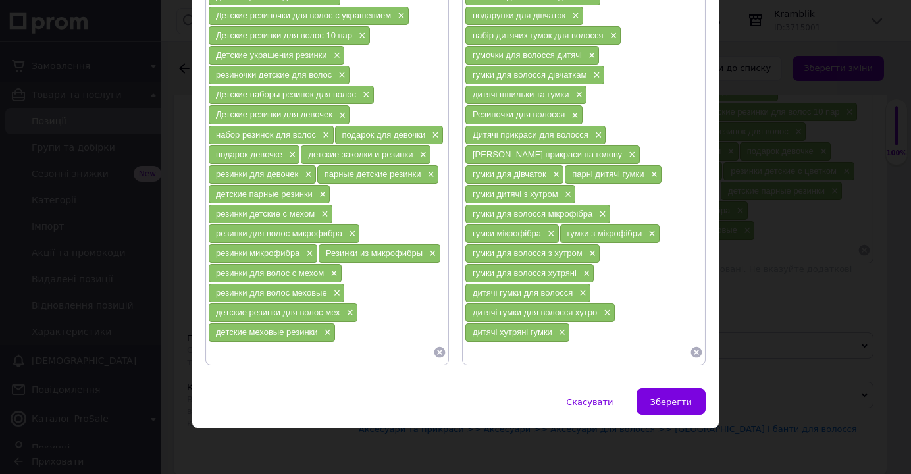
paste input "дитячі хутряні"
type input "дитячі хутряні резинки"
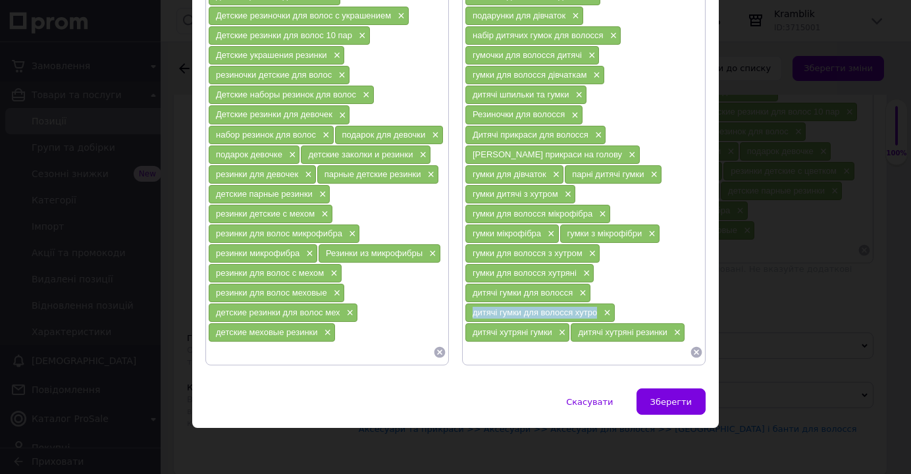
drag, startPoint x: 464, startPoint y: 295, endPoint x: 595, endPoint y: 295, distance: 131.0
click at [595, 304] on div "дитячі гумки для волосся хутро ×" at bounding box center [539, 313] width 149 height 18
copy span "дитячі гумки для волосся хутро"
click at [491, 342] on input at bounding box center [577, 352] width 225 height 20
paste input "дитячі гумки для волосся хутро"
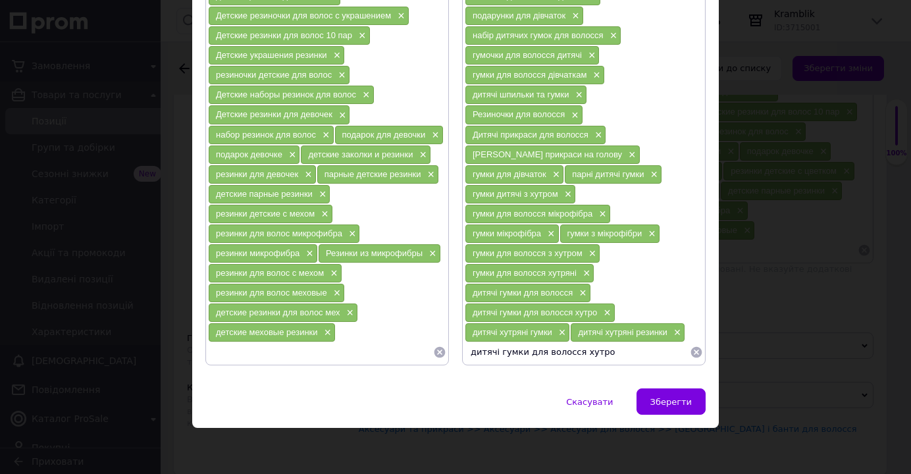
click at [490, 342] on input "дитячі гумки для волосся хутро" at bounding box center [577, 352] width 225 height 20
click at [495, 342] on input "дитяча гумки для волосся хутро" at bounding box center [577, 352] width 225 height 20
type input "дитяча резинка для волосся хутро"
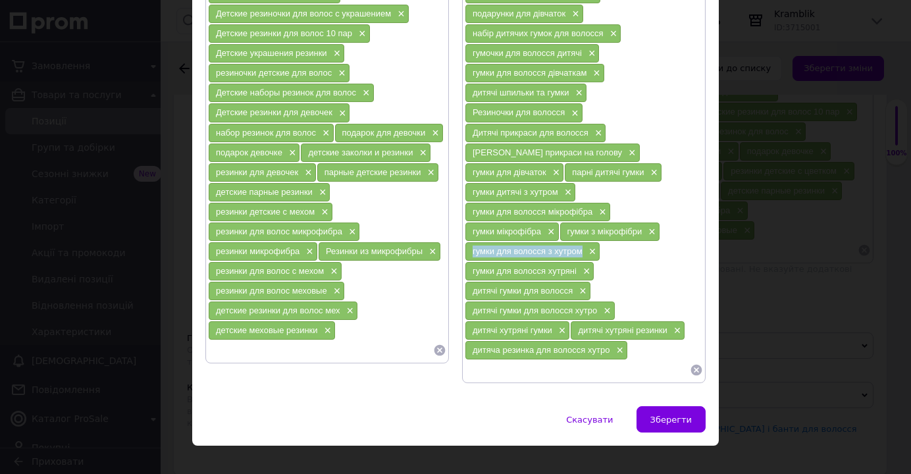
drag, startPoint x: 465, startPoint y: 234, endPoint x: 579, endPoint y: 235, distance: 114.6
click at [579, 242] on div "гумки для волосся з хутром ×" at bounding box center [532, 251] width 134 height 18
copy span "гумки для волосся з хутром"
click at [480, 360] on input at bounding box center [577, 370] width 225 height 20
paste input "гумки для волосся з хутром"
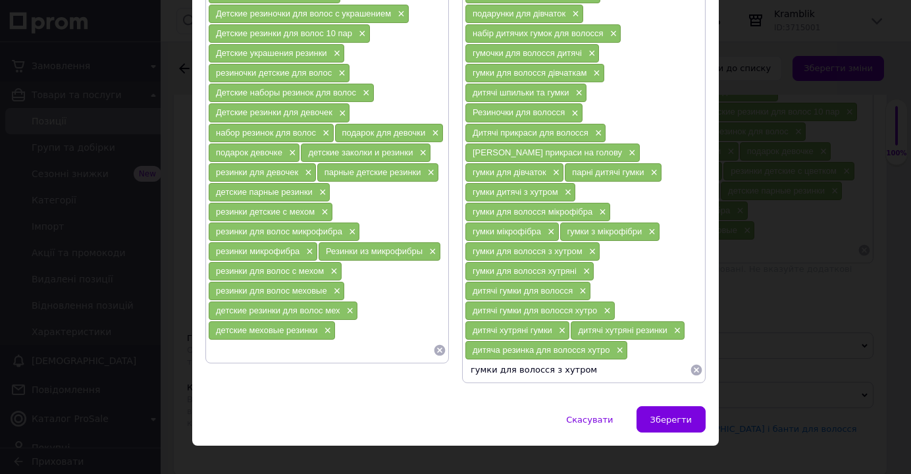
click at [465, 360] on input "гумки для волосся з хутром" at bounding box center [577, 370] width 225 height 20
drag, startPoint x: 500, startPoint y: 352, endPoint x: 548, endPoint y: 356, distance: 47.6
click at [548, 360] on input "резинки для волосся з хутром" at bounding box center [577, 370] width 225 height 20
drag, startPoint x: 466, startPoint y: 294, endPoint x: 494, endPoint y: 296, distance: 27.8
click at [494, 302] on div "дитячі гумки для волосся хутро ×" at bounding box center [539, 311] width 149 height 18
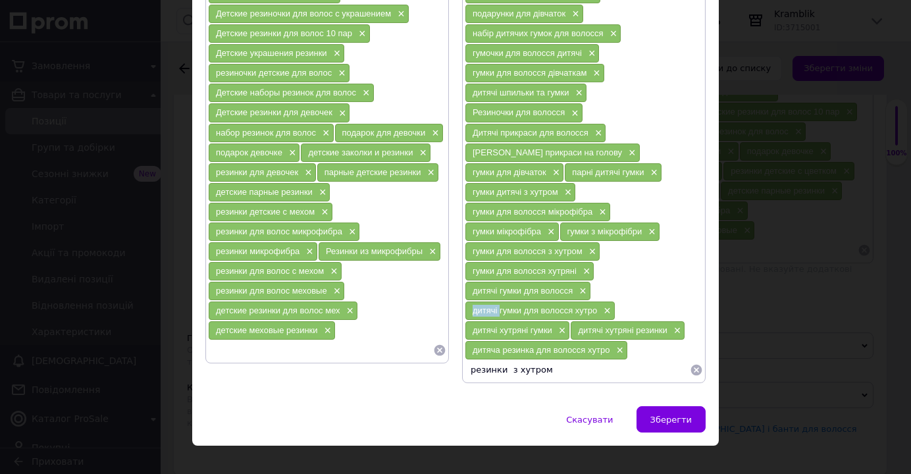
copy span "дитячі"
click at [499, 360] on input "резинки з хутром" at bounding box center [577, 370] width 225 height 20
paste input "дитячі"
type input "резинки дитячі з хутром"
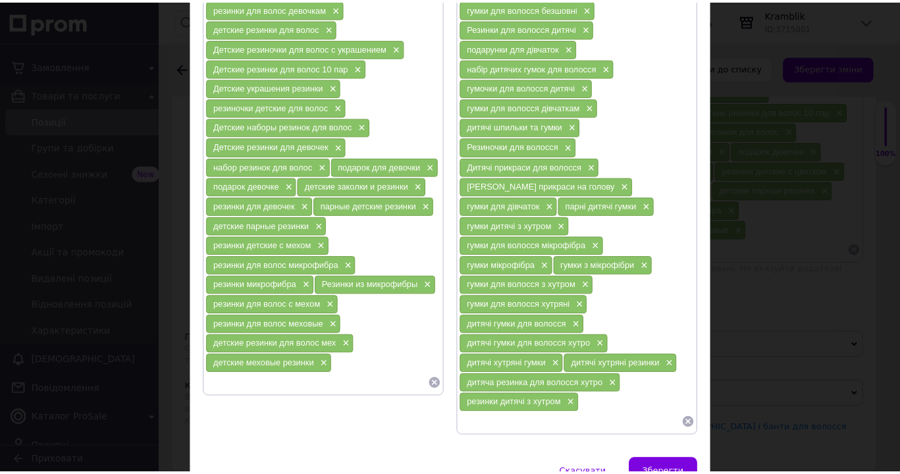
scroll to position [383, 0]
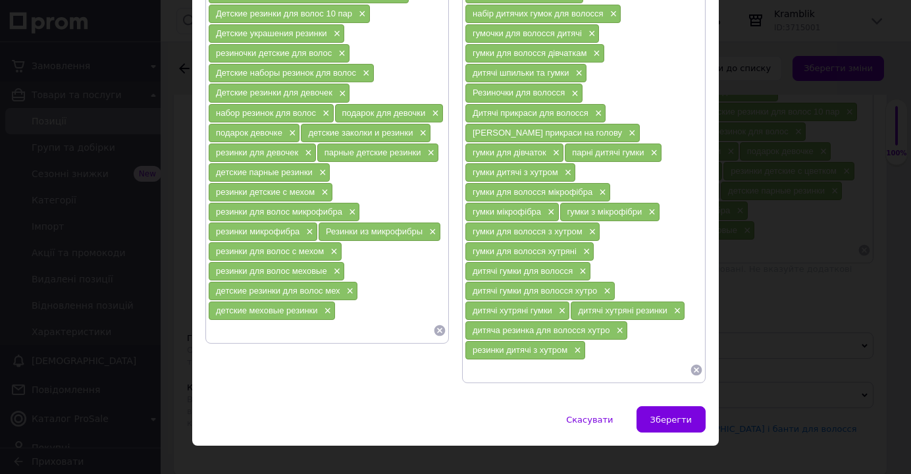
click at [226, 338] on input at bounding box center [320, 331] width 225 height 20
click at [670, 415] on span "Зберегти" at bounding box center [671, 420] width 41 height 10
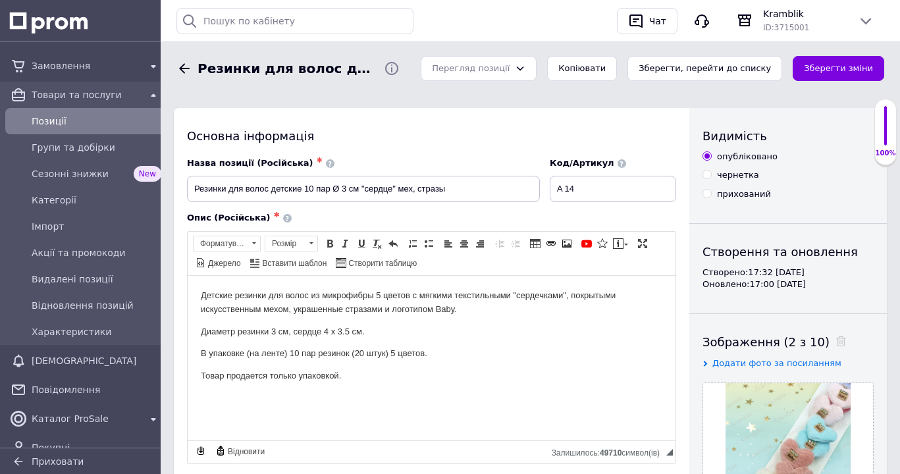
scroll to position [134, 0]
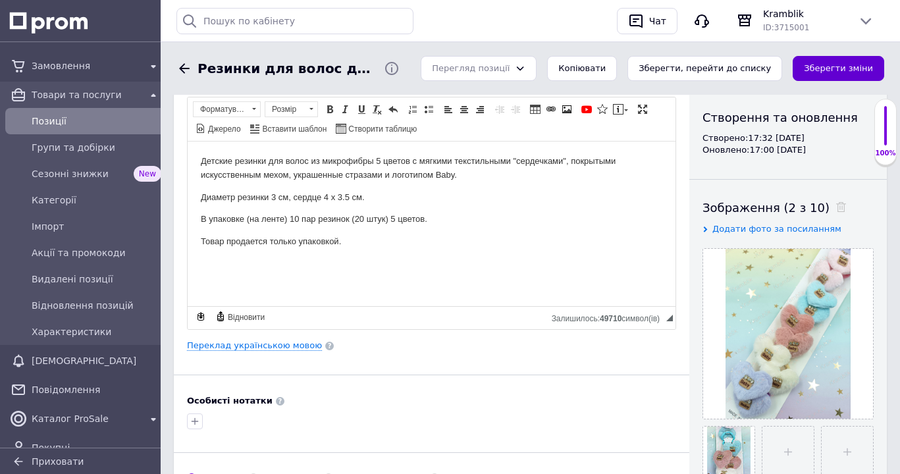
click at [853, 68] on button "Зберегти зміни" at bounding box center [839, 69] width 92 height 26
click at [692, 70] on button "Зберегти, перейти до списку" at bounding box center [704, 69] width 155 height 26
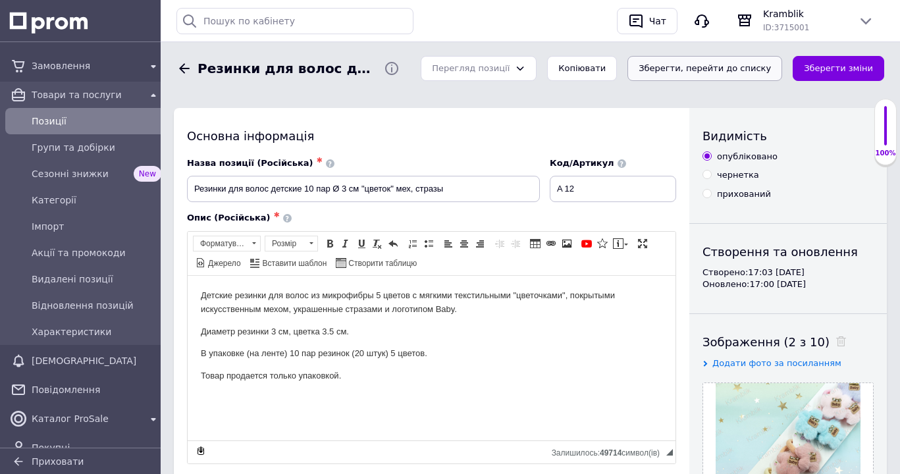
click at [701, 65] on button "Зберегти, перейти до списку" at bounding box center [704, 69] width 155 height 26
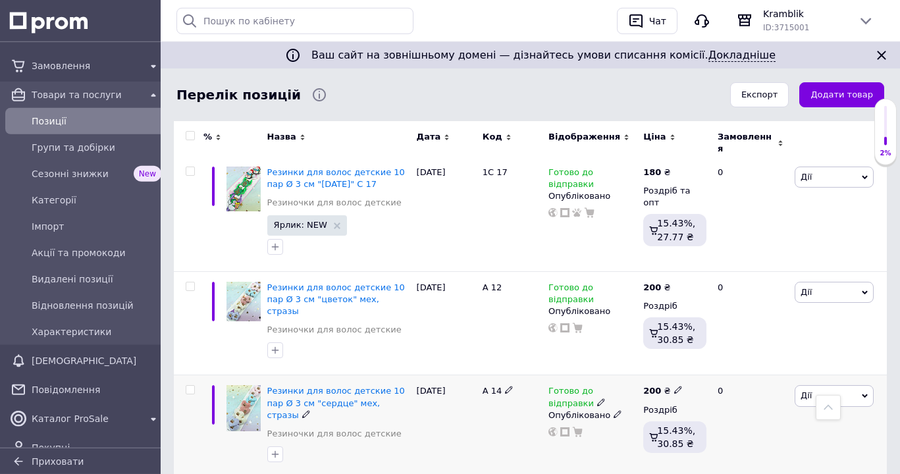
scroll to position [2338, 0]
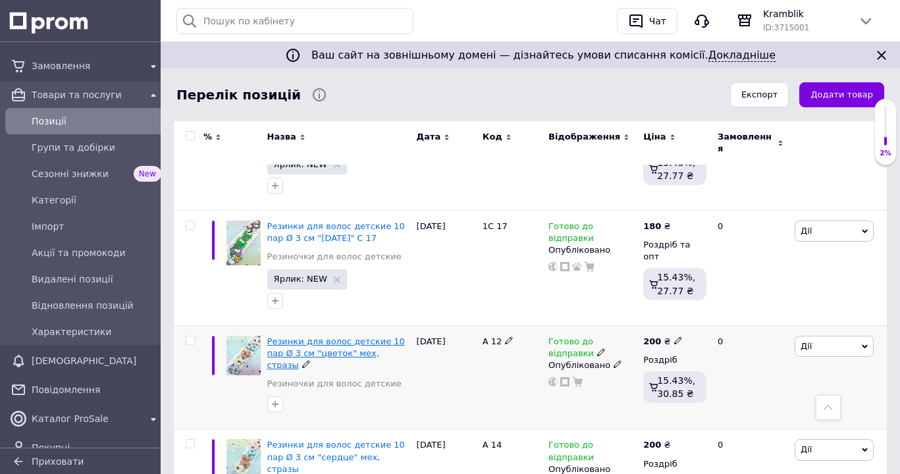
click at [294, 336] on span "Резинки для волос детские 10 пар Ø 3 см "цветок" мех, стразы" at bounding box center [336, 353] width 138 height 34
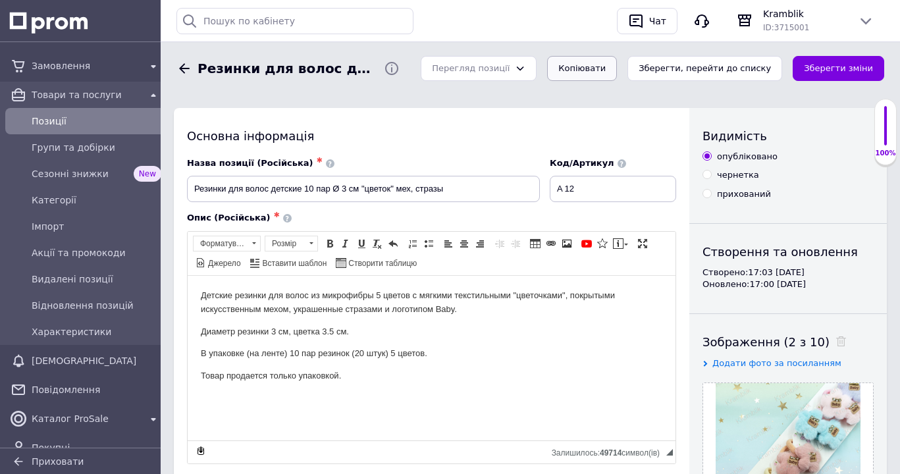
click at [617, 66] on button "Копіювати" at bounding box center [582, 69] width 70 height 26
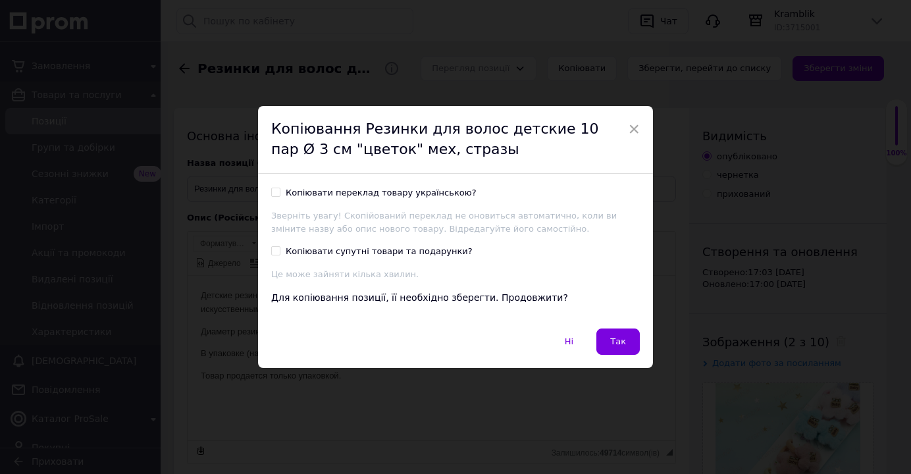
click at [272, 192] on input "Копіювати переклад товару українською?" at bounding box center [275, 192] width 9 height 9
checkbox input "true"
click at [565, 343] on span "Ні" at bounding box center [569, 341] width 9 height 10
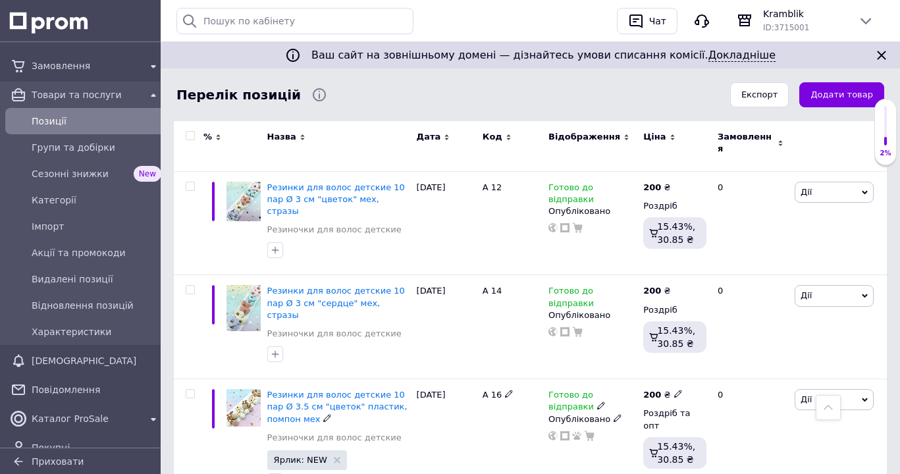
scroll to position [2485, 0]
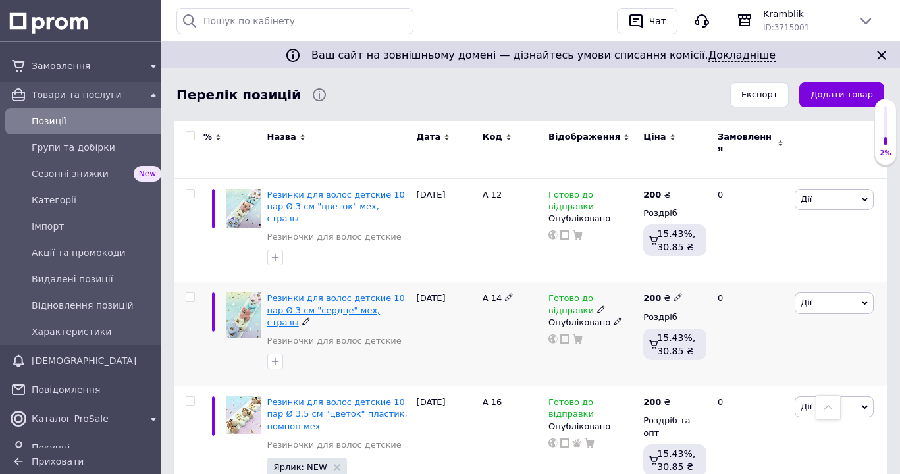
click at [296, 293] on span "Резинки для волос детские 10 пар Ø 3 см "сердце" мех, стразы" at bounding box center [336, 310] width 138 height 34
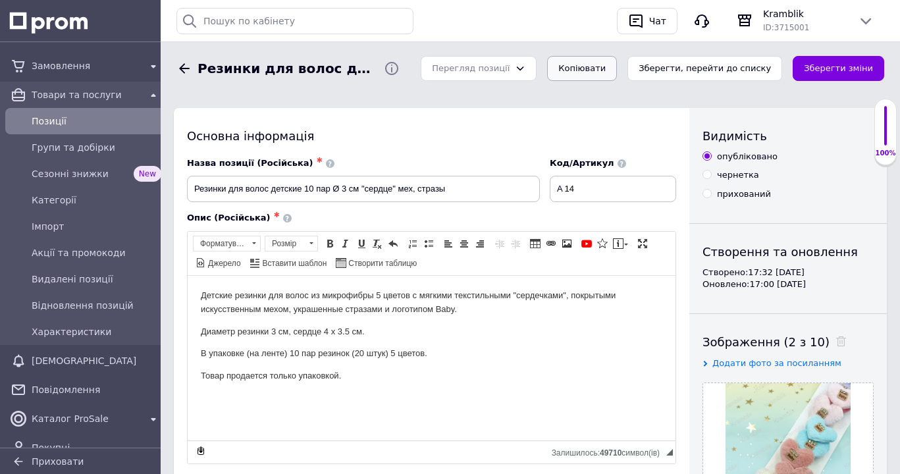
click at [617, 66] on button "Копіювати" at bounding box center [582, 69] width 70 height 26
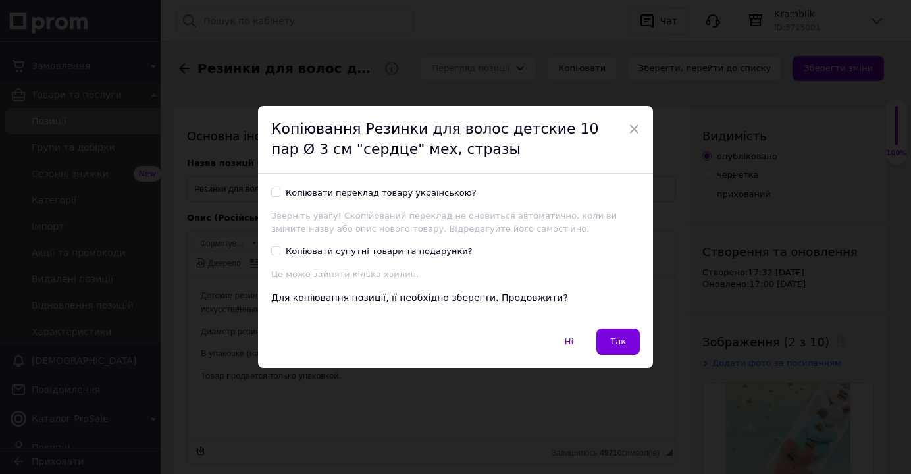
click at [271, 191] on input "Копіювати переклад товару українською?" at bounding box center [275, 192] width 9 height 9
checkbox input "true"
click at [616, 342] on span "Так" at bounding box center [618, 341] width 16 height 10
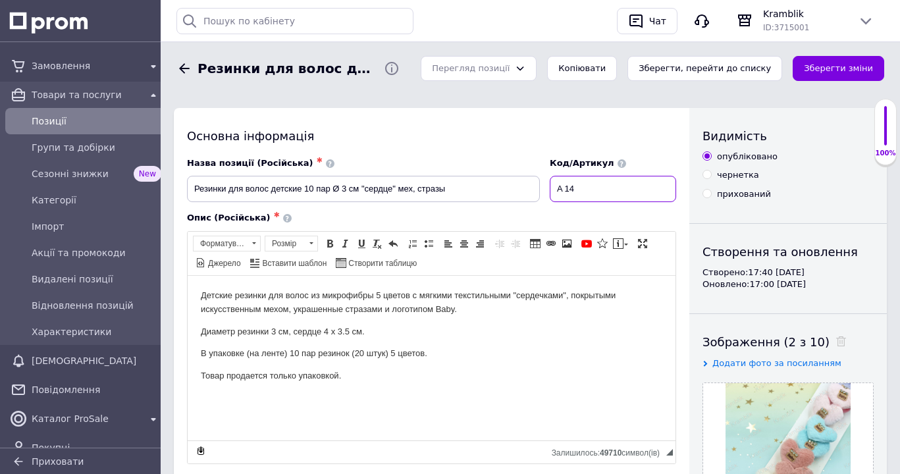
click at [585, 192] on input "A 14" at bounding box center [613, 189] width 126 height 26
type input "A 11"
click at [836, 342] on icon at bounding box center [841, 341] width 10 height 10
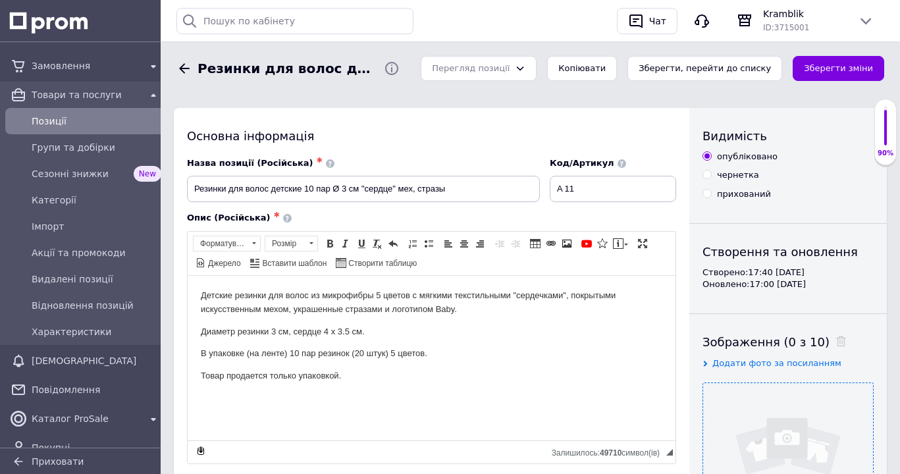
click at [826, 418] on input "file" at bounding box center [788, 468] width 170 height 170
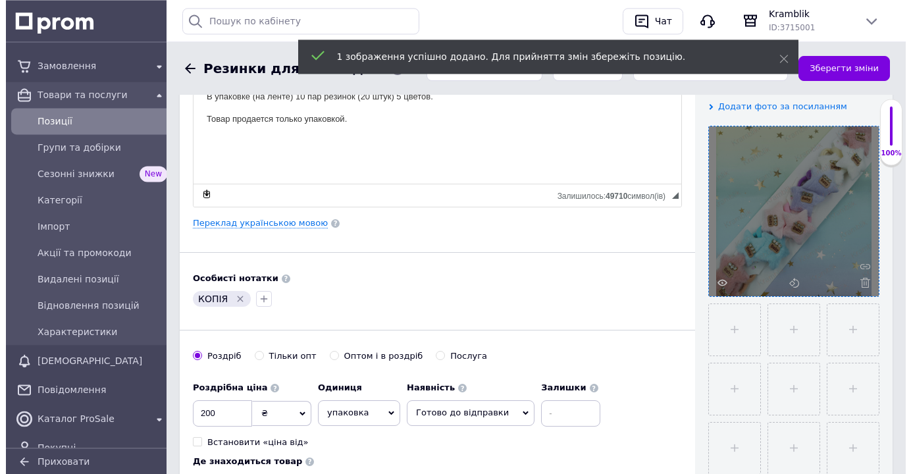
scroll to position [269, 0]
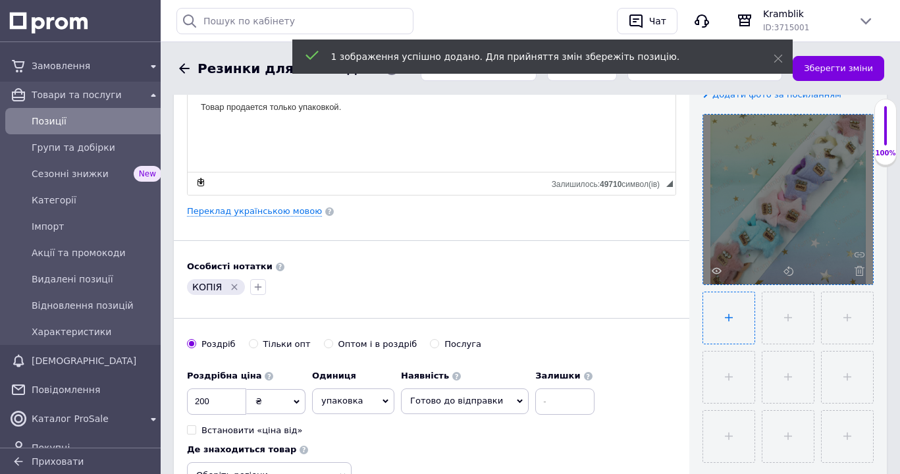
click at [735, 324] on input "file" at bounding box center [728, 317] width 51 height 51
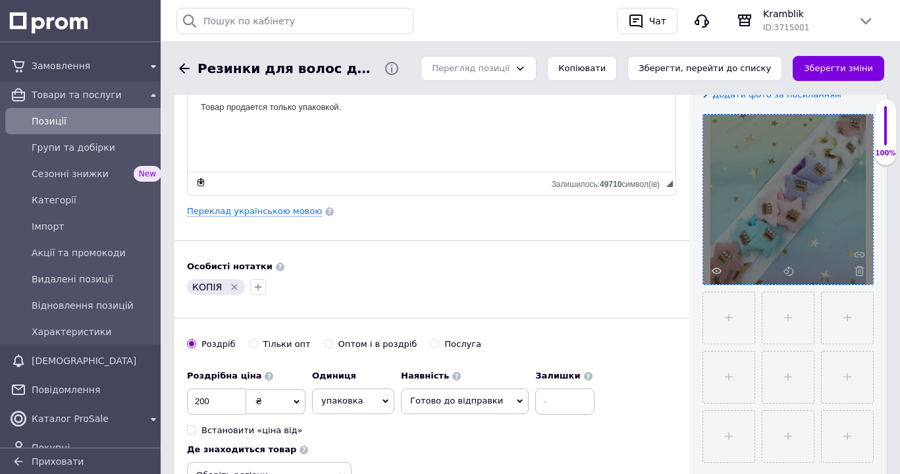
type input "C:\fakepath\IMG_20250912_160710.jpg"
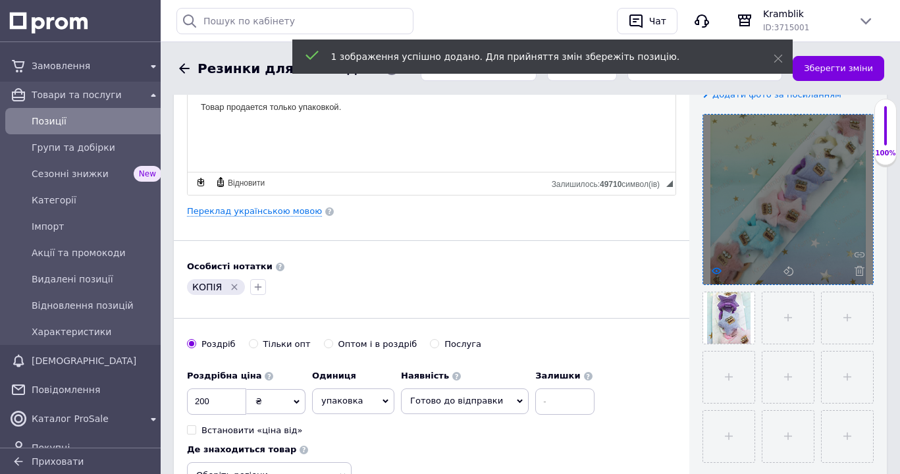
click at [718, 273] on icon at bounding box center [717, 271] width 10 height 10
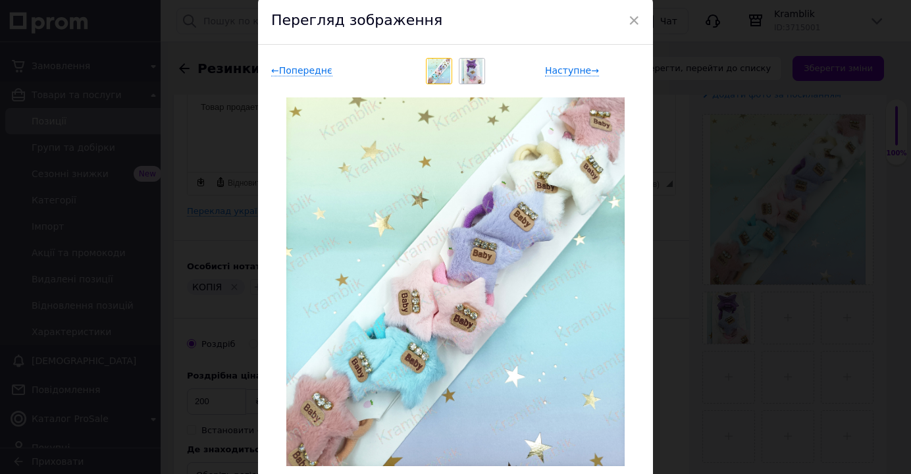
scroll to position [75, 0]
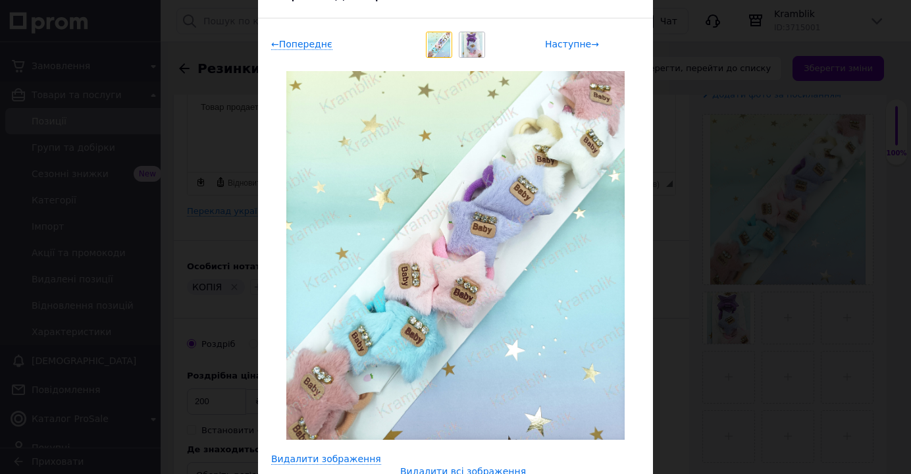
click at [564, 44] on span "Наступне →" at bounding box center [572, 44] width 54 height 11
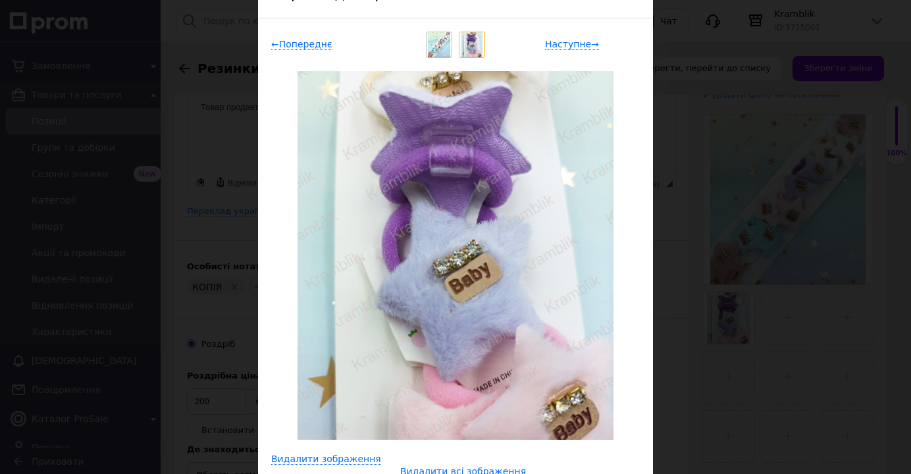
scroll to position [0, 0]
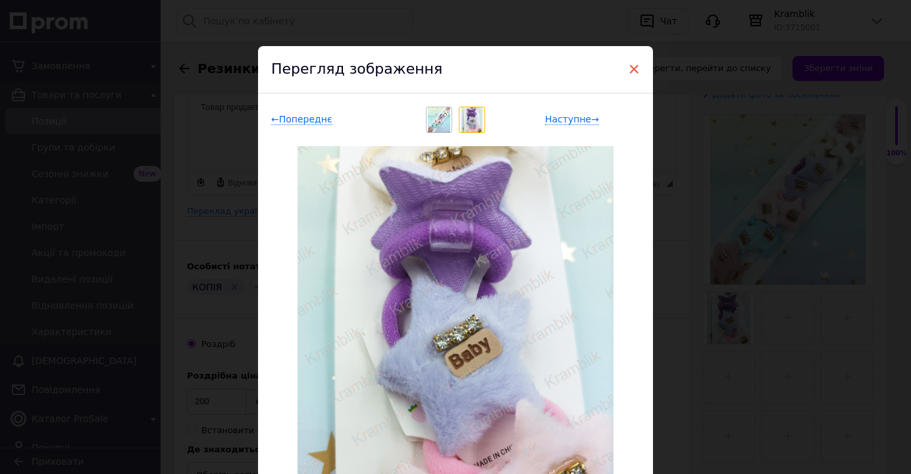
click at [628, 65] on span "×" at bounding box center [634, 69] width 12 height 22
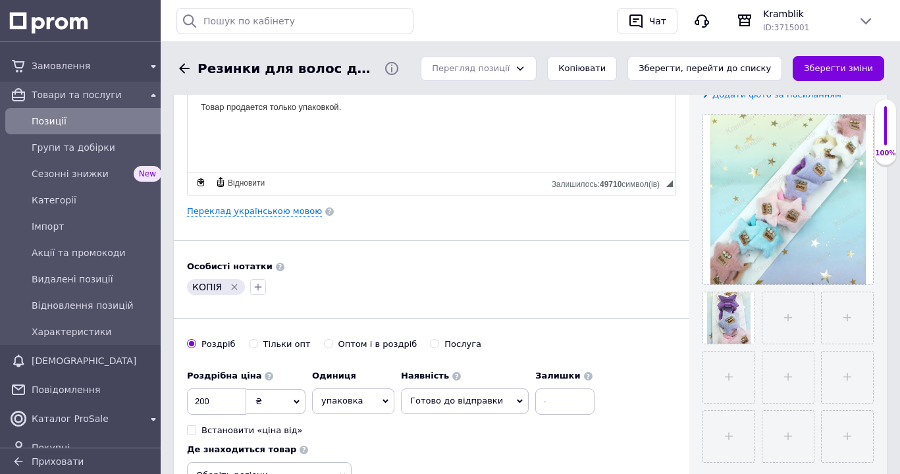
click at [229, 286] on icon "Видалити мітку" at bounding box center [234, 287] width 11 height 11
click at [280, 212] on link "Переклад українською мовою" at bounding box center [254, 211] width 135 height 11
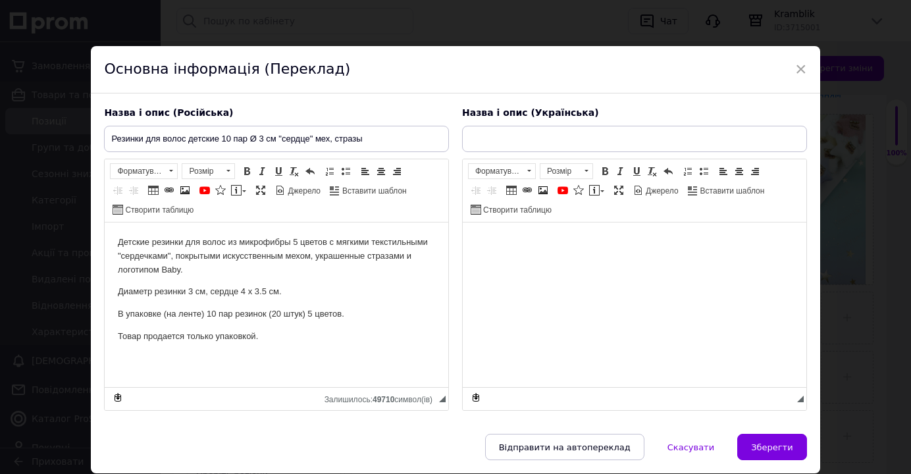
type input "Резинки для волосся дитячі 10 пар Ø 3 см "серце" хутро, стрази"
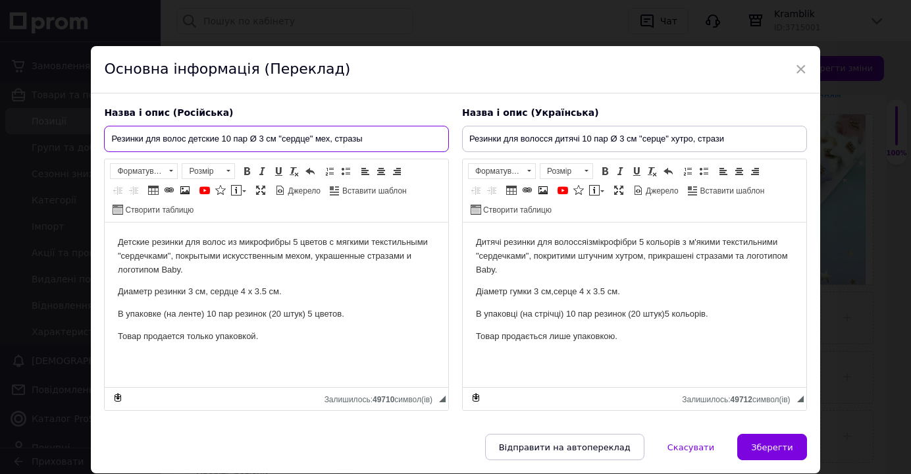
drag, startPoint x: 282, startPoint y: 140, endPoint x: 305, endPoint y: 147, distance: 24.8
click at [305, 147] on input "Резинки для волос детские 10 пар Ø 3 см "сердце" мех, стразы" at bounding box center [276, 139] width 345 height 26
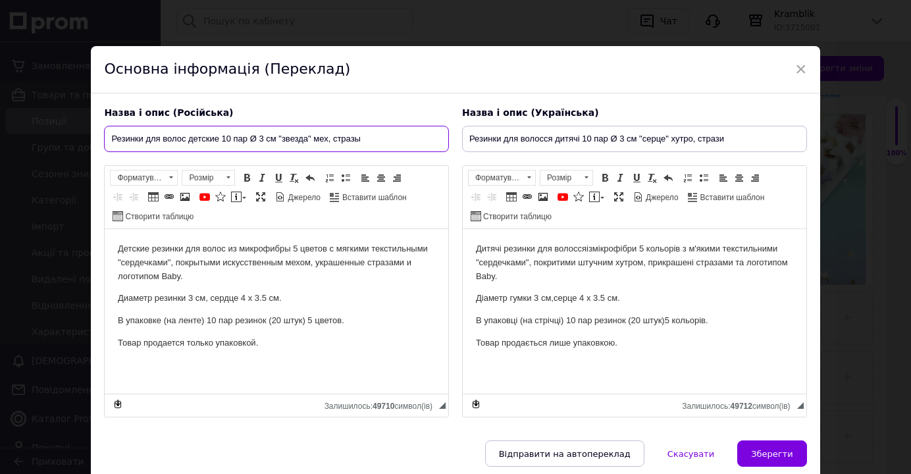
drag, startPoint x: 280, startPoint y: 140, endPoint x: 306, endPoint y: 149, distance: 27.9
click at [306, 149] on input "Резинки для волос детские 10 пар Ø 3 см "звезда" мех, стразы" at bounding box center [276, 139] width 345 height 26
type input "Резинки для волос детские 10 пар Ø 3 см "звезда" мех, стразы"
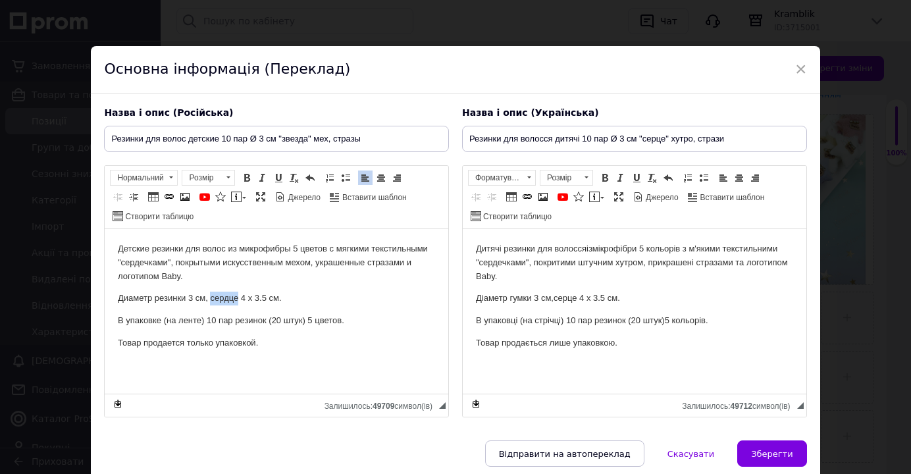
drag, startPoint x: 211, startPoint y: 299, endPoint x: 237, endPoint y: 305, distance: 27.1
click at [237, 305] on p "Диаметр резинки 3 см, сердце 4 х 3.5 см." at bounding box center [276, 299] width 317 height 14
click at [393, 358] on html "Детские резинки для волос из микрофибры 5 цветов с мягкими текстильными "сердеч…" at bounding box center [277, 311] width 344 height 165
drag, startPoint x: 637, startPoint y: 139, endPoint x: 658, endPoint y: 142, distance: 21.3
click at [658, 142] on input "Резинки для волосся дитячі 10 пар Ø 3 см "серце" хутро, стрази" at bounding box center [634, 139] width 345 height 26
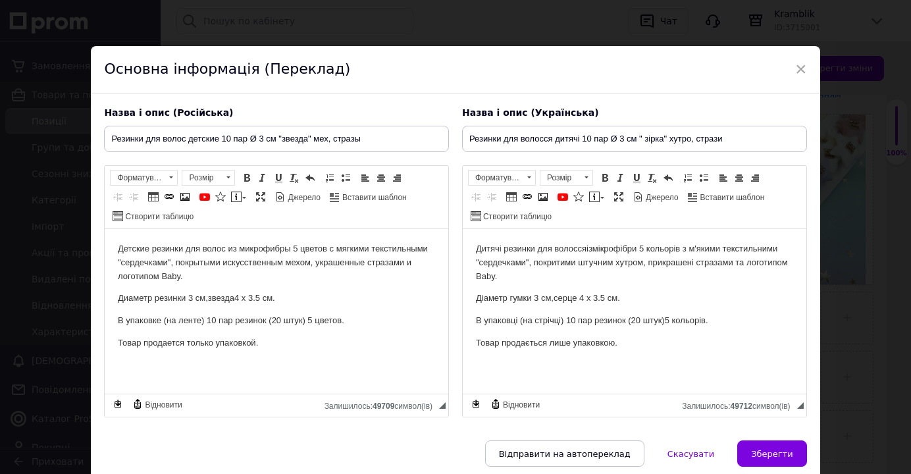
type input "Резинки для волосся дитячі 10 пар Ø 3 см " зірка" хутро, стрази"
drag, startPoint x: 120, startPoint y: 263, endPoint x: 166, endPoint y: 265, distance: 46.1
click at [166, 265] on p "Детские резинки для волос из микрофибры 5 цветов с мягкими текстильными "сердеч…" at bounding box center [276, 262] width 317 height 41
drag, startPoint x: 482, startPoint y: 265, endPoint x: 524, endPoint y: 267, distance: 42.2
click at [524, 267] on span "мікрофібри 5 кольорів з м'якими текстильними "сердечками", покритими штучним ху…" at bounding box center [632, 263] width 312 height 38
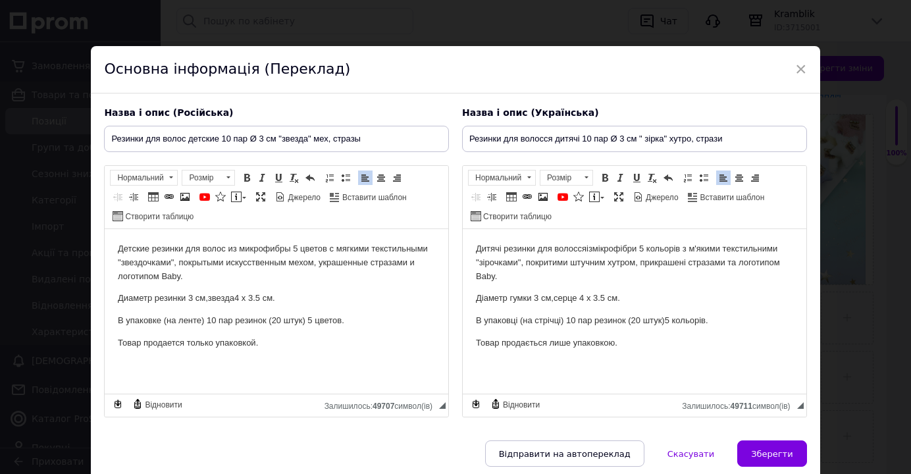
click at [475, 263] on html "Дитячі резинки для волосся із мікрофібри 5 кольорів з м'якими текстильними " зі…" at bounding box center [635, 311] width 344 height 165
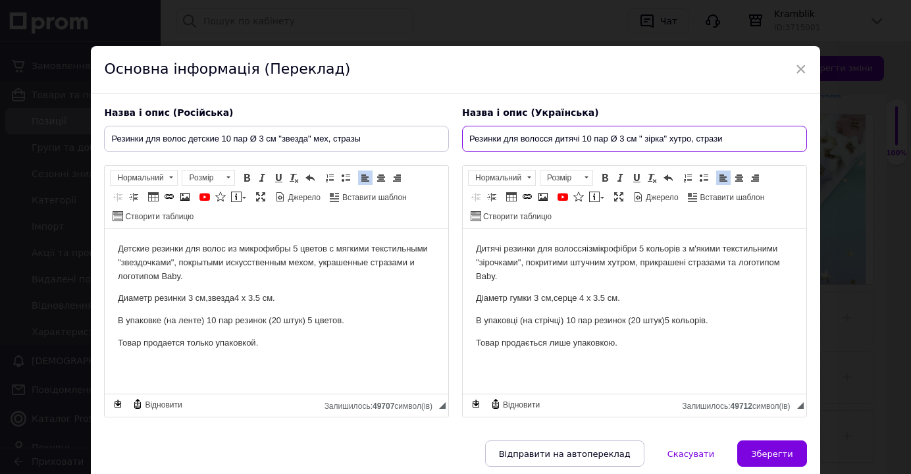
click at [637, 141] on input "Резинки для волосся дитячі 10 пар Ø 3 см " зірка" хутро, стрази" at bounding box center [634, 139] width 345 height 26
drag, startPoint x: 636, startPoint y: 143, endPoint x: 657, endPoint y: 137, distance: 21.9
click at [657, 137] on input "Резинки для волосся дитячі 10 пар Ø 3 см "зірка" хутро, стрази" at bounding box center [634, 139] width 345 height 26
type input "Резинки для волосся дитячі 10 пар Ø 3 см "зірка" хутро, стрази"
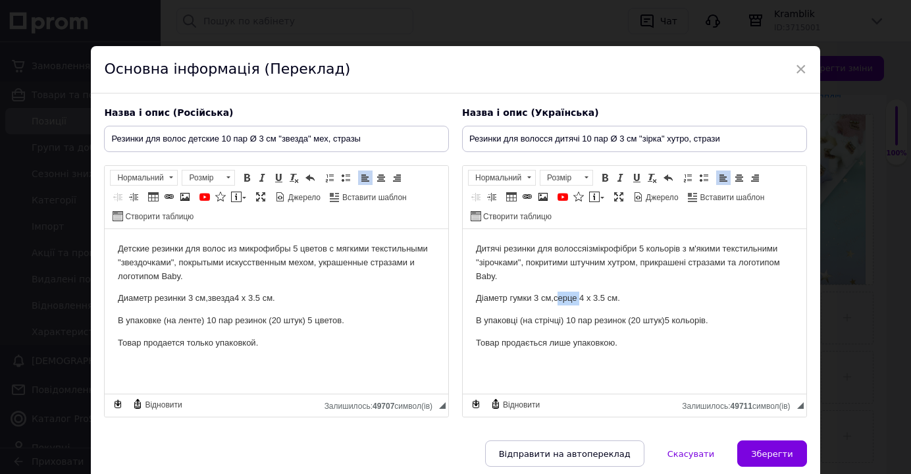
drag, startPoint x: 558, startPoint y: 300, endPoint x: 579, endPoint y: 301, distance: 21.1
click at [579, 301] on span "серце 4 х 3.5 см" at bounding box center [586, 298] width 64 height 10
click at [762, 452] on span "Зберегти" at bounding box center [771, 454] width 41 height 10
type input "Резинки для волос детские 10 пар Ø 3 см "звезда" мех, стразы"
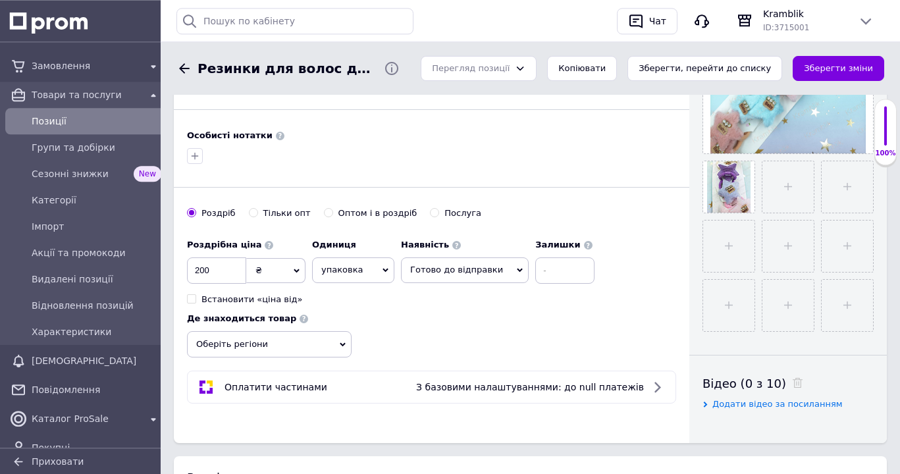
scroll to position [403, 0]
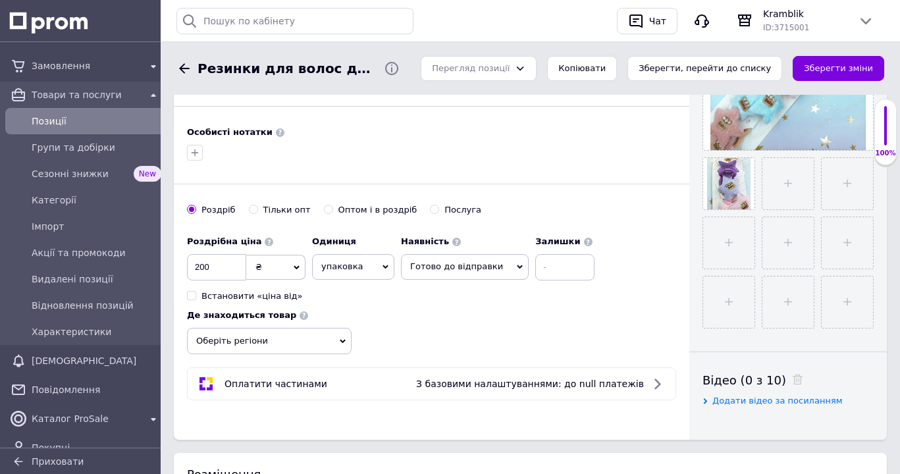
click at [344, 342] on icon at bounding box center [343, 341] width 6 height 6
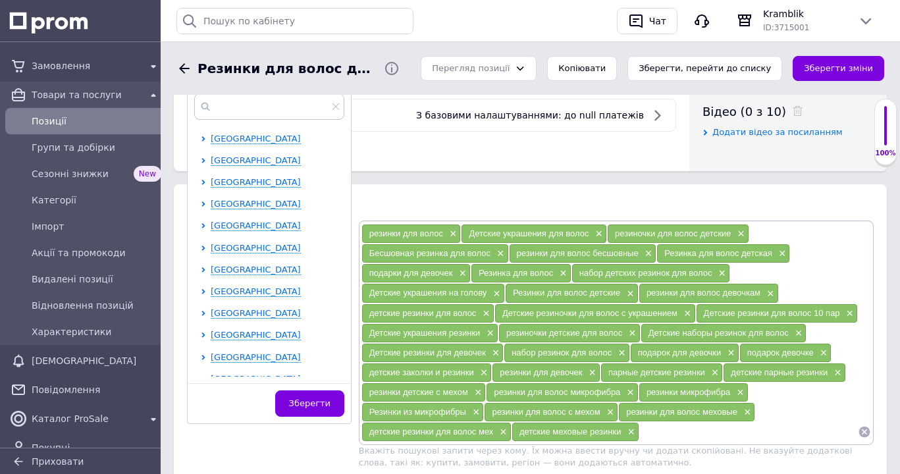
scroll to position [67, 0]
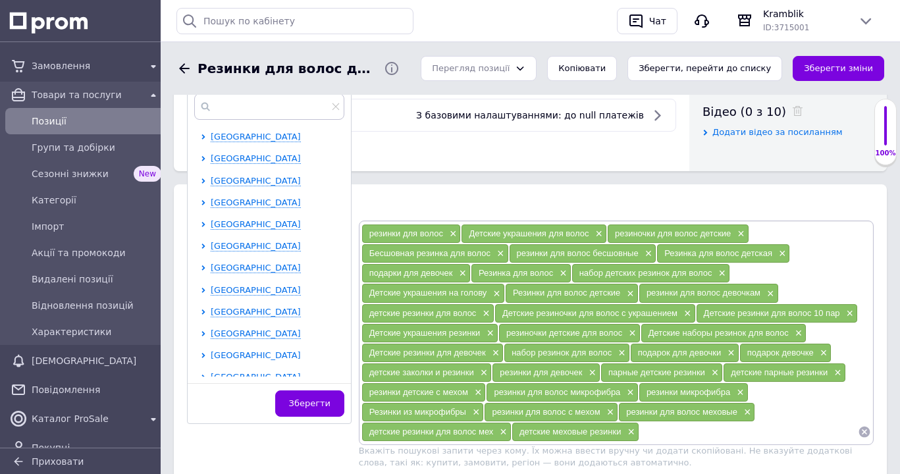
click at [237, 356] on span "[GEOGRAPHIC_DATA]" at bounding box center [256, 355] width 90 height 10
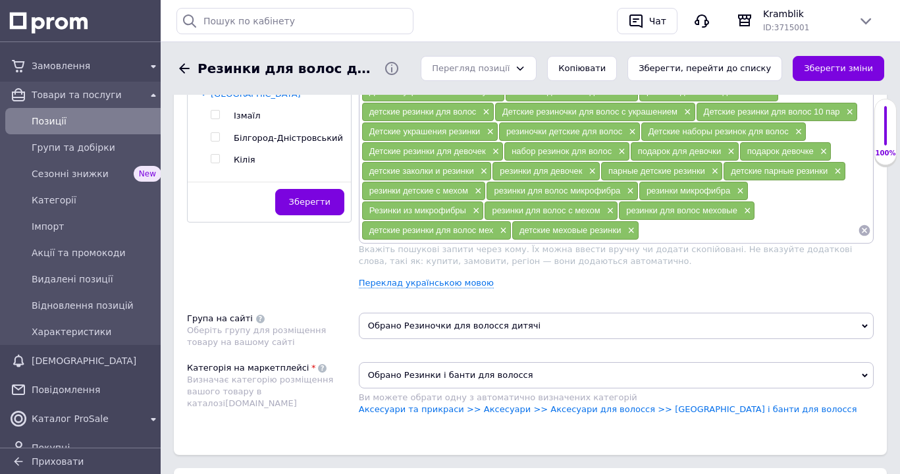
scroll to position [201, 0]
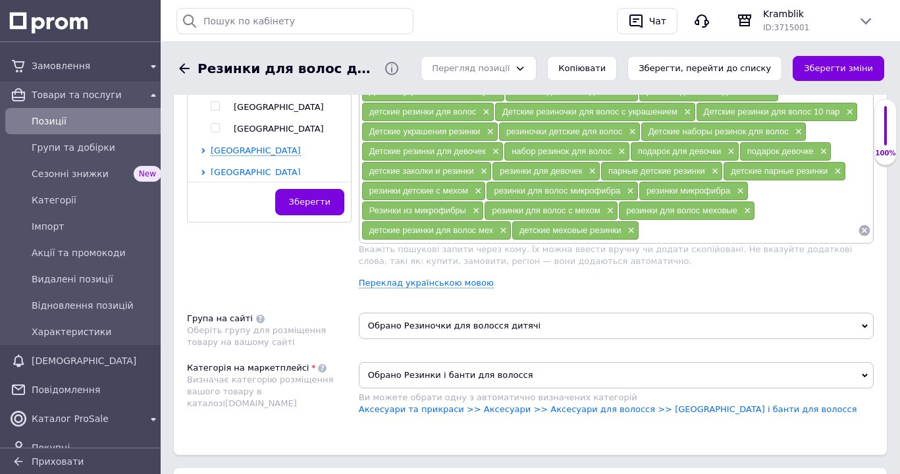
click at [216, 105] on input "checkbox" at bounding box center [215, 106] width 9 height 9
checkbox input "true"
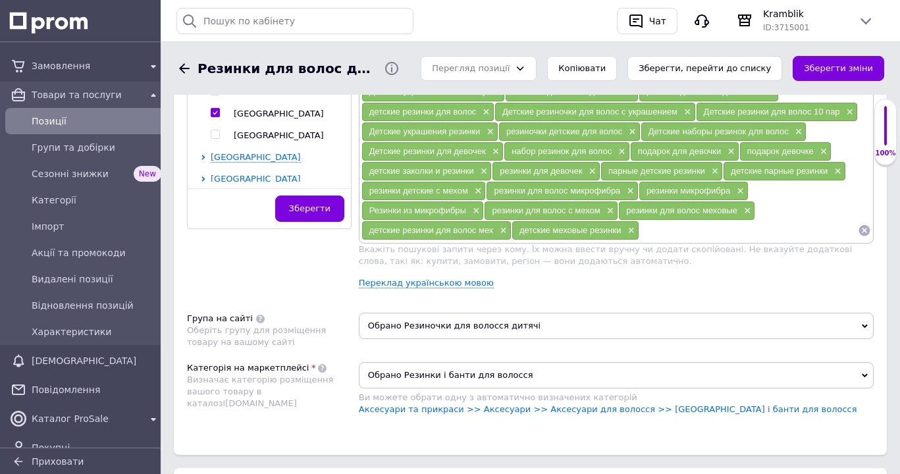
scroll to position [880, 0]
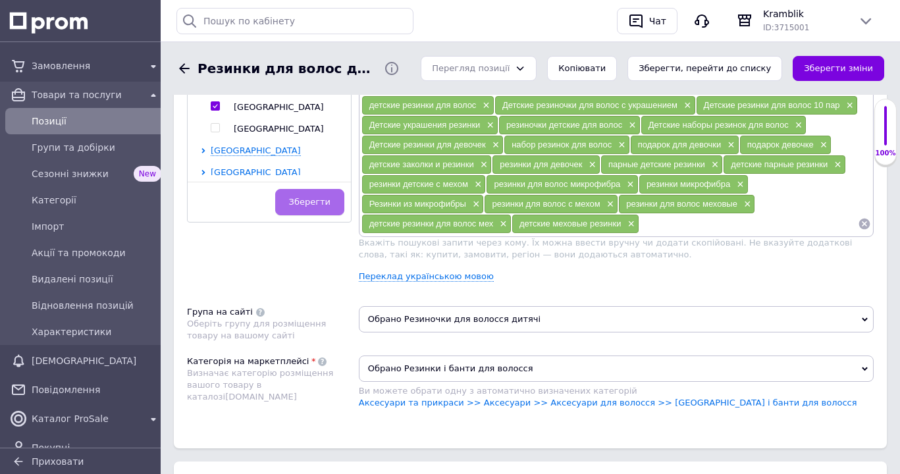
click at [302, 205] on span "Зберегти" at bounding box center [309, 202] width 41 height 10
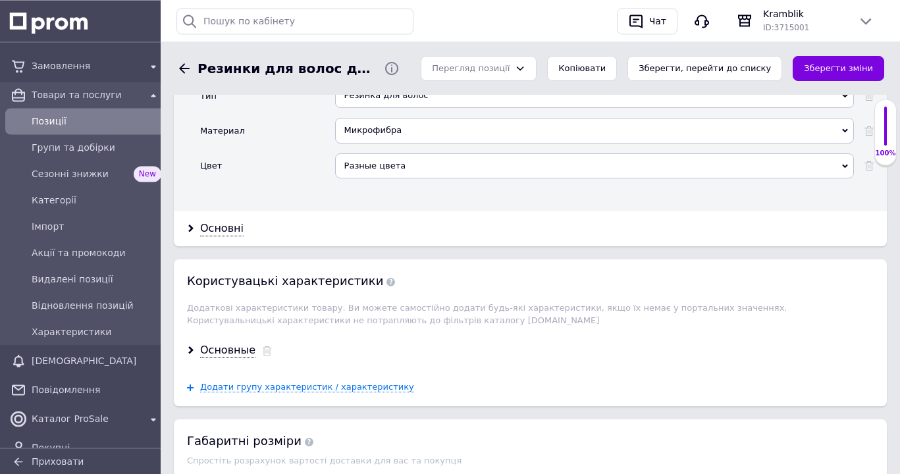
scroll to position [1484, 0]
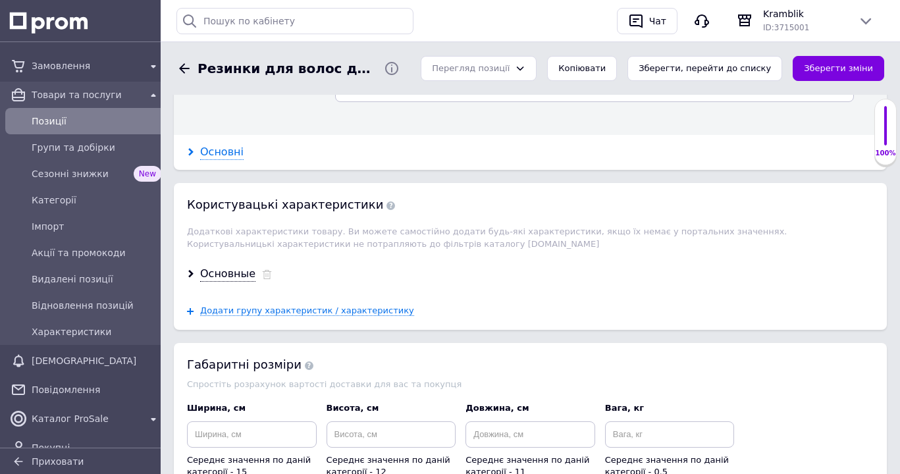
click at [226, 145] on div "Основні" at bounding box center [221, 152] width 43 height 15
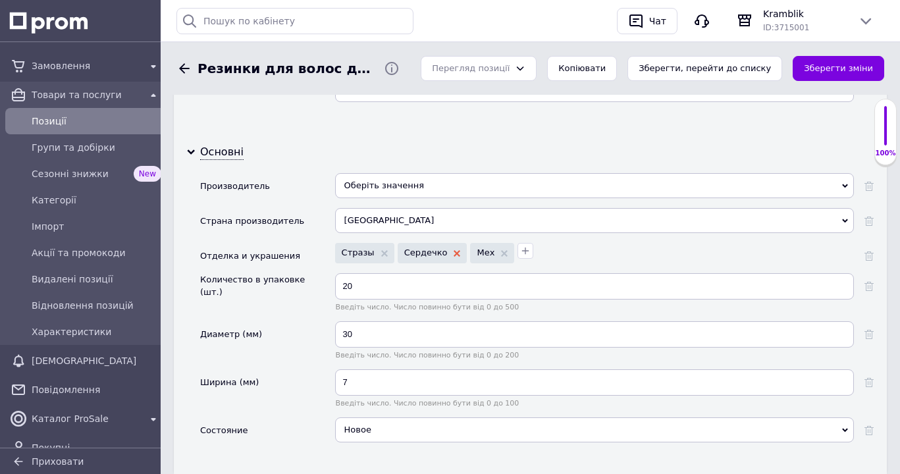
click at [454, 250] on icon at bounding box center [457, 253] width 7 height 7
click at [448, 246] on icon "button" at bounding box center [453, 251] width 11 height 11
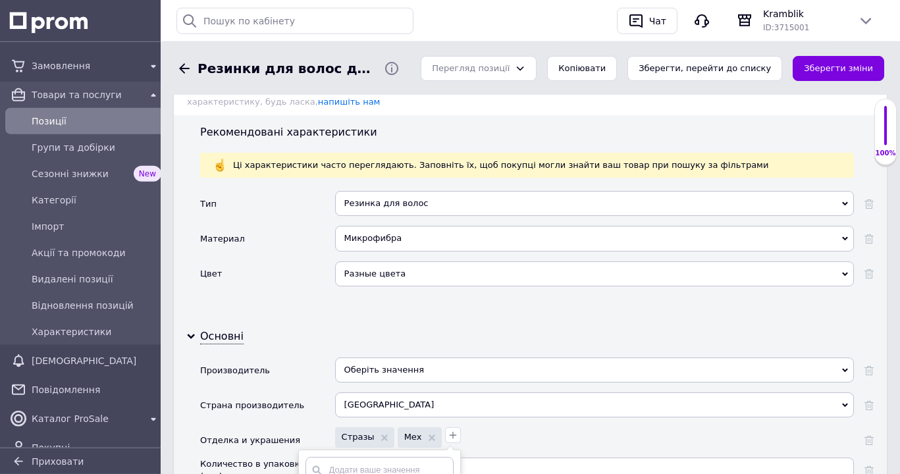
scroll to position [1417, 0]
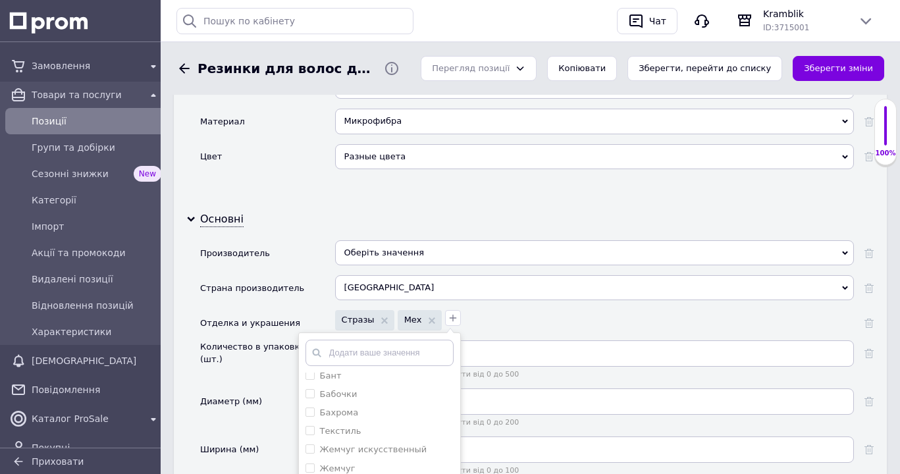
click at [546, 203] on div "Основні Производитель Оберіть значення Страна производитель Китай Китай Отделка…" at bounding box center [530, 372] width 713 height 341
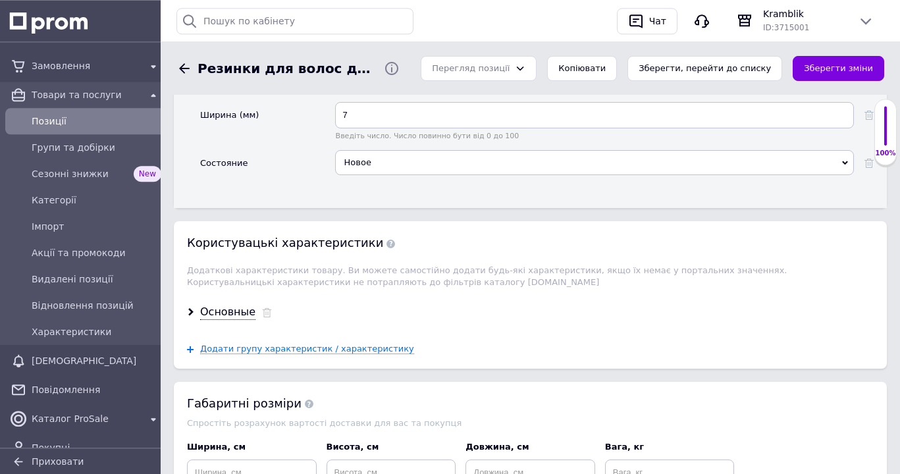
scroll to position [1820, 0]
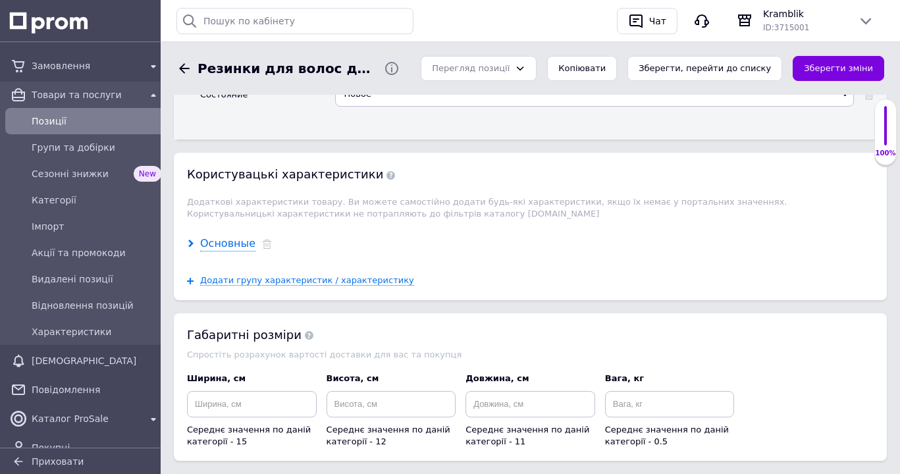
click at [230, 236] on div "Основные" at bounding box center [227, 243] width 55 height 15
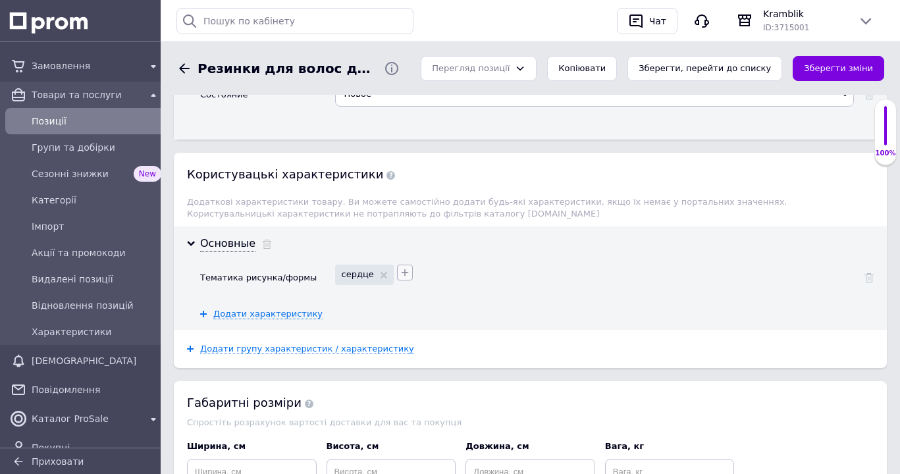
click at [400, 267] on icon "button" at bounding box center [405, 272] width 11 height 11
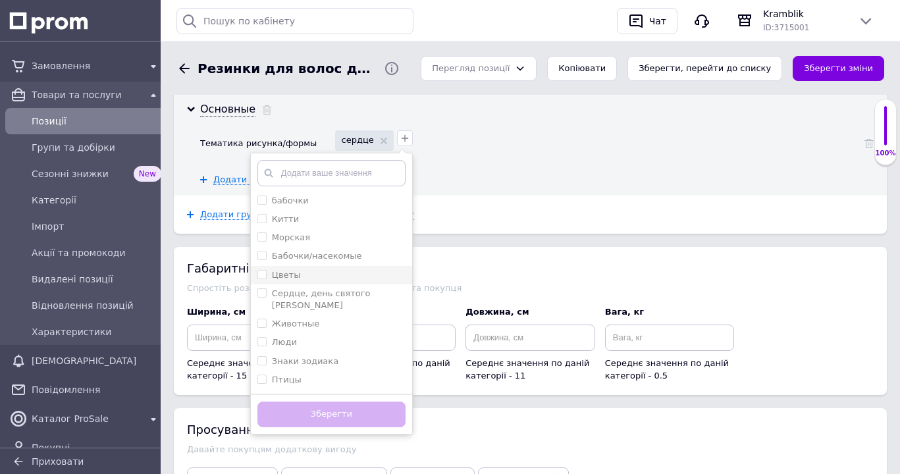
scroll to position [502, 0]
click at [260, 339] on input "звезда" at bounding box center [261, 343] width 9 height 9
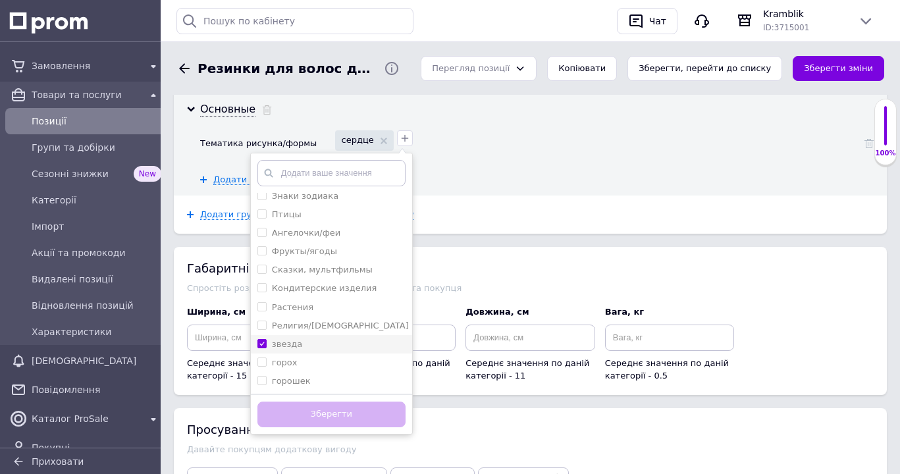
checkbox input "true"
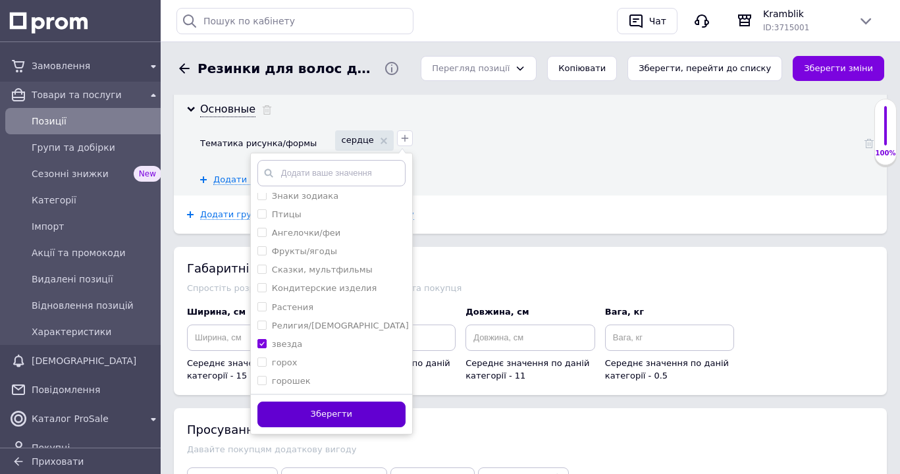
click at [344, 408] on button "Зберегти" at bounding box center [331, 415] width 148 height 26
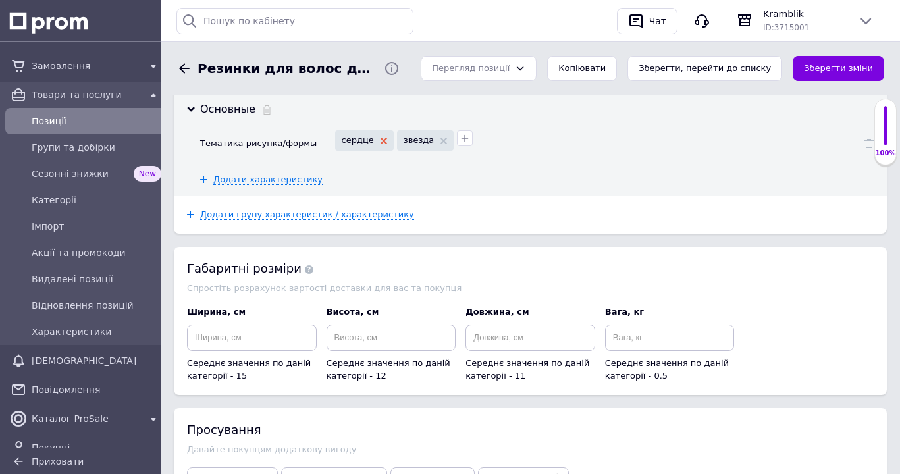
click at [381, 138] on icon at bounding box center [384, 141] width 7 height 7
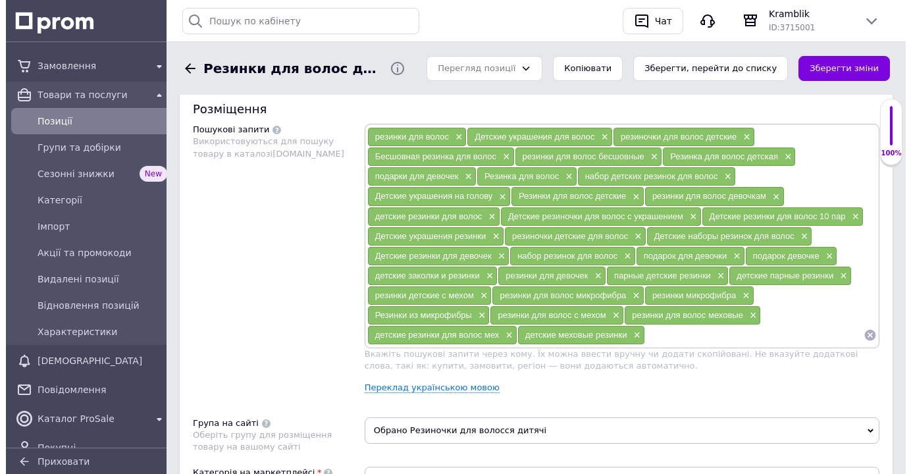
scroll to position [745, 0]
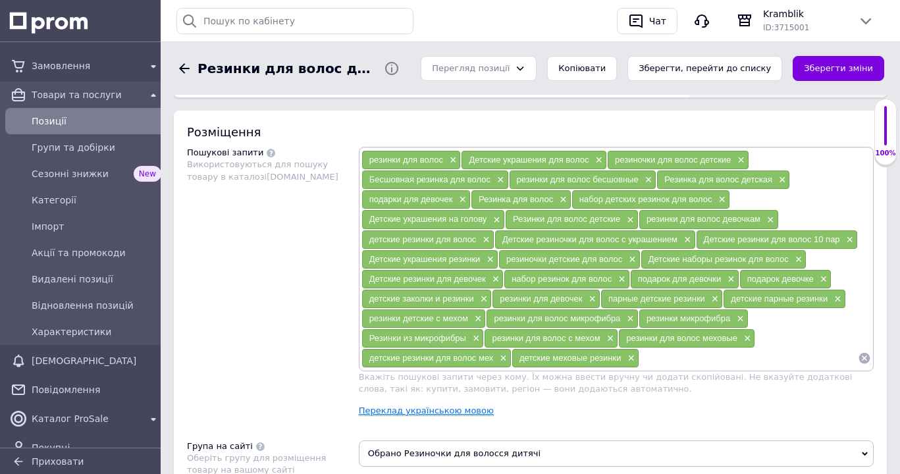
click at [427, 415] on link "Переклад українською мовою" at bounding box center [426, 411] width 135 height 11
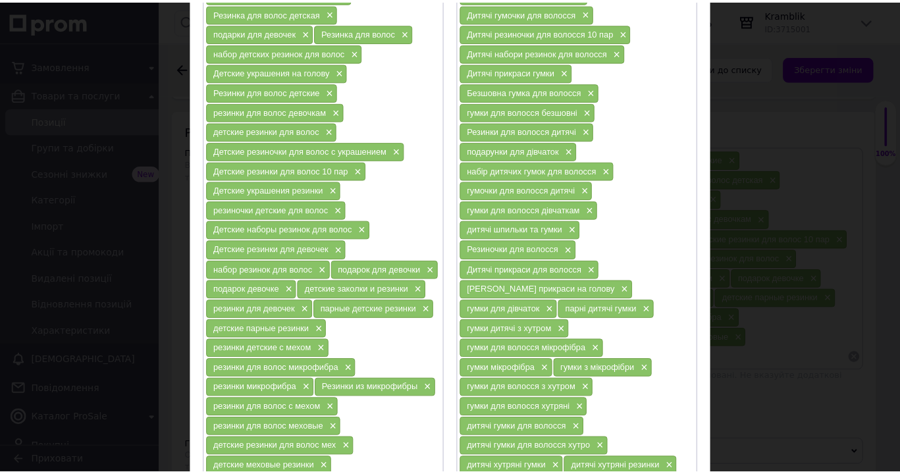
scroll to position [383, 0]
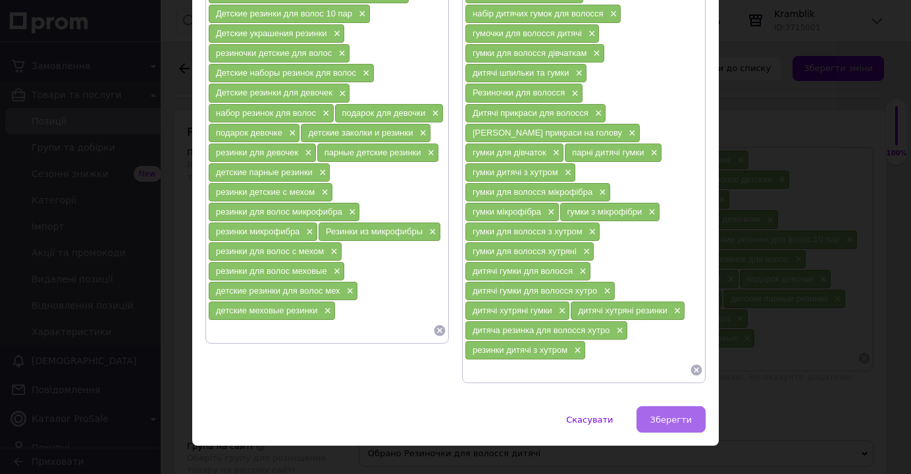
click at [662, 415] on span "Зберегти" at bounding box center [671, 420] width 41 height 10
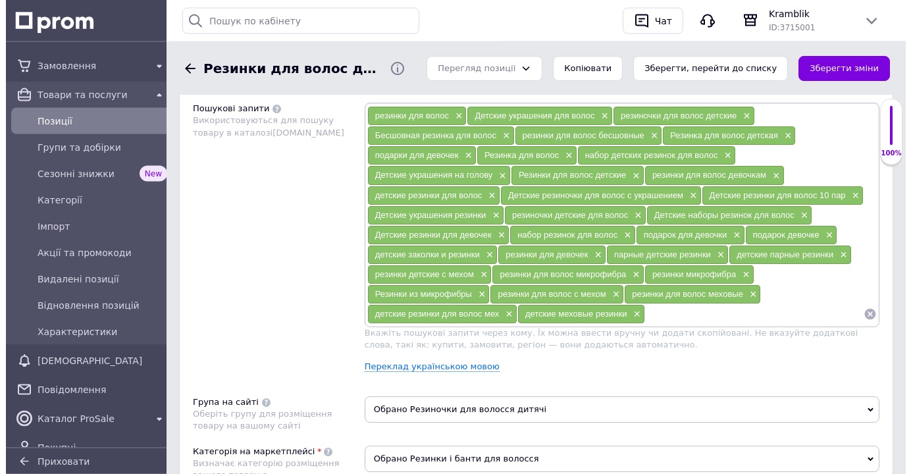
scroll to position [880, 0]
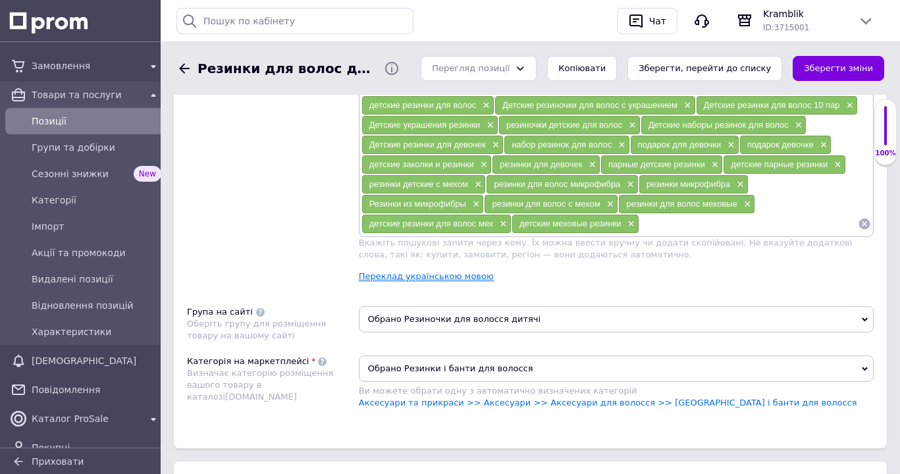
click at [462, 277] on link "Переклад українською мовою" at bounding box center [426, 276] width 135 height 11
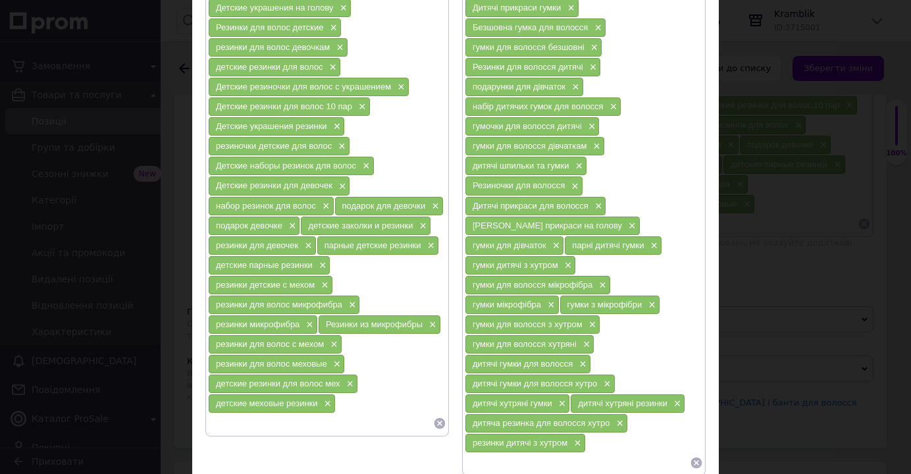
scroll to position [300, 0]
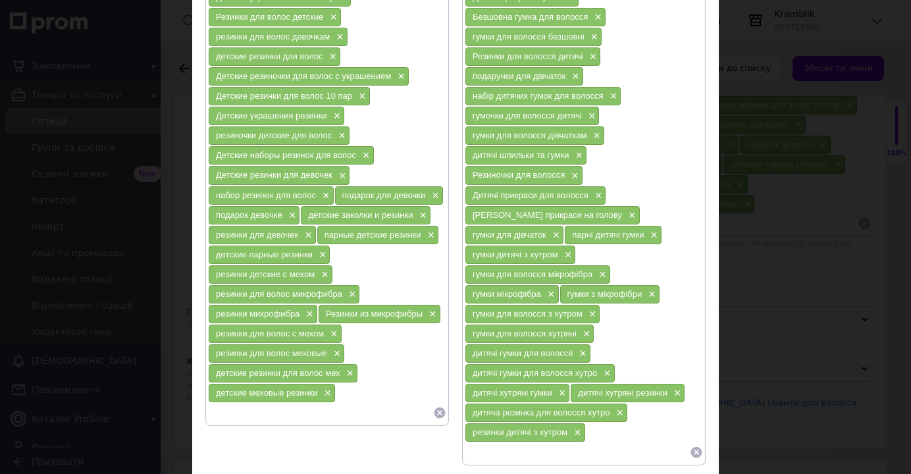
click at [234, 413] on input at bounding box center [320, 413] width 225 height 20
paste input "детские резинки звездочки"
type input "детские резинки звездочки"
click at [480, 442] on input at bounding box center [577, 452] width 225 height 20
paste input "дитячі гумки зірочки"
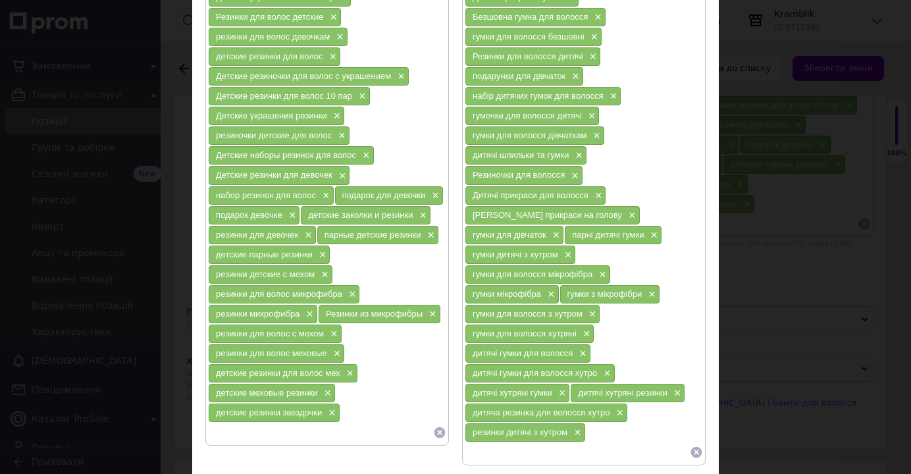
type input "дитячі гумки зірочки"
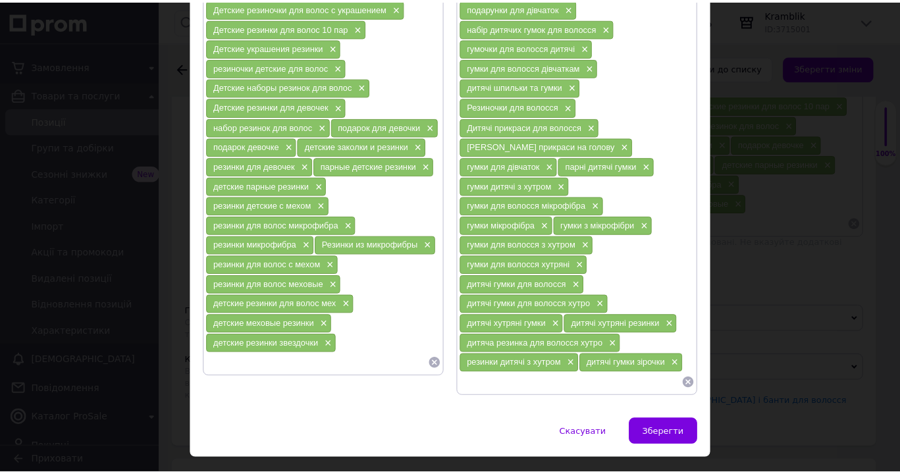
scroll to position [383, 0]
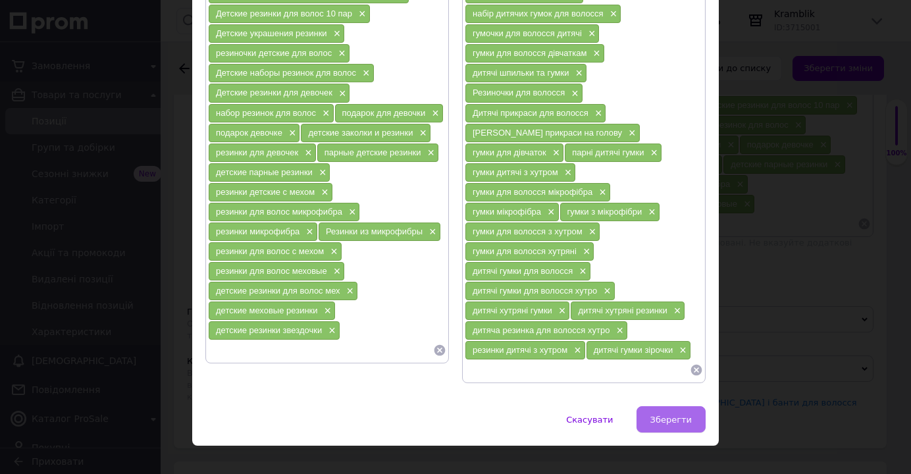
click at [676, 415] on span "Зберегти" at bounding box center [671, 420] width 41 height 10
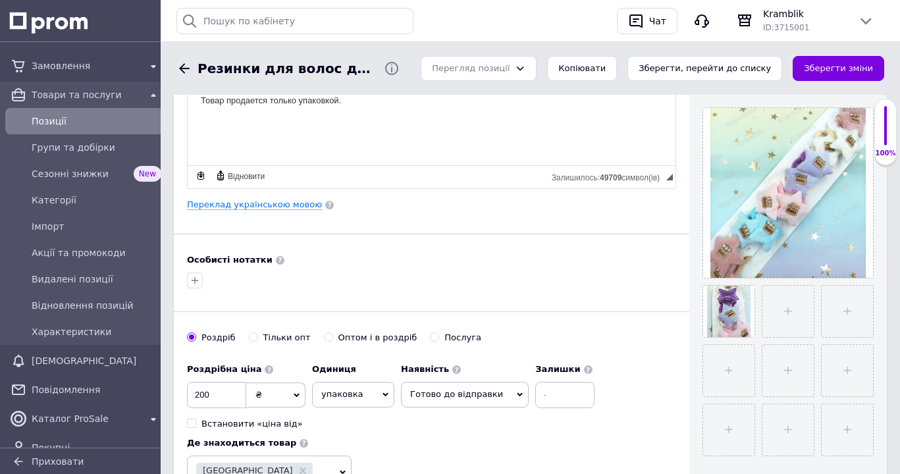
scroll to position [208, 0]
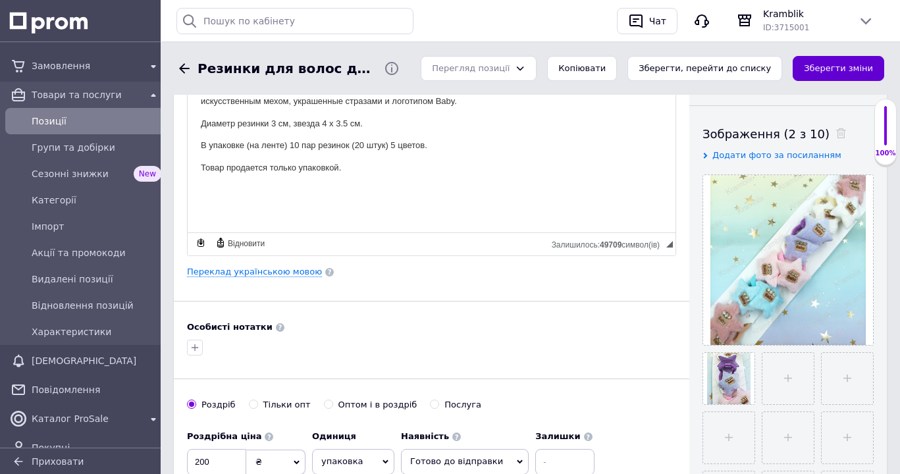
click at [843, 69] on button "Зберегти зміни" at bounding box center [839, 69] width 92 height 26
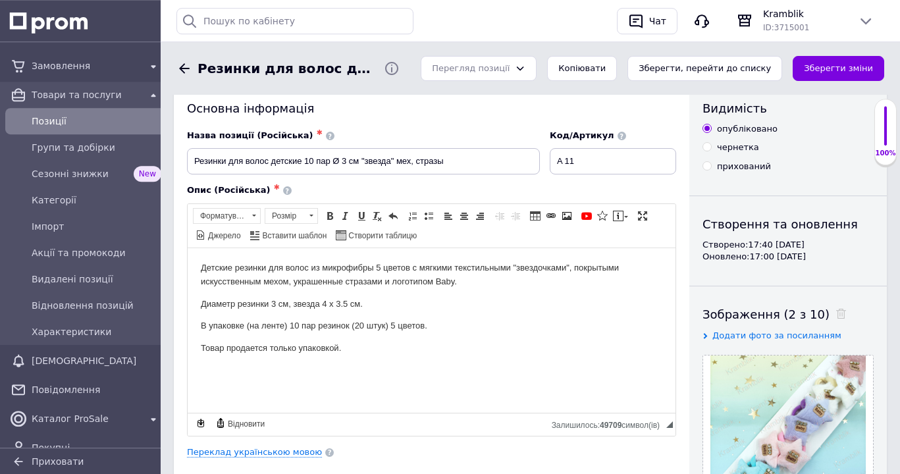
scroll to position [0, 0]
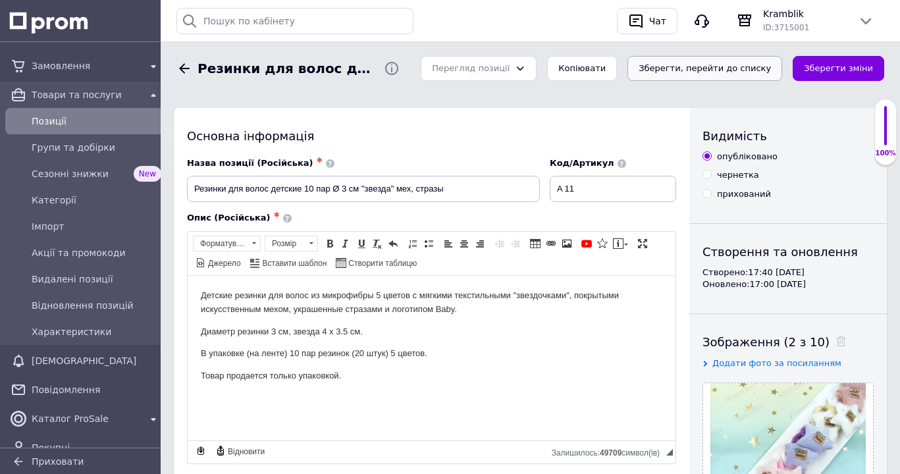
click at [718, 68] on button "Зберегти, перейти до списку" at bounding box center [704, 69] width 155 height 26
click at [708, 70] on button "Зберегти, перейти до списку" at bounding box center [704, 69] width 155 height 26
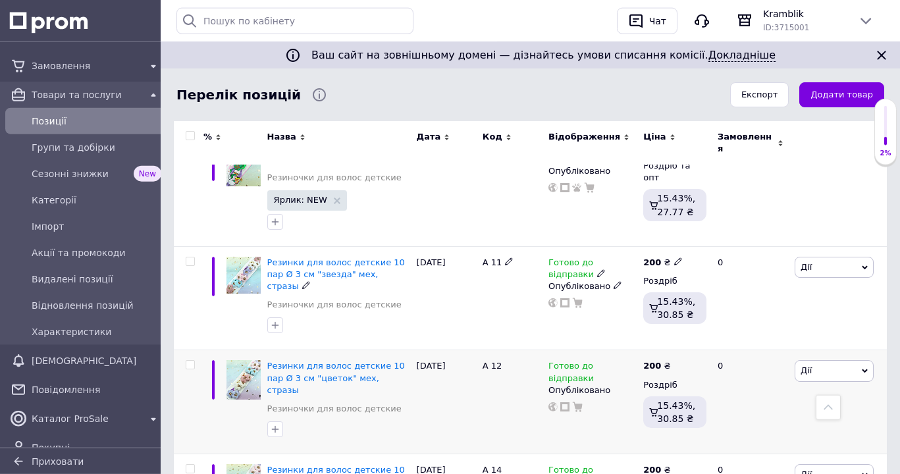
scroll to position [2418, 0]
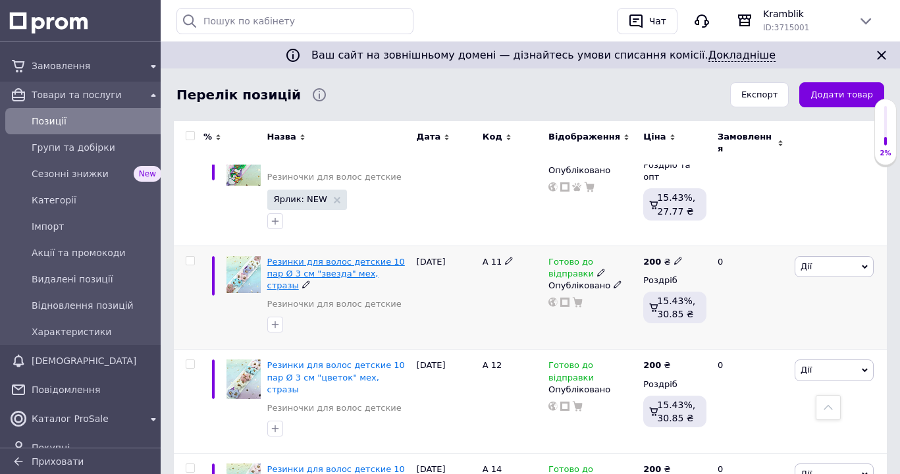
click at [321, 257] on span "Резинки для волос детские 10 пар Ø 3 см "звезда" мех, стразы" at bounding box center [336, 274] width 138 height 34
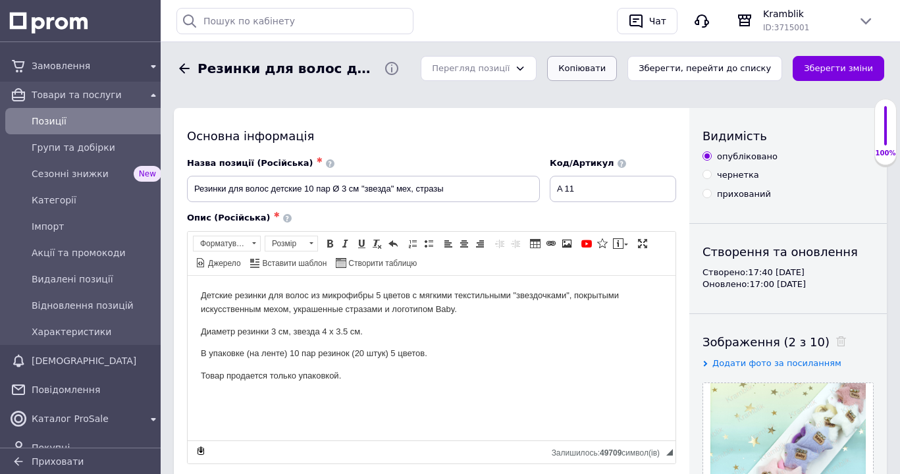
click at [614, 72] on button "Копіювати" at bounding box center [582, 69] width 70 height 26
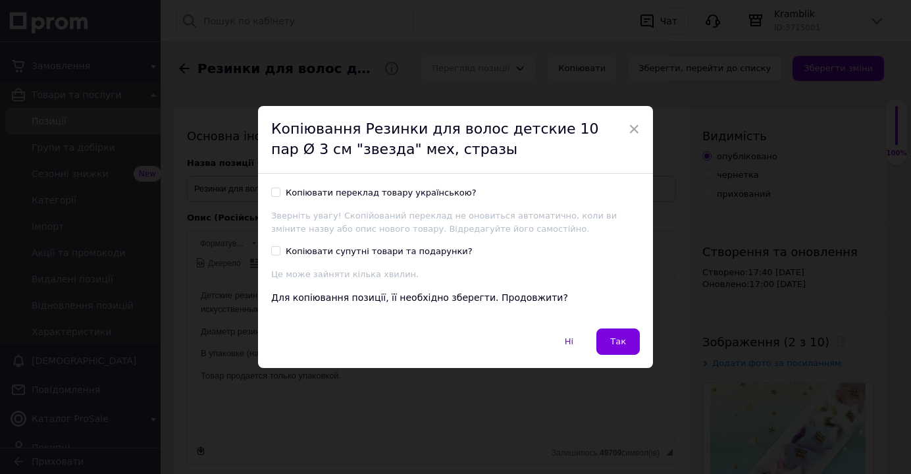
click at [271, 193] on input "Копіювати переклад товару українською?" at bounding box center [275, 192] width 9 height 9
checkbox input "true"
click at [606, 342] on button "Так" at bounding box center [618, 342] width 43 height 26
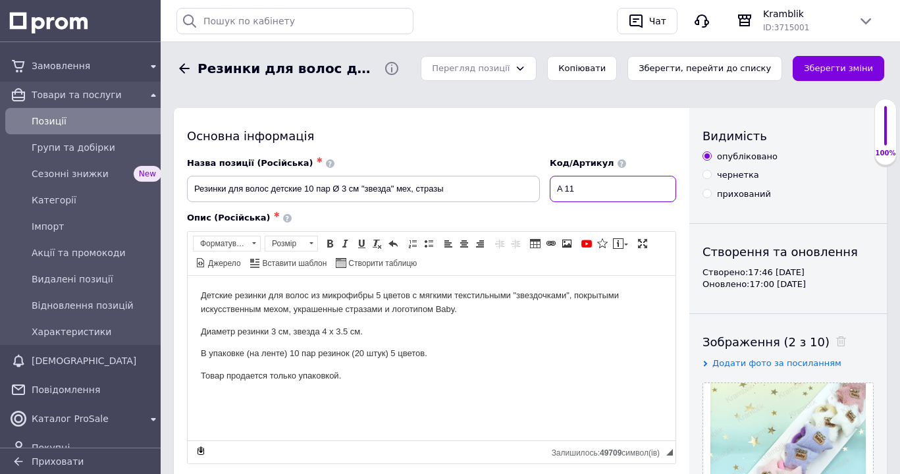
click at [587, 190] on input "A 11" at bounding box center [613, 189] width 126 height 26
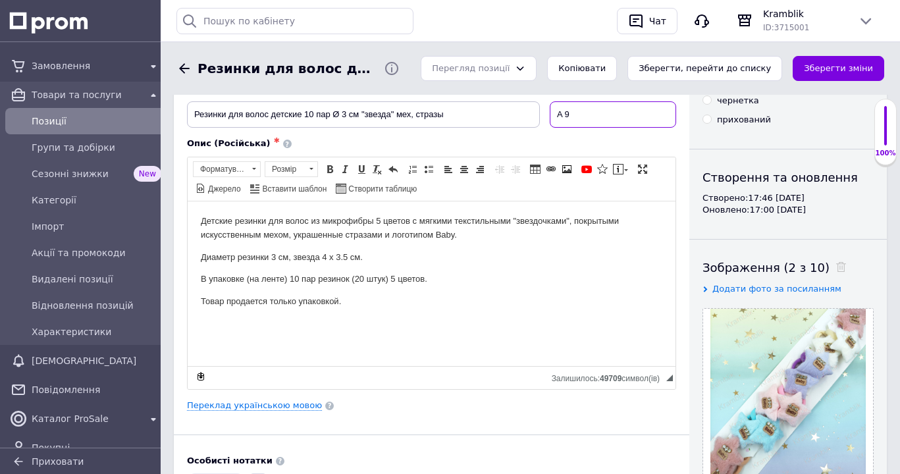
scroll to position [67, 0]
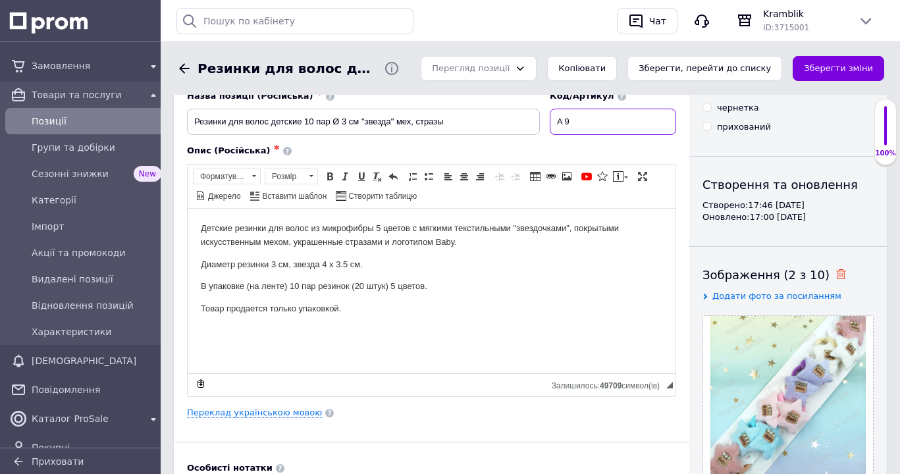
type input "A 9"
click at [836, 275] on icon at bounding box center [841, 274] width 10 height 10
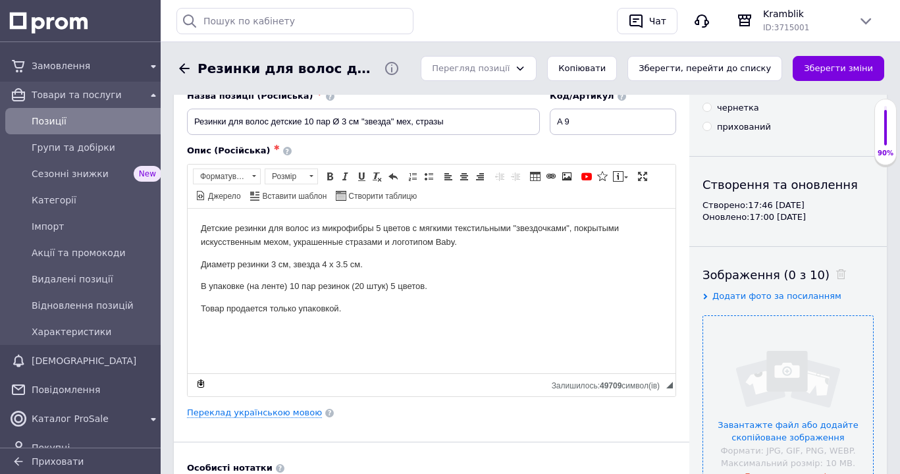
click at [822, 362] on input "file" at bounding box center [788, 401] width 170 height 170
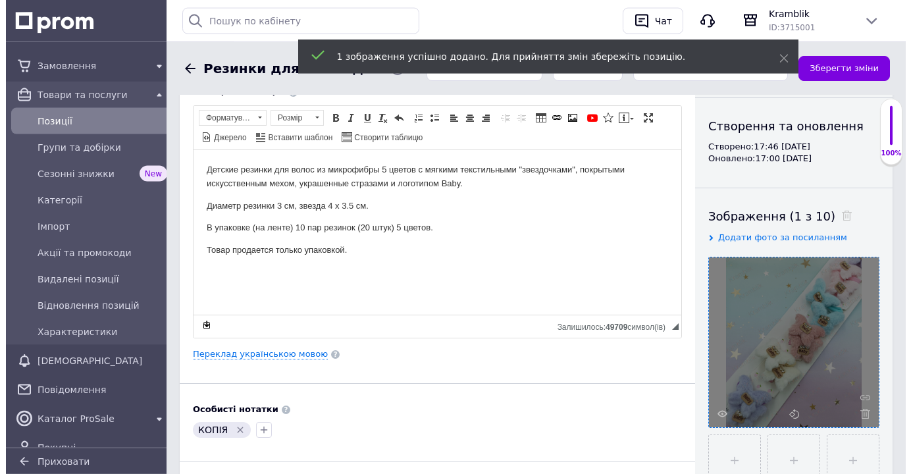
scroll to position [201, 0]
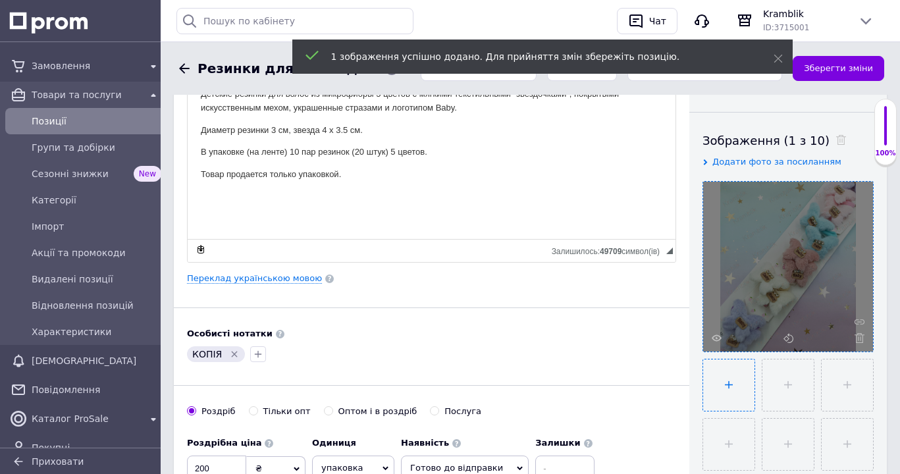
click at [725, 392] on input "file" at bounding box center [728, 384] width 51 height 51
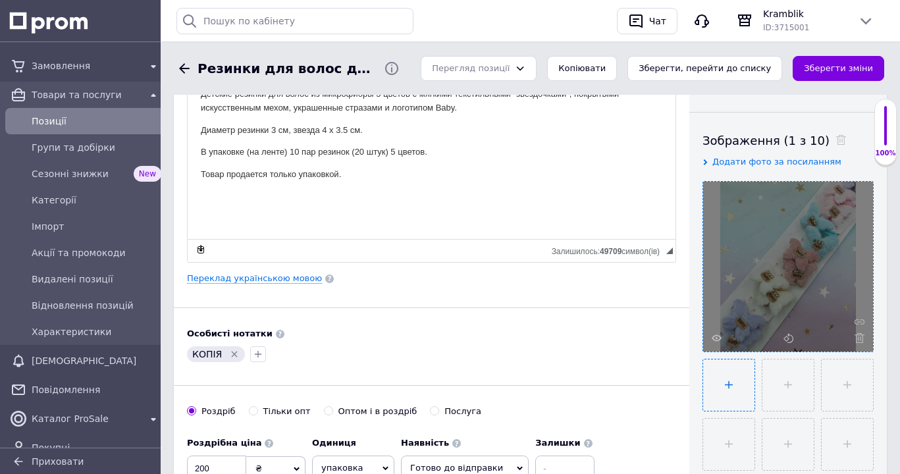
type input "C:\fakepath\IMG_20250912_160759.jpg"
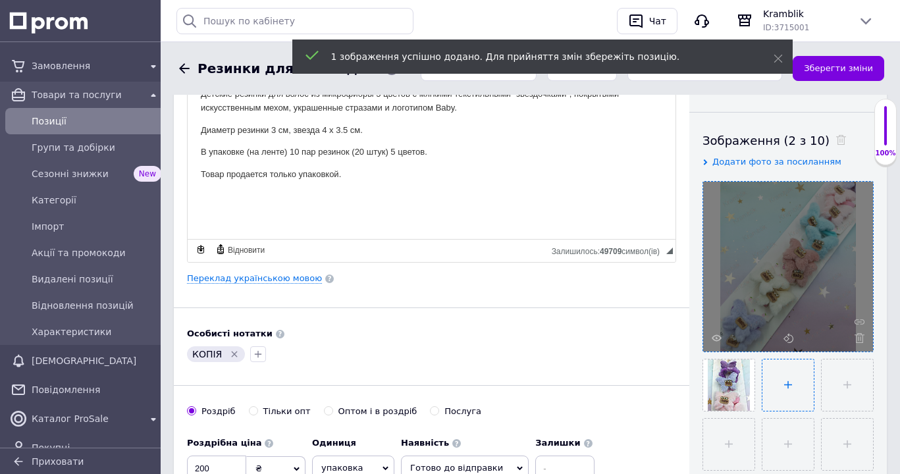
click at [783, 389] on input "file" at bounding box center [787, 384] width 51 height 51
type input "C:\fakepath\IMG_20250912_162703.jpg"
click at [849, 391] on input "file" at bounding box center [847, 384] width 51 height 51
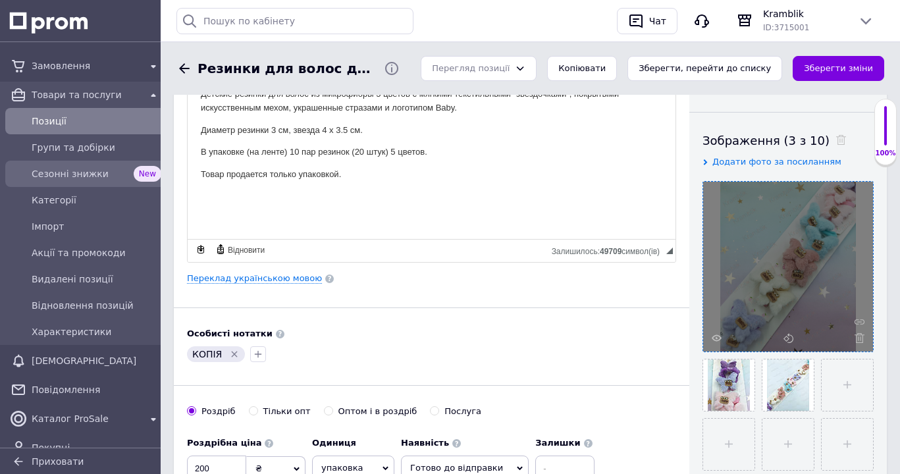
type input "C:\fakepath\IMG_20250912_162727.jpg"
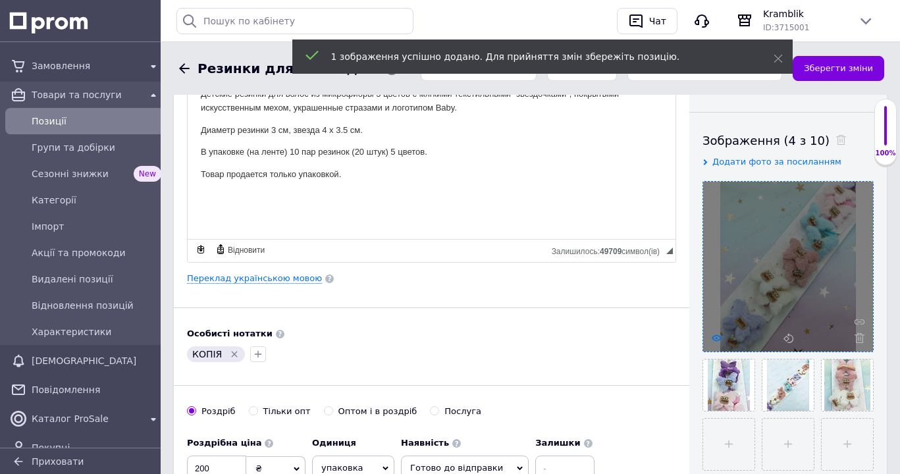
click at [718, 338] on use at bounding box center [717, 337] width 10 height 7
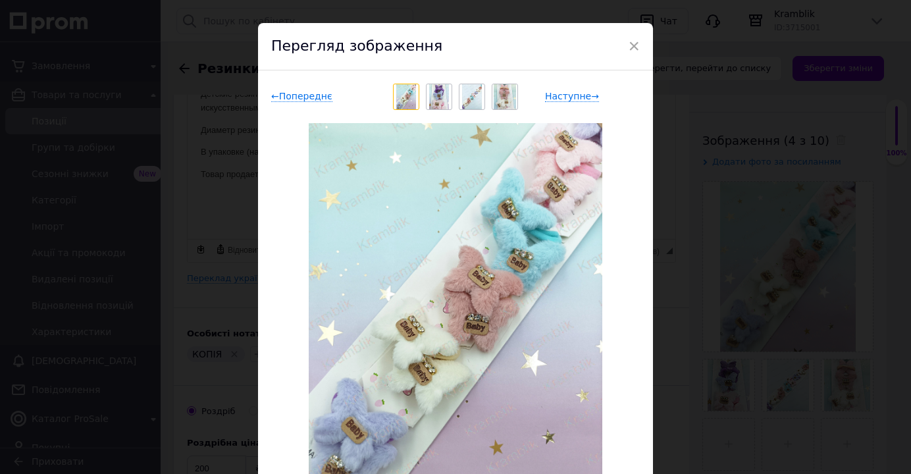
scroll to position [0, 0]
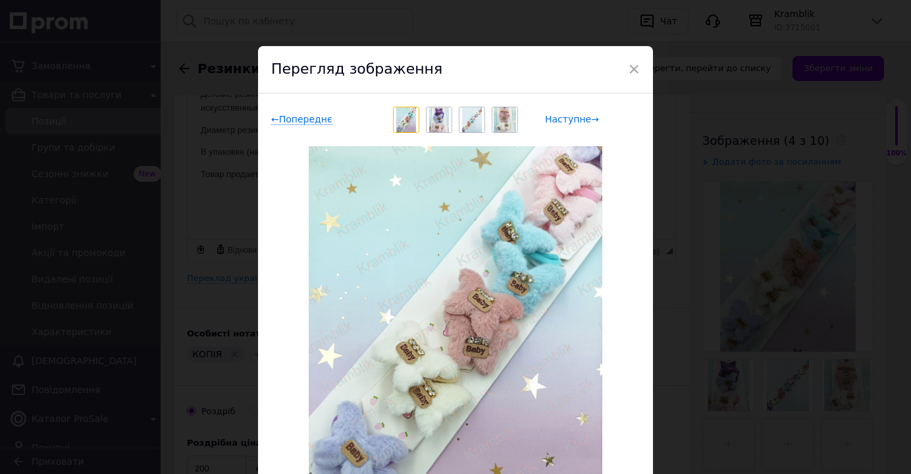
click at [572, 119] on span "Наступне →" at bounding box center [572, 119] width 54 height 11
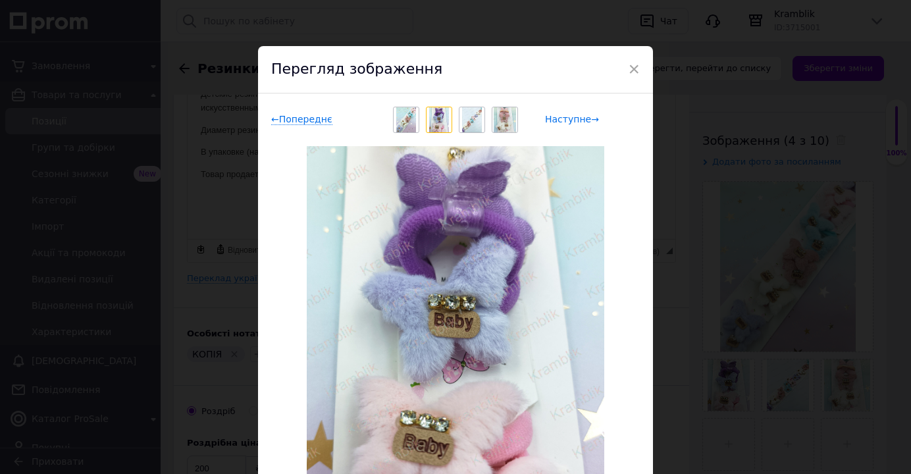
click at [572, 121] on span "Наступне →" at bounding box center [572, 119] width 54 height 11
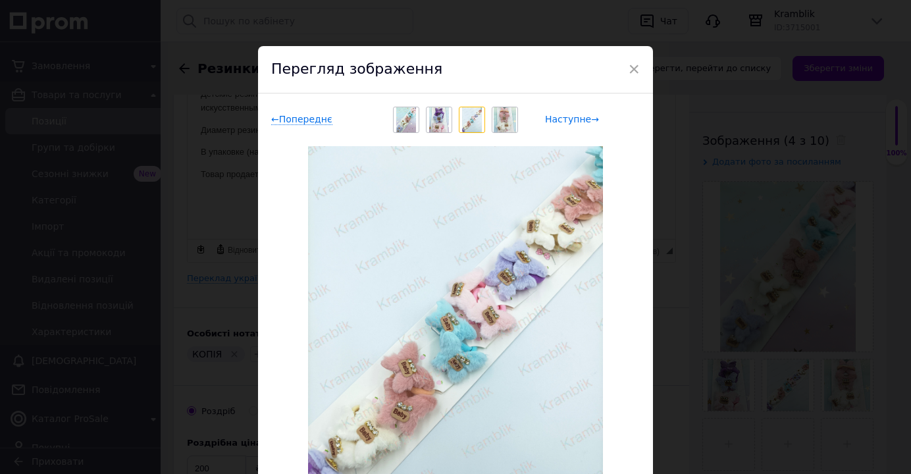
click at [568, 119] on span "Наступне →" at bounding box center [572, 119] width 54 height 11
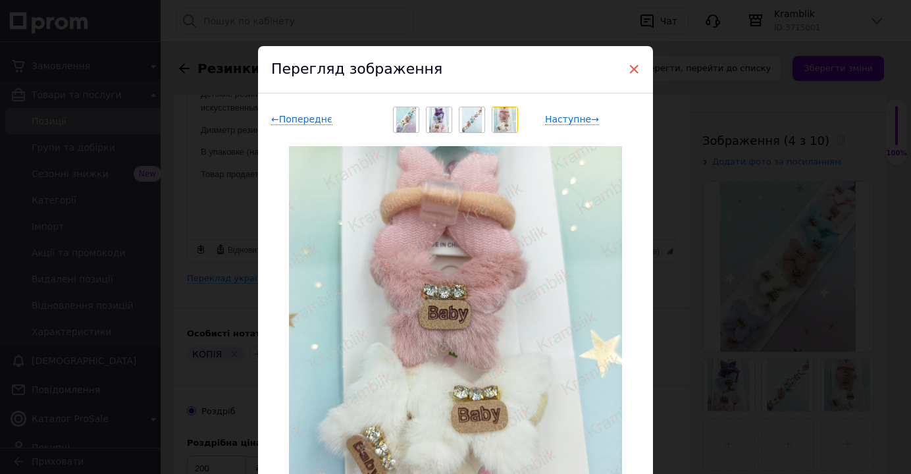
click at [629, 71] on span "×" at bounding box center [634, 69] width 12 height 22
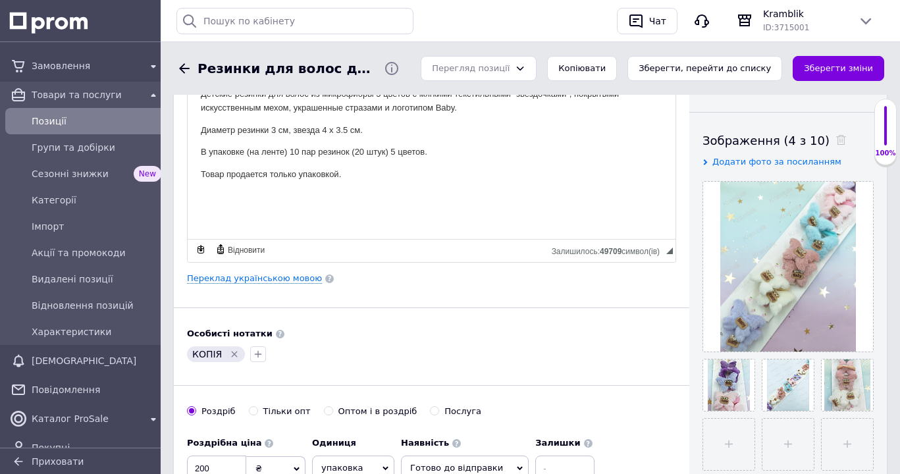
click at [232, 356] on icon "Видалити мітку" at bounding box center [235, 355] width 6 height 6
click at [282, 280] on link "Переклад українською мовою" at bounding box center [254, 278] width 135 height 11
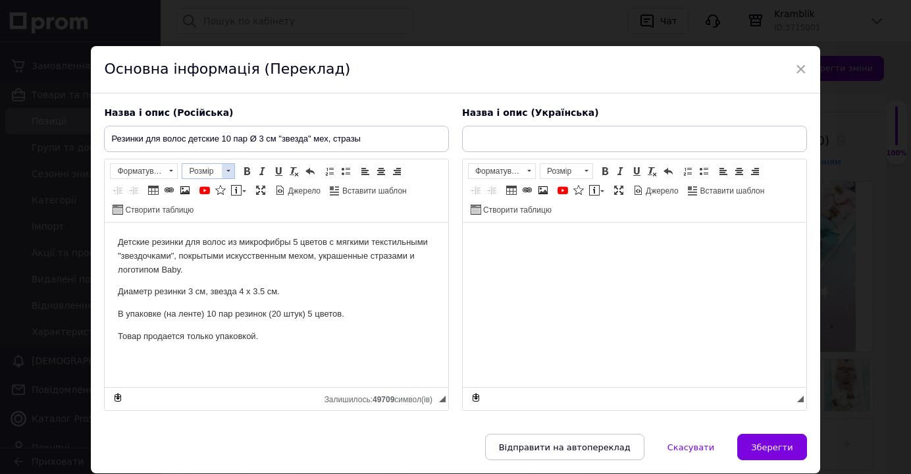
type input "Резинки для волосся дитячі 10 пар Ø 3 см "зірка" хутро, стрази"
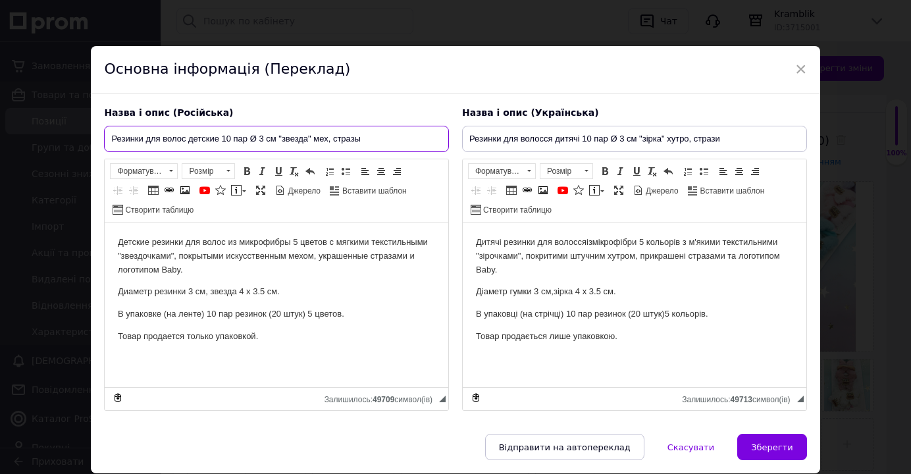
drag, startPoint x: 283, startPoint y: 140, endPoint x: 303, endPoint y: 142, distance: 19.9
click at [303, 142] on input "Резинки для волос детские 10 пар Ø 3 см "звезда" мех, стразы" at bounding box center [276, 139] width 345 height 26
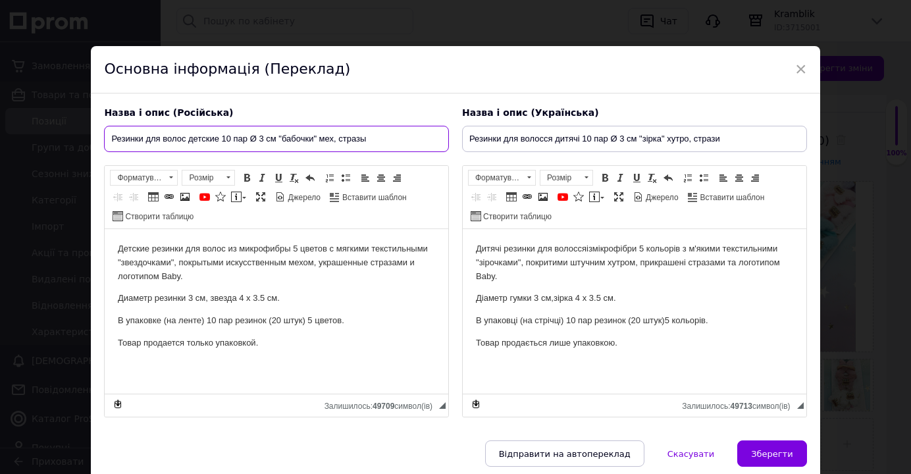
drag, startPoint x: 282, startPoint y: 139, endPoint x: 312, endPoint y: 142, distance: 30.5
click at [312, 142] on input "Резинки для волос детские 10 пар Ø 3 см "бабочки" мех, стразы" at bounding box center [276, 139] width 345 height 26
type input "Резинки для волос детские 10 пар Ø 3 см "бабочки" мех, стразы"
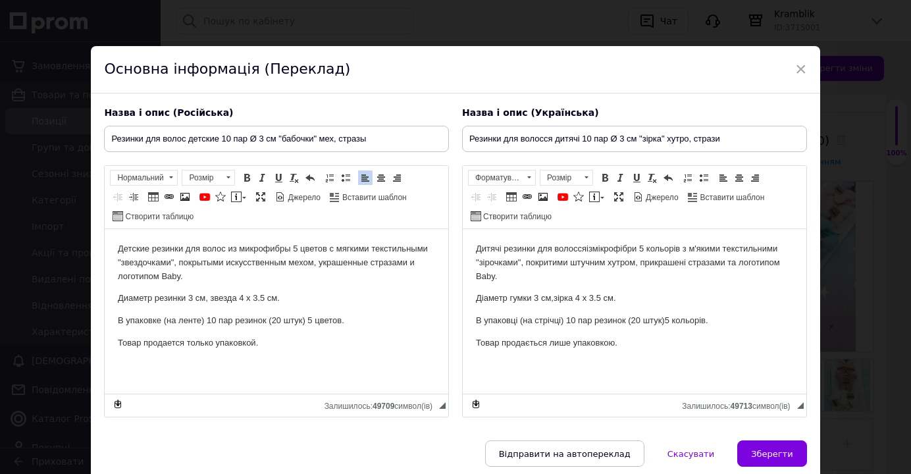
click at [392, 307] on body "Детские резинки для волос из микрофибры 5 цветов с мягкими текстильными "звездо…" at bounding box center [276, 296] width 317 height 108
drag, startPoint x: 637, startPoint y: 137, endPoint x: 655, endPoint y: 141, distance: 18.2
click at [655, 141] on input "Резинки для волосся дитячі 10 пар Ø 3 см "зірка" хутро, стрази" at bounding box center [634, 139] width 345 height 26
click at [636, 142] on input "Резинки для волосся дитячі 10 пар Ø 3 см " метелики" хутро, стрази" at bounding box center [634, 139] width 345 height 26
type input "Резинки для волосся дитячі 10 пар Ø 3 см "метелики" хутро, стрази"
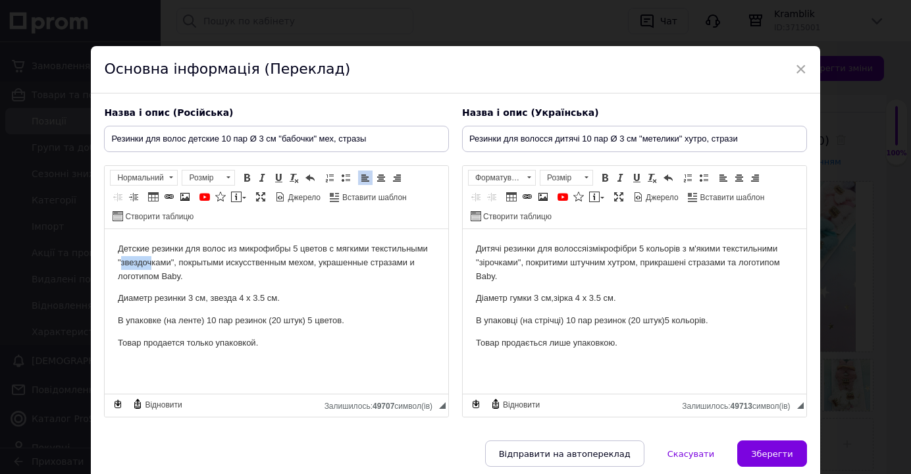
drag, startPoint x: 120, startPoint y: 263, endPoint x: 150, endPoint y: 263, distance: 29.6
click at [150, 263] on p "Детские резинки для волос из микрофибры 5 цветов с мягкими текстильными "звездо…" at bounding box center [276, 262] width 317 height 41
click at [120, 267] on p "Детские резинки для волос из микрофибры 5 цветов с мягкими текстильными " метел…" at bounding box center [276, 262] width 317 height 41
drag, startPoint x: 119, startPoint y: 265, endPoint x: 167, endPoint y: 266, distance: 48.1
click at [167, 266] on p "Детские резинки для волос из микрофибры 5 цветов с мягкими текстильными " метел…" at bounding box center [276, 262] width 317 height 41
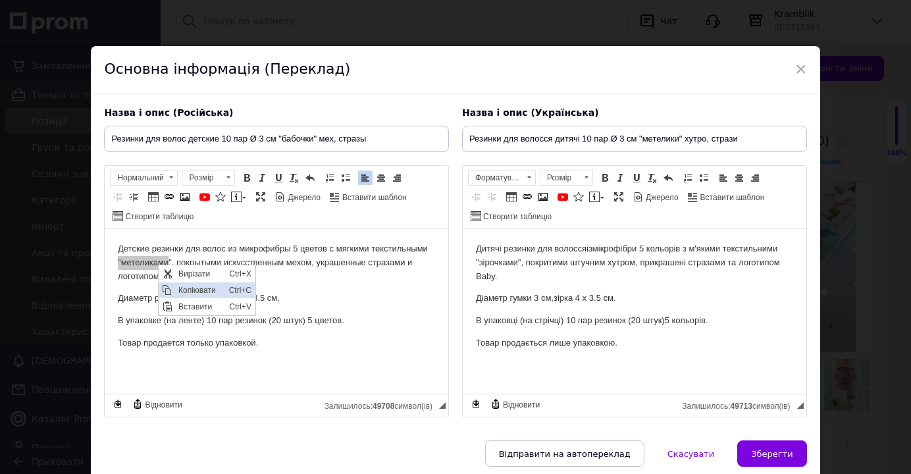
click at [180, 289] on span "Копіювати" at bounding box center [199, 290] width 51 height 16
drag, startPoint x: 480, startPoint y: 266, endPoint x: 518, endPoint y: 267, distance: 38.2
click at [518, 267] on span "зірочками" at bounding box center [498, 262] width 39 height 10
drag, startPoint x: 479, startPoint y: 262, endPoint x: 489, endPoint y: 273, distance: 14.5
click at [479, 264] on span "мікрофібри 5 кольорів з м'якими текстильними " " метели ками ", покритими штучн…" at bounding box center [634, 263] width 316 height 38
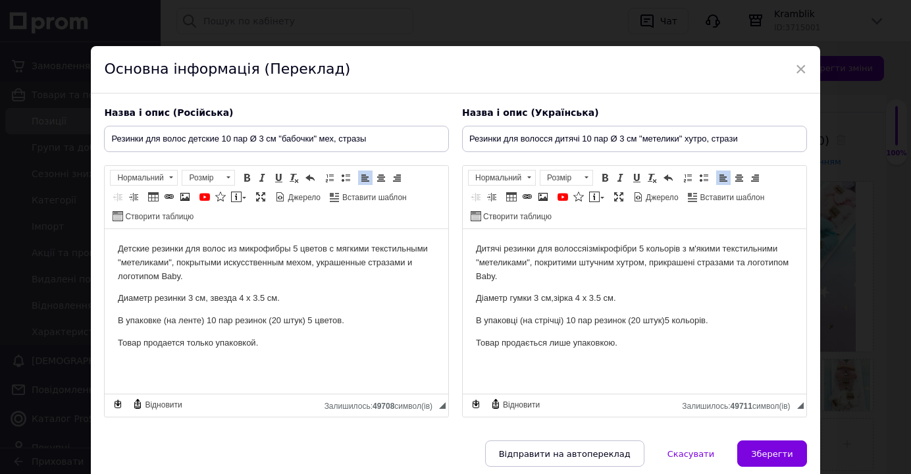
click at [437, 350] on html "Детские резинки для волос из микрофибры 5 цветов с мягкими текстильными " метел…" at bounding box center [277, 311] width 344 height 165
drag, startPoint x: 120, startPoint y: 263, endPoint x: 147, endPoint y: 263, distance: 27.7
click at [147, 263] on p "Детские резинки для волос из микрофибры 5 цветов с мягкими текстильными " метел…" at bounding box center [276, 262] width 317 height 41
drag, startPoint x: 280, startPoint y: 138, endPoint x: 305, endPoint y: 140, distance: 25.1
click at [305, 140] on input "Резинки для волос детские 10 пар Ø 3 см "бабочки" мех, стразы" at bounding box center [276, 139] width 345 height 26
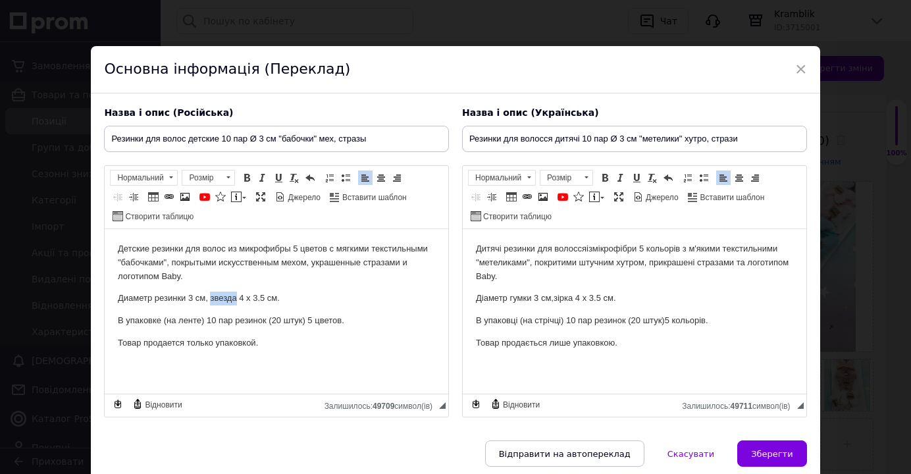
drag, startPoint x: 210, startPoint y: 298, endPoint x: 235, endPoint y: 304, distance: 25.7
click at [235, 304] on p "Диаметр резинки 3 см, звезда 4 х 3.5 см." at bounding box center [276, 299] width 317 height 14
drag, startPoint x: 209, startPoint y: 297, endPoint x: 231, endPoint y: 302, distance: 22.4
click at [213, 297] on p "Диаметр резинки 3 см, "бабочка" 4 х 3.5 см." at bounding box center [276, 299] width 317 height 14
drag, startPoint x: 242, startPoint y: 295, endPoint x: 246, endPoint y: 307, distance: 12.3
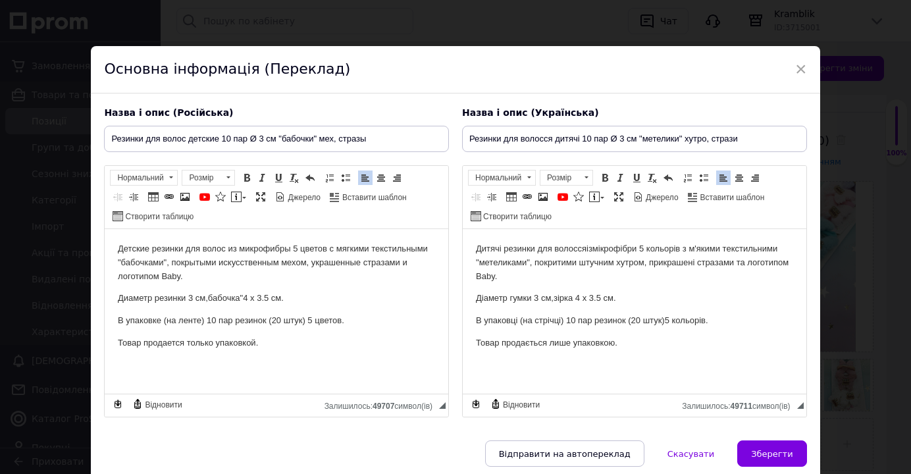
click at [244, 296] on p "Диаметр резинки 3 см, бабочка" 4 х 3.5 см." at bounding box center [276, 299] width 317 height 14
click at [263, 299] on p "Диаметр резинки 3 см, бабочка 4 х 3.5 см." at bounding box center [276, 299] width 317 height 14
click at [597, 303] on span "зірка 4 х 3.5 см" at bounding box center [584, 298] width 60 height 10
drag, startPoint x: 635, startPoint y: 144, endPoint x: 671, endPoint y: 139, distance: 36.5
click at [671, 139] on input "Резинки для волосся дитячі 10 пар Ø 3 см "метелики" хутро, стрази" at bounding box center [634, 139] width 345 height 26
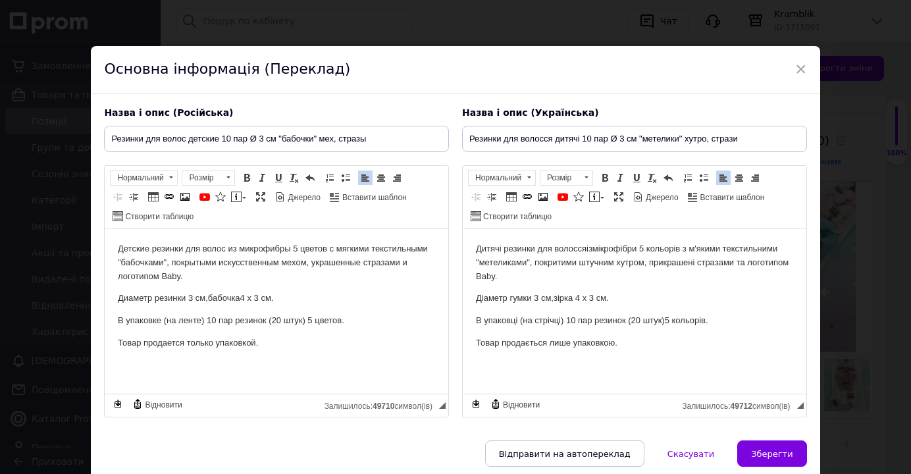
click at [668, 147] on input "Резинки для волосся дитячі 10 пар Ø 3 см "метелики" хутро, стрази" at bounding box center [634, 139] width 345 height 26
drag, startPoint x: 637, startPoint y: 136, endPoint x: 669, endPoint y: 136, distance: 32.3
click at [669, 136] on input "Резинки для волосся дитячі 10 пар Ø 3 см "метелики" хутро, стрази" at bounding box center [634, 139] width 345 height 26
drag, startPoint x: 558, startPoint y: 301, endPoint x: 573, endPoint y: 301, distance: 15.1
click at [573, 301] on span "зірка 4 х 3 см" at bounding box center [580, 298] width 53 height 10
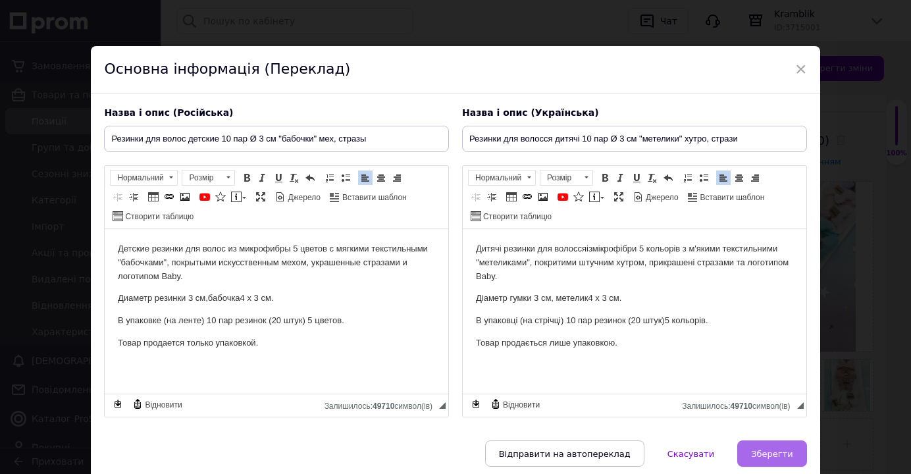
click at [766, 455] on span "Зберегти" at bounding box center [771, 454] width 41 height 10
type input "Резинки для волос детские 10 пар Ø 3 см "бабочки" мех, стразы"
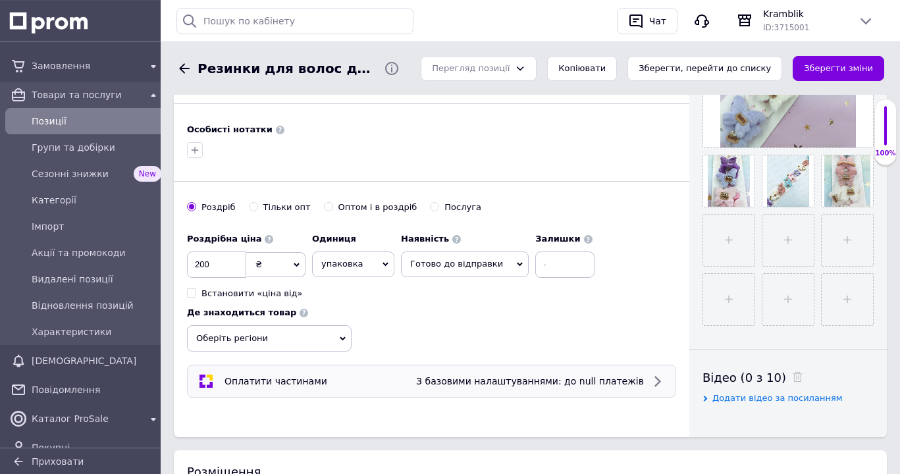
scroll to position [470, 0]
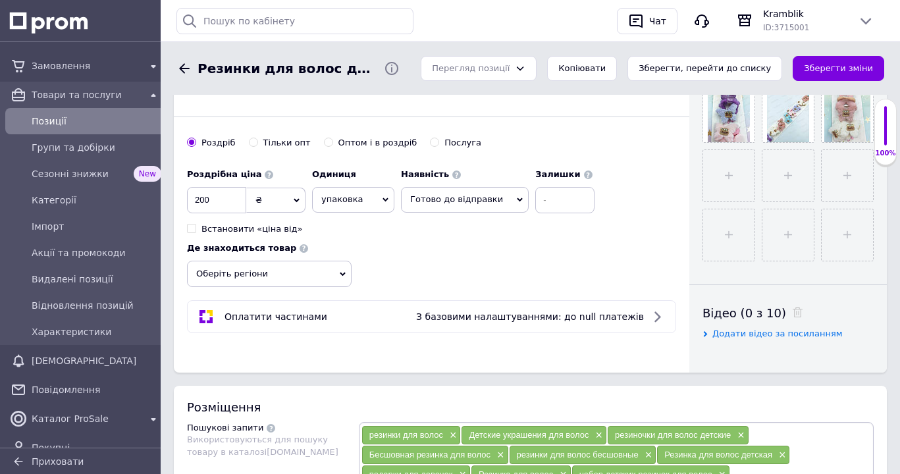
click at [342, 273] on icon at bounding box center [343, 274] width 6 height 6
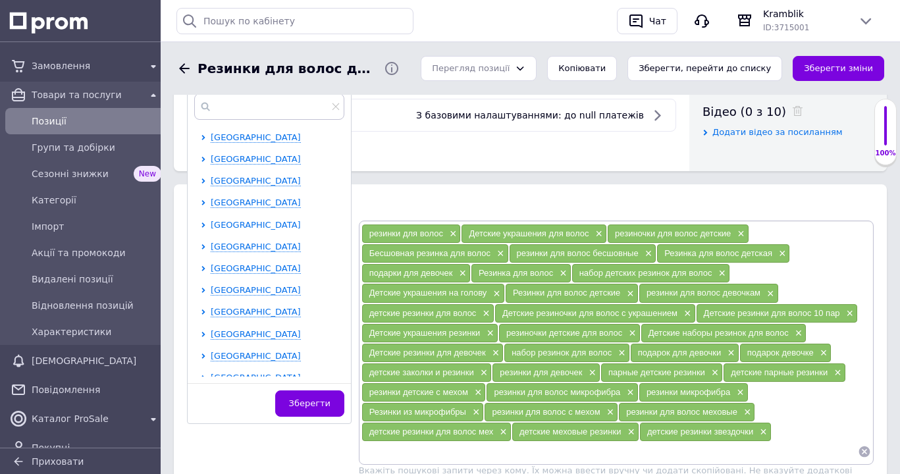
scroll to position [134, 0]
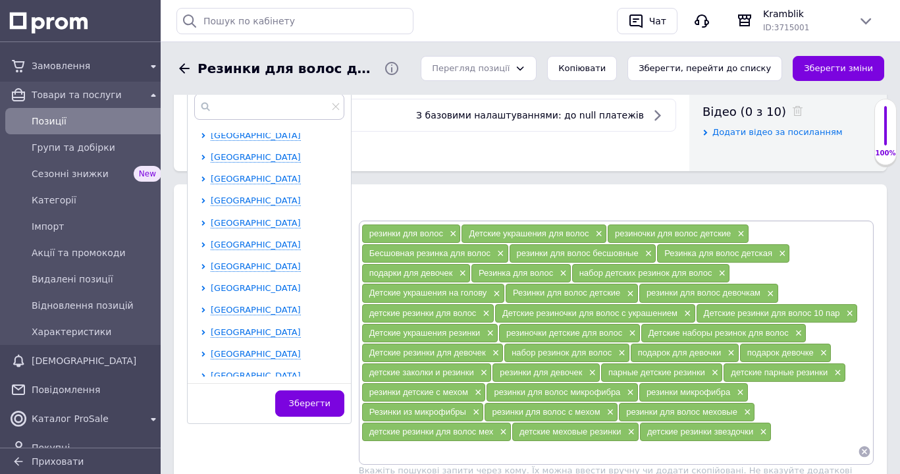
click at [205, 288] on icon at bounding box center [203, 288] width 5 height 5
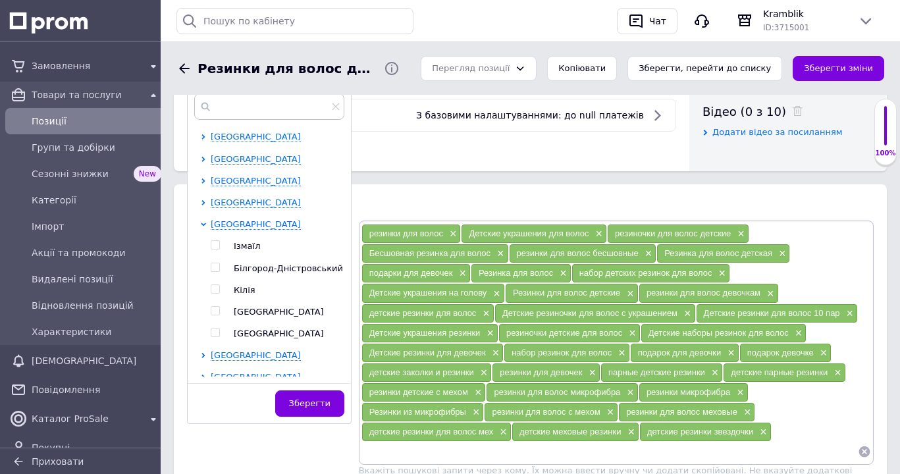
scroll to position [269, 0]
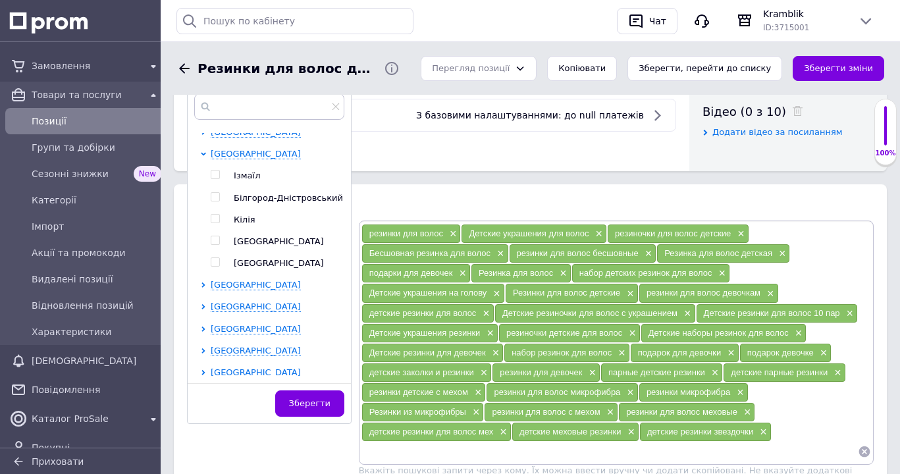
click at [215, 244] on input "checkbox" at bounding box center [215, 240] width 9 height 9
checkbox input "true"
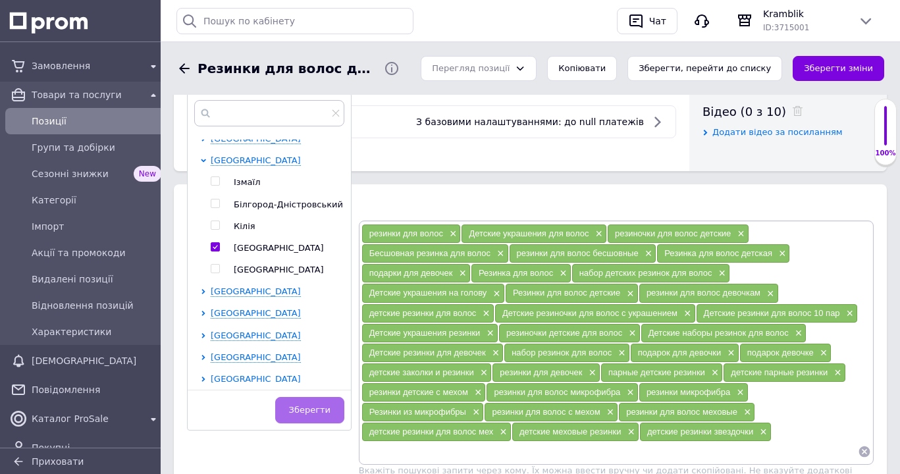
click at [317, 410] on span "Зберегти" at bounding box center [309, 410] width 41 height 10
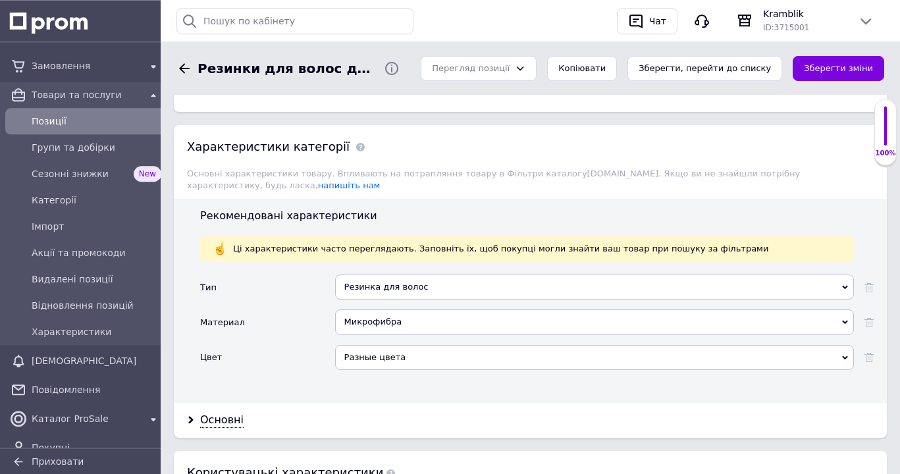
scroll to position [1276, 0]
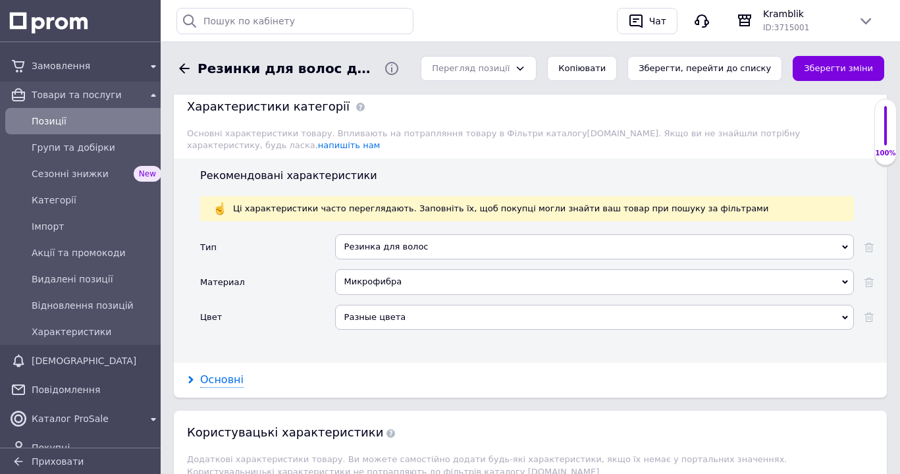
click at [219, 373] on div "Основні" at bounding box center [221, 380] width 43 height 15
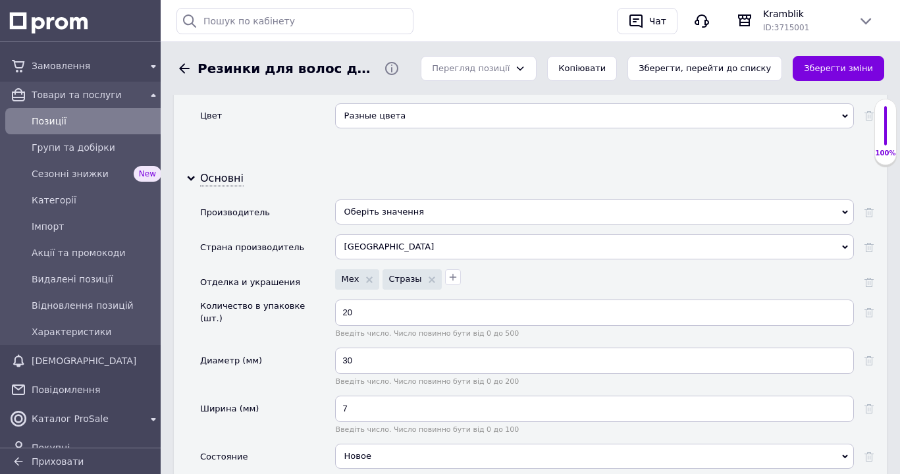
scroll to position [1545, 0]
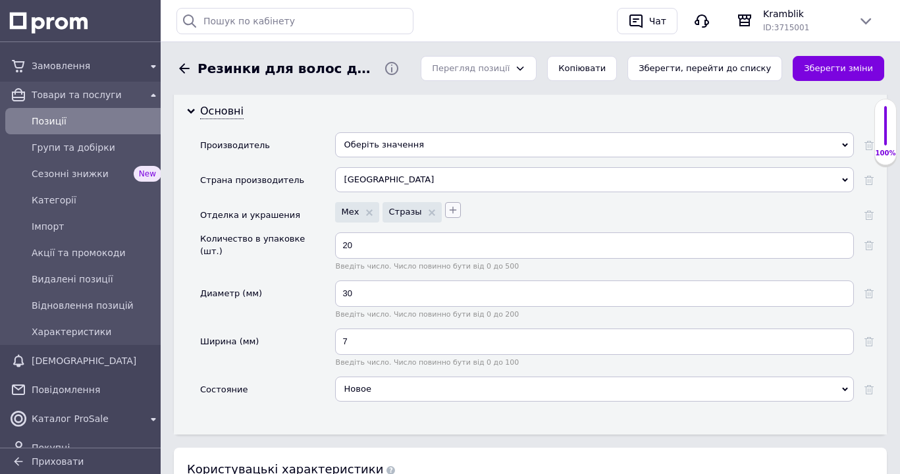
click at [449, 207] on icon "button" at bounding box center [452, 210] width 7 height 7
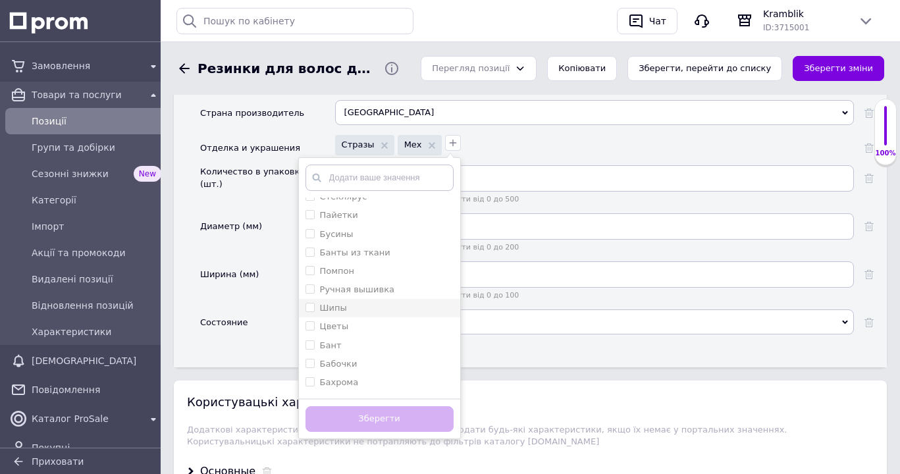
scroll to position [201, 0]
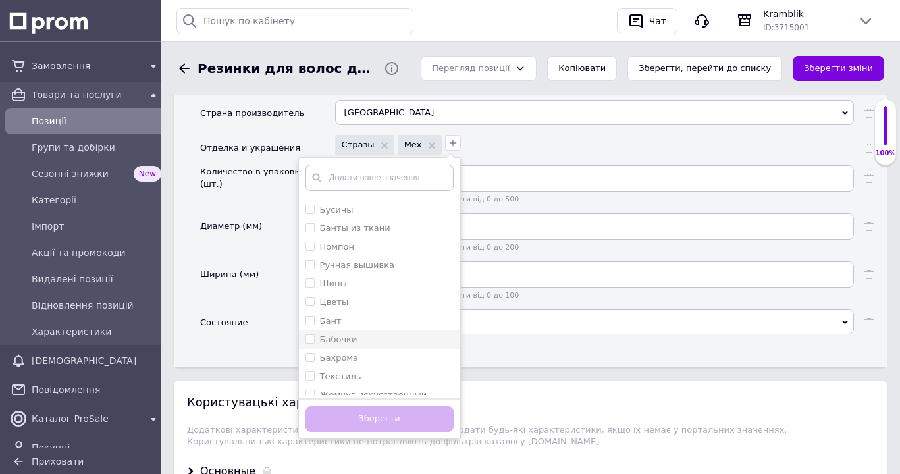
click at [306, 334] on input "Бабочки" at bounding box center [309, 338] width 9 height 9
checkbox input "true"
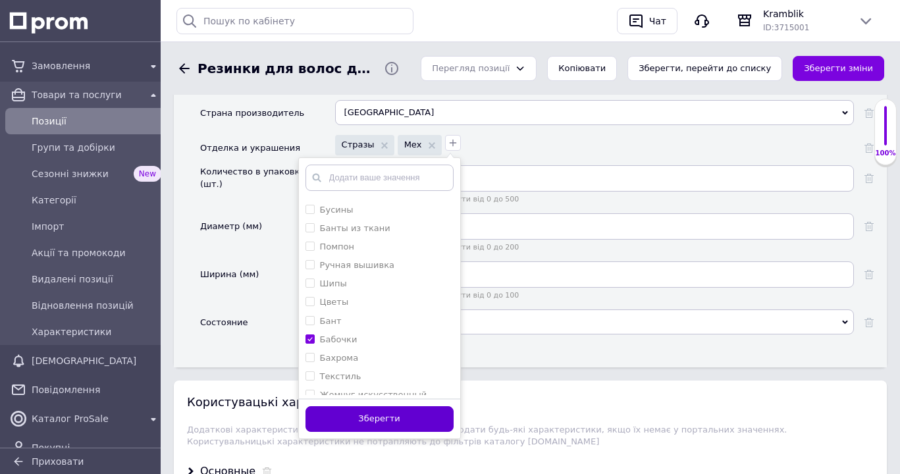
click at [376, 408] on button "Зберегти" at bounding box center [379, 419] width 148 height 26
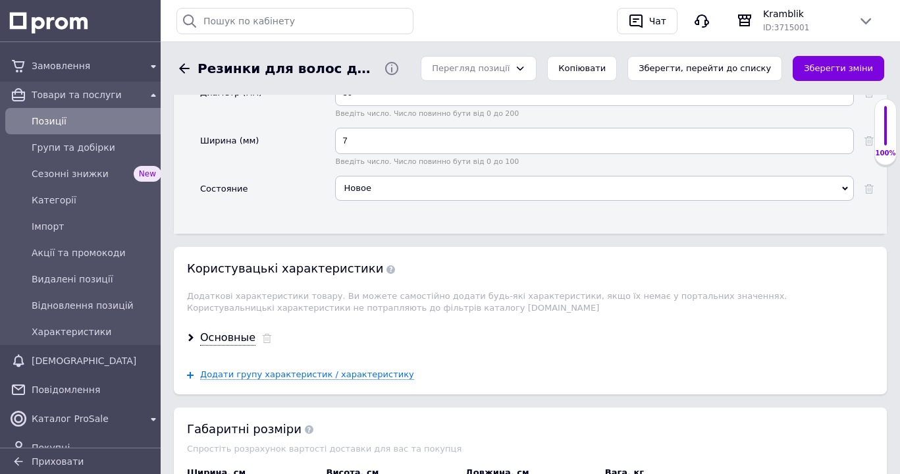
scroll to position [1746, 0]
click at [233, 331] on div "Основные" at bounding box center [227, 337] width 55 height 15
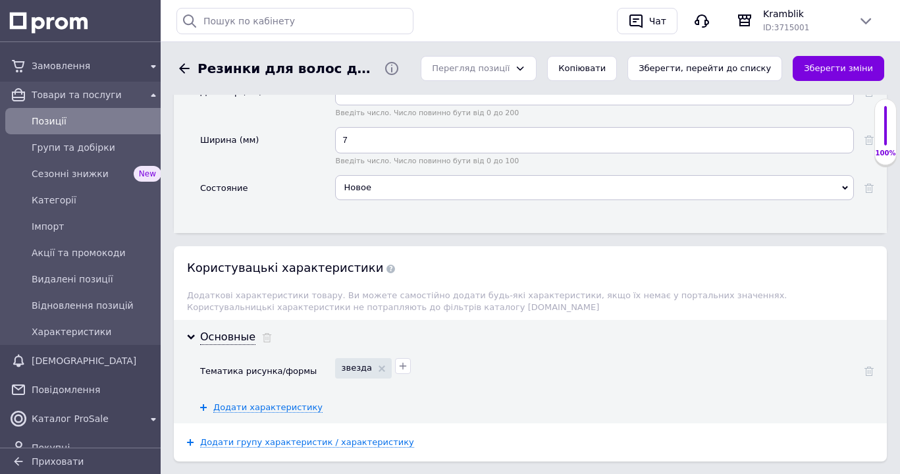
scroll to position [1813, 0]
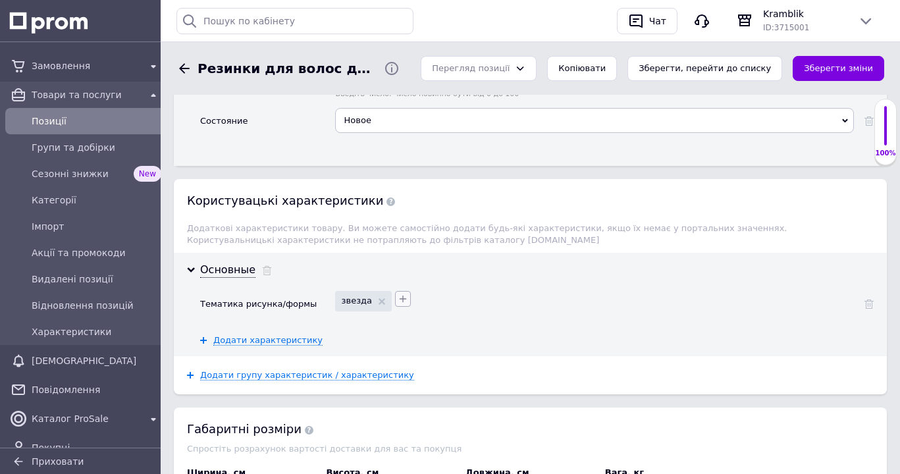
click at [400, 294] on icon "button" at bounding box center [403, 299] width 11 height 11
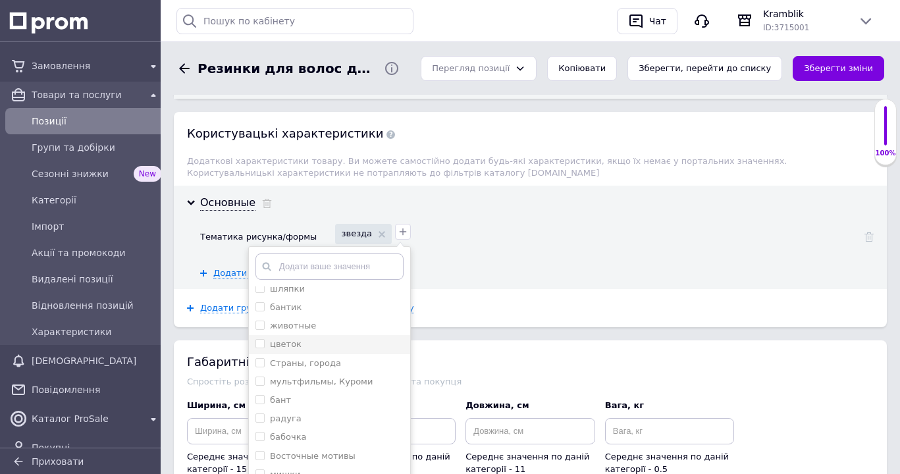
scroll to position [67, 0]
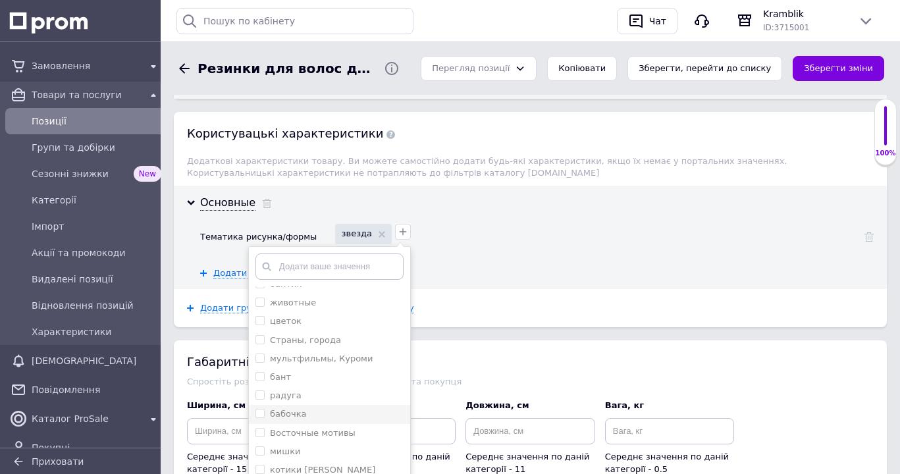
click at [256, 409] on input "бабочка" at bounding box center [259, 413] width 9 height 9
checkbox input "true"
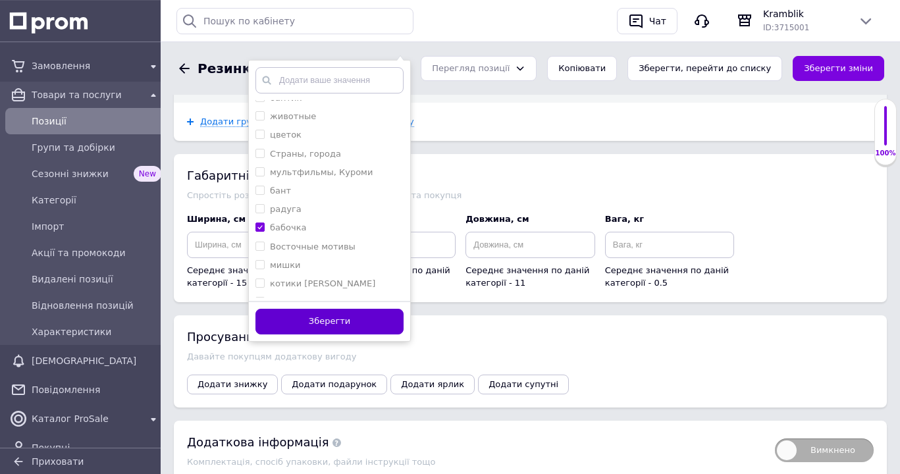
scroll to position [2082, 0]
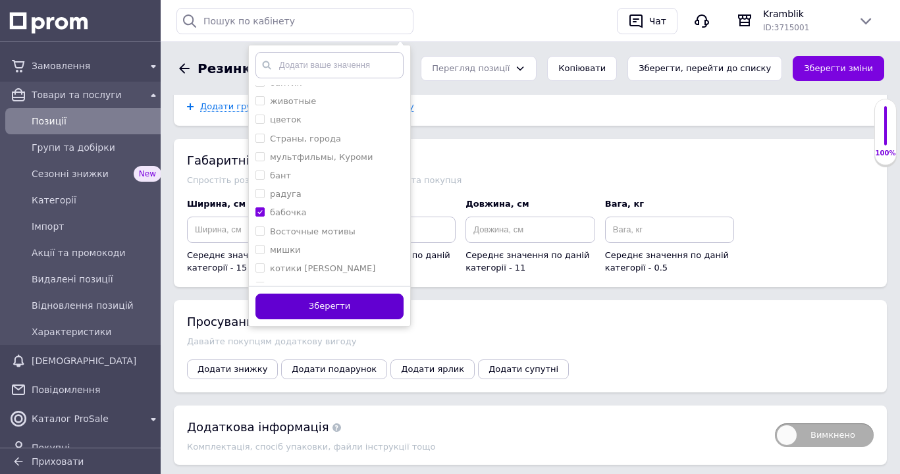
click at [323, 304] on button "Зберегти" at bounding box center [329, 307] width 148 height 26
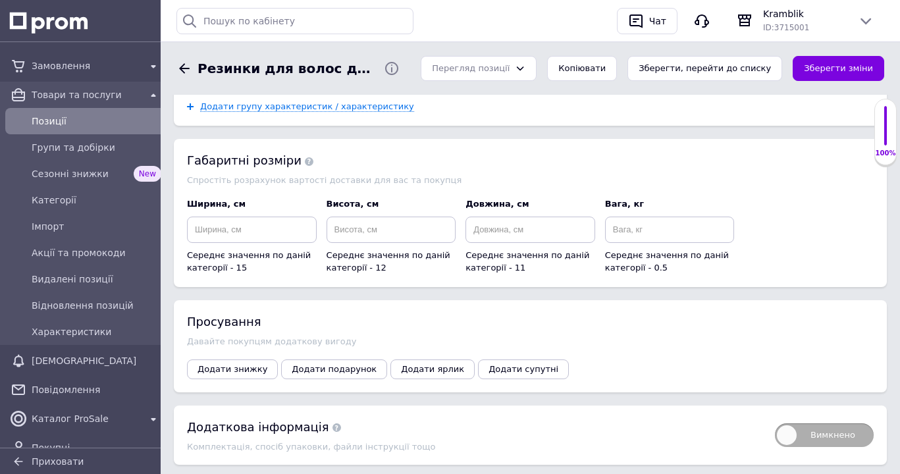
scroll to position [1813, 0]
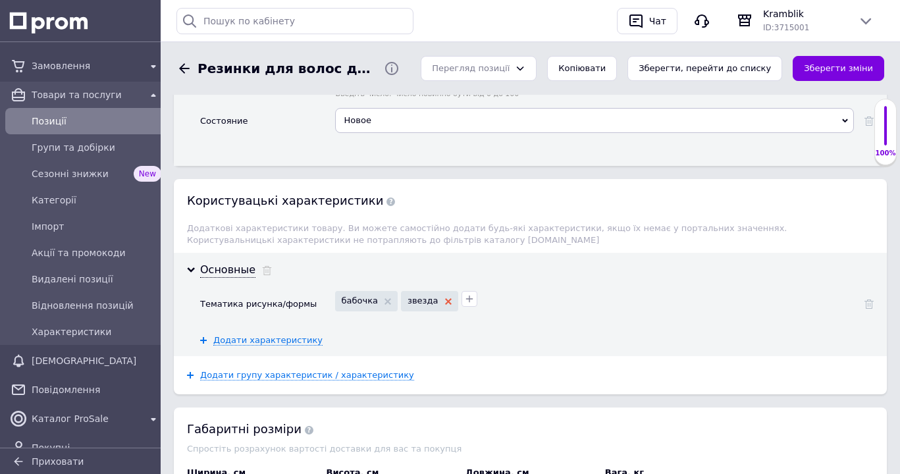
click at [445, 298] on use at bounding box center [448, 301] width 7 height 7
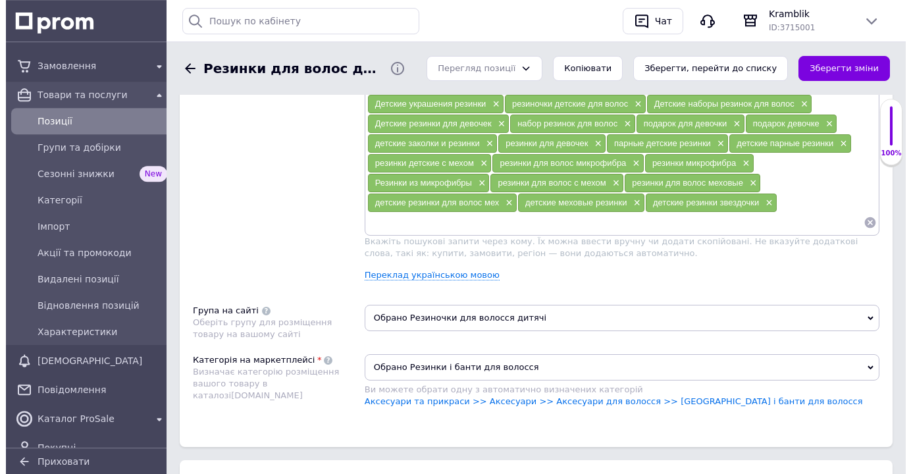
scroll to position [806, 0]
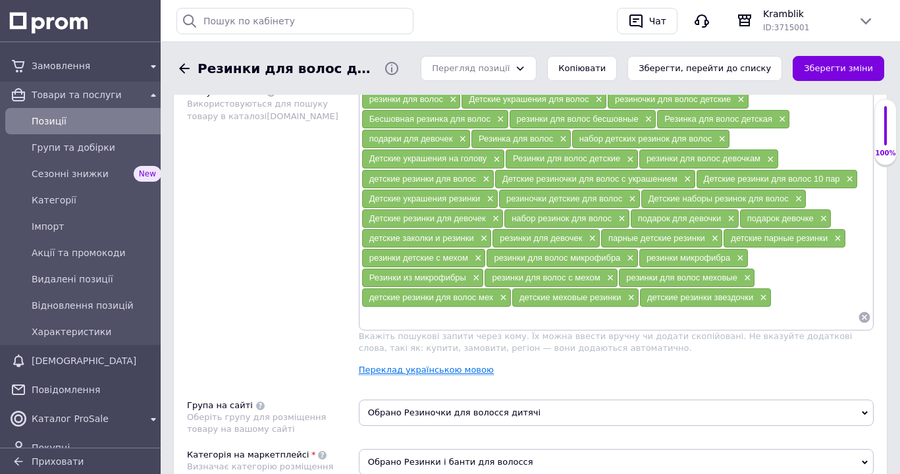
click at [457, 375] on link "Переклад українською мовою" at bounding box center [426, 370] width 135 height 11
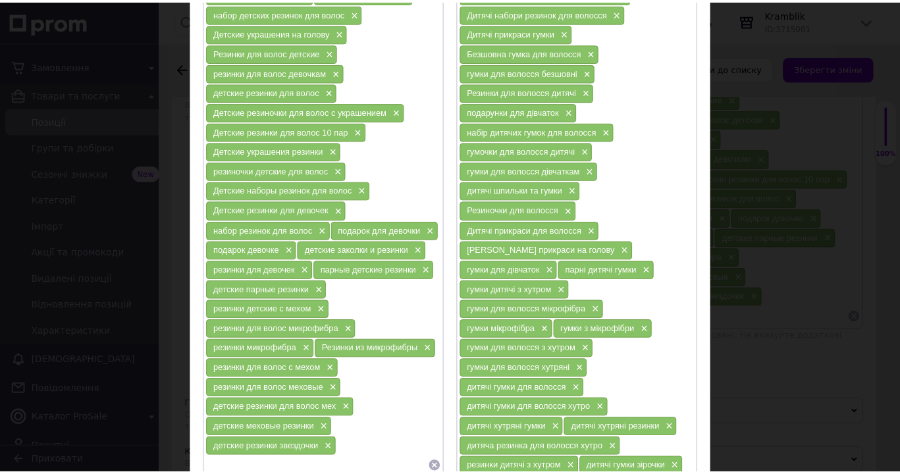
scroll to position [375, 0]
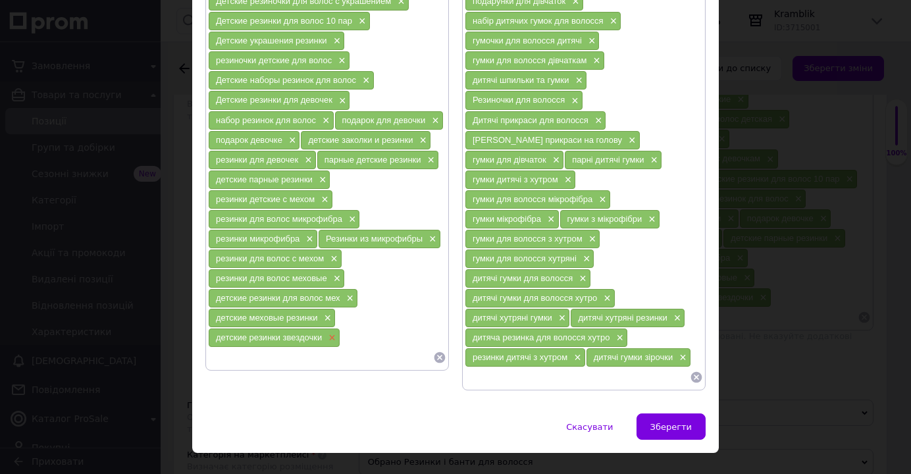
click at [327, 342] on span "×" at bounding box center [330, 337] width 11 height 11
click at [677, 352] on span "×" at bounding box center [681, 357] width 11 height 11
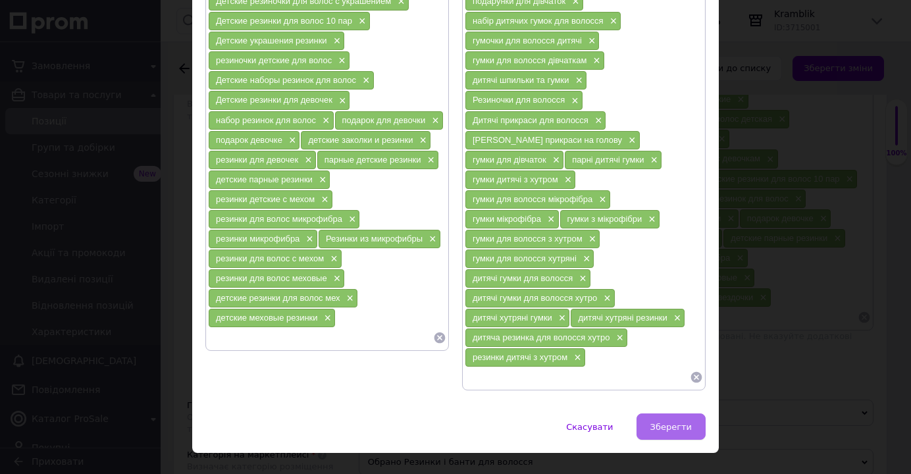
click at [668, 422] on span "Зберегти" at bounding box center [671, 427] width 41 height 10
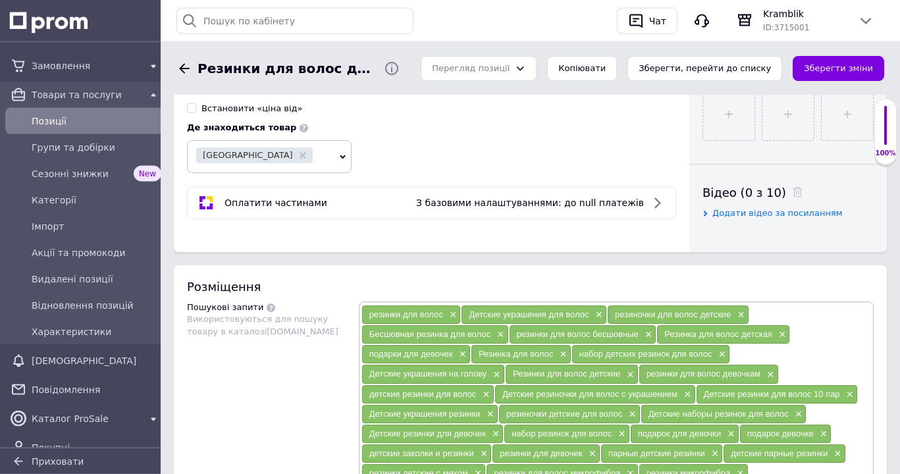
scroll to position [537, 0]
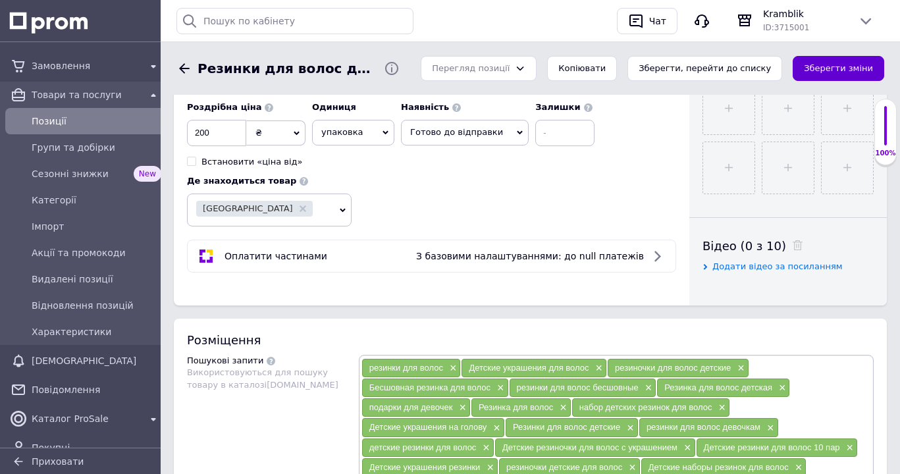
click at [847, 73] on button "Зберегти зміни" at bounding box center [839, 69] width 92 height 26
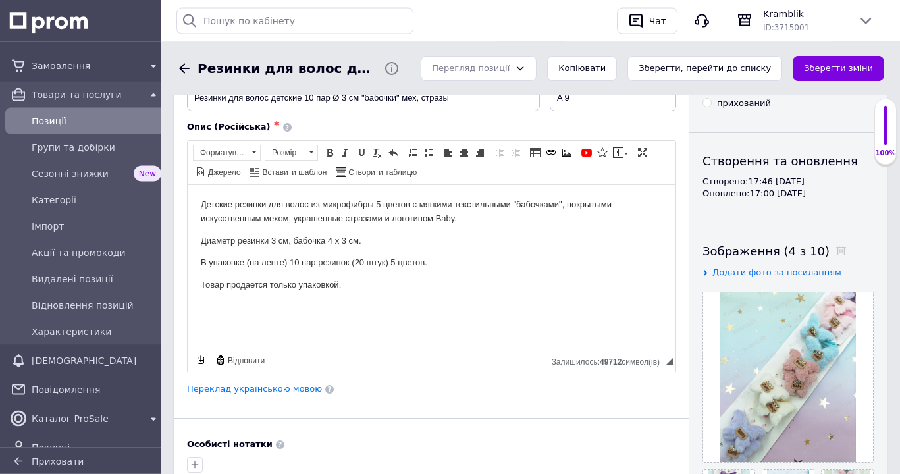
scroll to position [0, 0]
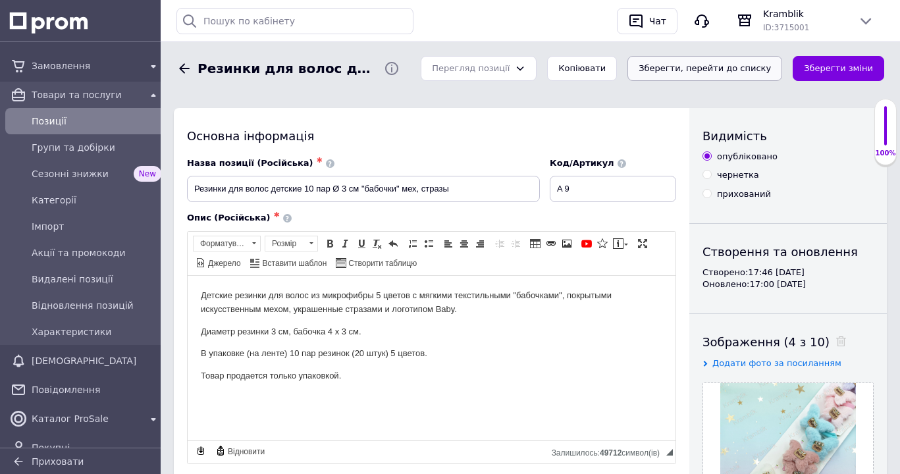
click at [685, 66] on button "Зберегти, перейти до списку" at bounding box center [704, 69] width 155 height 26
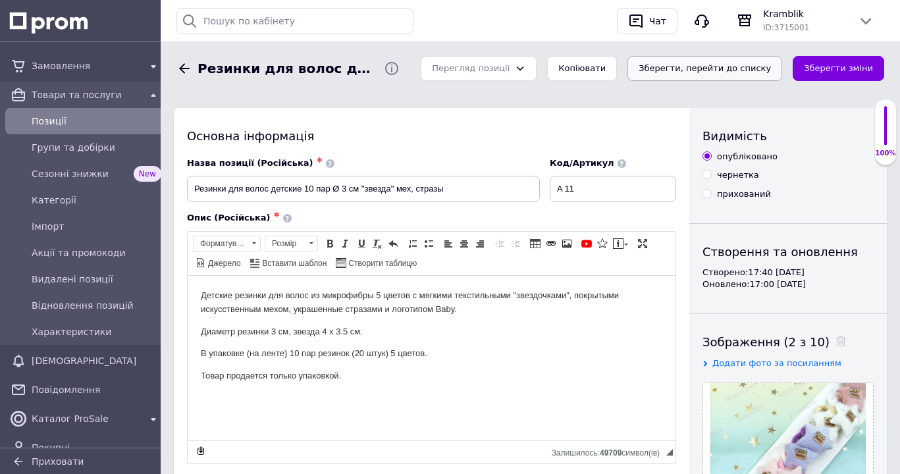
click at [714, 72] on button "Зберегти, перейти до списку" at bounding box center [704, 69] width 155 height 26
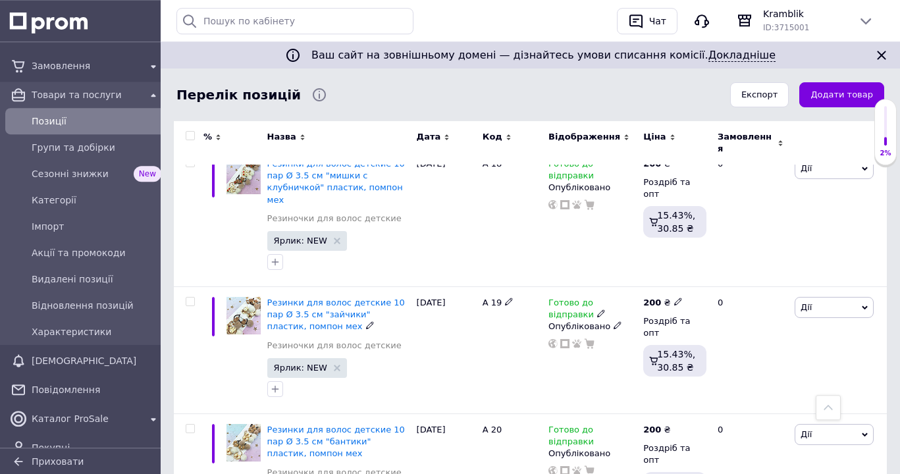
scroll to position [3224, 0]
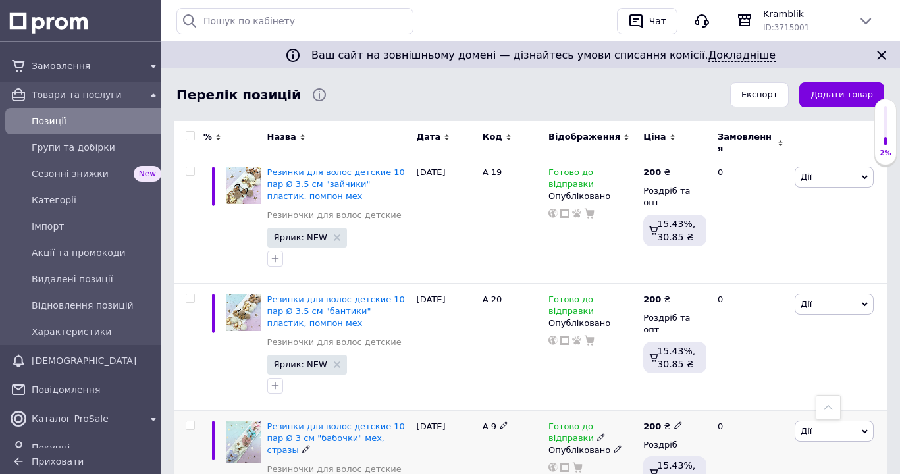
click at [502, 421] on icon at bounding box center [504, 425] width 8 height 8
click at [490, 417] on input "A 9" at bounding box center [507, 427] width 57 height 20
type input "A 09"
